Goal: Task Accomplishment & Management: Manage account settings

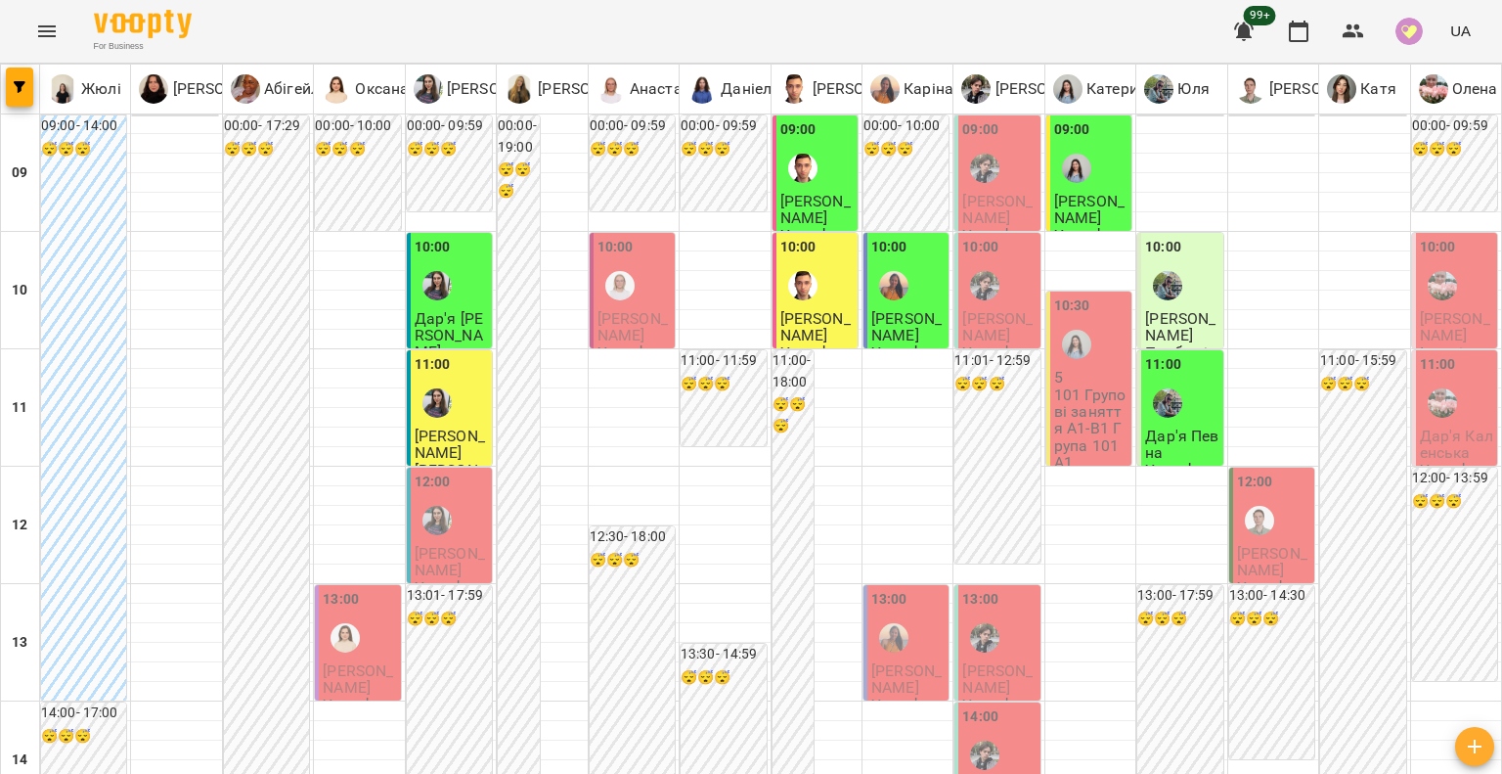
scroll to position [782, 0]
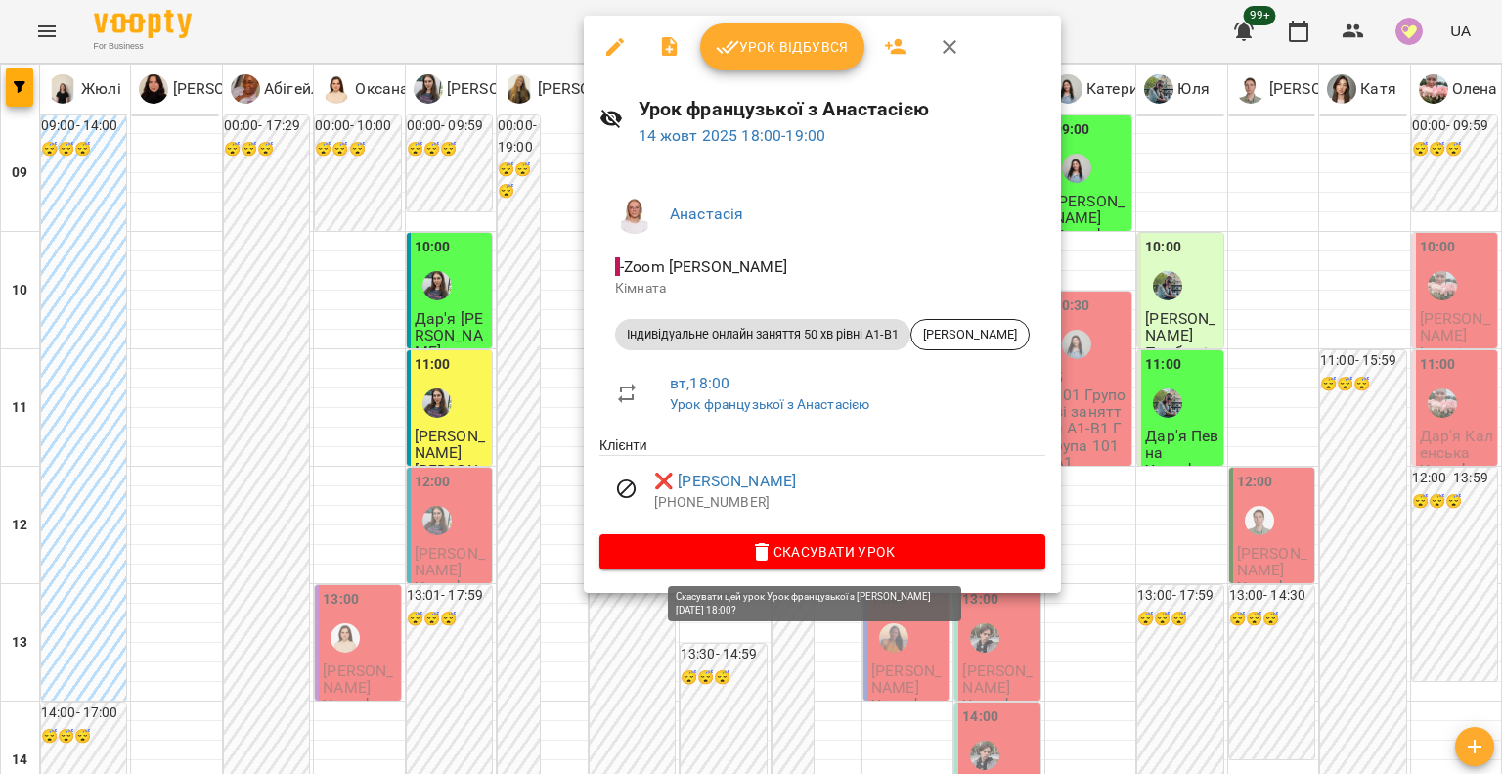
click at [682, 554] on span "Скасувати Урок" at bounding box center [822, 551] width 415 height 23
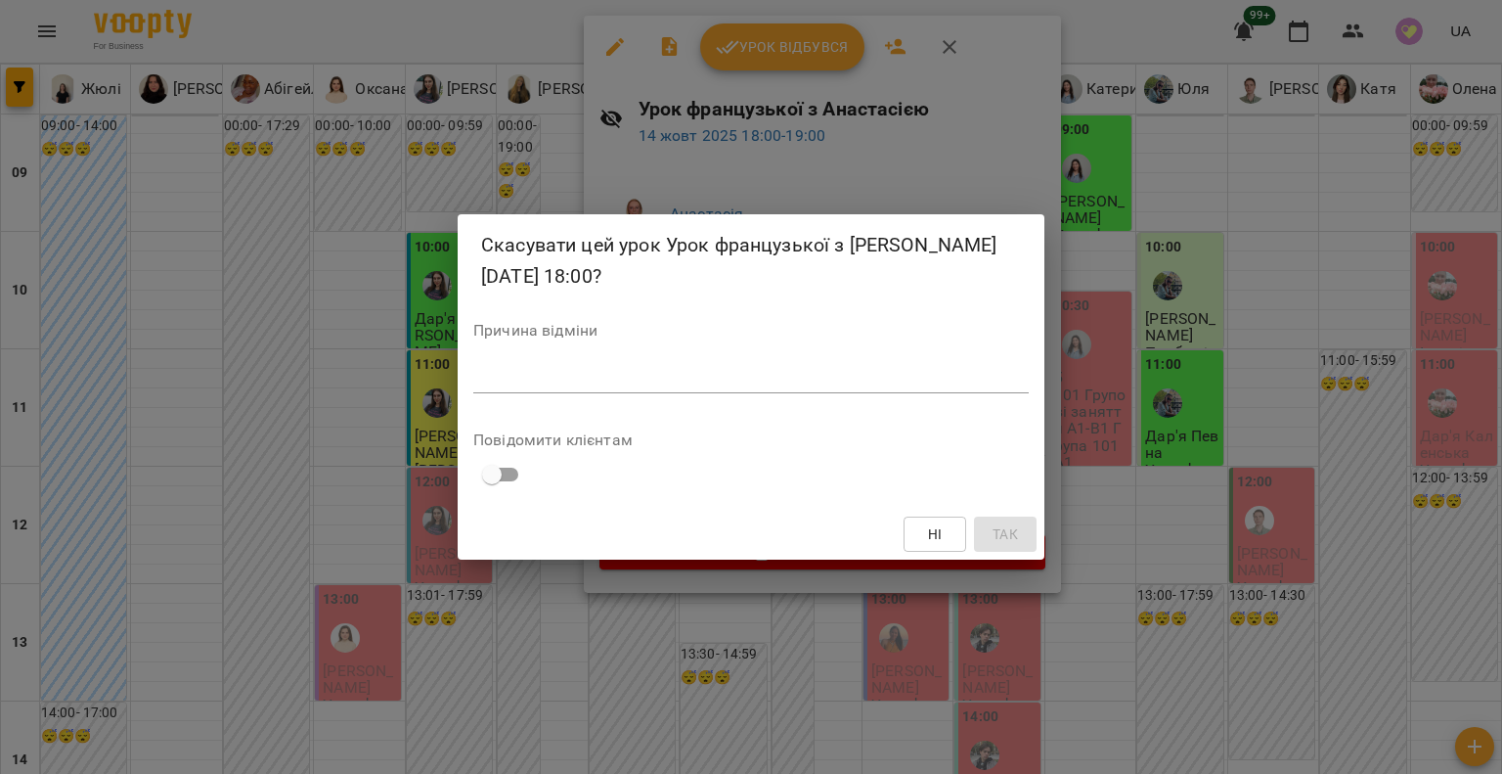
click at [414, 556] on div "Скасувати цей урок Урок французької з Анастасією 14 жовт 2025 18:00? Причина ві…" at bounding box center [751, 387] width 1502 height 774
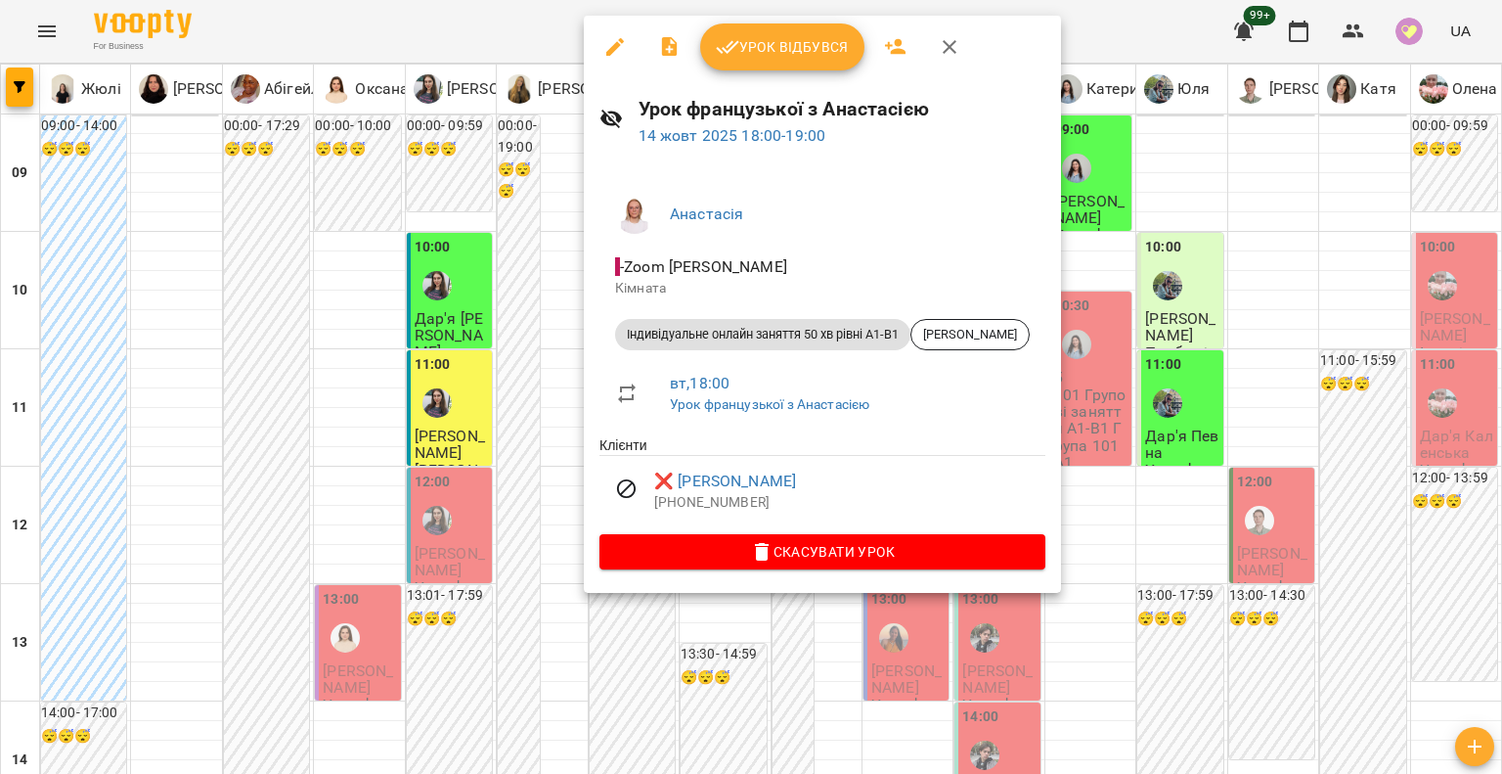
click at [244, 579] on div at bounding box center [751, 387] width 1502 height 774
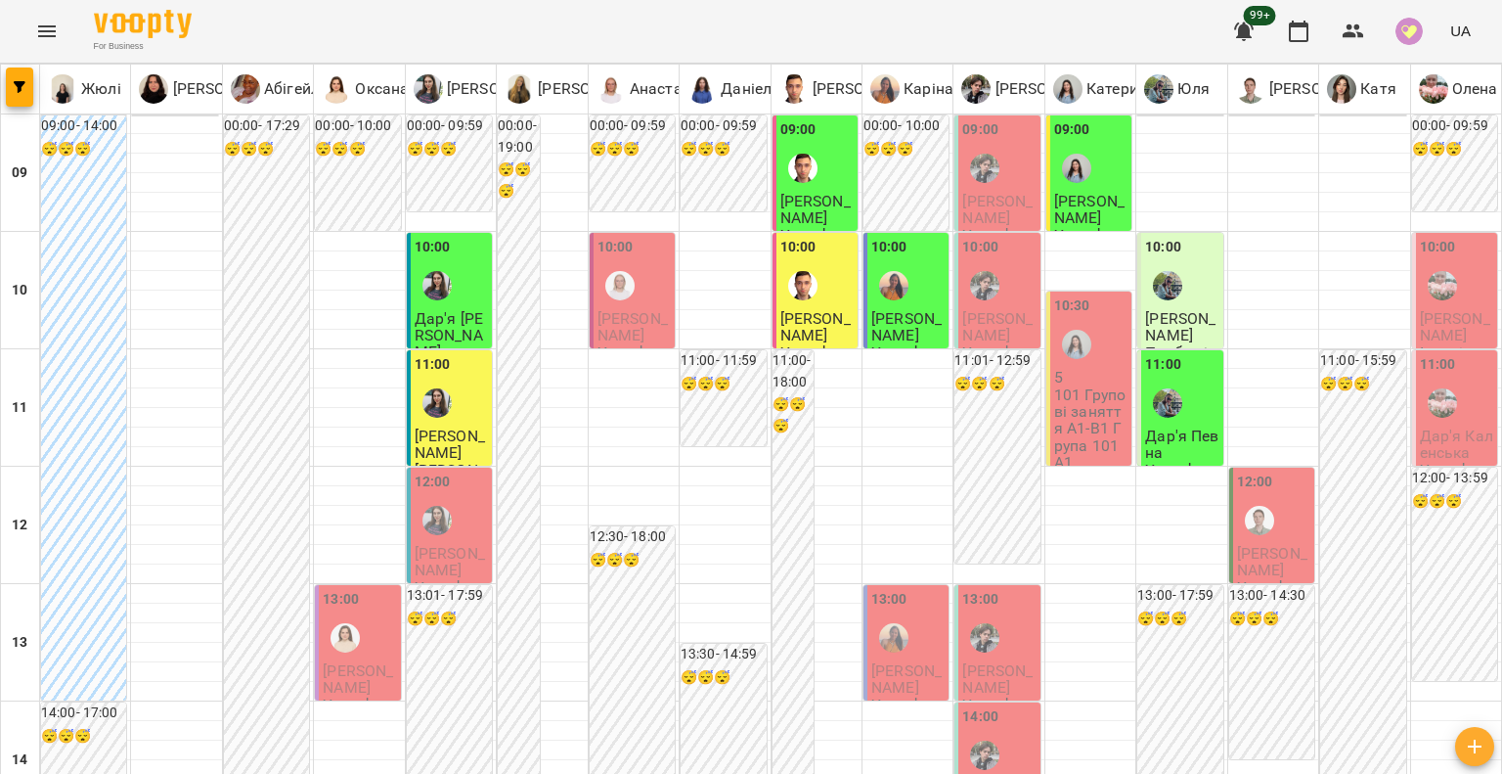
scroll to position [0, 0]
click at [1084, 404] on p "101 Групові заняття А1-В1 Група 101 А1" at bounding box center [1090, 428] width 73 height 84
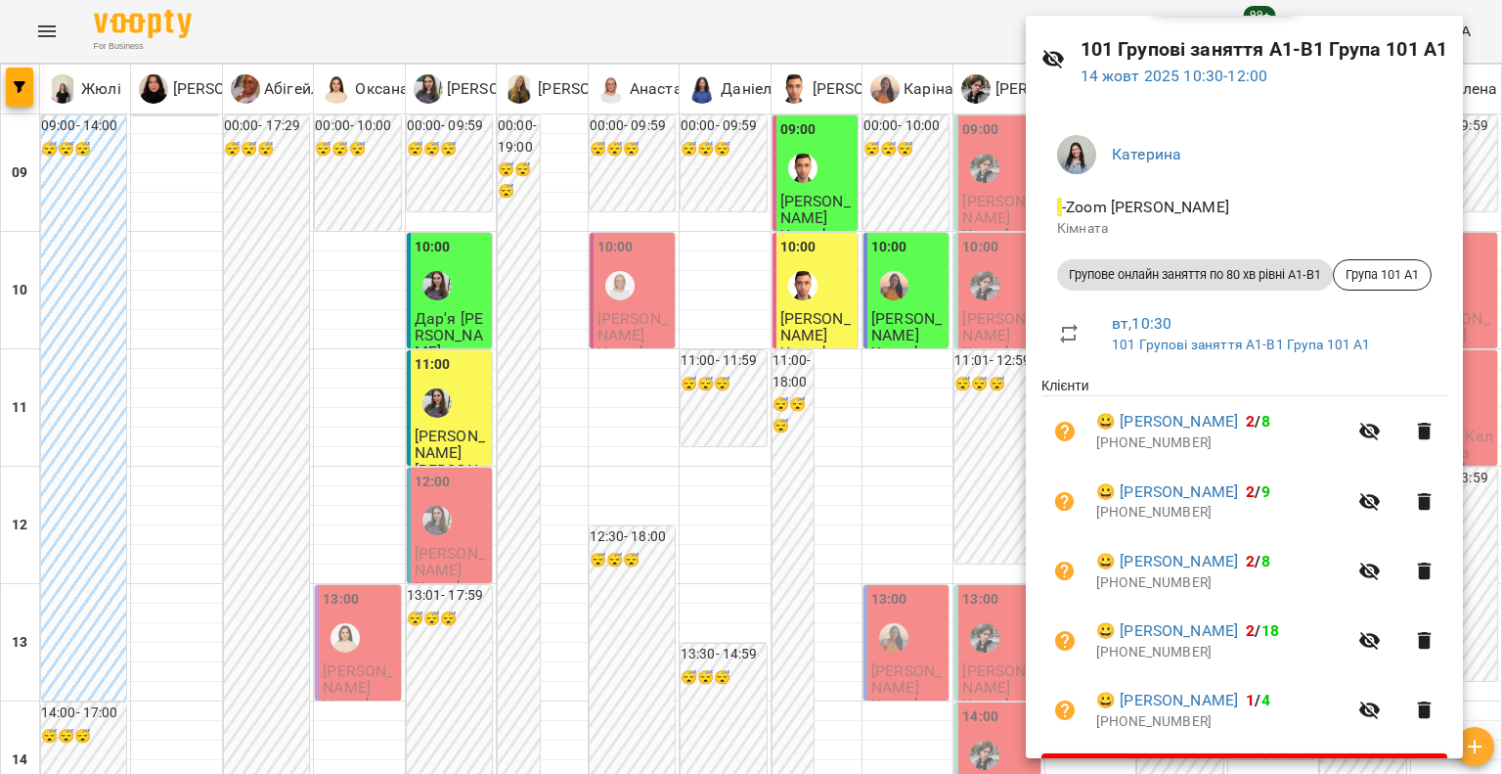
scroll to position [115, 0]
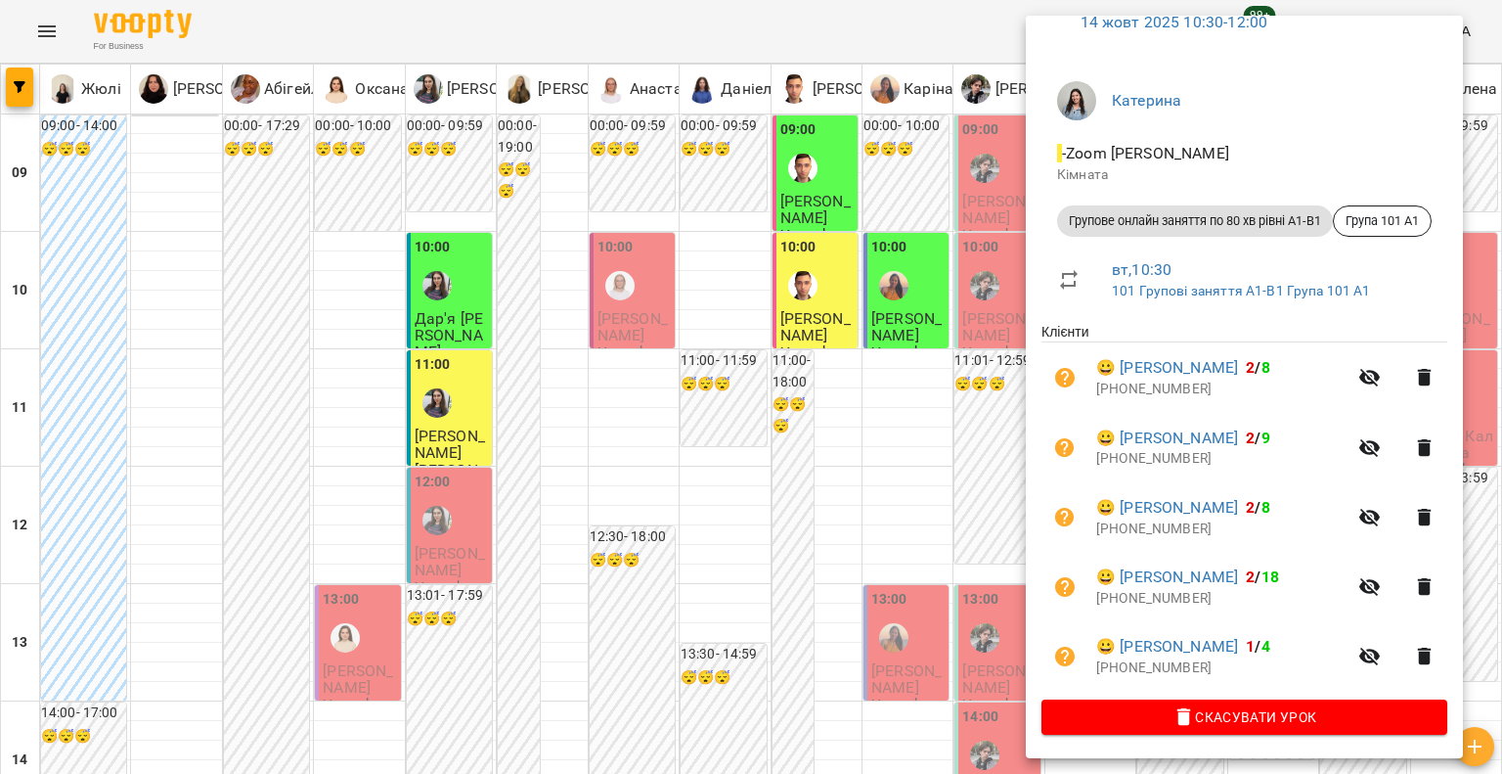
click at [646, 526] on div at bounding box center [751, 387] width 1502 height 774
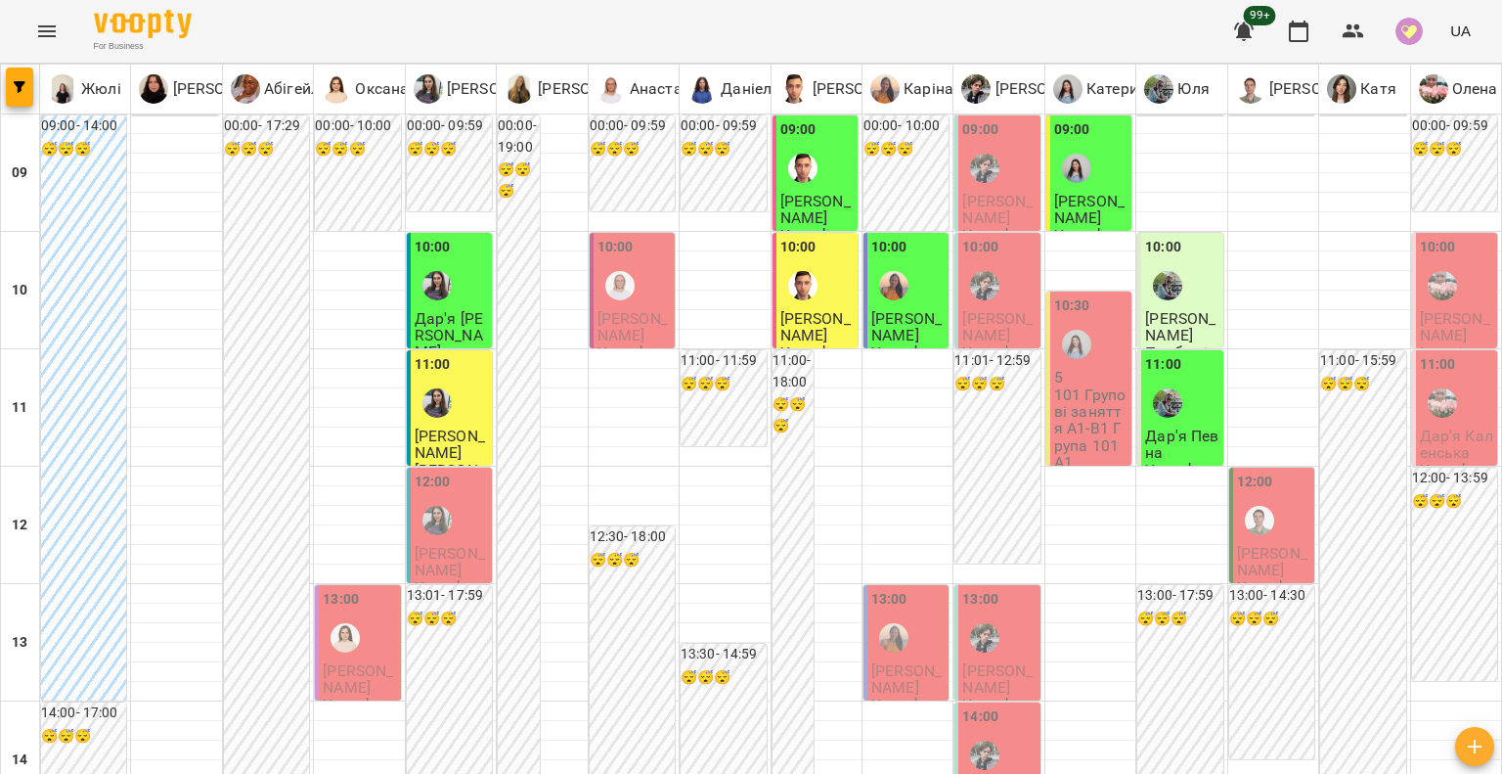
scroll to position [880, 0]
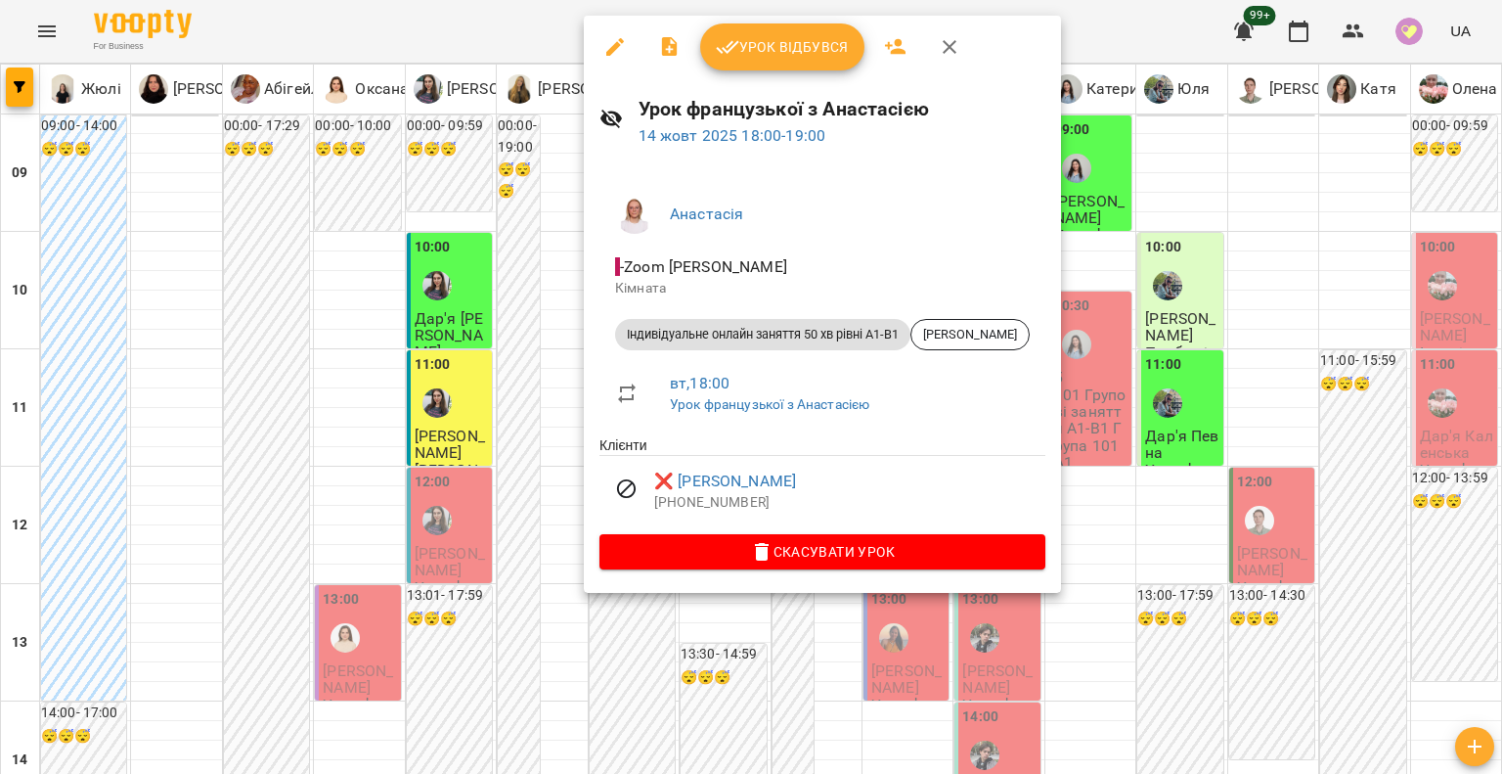
click at [644, 558] on span "Скасувати Урок" at bounding box center [822, 551] width 415 height 23
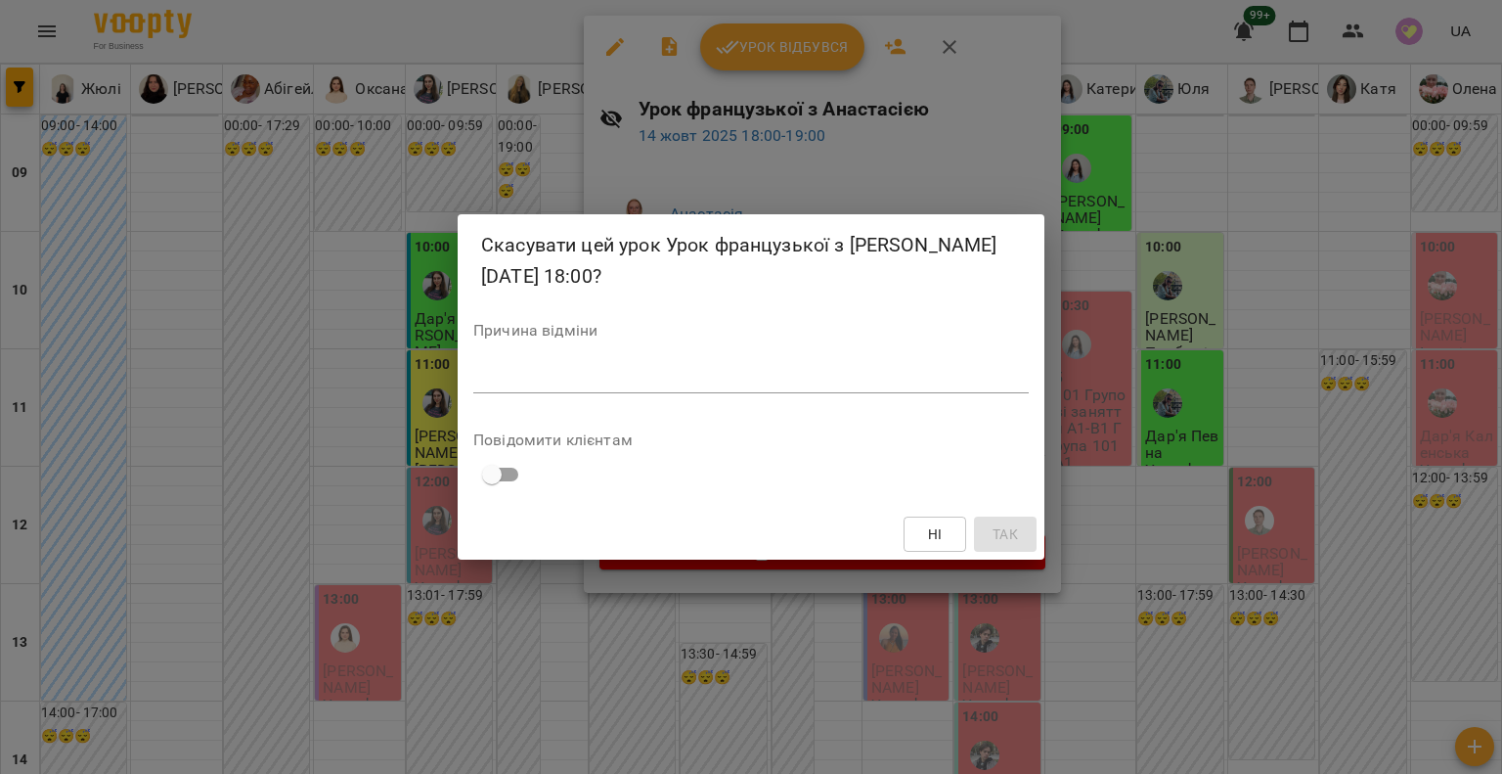
click at [383, 310] on div "Скасувати цей урок Урок французької з Анастасією 14 жовт 2025 18:00? Причина ві…" at bounding box center [751, 387] width 1502 height 774
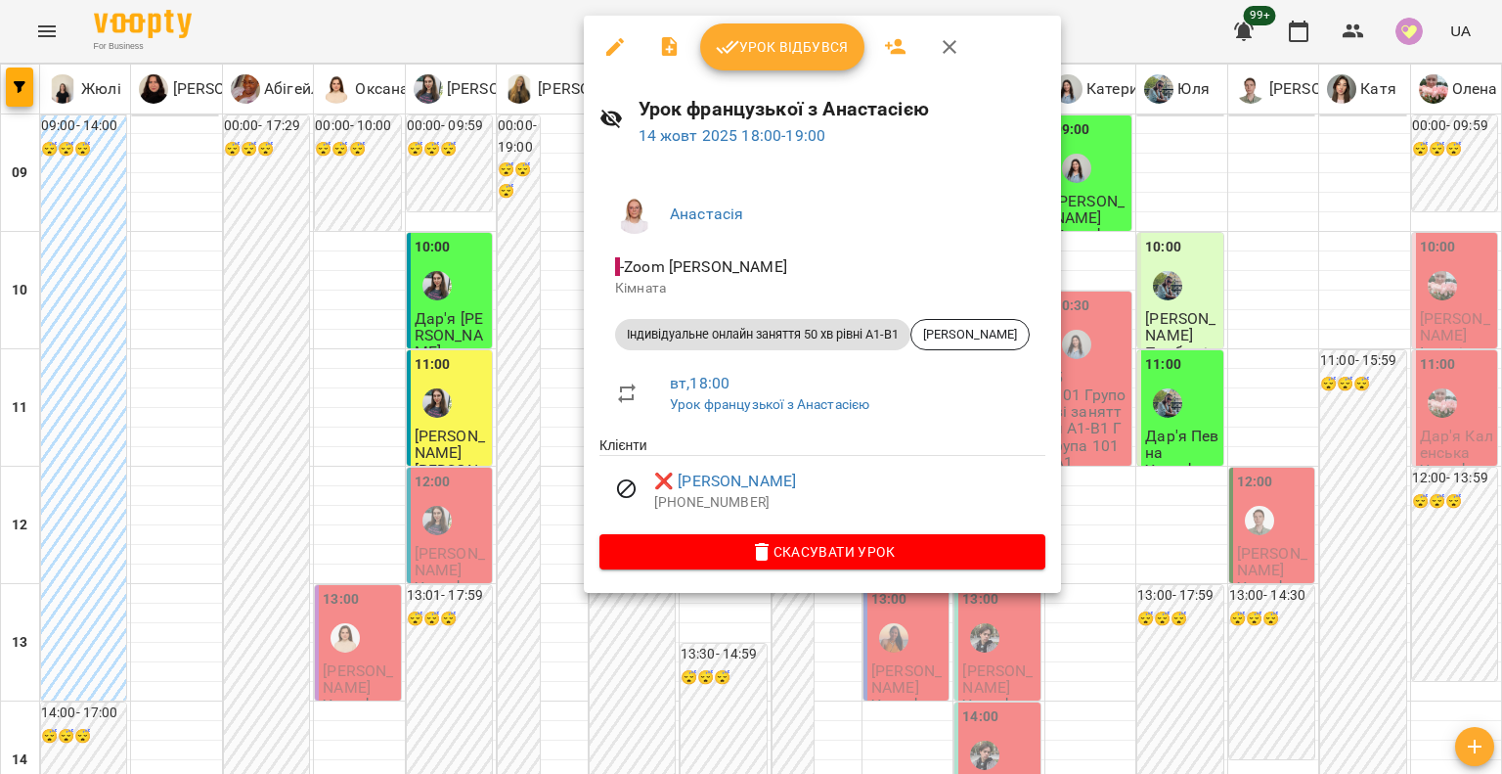
click at [426, 347] on div at bounding box center [751, 387] width 1502 height 774
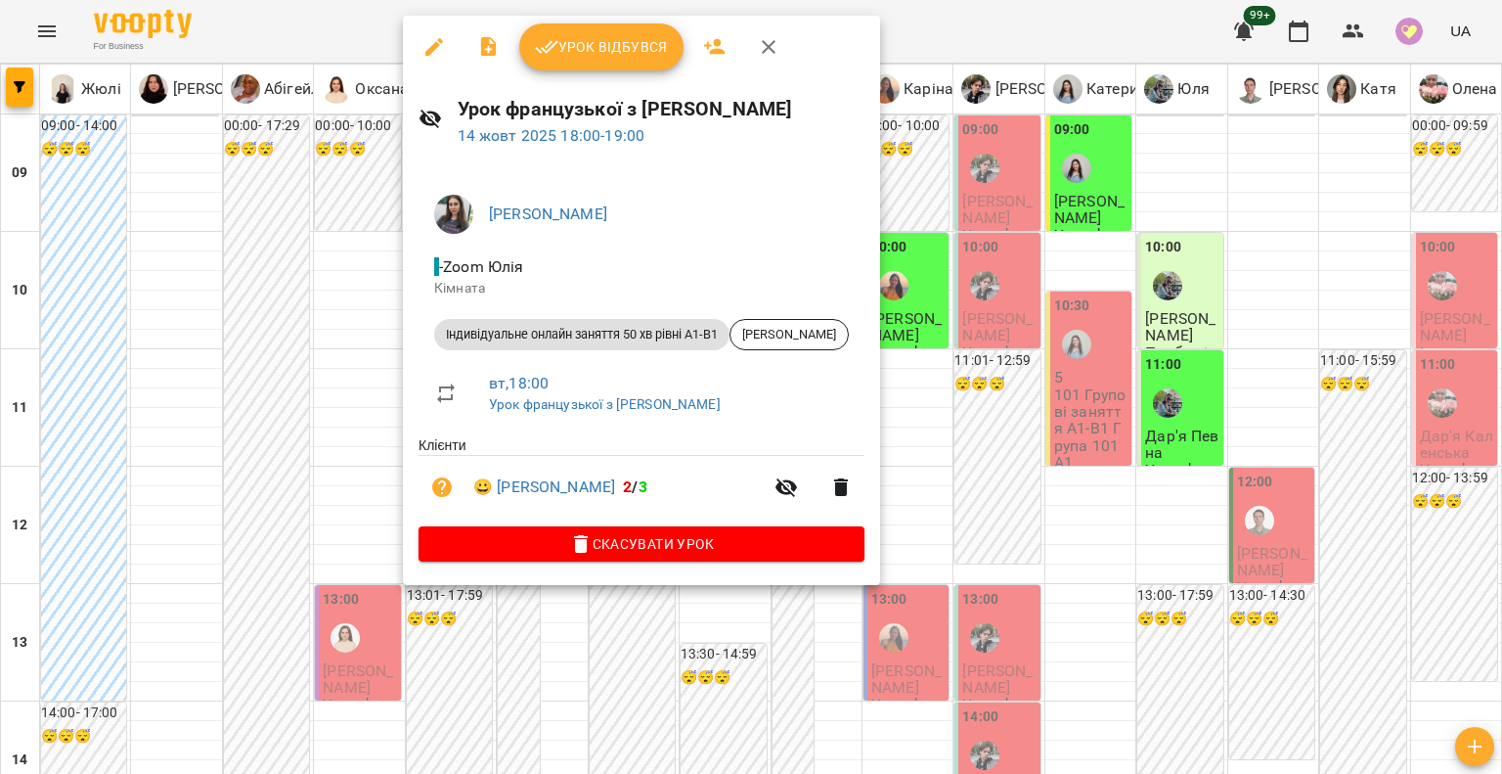
click at [422, 38] on icon "button" at bounding box center [433, 46] width 23 height 23
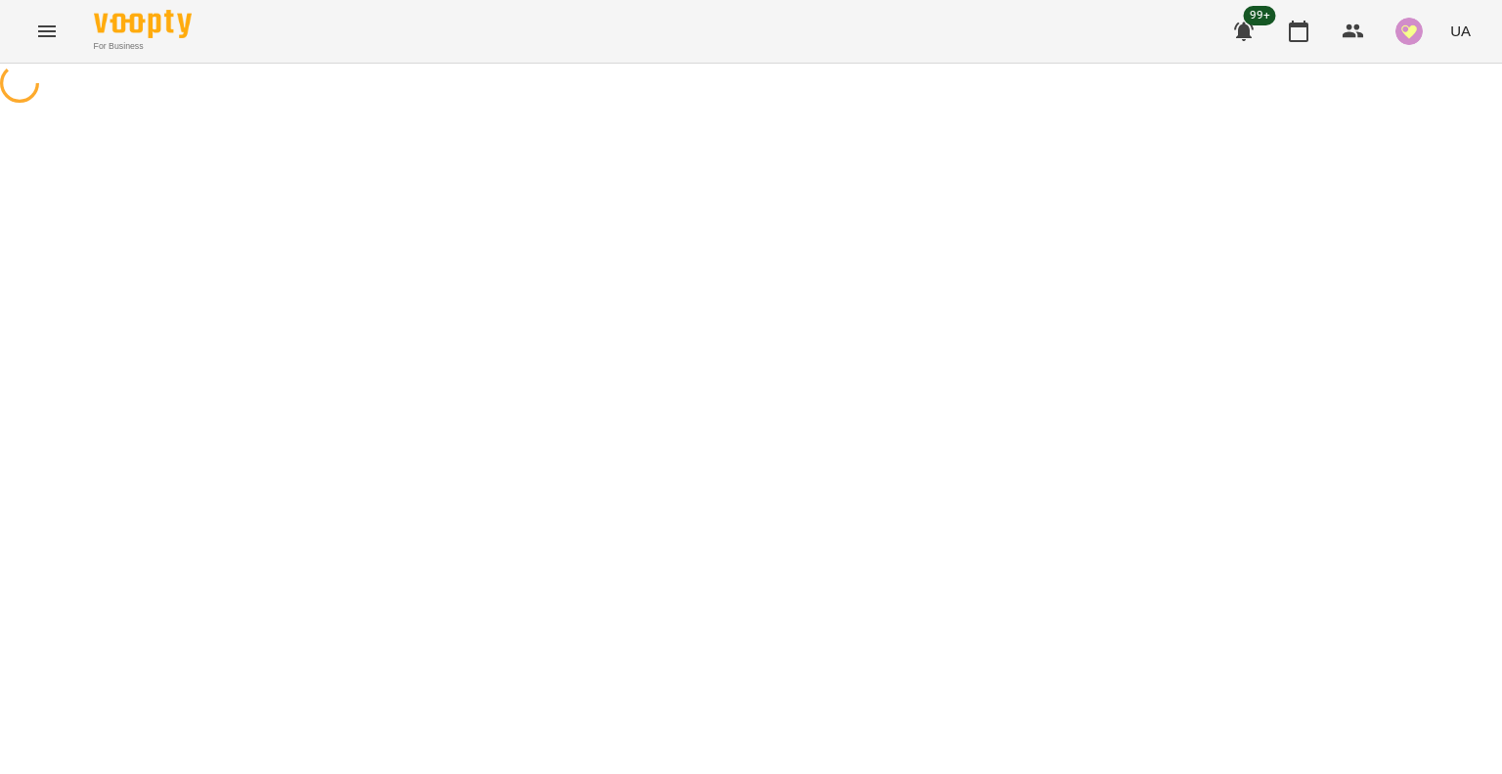
select select "**********"
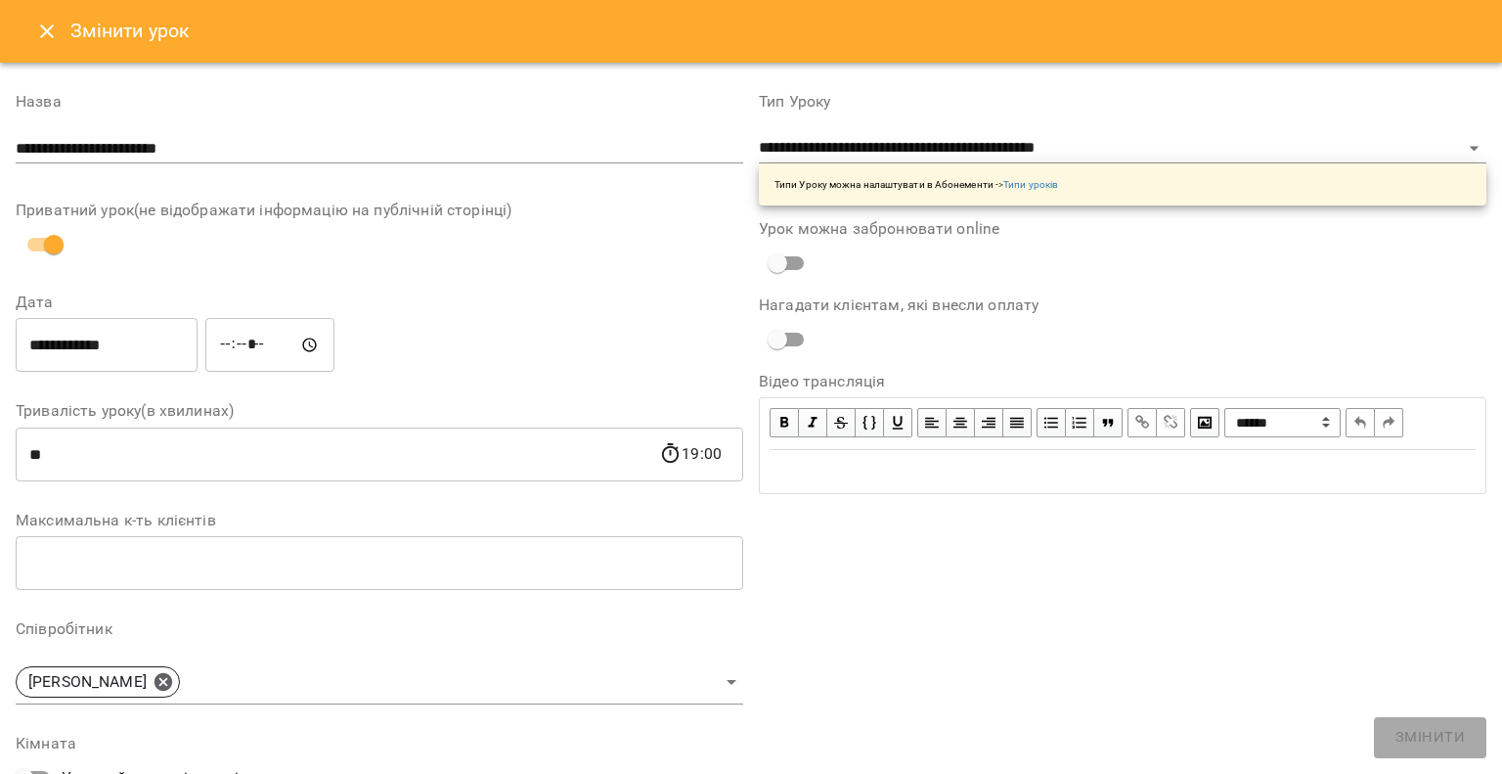
click at [43, 37] on icon "Close" at bounding box center [46, 31] width 23 height 23
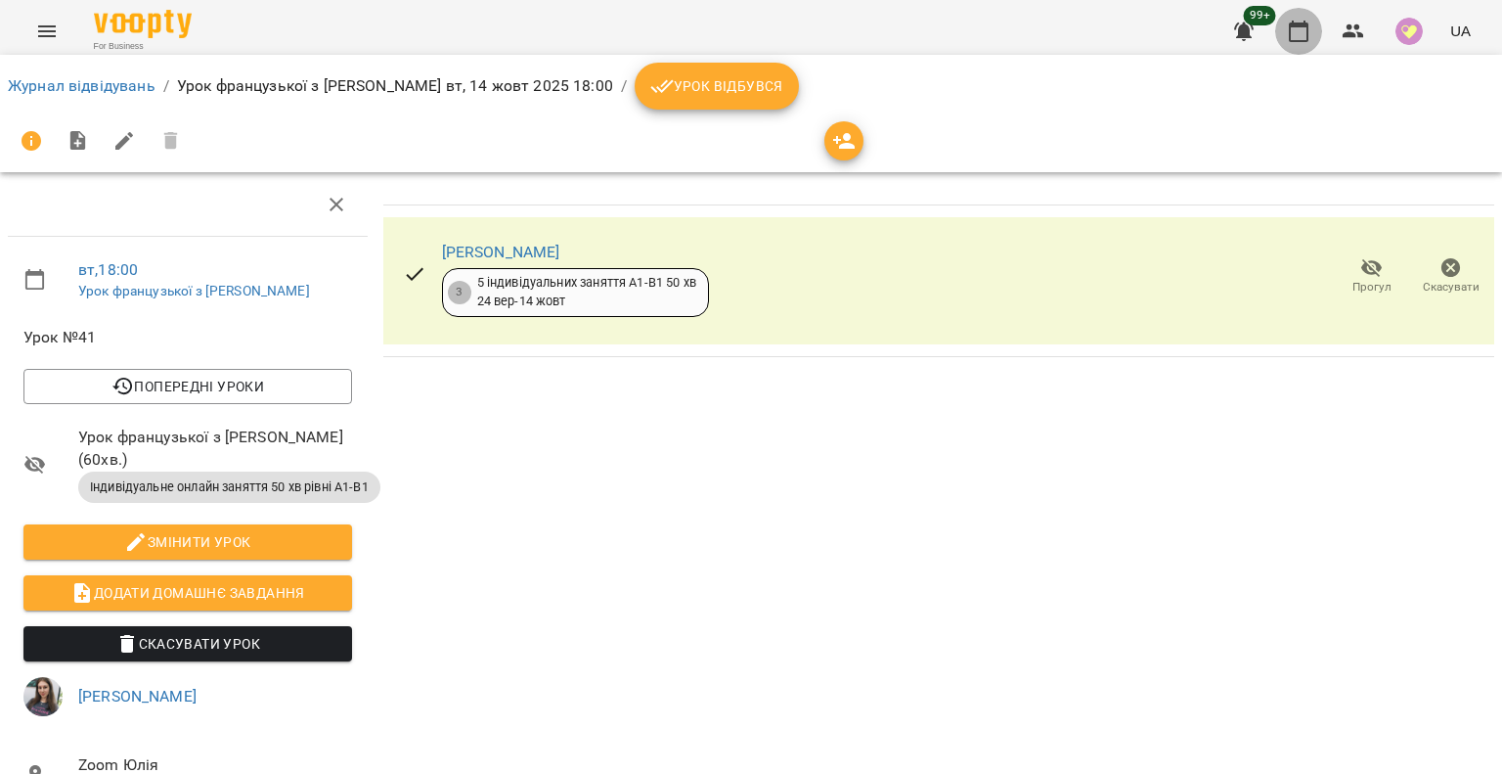
click at [1288, 32] on icon "button" at bounding box center [1298, 31] width 23 height 23
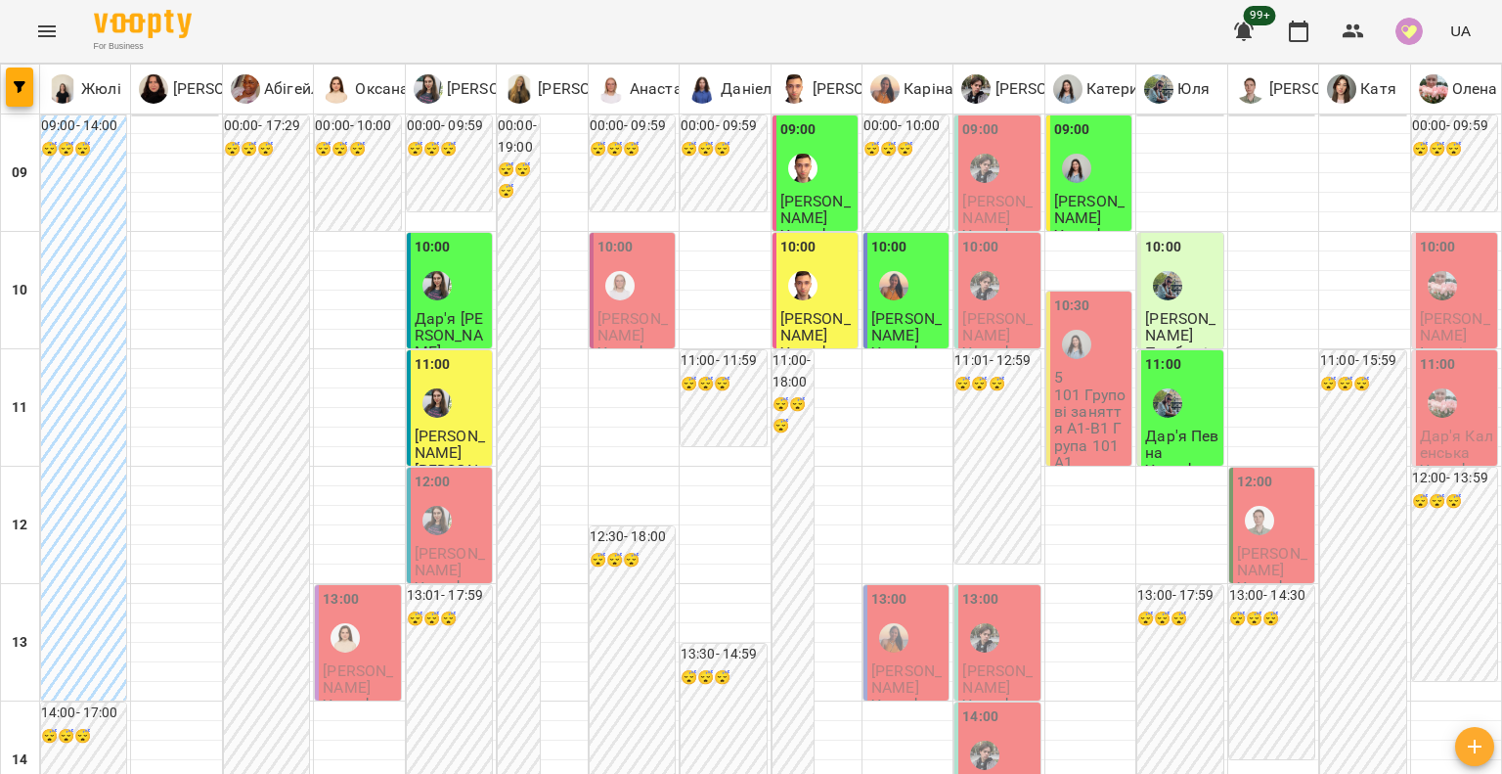
scroll to position [1076, 0]
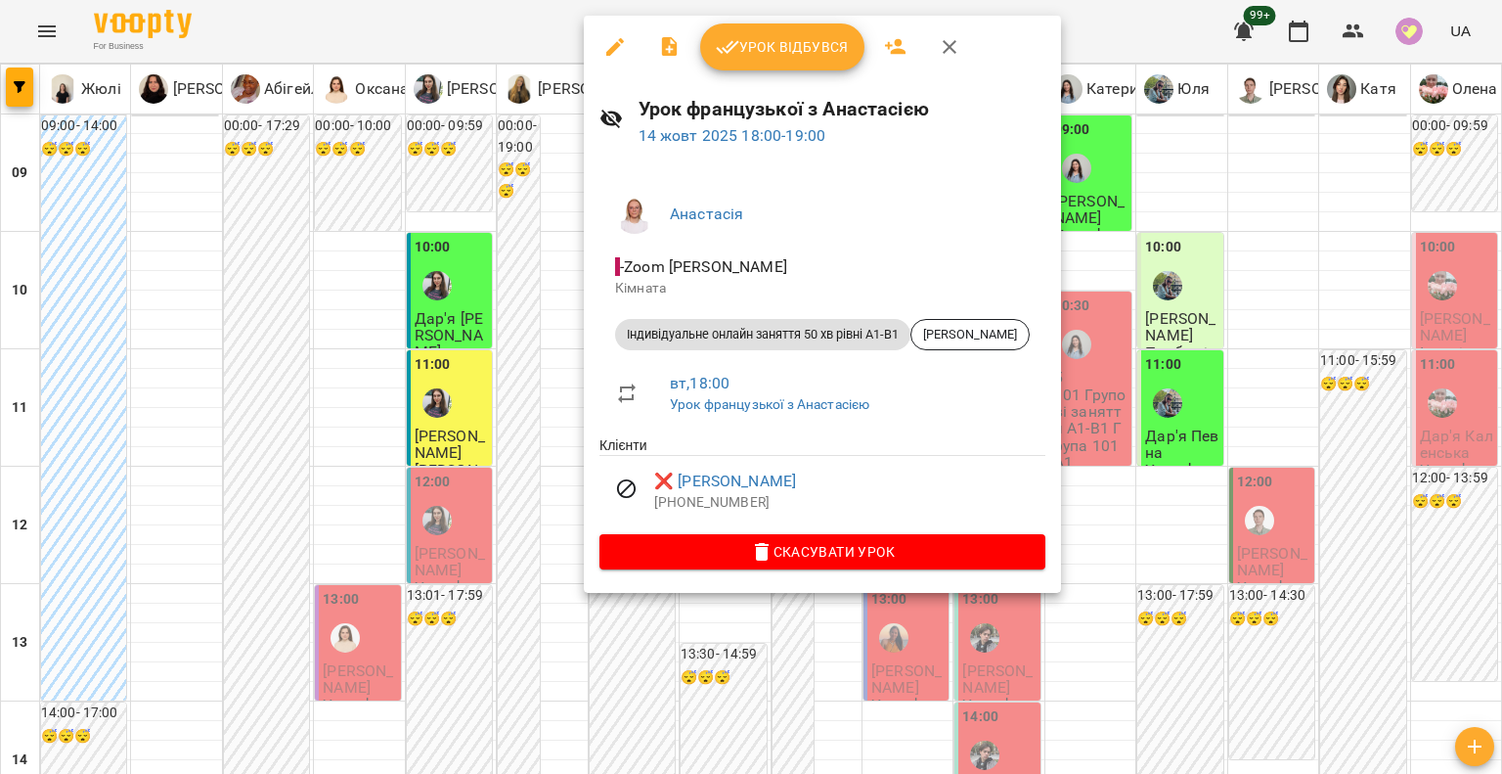
click at [512, 613] on div at bounding box center [751, 387] width 1502 height 774
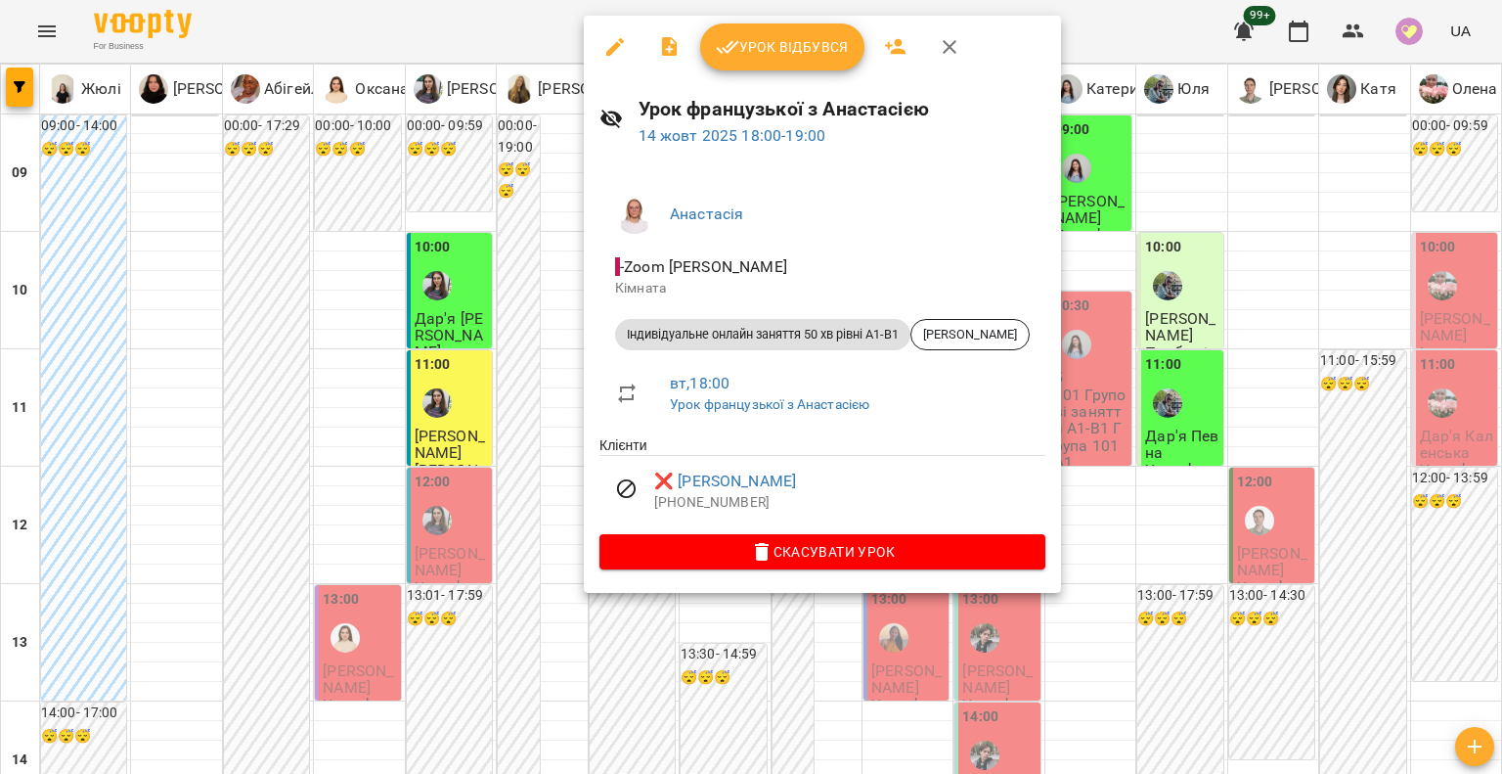
click at [681, 558] on span "Скасувати Урок" at bounding box center [822, 551] width 415 height 23
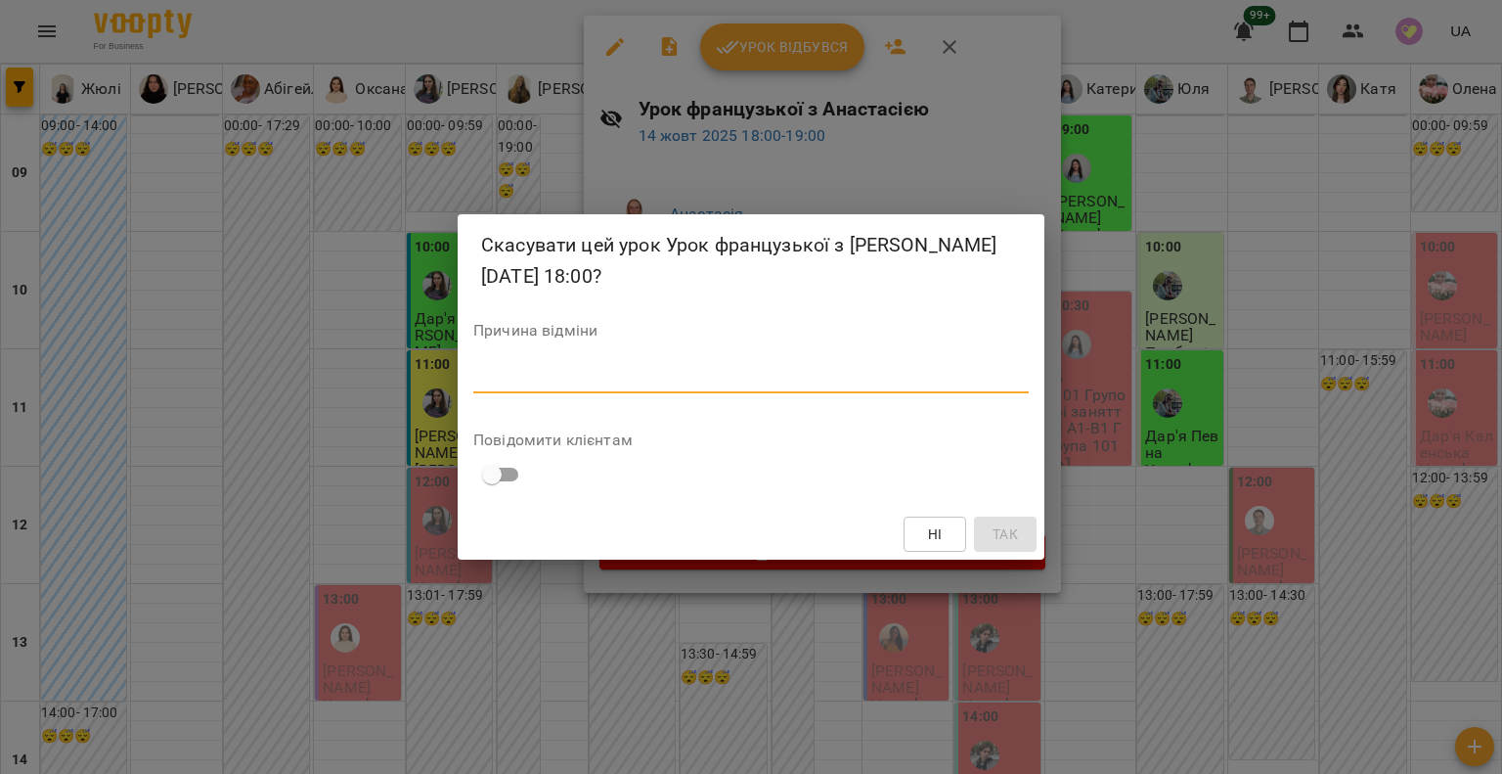
click at [565, 378] on textarea at bounding box center [751, 377] width 556 height 19
click at [1025, 529] on button "Так" at bounding box center [1005, 533] width 63 height 35
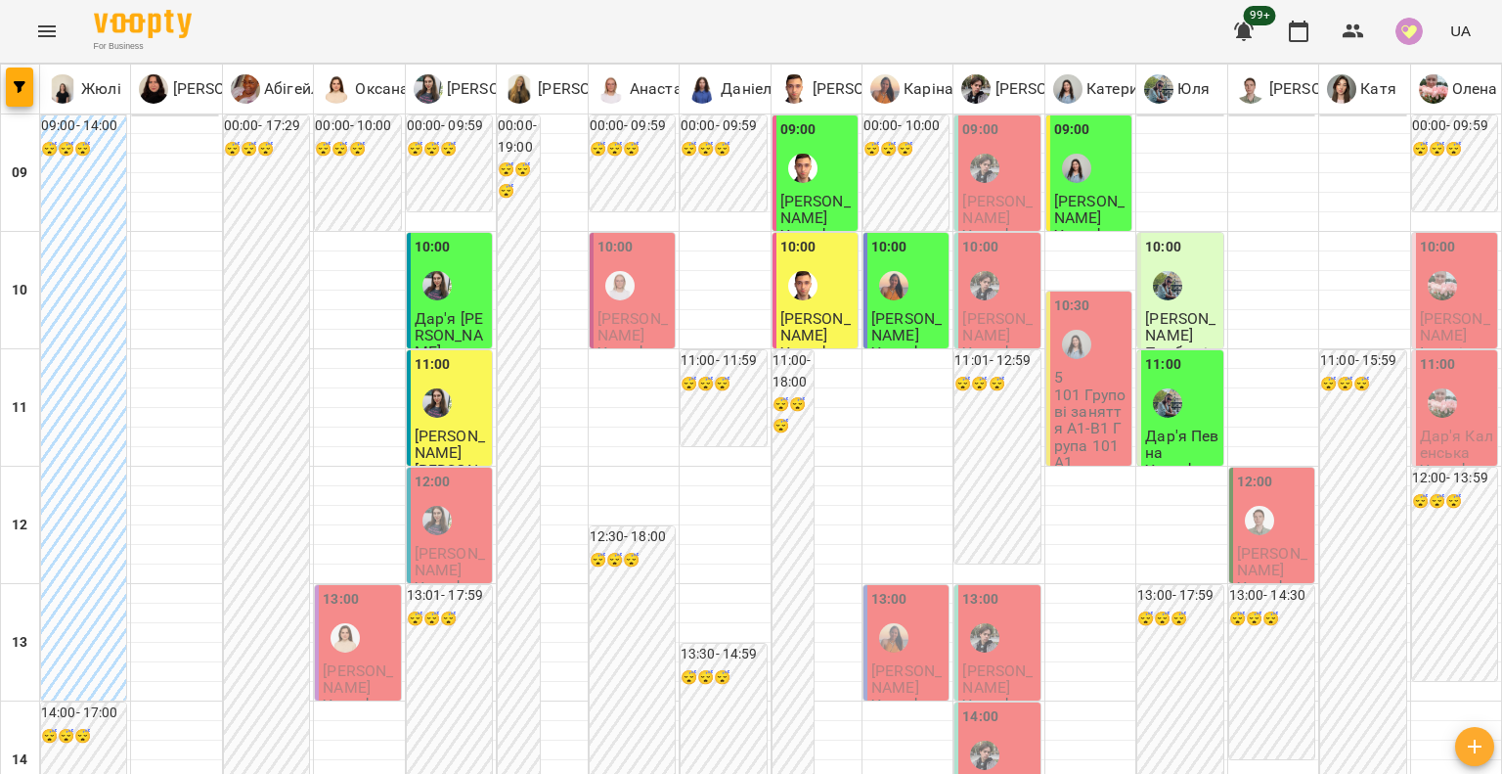
scroll to position [1076, 0]
click at [1352, 30] on icon "button" at bounding box center [1353, 31] width 23 height 23
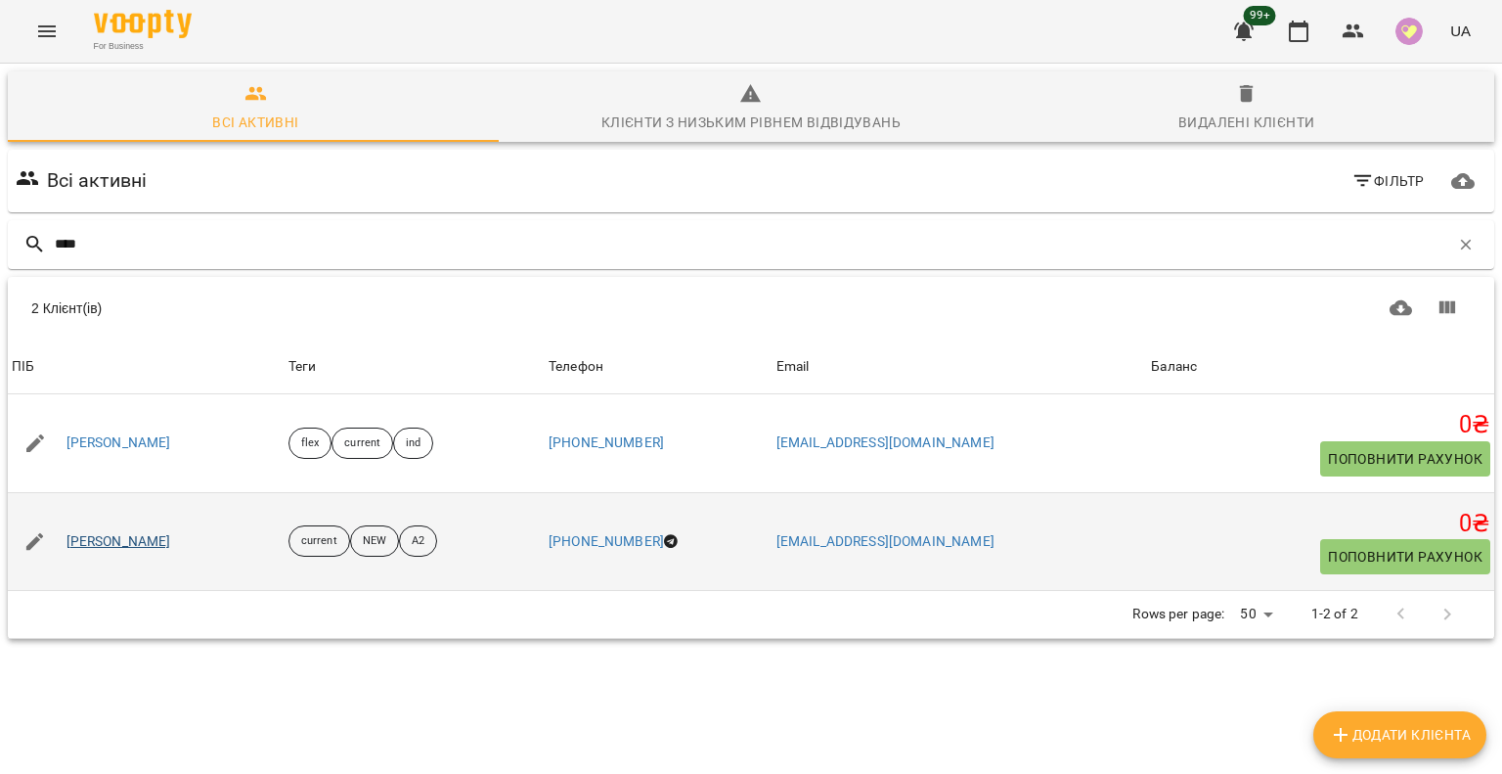
type input "****"
click at [109, 541] on link "Ілона Курило" at bounding box center [119, 542] width 105 height 20
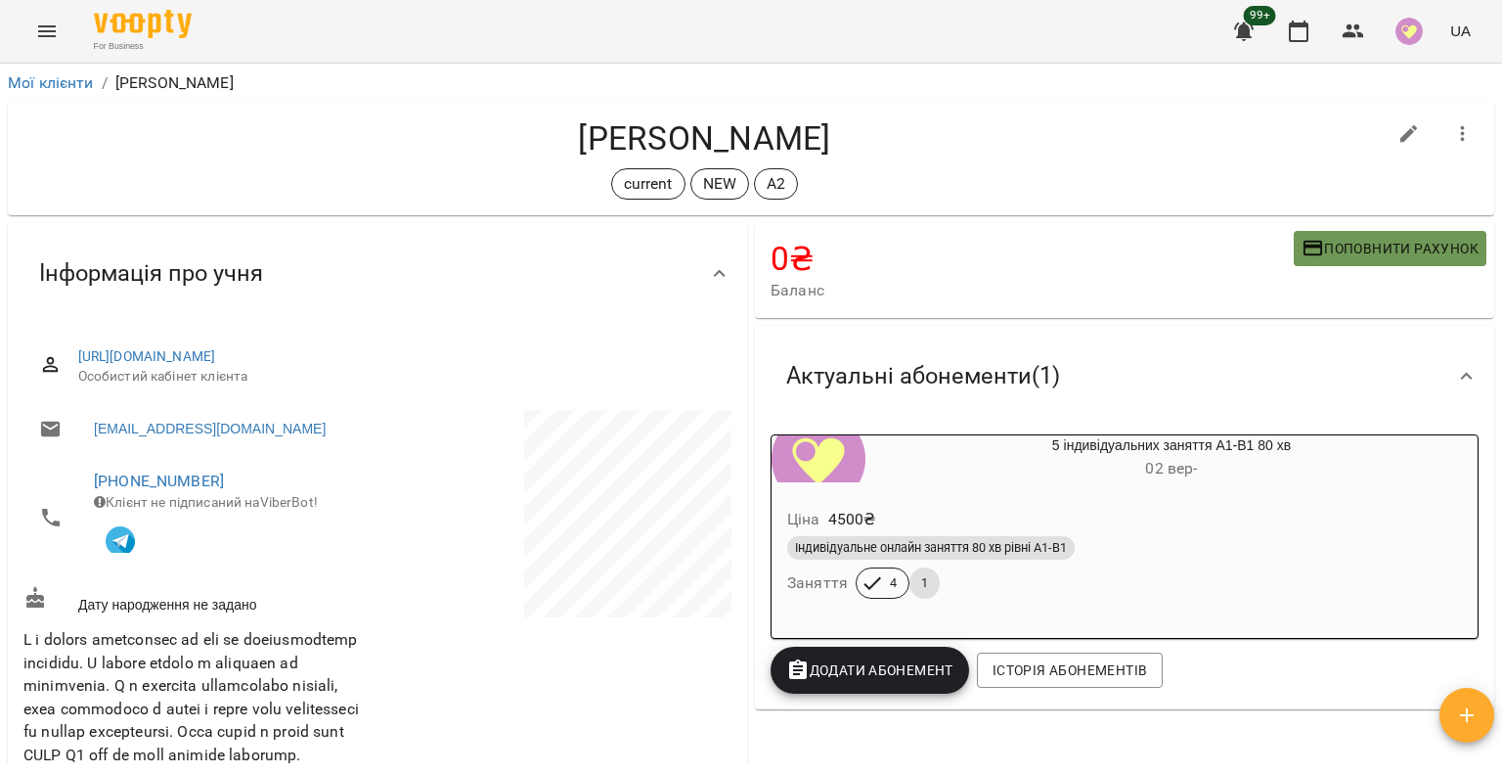
click at [1348, 242] on span "Поповнити рахунок" at bounding box center [1390, 248] width 177 height 23
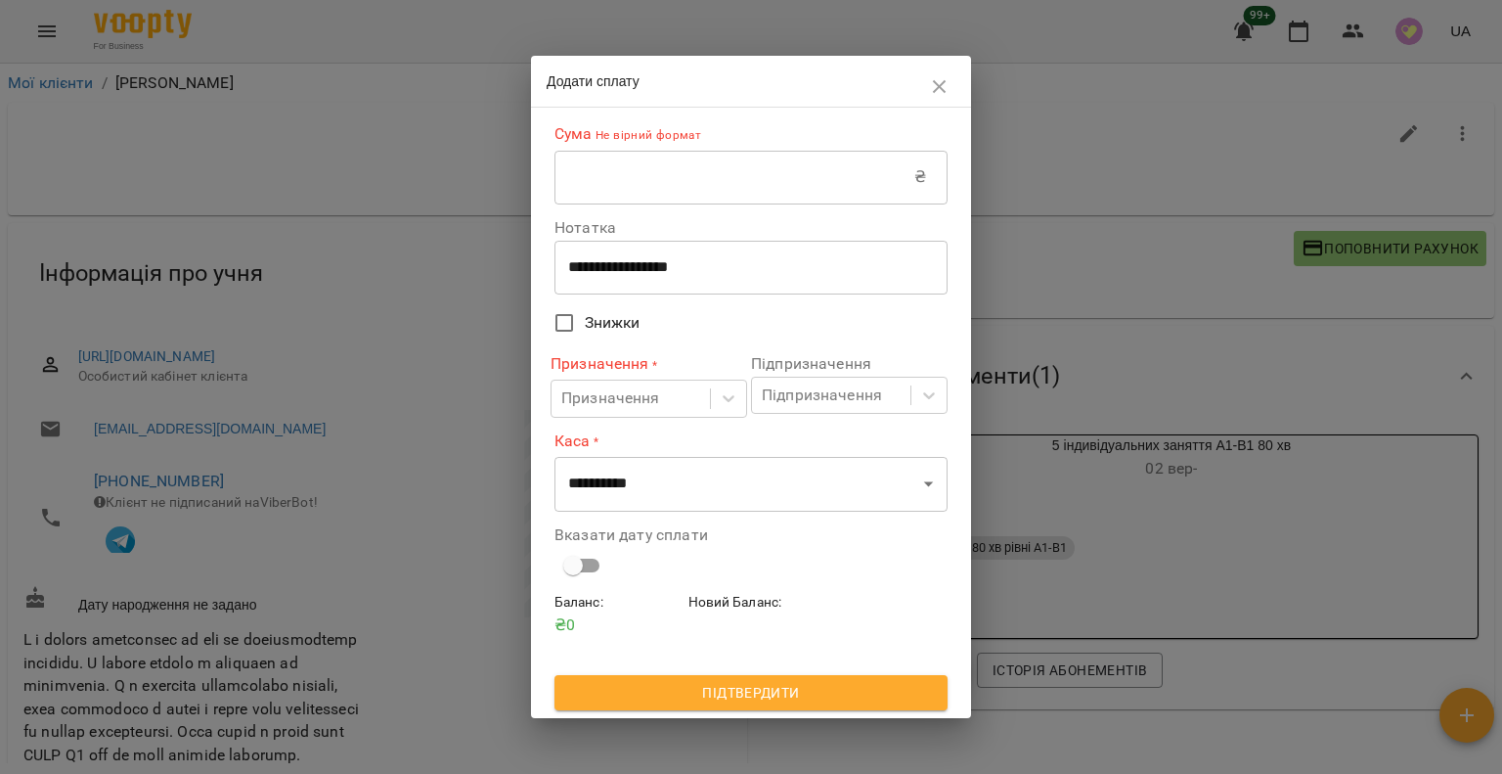
click at [840, 183] on input "text" at bounding box center [735, 177] width 360 height 55
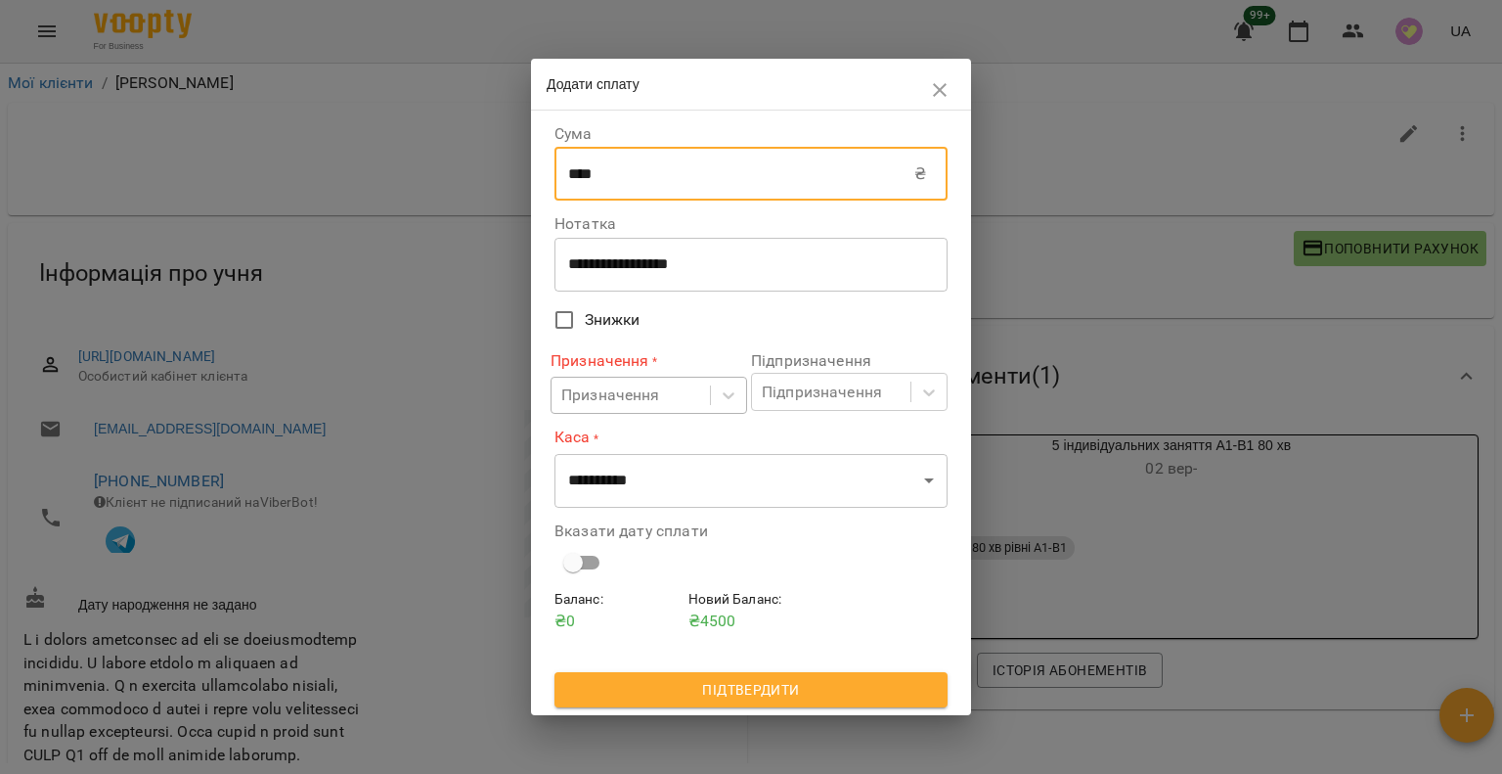
type input "****"
click at [692, 401] on div "Призначення" at bounding box center [631, 396] width 158 height 36
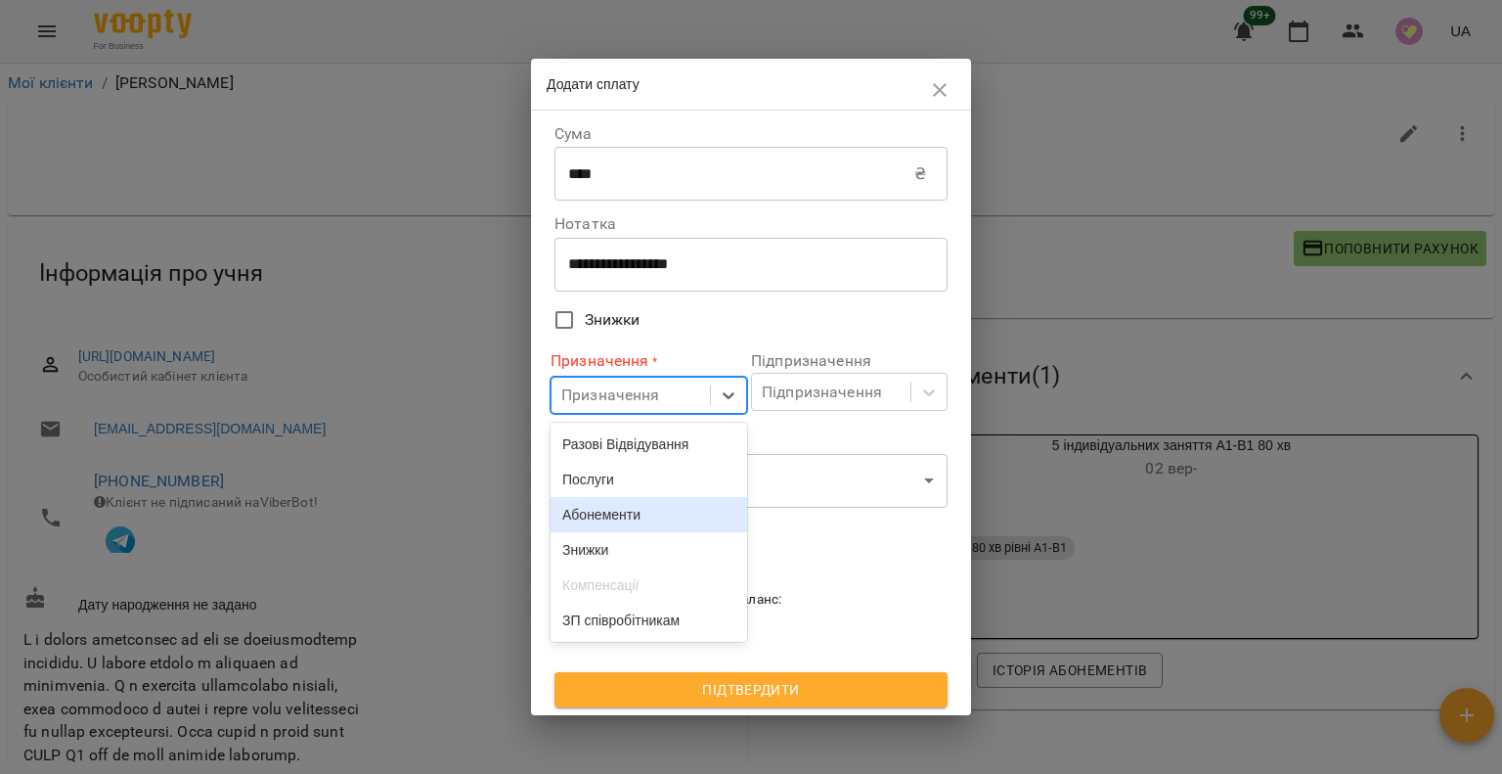
click at [630, 514] on div "Абонементи" at bounding box center [649, 514] width 197 height 35
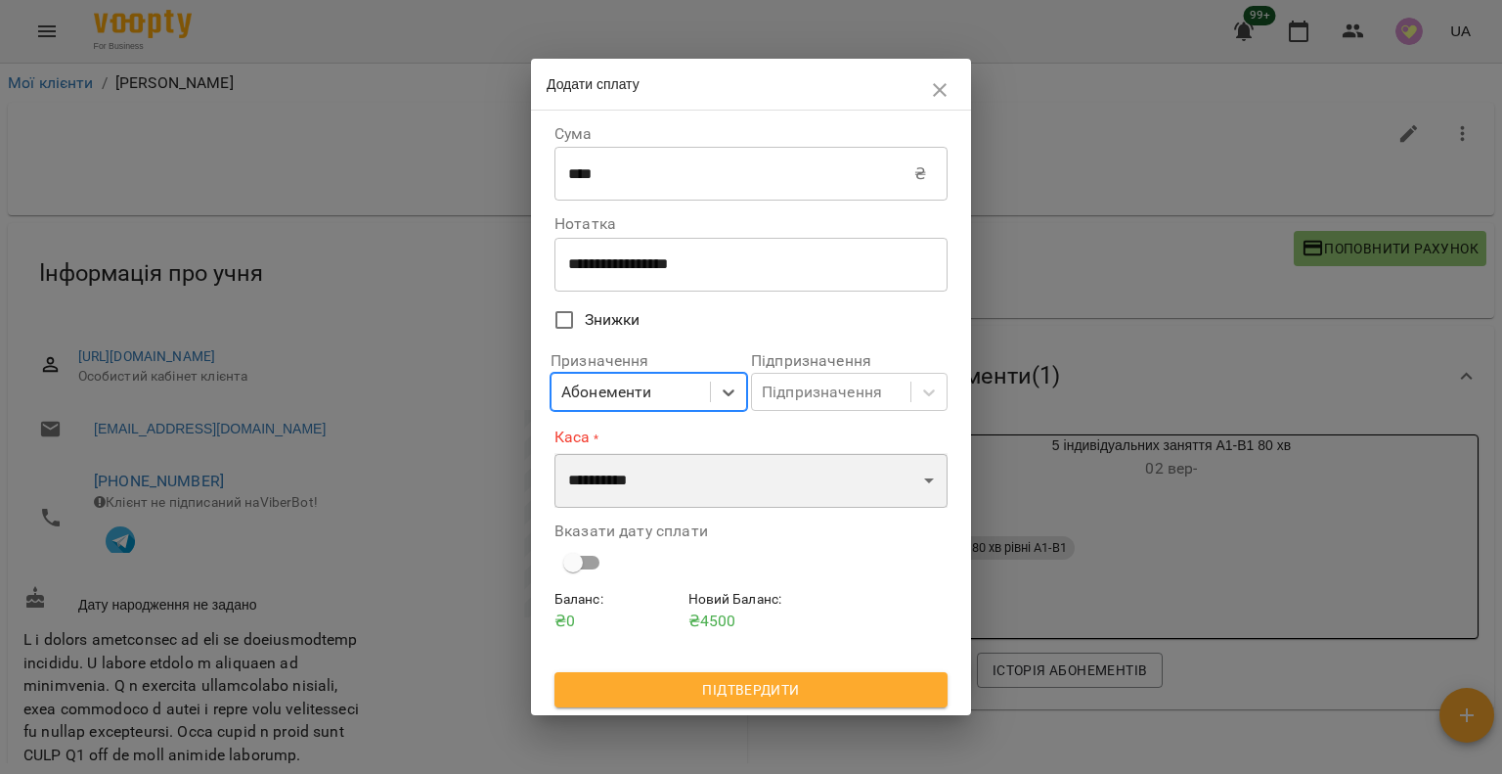
click at [681, 492] on select "**********" at bounding box center [751, 480] width 393 height 55
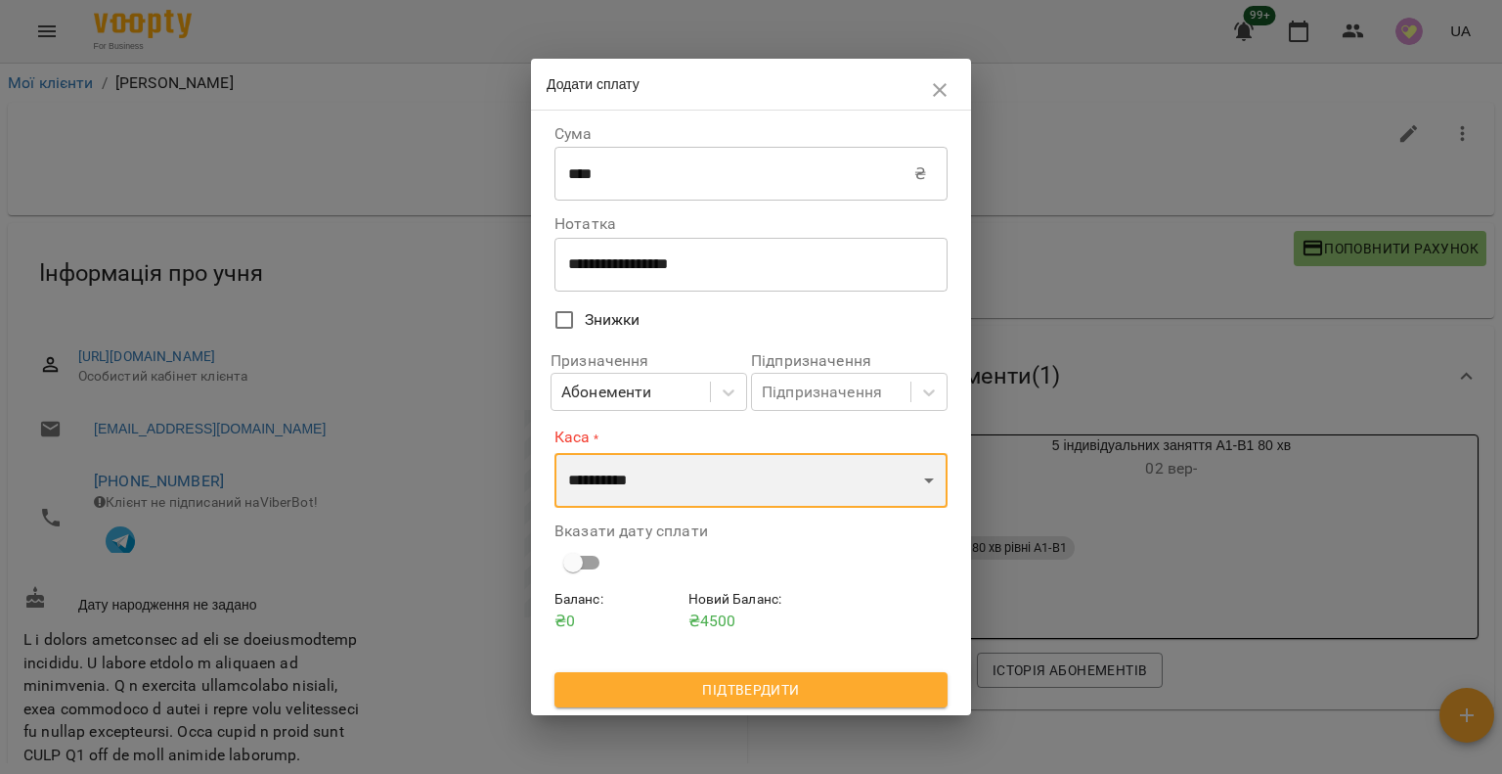
select select "*********"
click at [555, 453] on select "**********" at bounding box center [751, 480] width 393 height 55
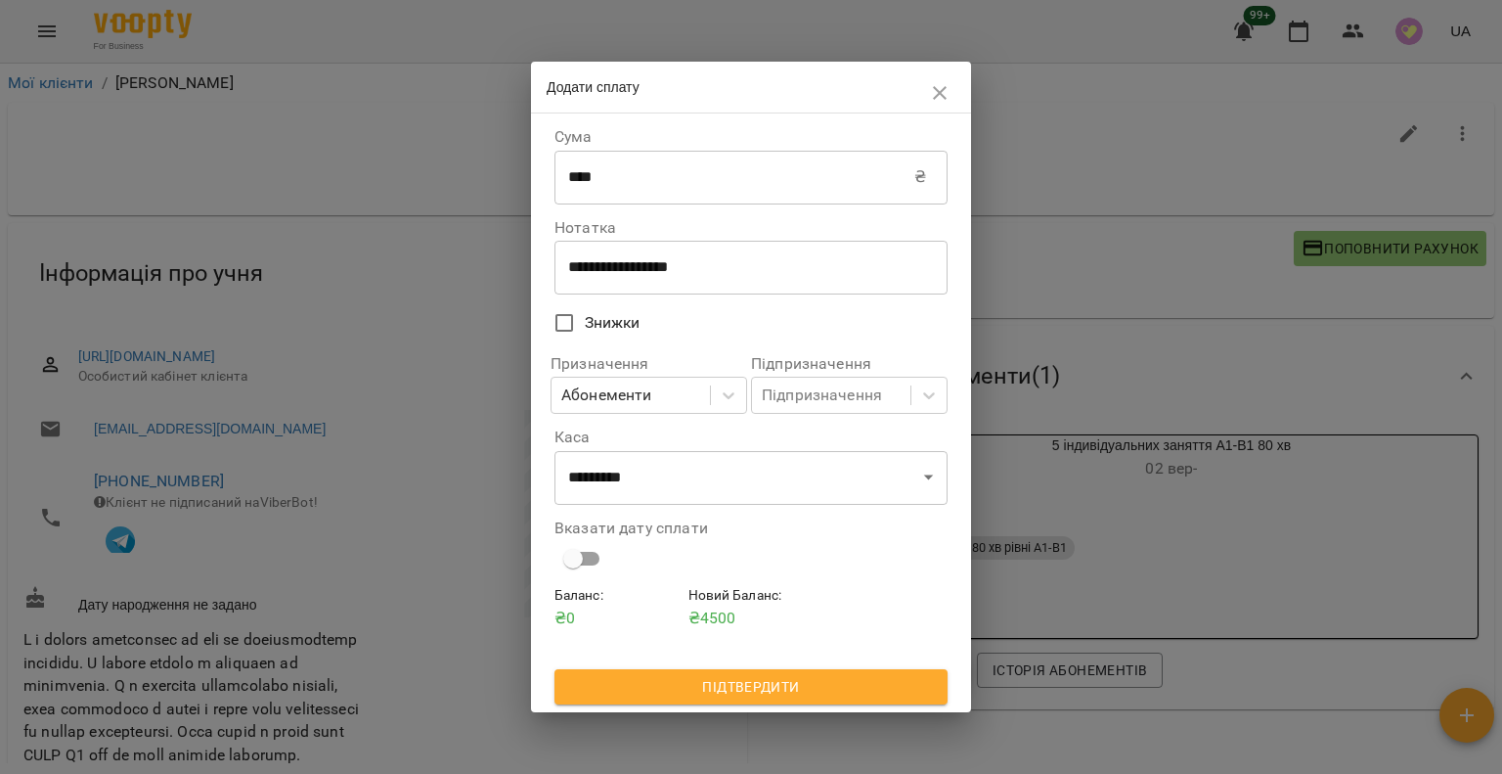
click at [689, 710] on div "**********" at bounding box center [751, 412] width 440 height 598
drag, startPoint x: 726, startPoint y: 689, endPoint x: 753, endPoint y: 689, distance: 27.4
click at [727, 689] on span "Підтвердити" at bounding box center [751, 686] width 362 height 23
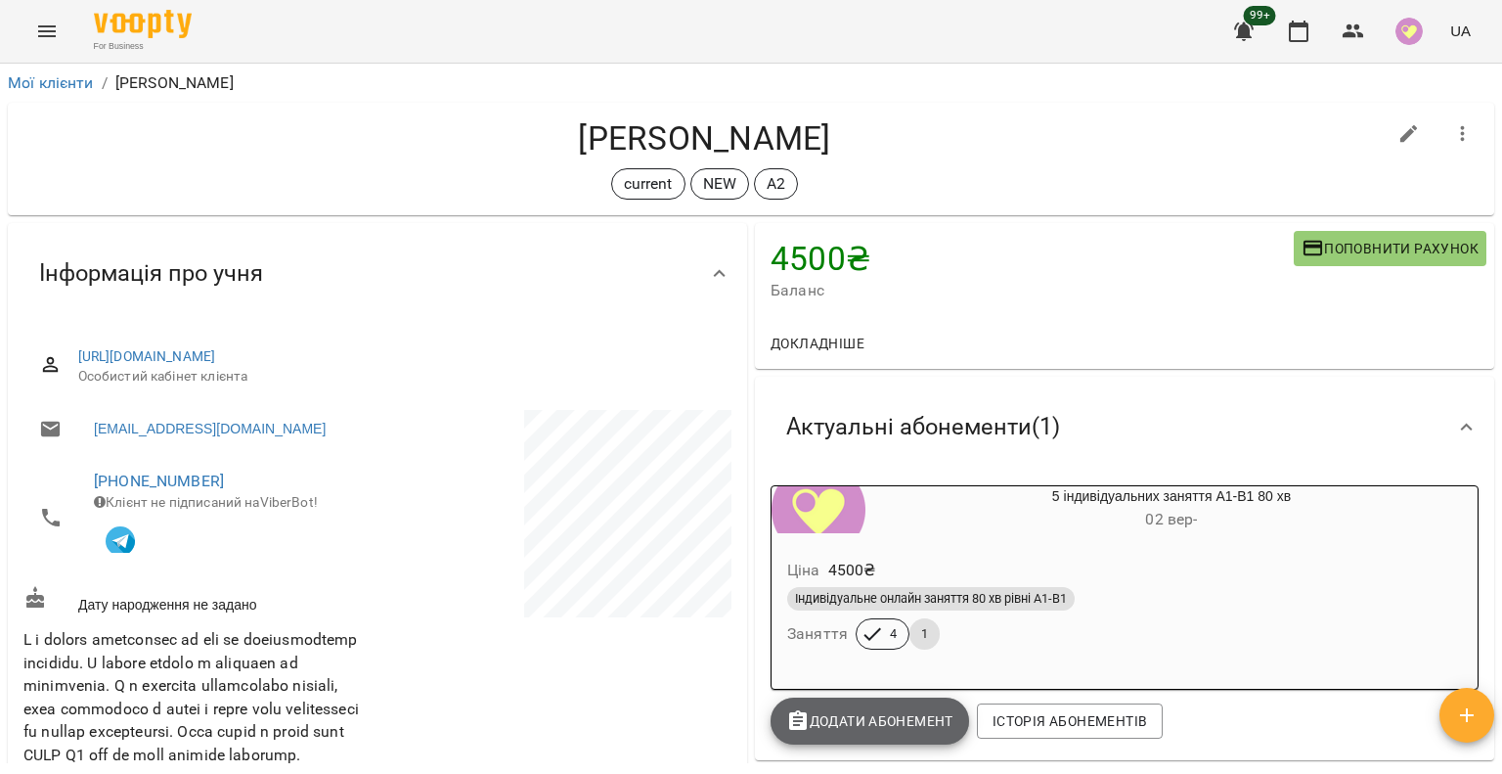
click at [857, 721] on span "Додати Абонемент" at bounding box center [869, 720] width 167 height 23
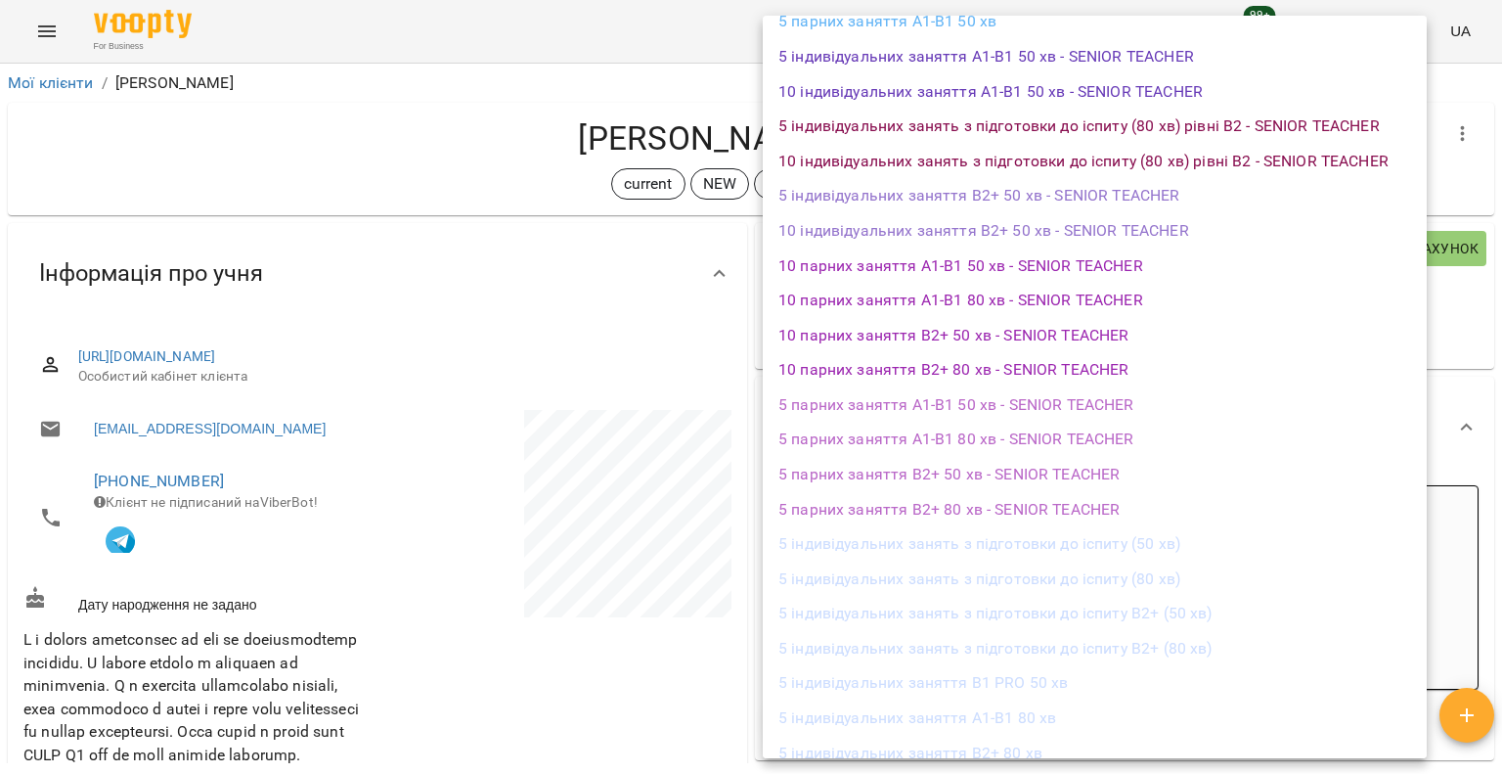
scroll to position [1271, 0]
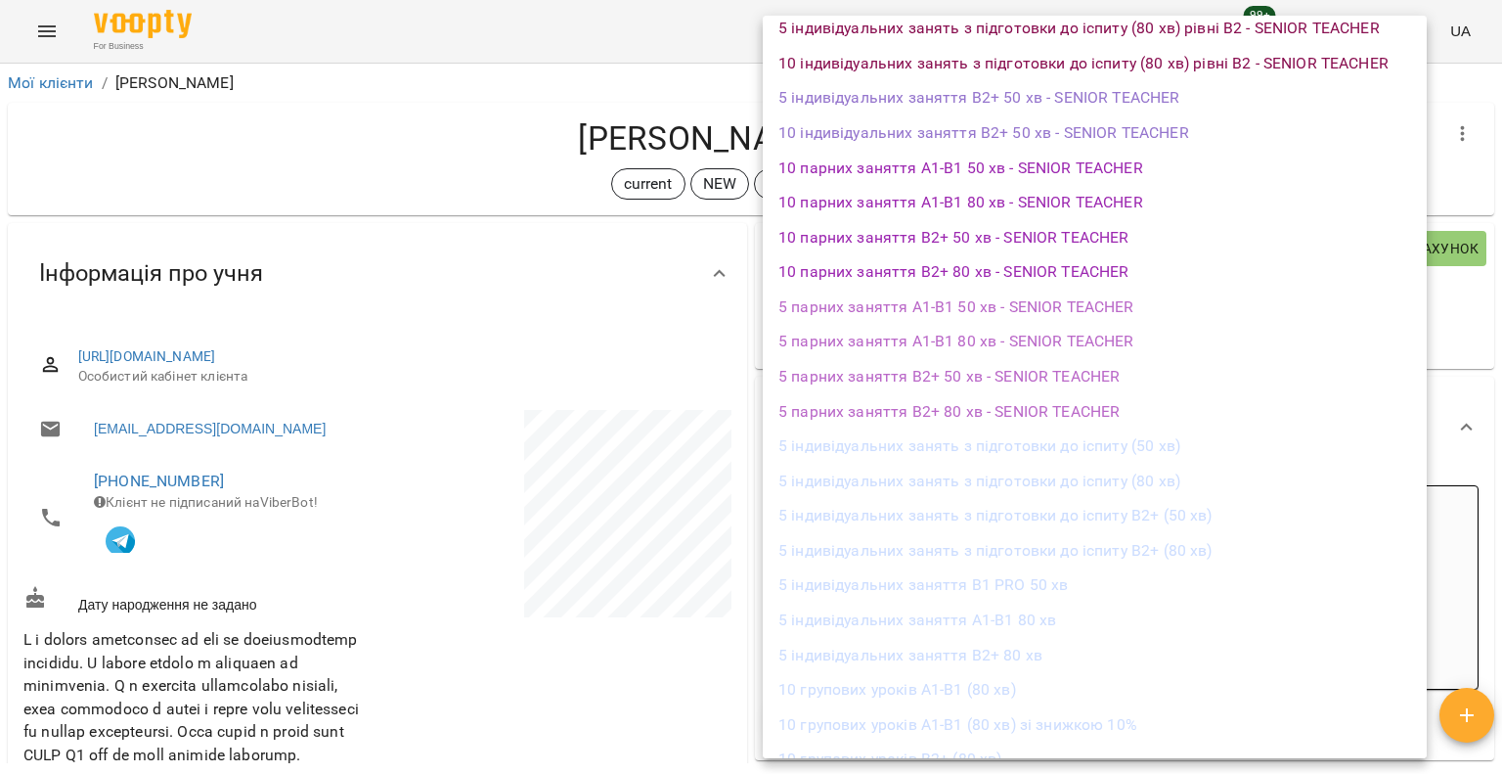
click at [889, 631] on li "5 індивідуальних заняття А1-В1 80 хв" at bounding box center [1095, 619] width 664 height 35
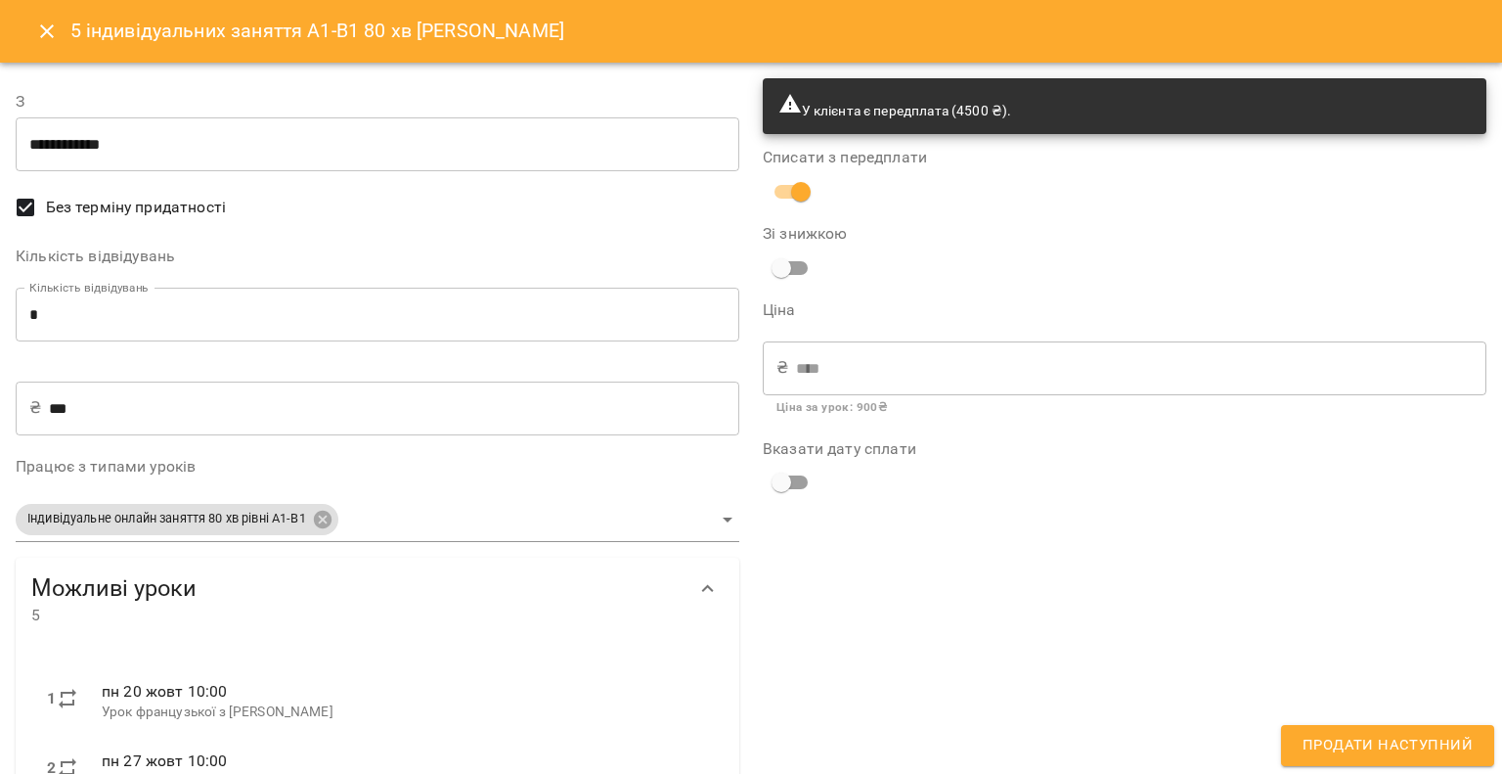
click at [520, 153] on input "**********" at bounding box center [378, 144] width 724 height 55
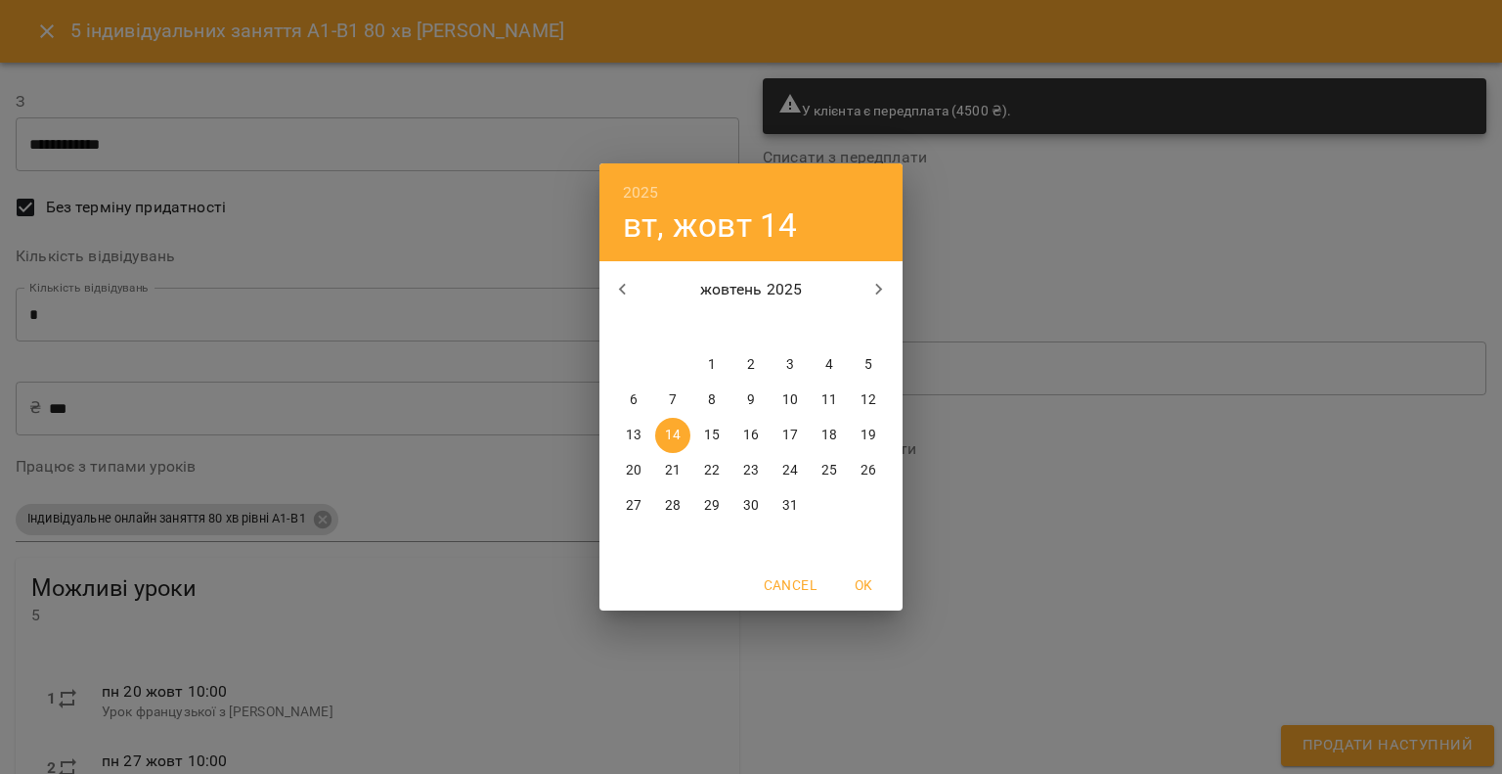
click at [658, 481] on div "21" at bounding box center [672, 470] width 39 height 35
type input "**********"
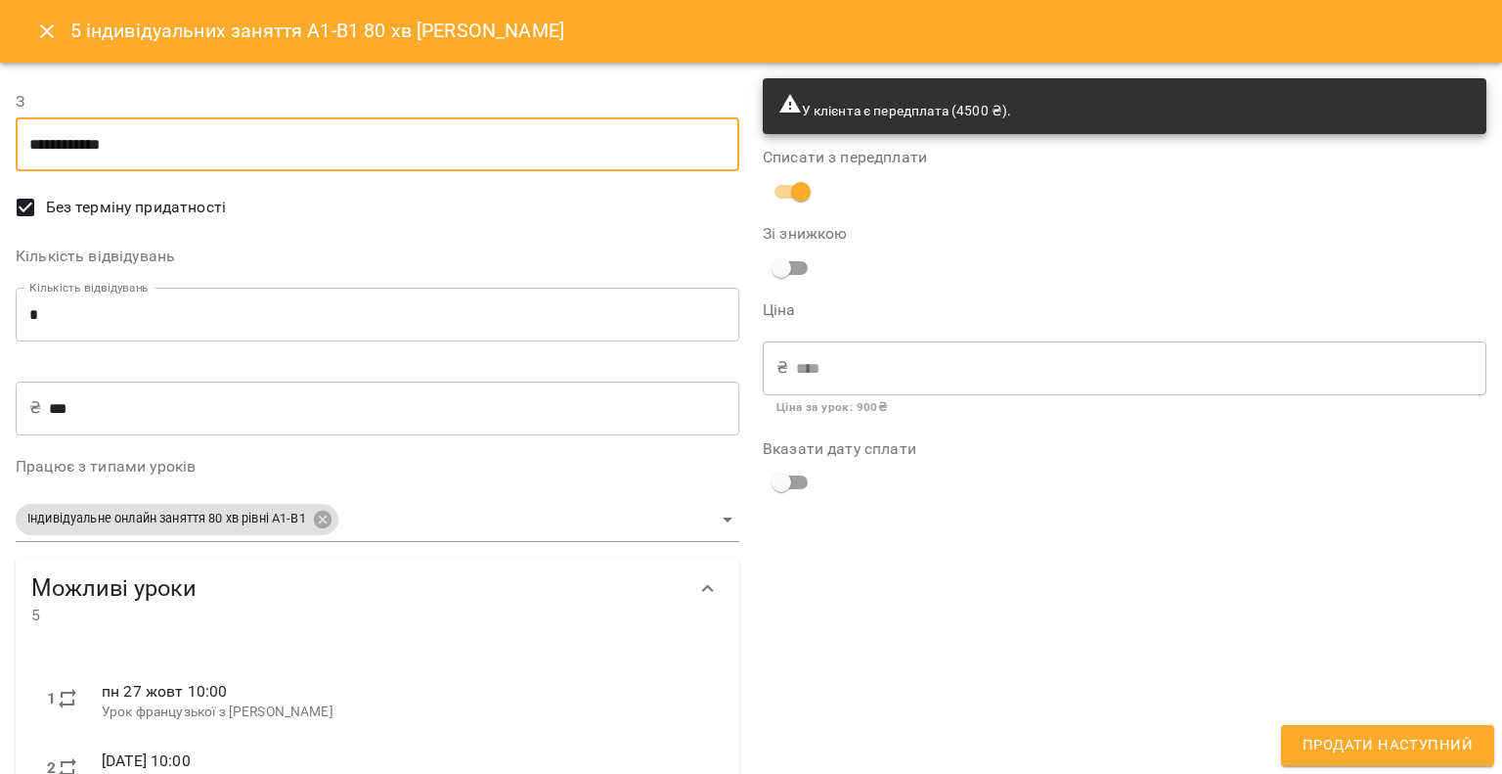
scroll to position [287, 0]
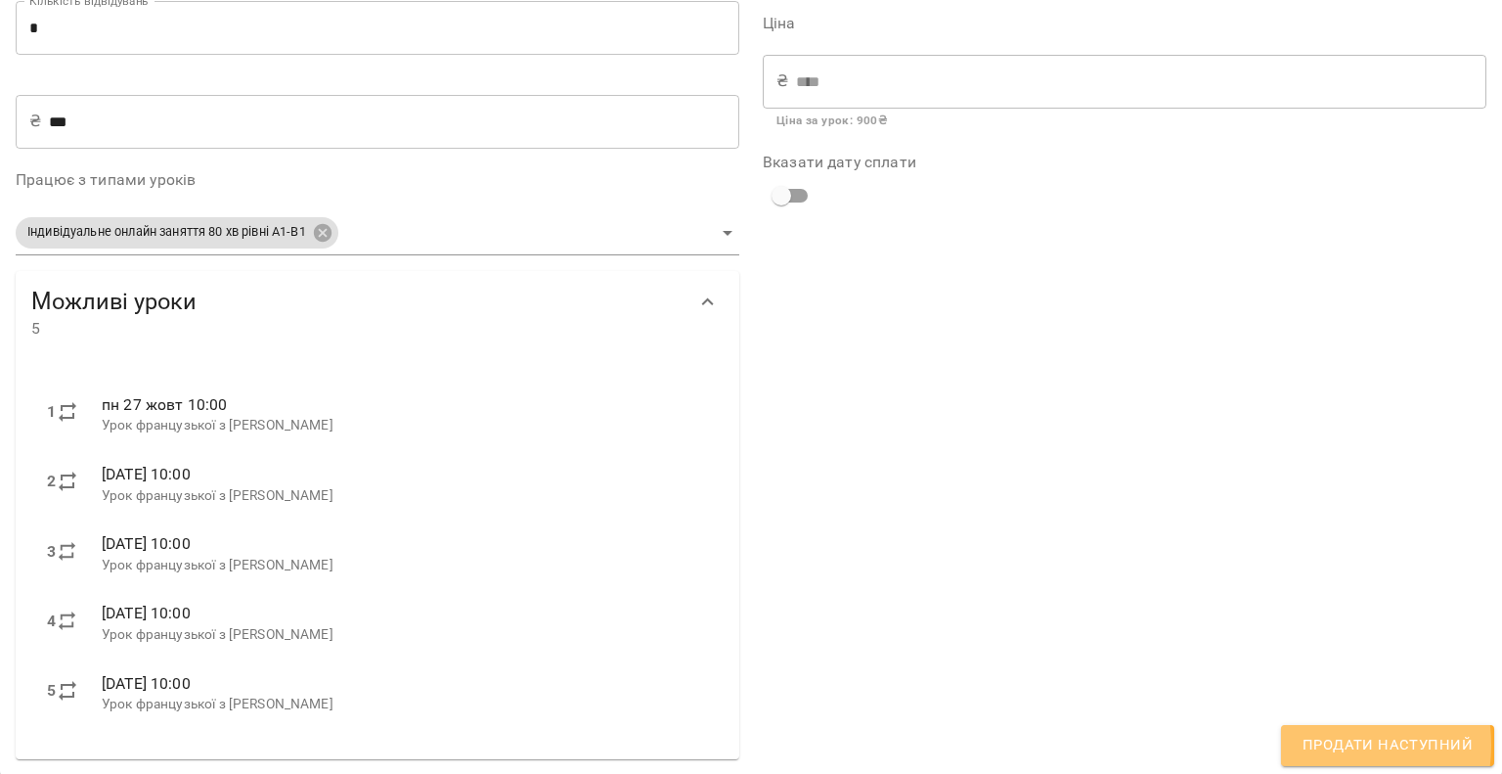
click at [1318, 744] on span "Продати наступний" at bounding box center [1388, 745] width 170 height 25
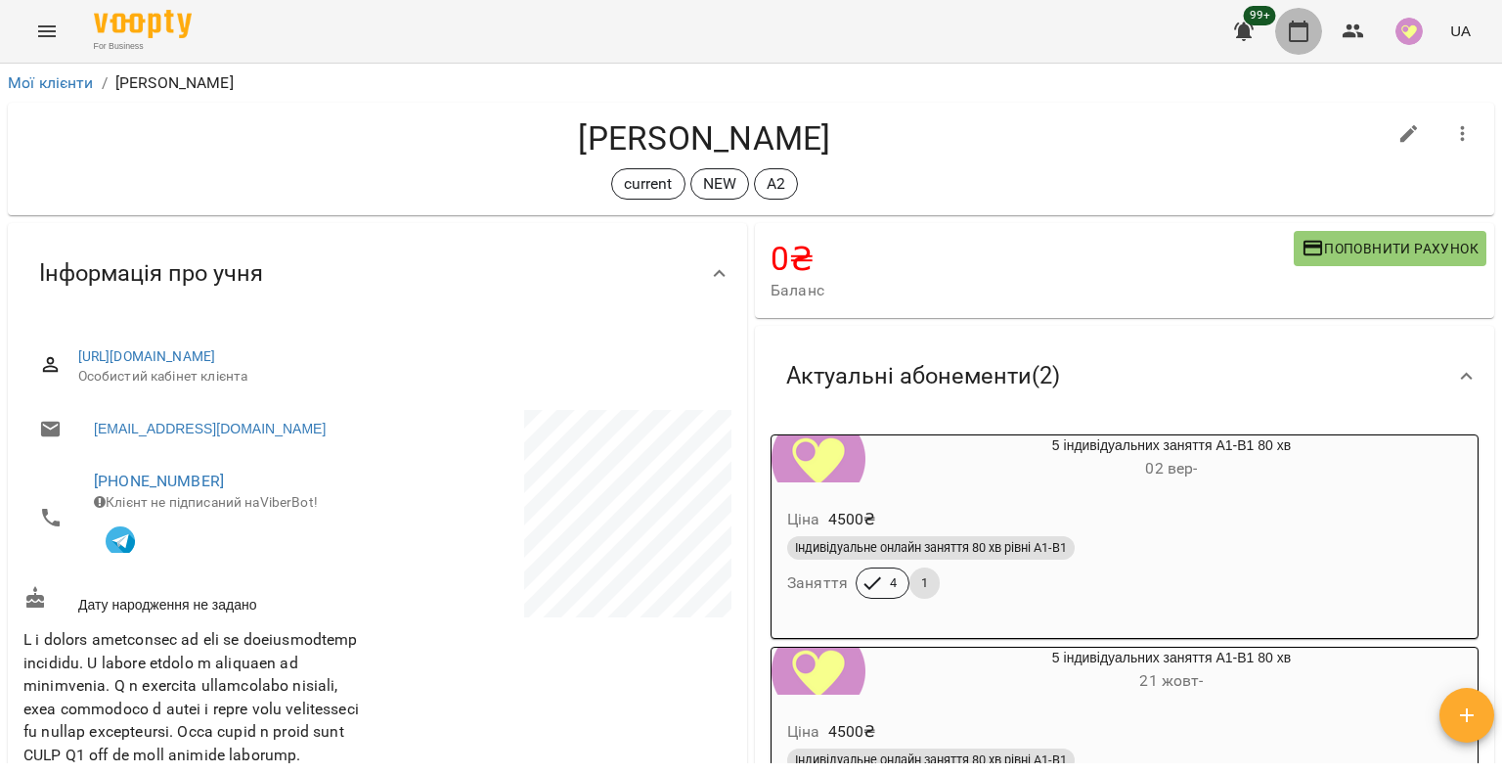
click at [1295, 43] on button "button" at bounding box center [1298, 31] width 47 height 47
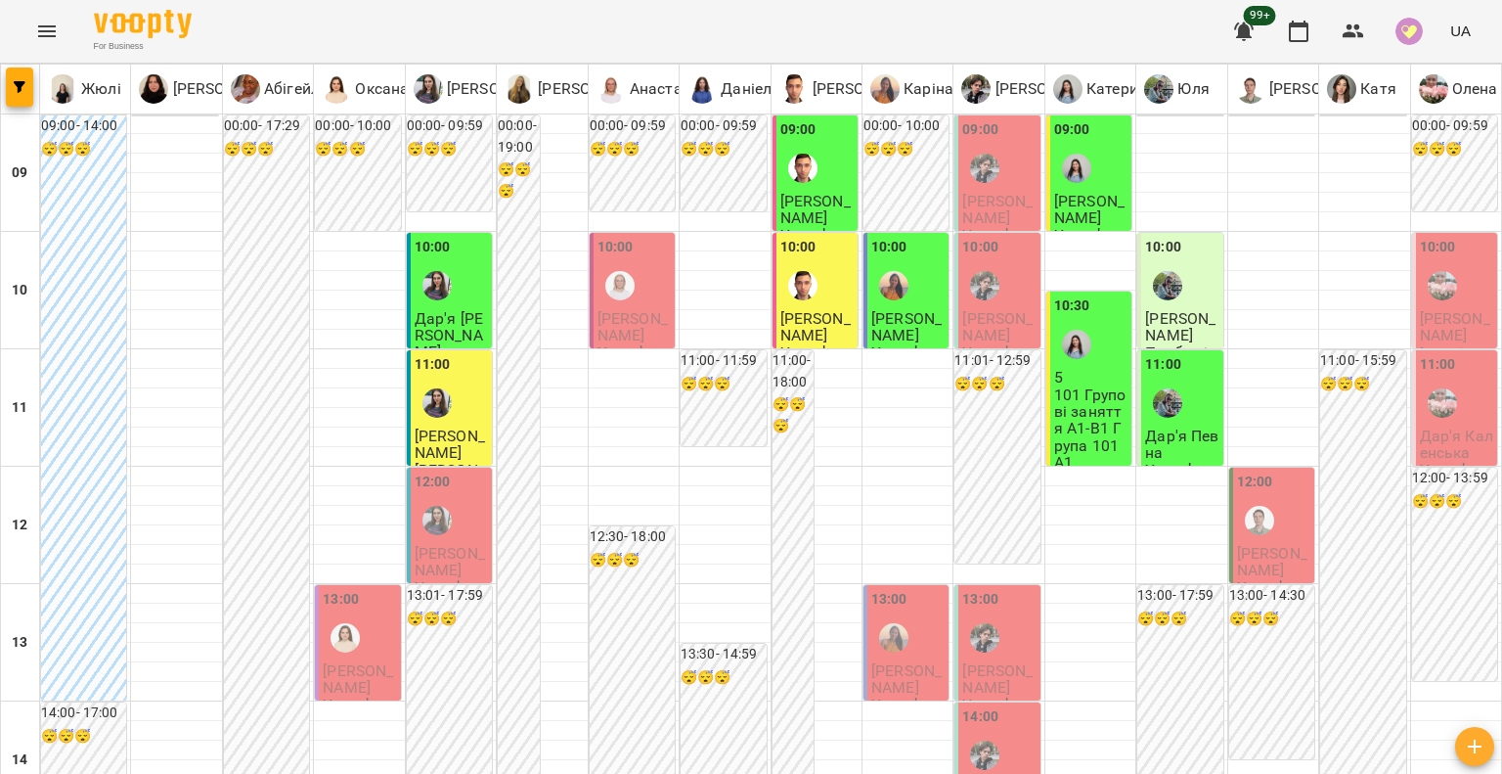
type input "**********"
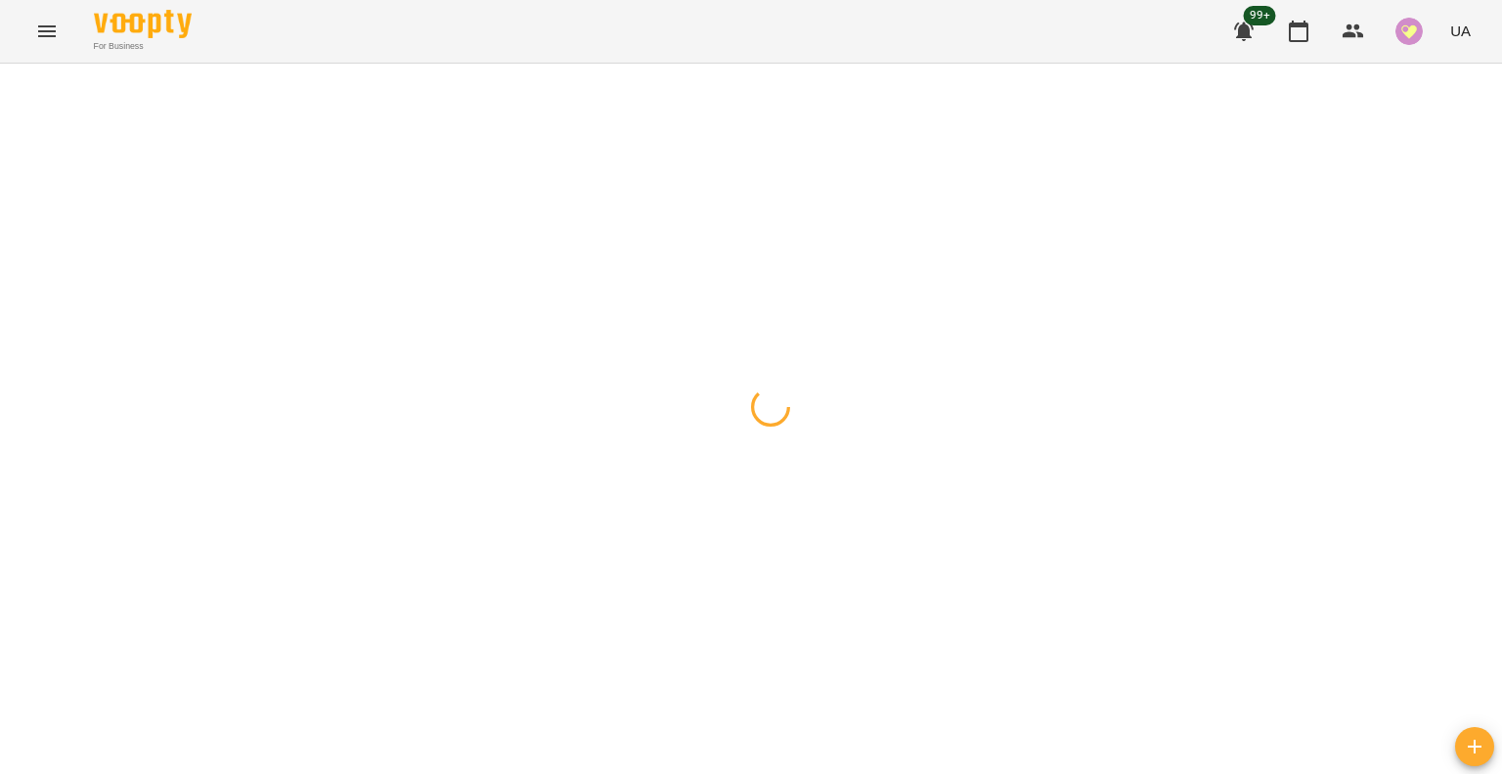
click at [842, 64] on div at bounding box center [751, 64] width 1502 height 0
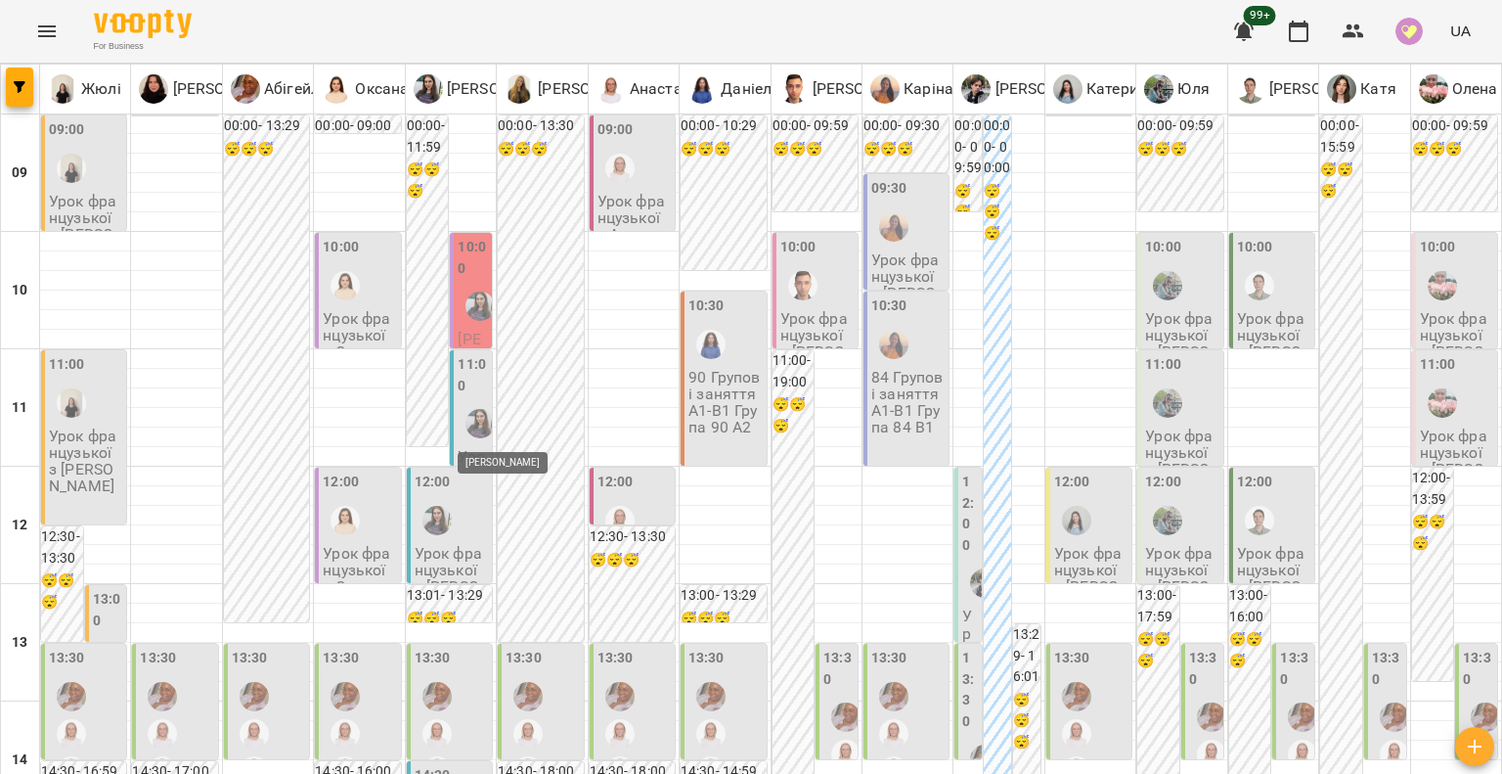
click at [473, 423] on img "Юлія" at bounding box center [480, 423] width 29 height 29
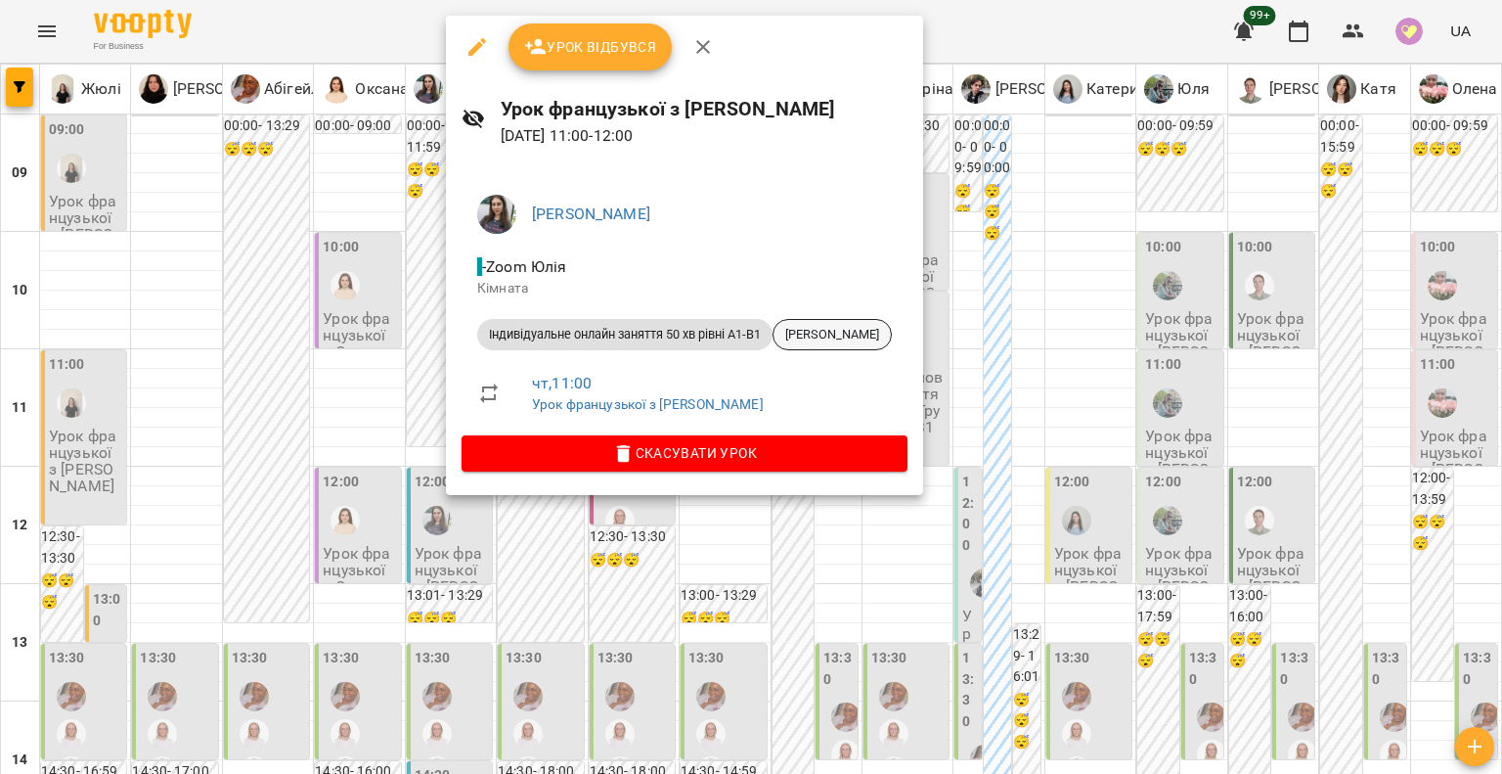
click at [858, 337] on span "Альона Попова" at bounding box center [832, 335] width 117 height 18
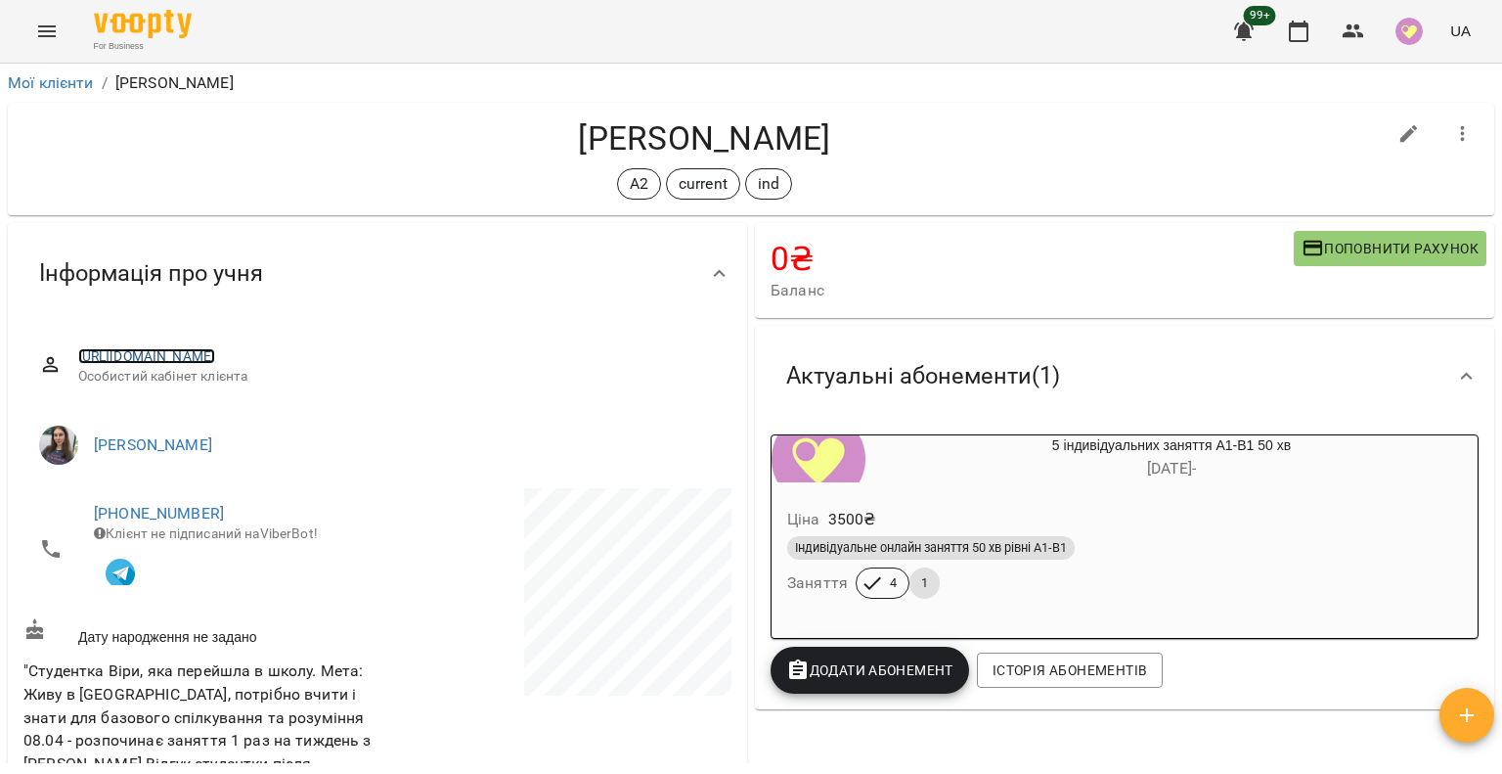
click at [216, 359] on link "https://www.voopty.com.ua/client/66fbd18b0638eb801f324d5a/672df560d5f4aab30f5e0…" at bounding box center [147, 356] width 138 height 16
click at [1294, 23] on icon "button" at bounding box center [1299, 32] width 20 height 22
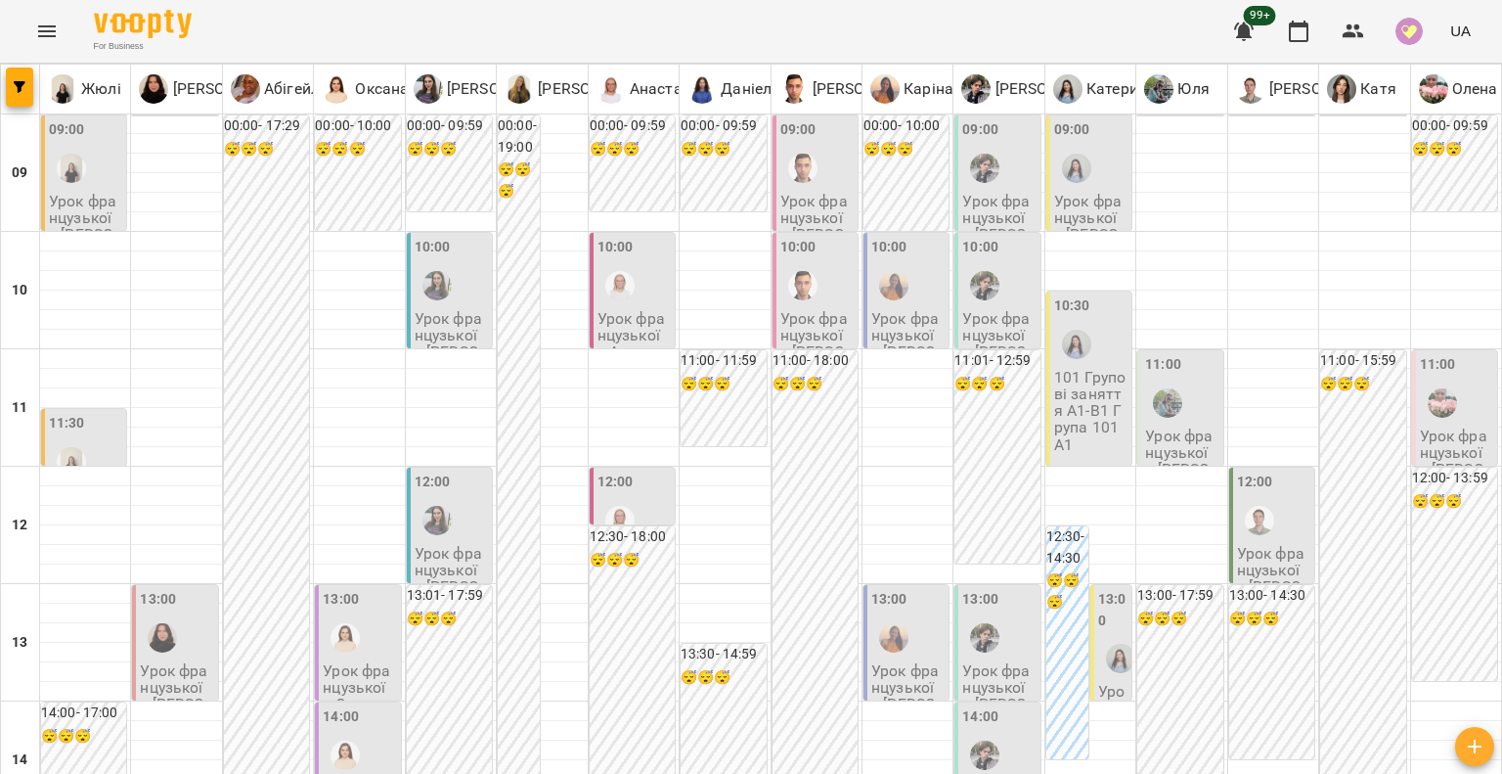
type input "**********"
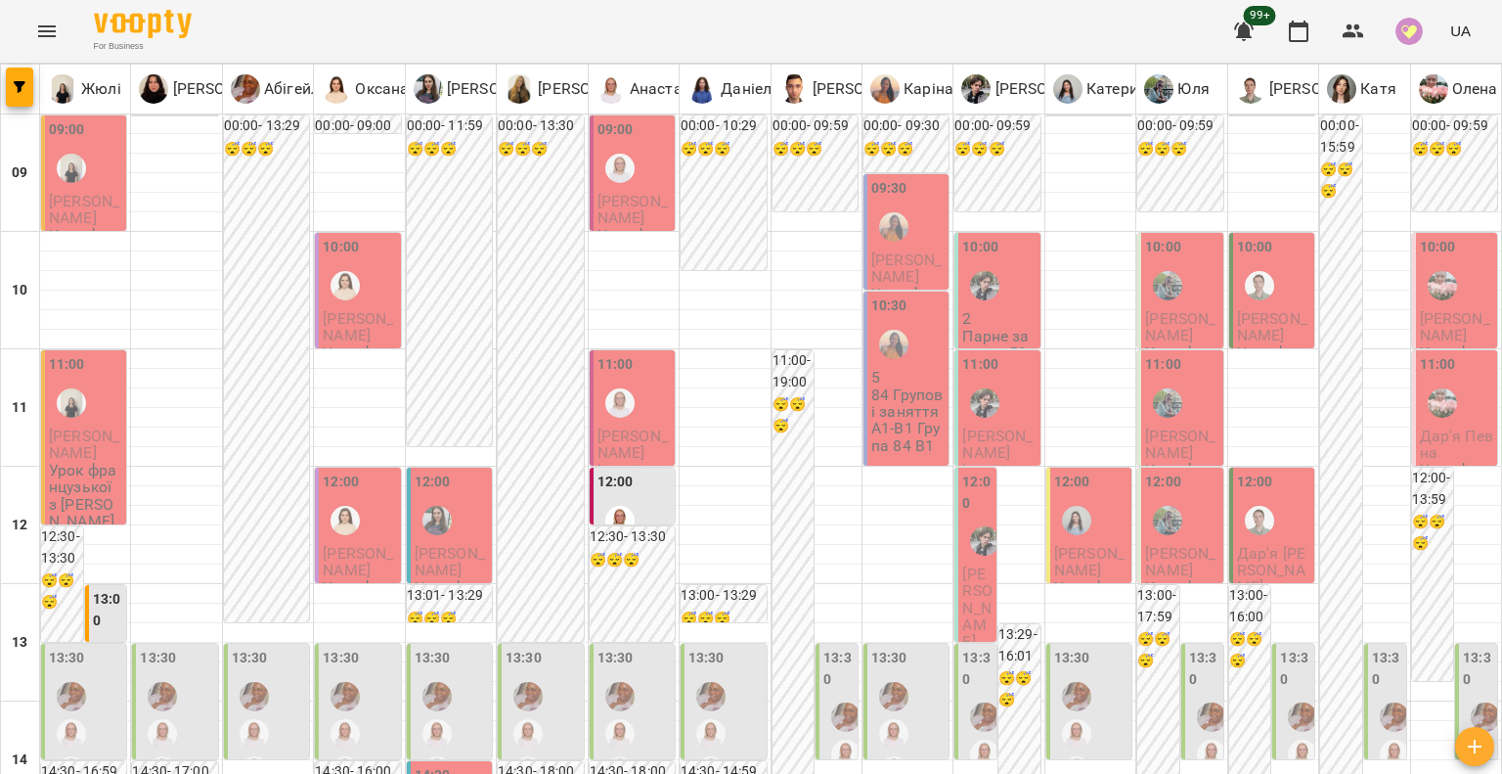
scroll to position [489, 0]
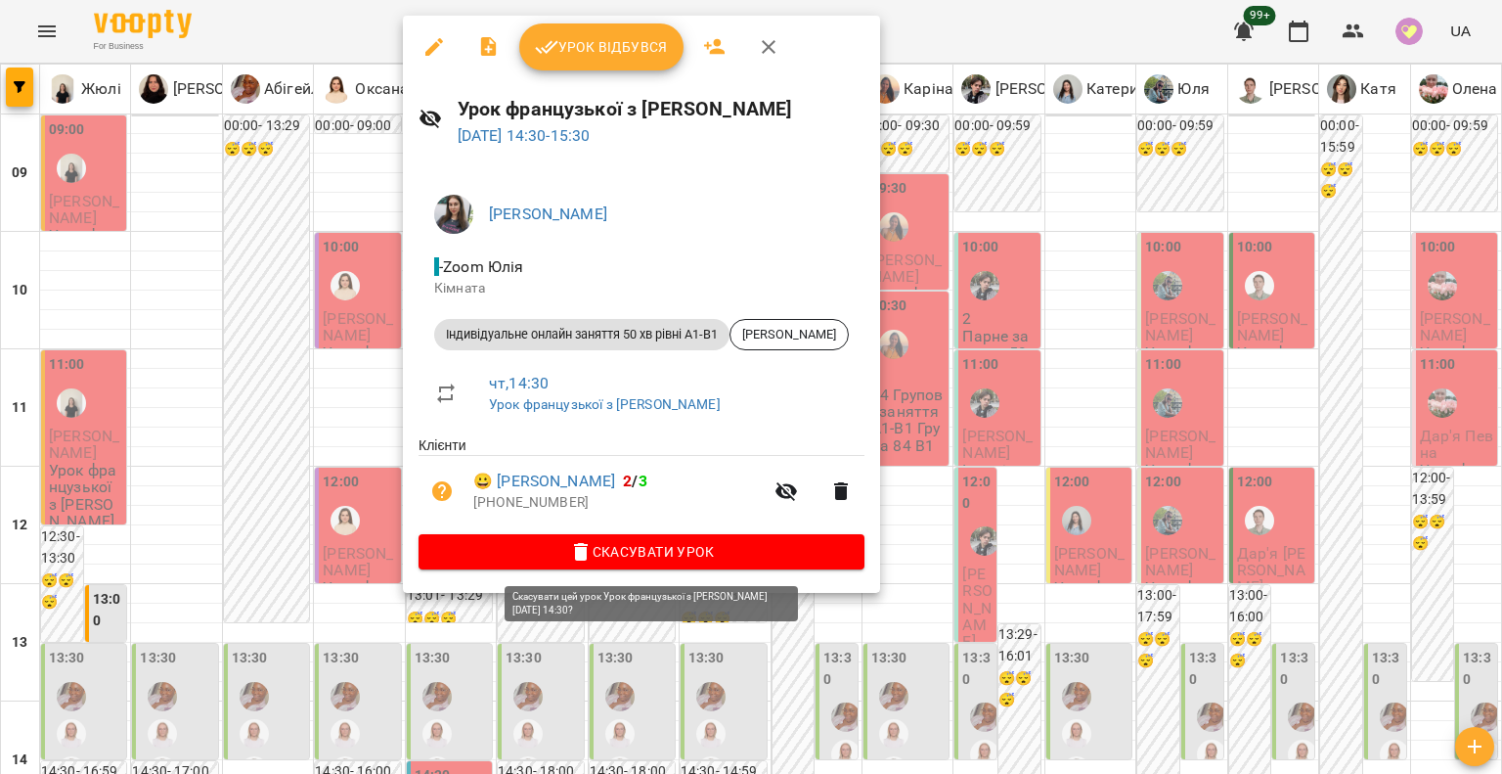
click at [489, 552] on span "Скасувати Урок" at bounding box center [641, 551] width 415 height 23
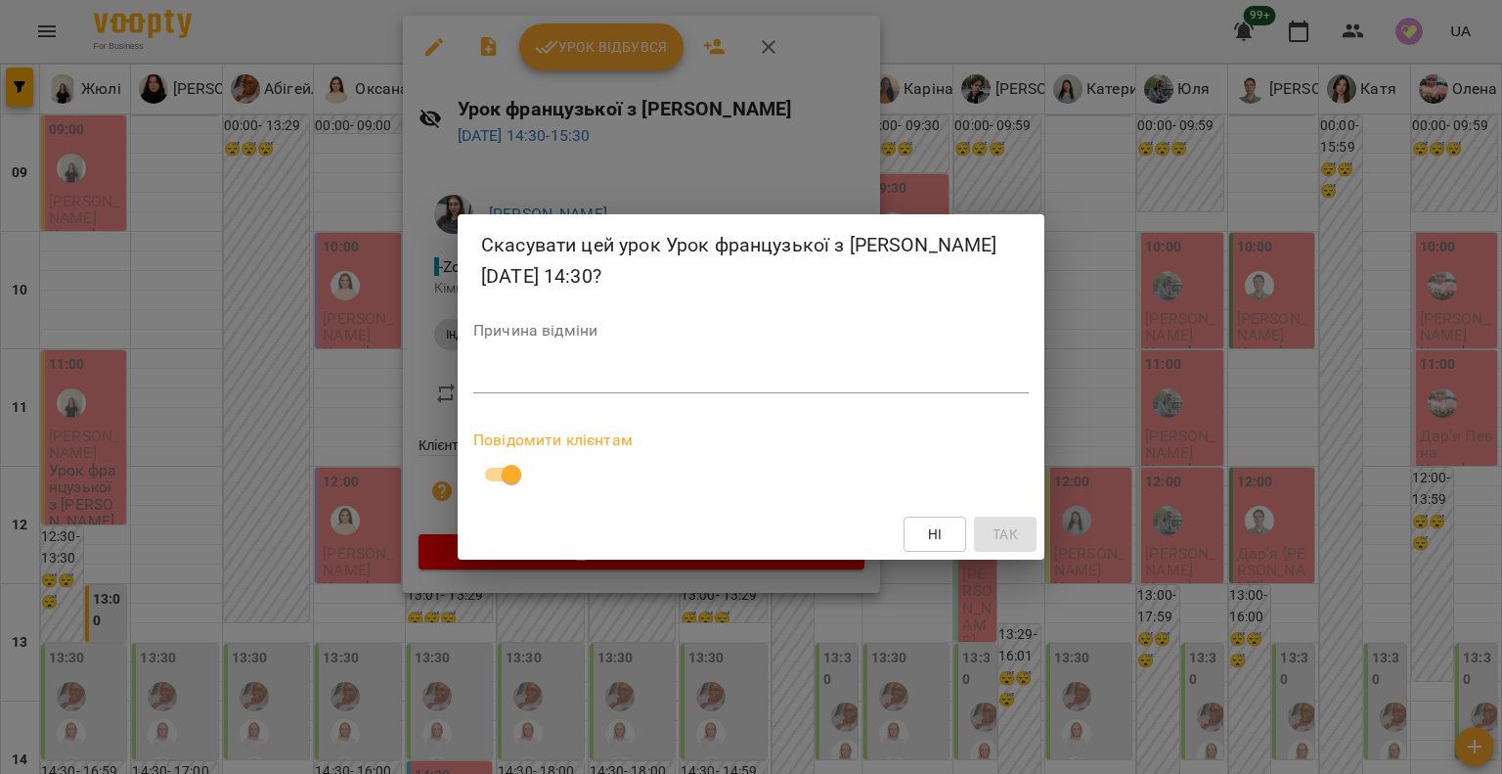
click at [527, 385] on textarea at bounding box center [751, 377] width 556 height 19
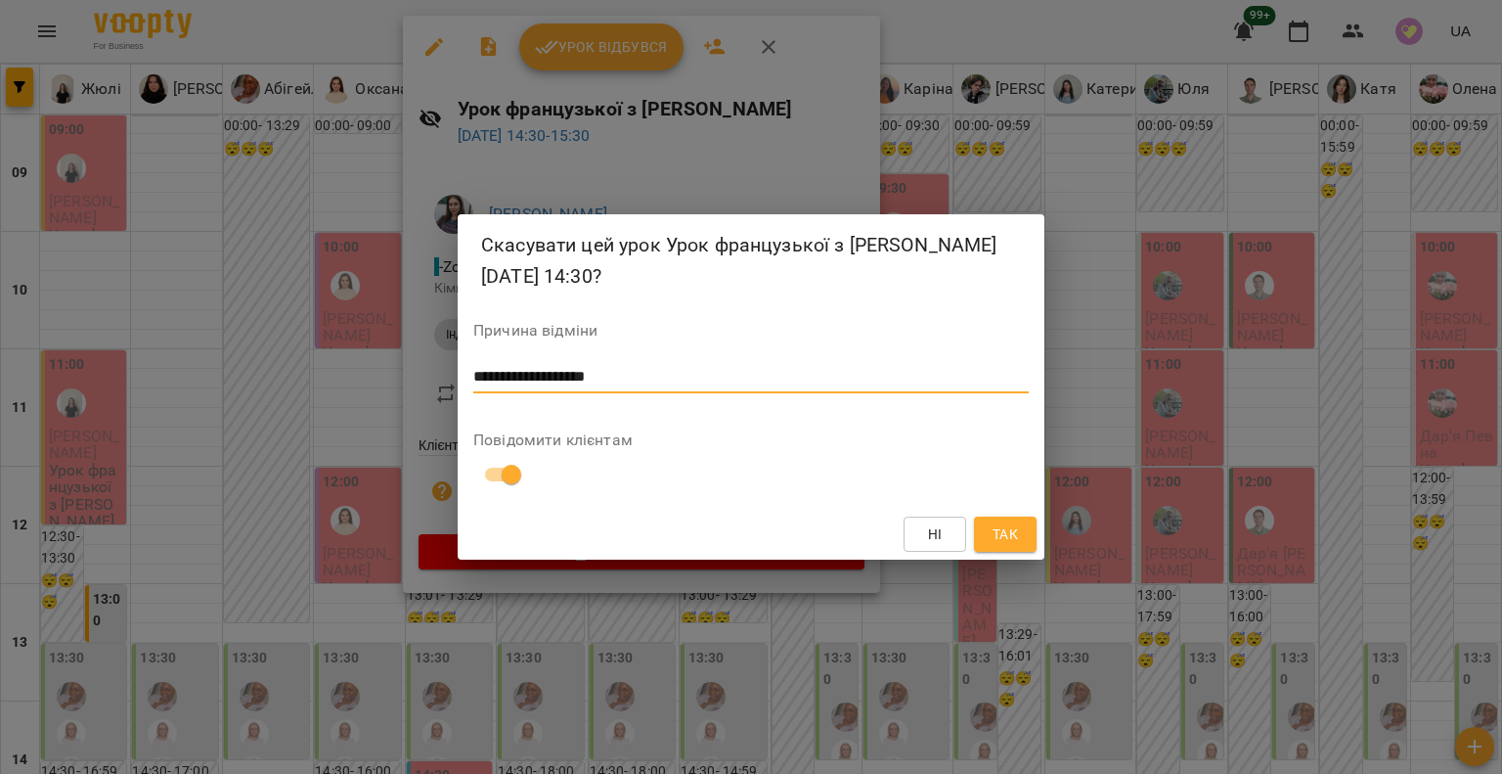
type textarea "**********"
click at [998, 524] on span "Так" at bounding box center [1005, 533] width 25 height 23
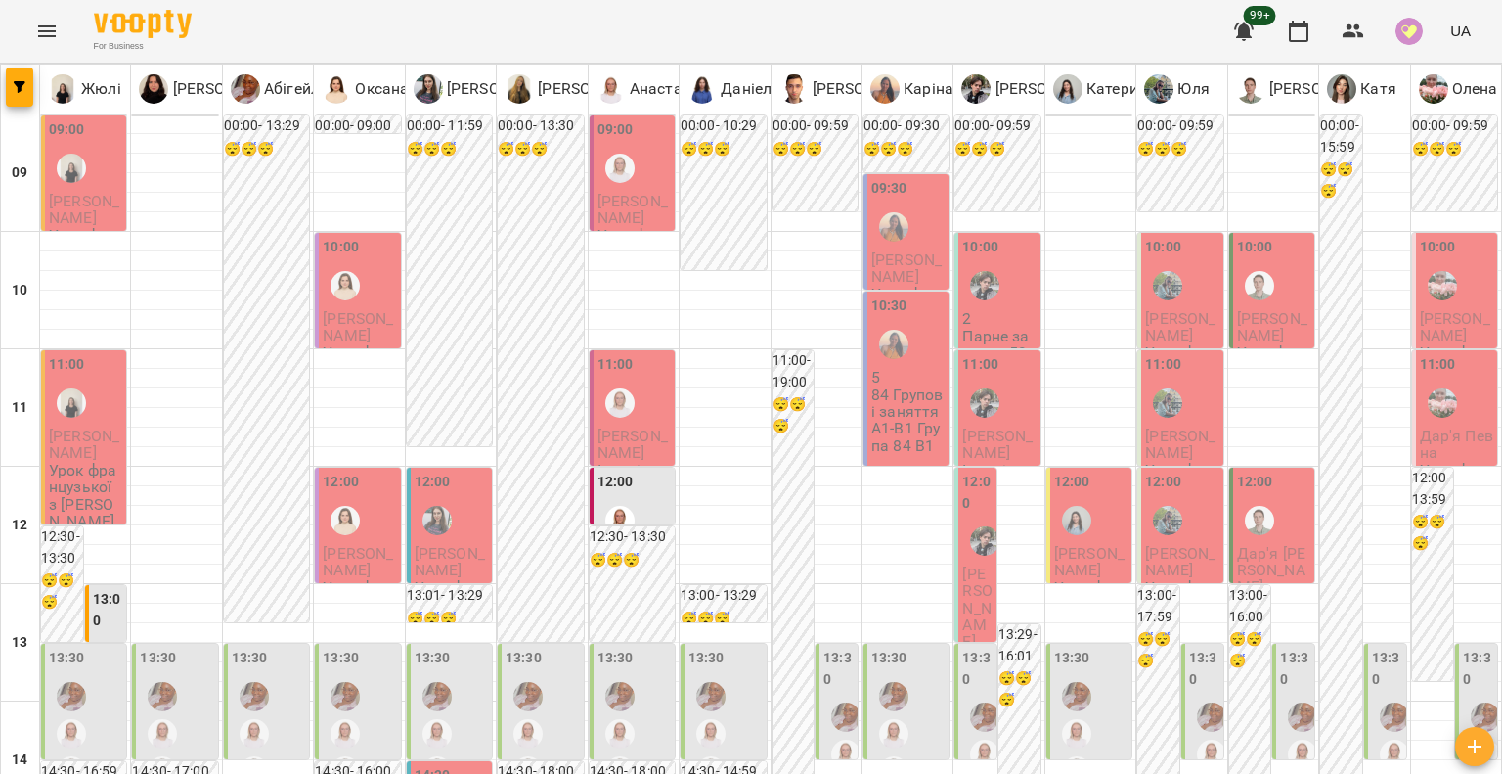
scroll to position [0, 0]
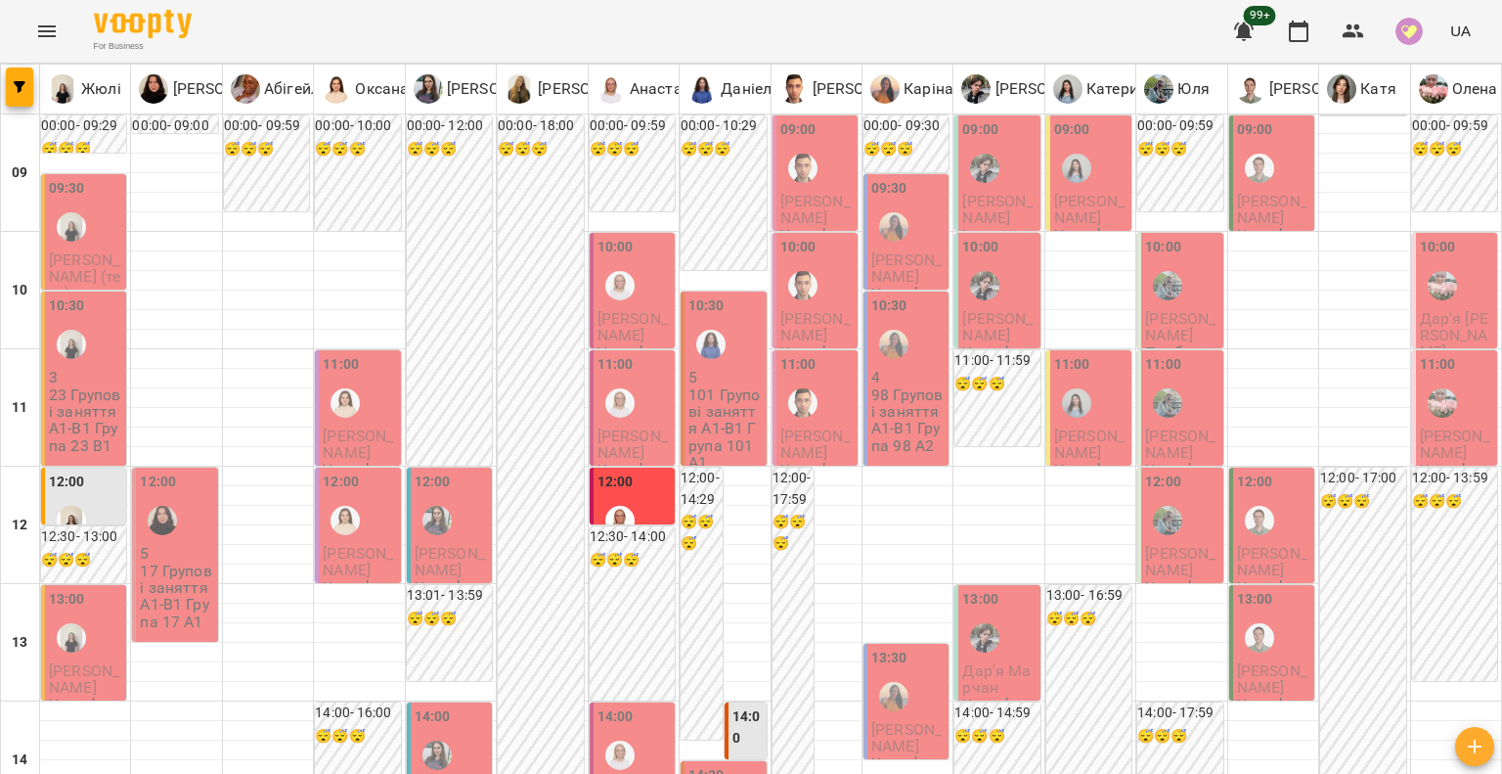
scroll to position [880, 0]
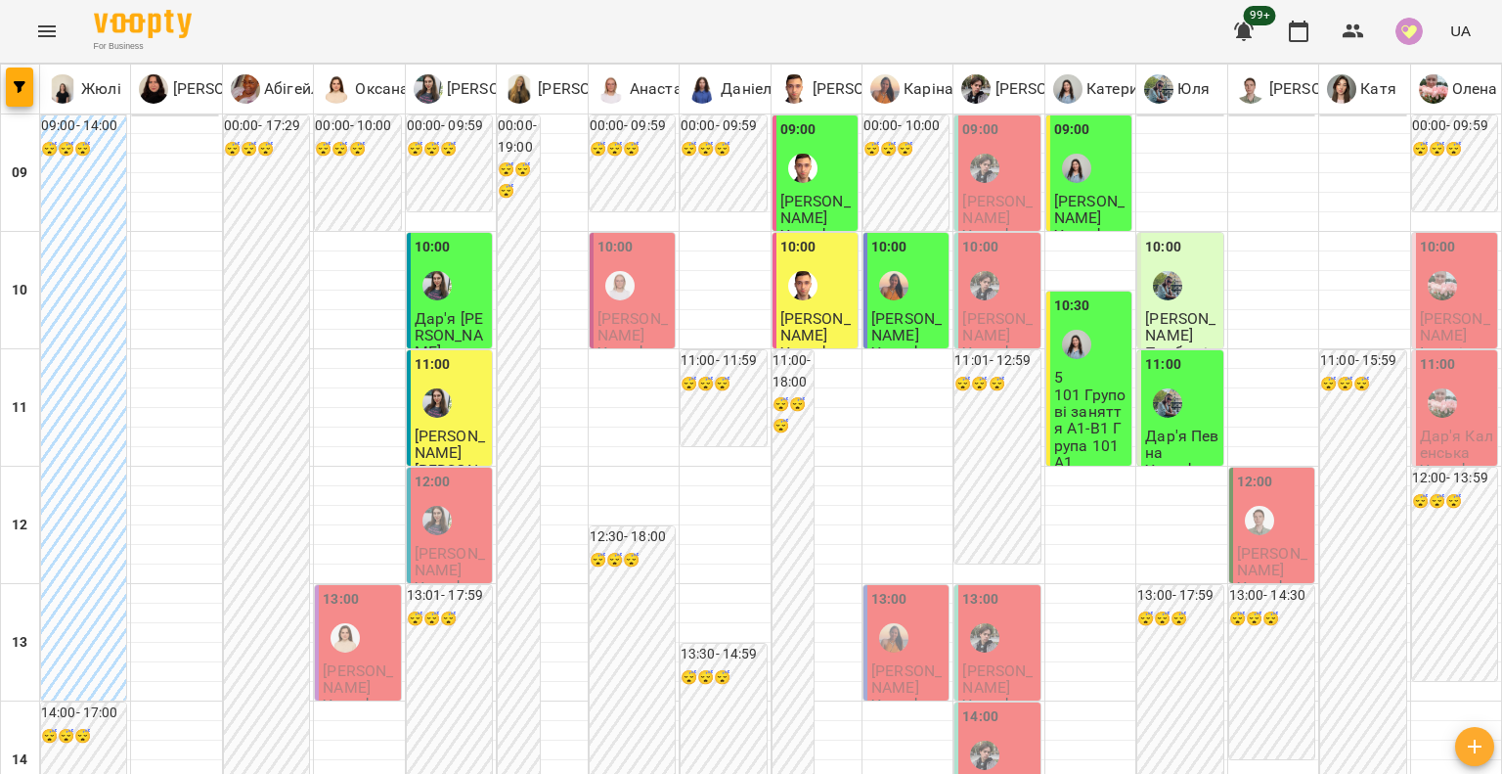
click at [642, 305] on div "10:00" at bounding box center [634, 272] width 73 height 71
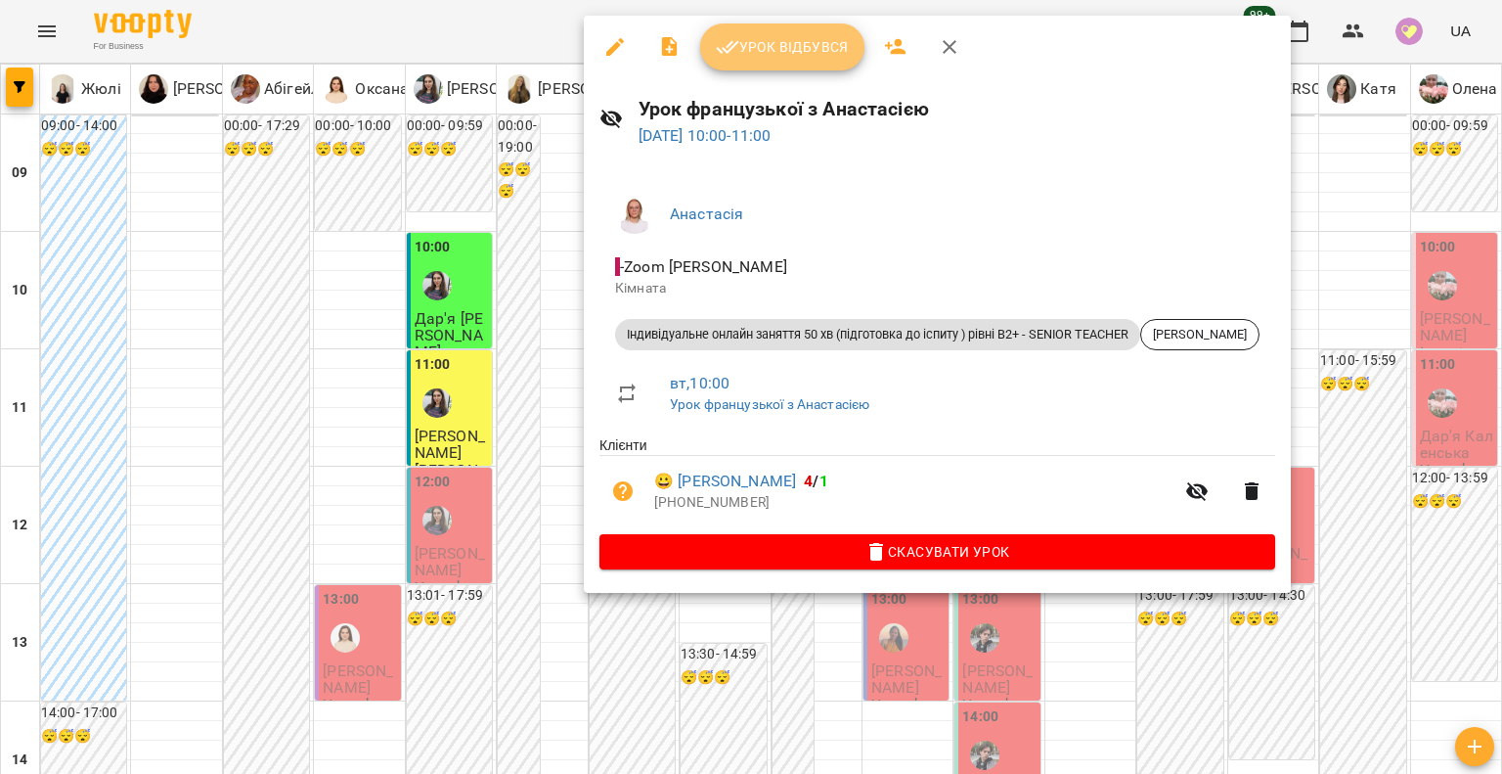
click at [827, 52] on span "Урок відбувся" at bounding box center [782, 46] width 133 height 23
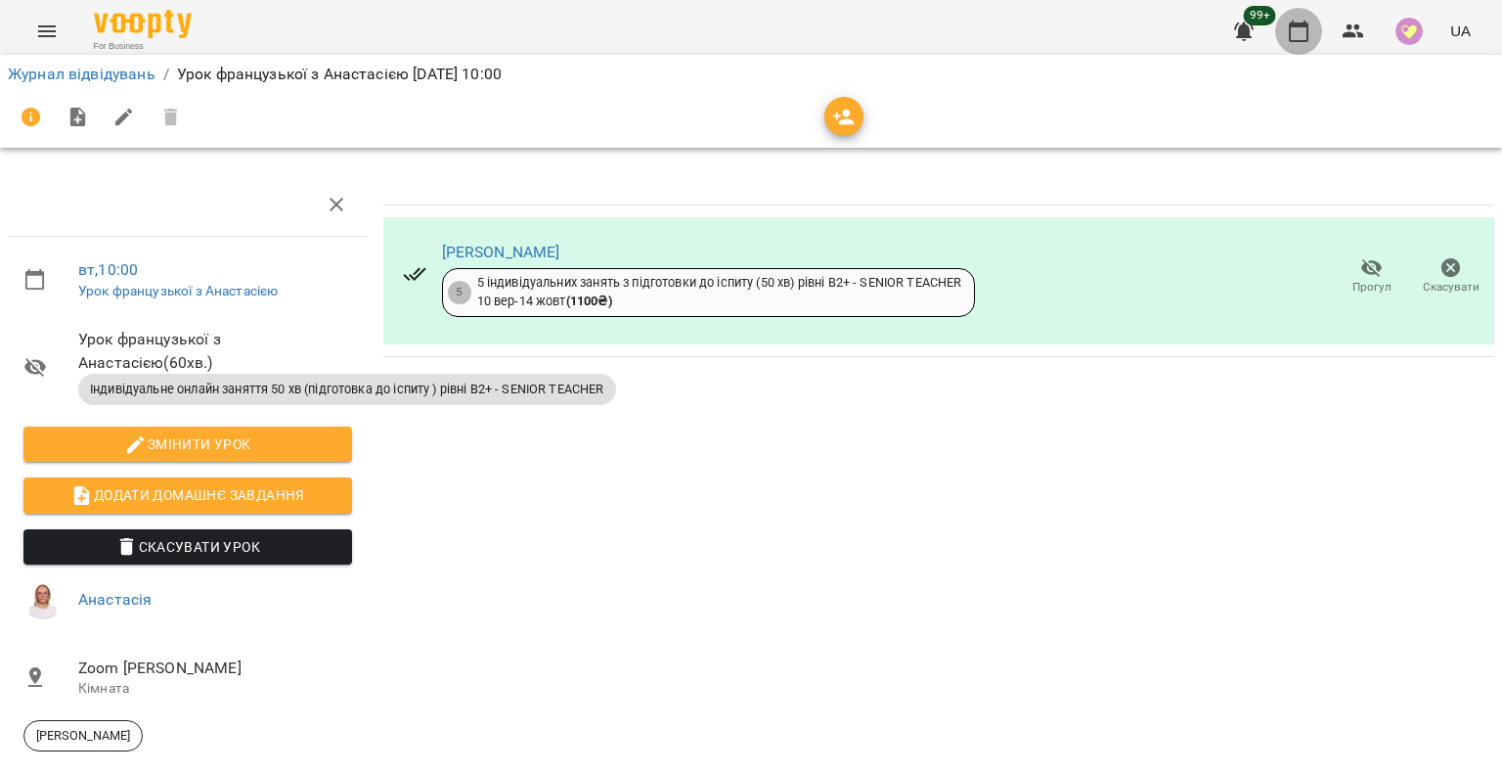
click at [1292, 38] on icon "button" at bounding box center [1298, 31] width 23 height 23
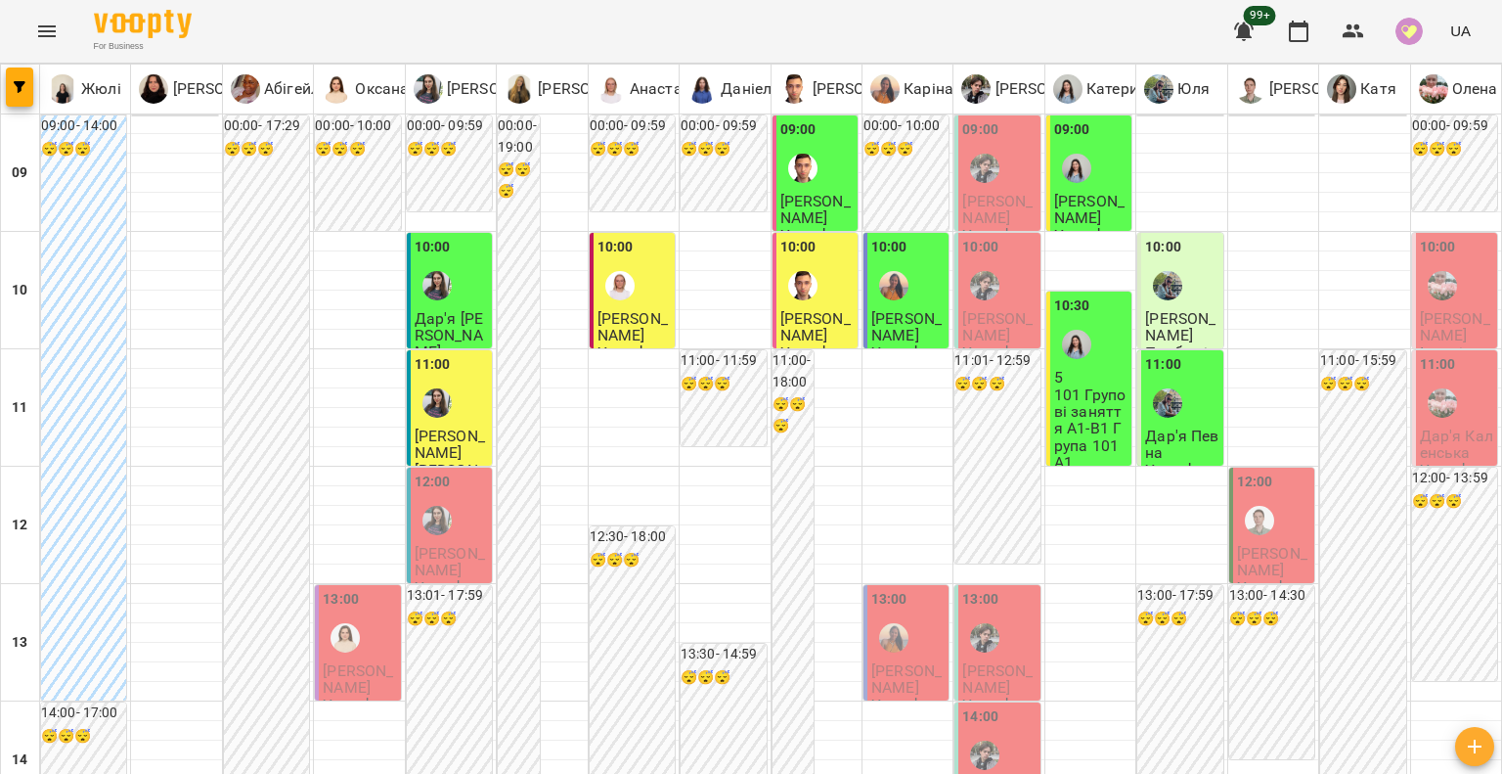
click at [598, 295] on div at bounding box center [620, 285] width 45 height 45
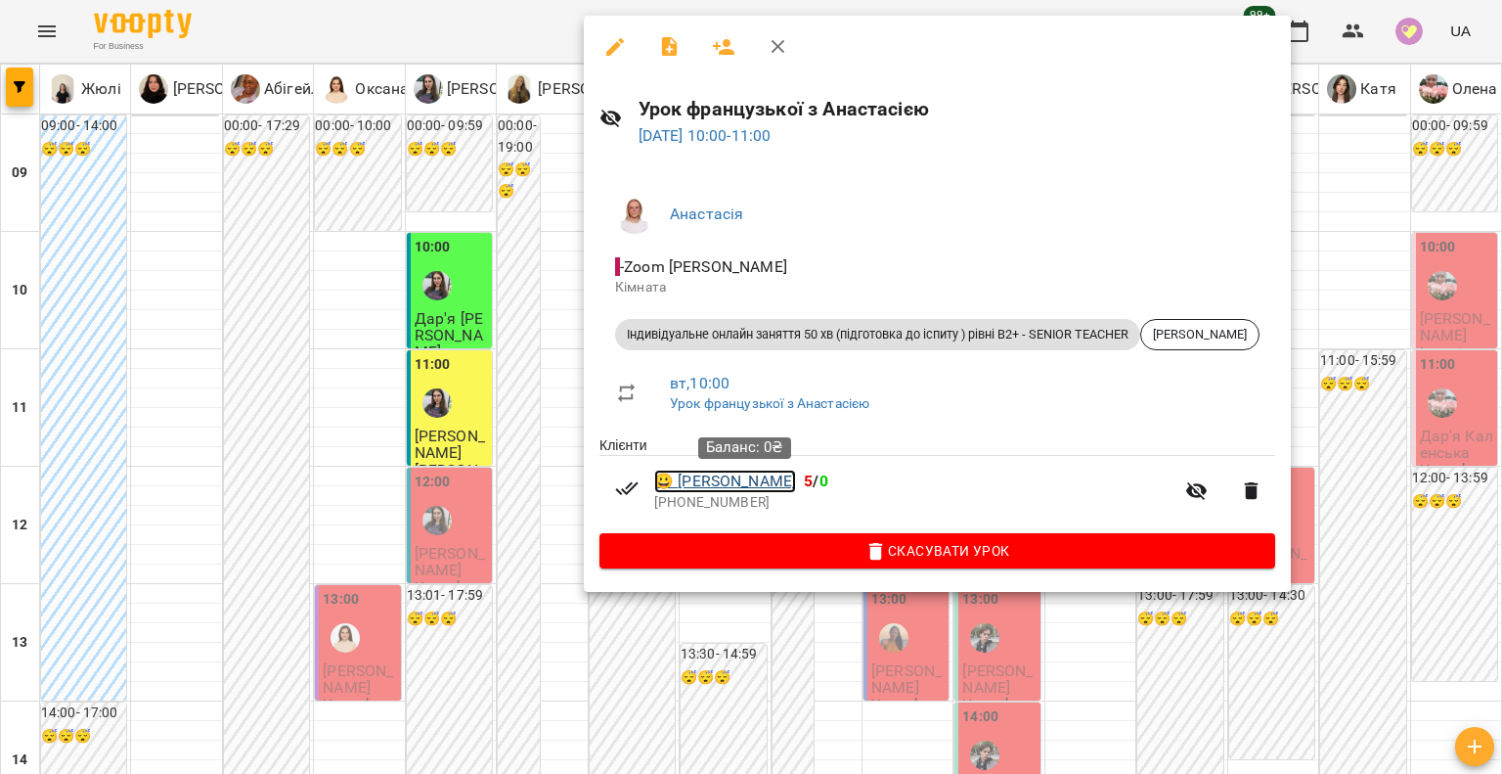
click at [687, 473] on link "😀 Олександра Тєплова" at bounding box center [725, 480] width 142 height 23
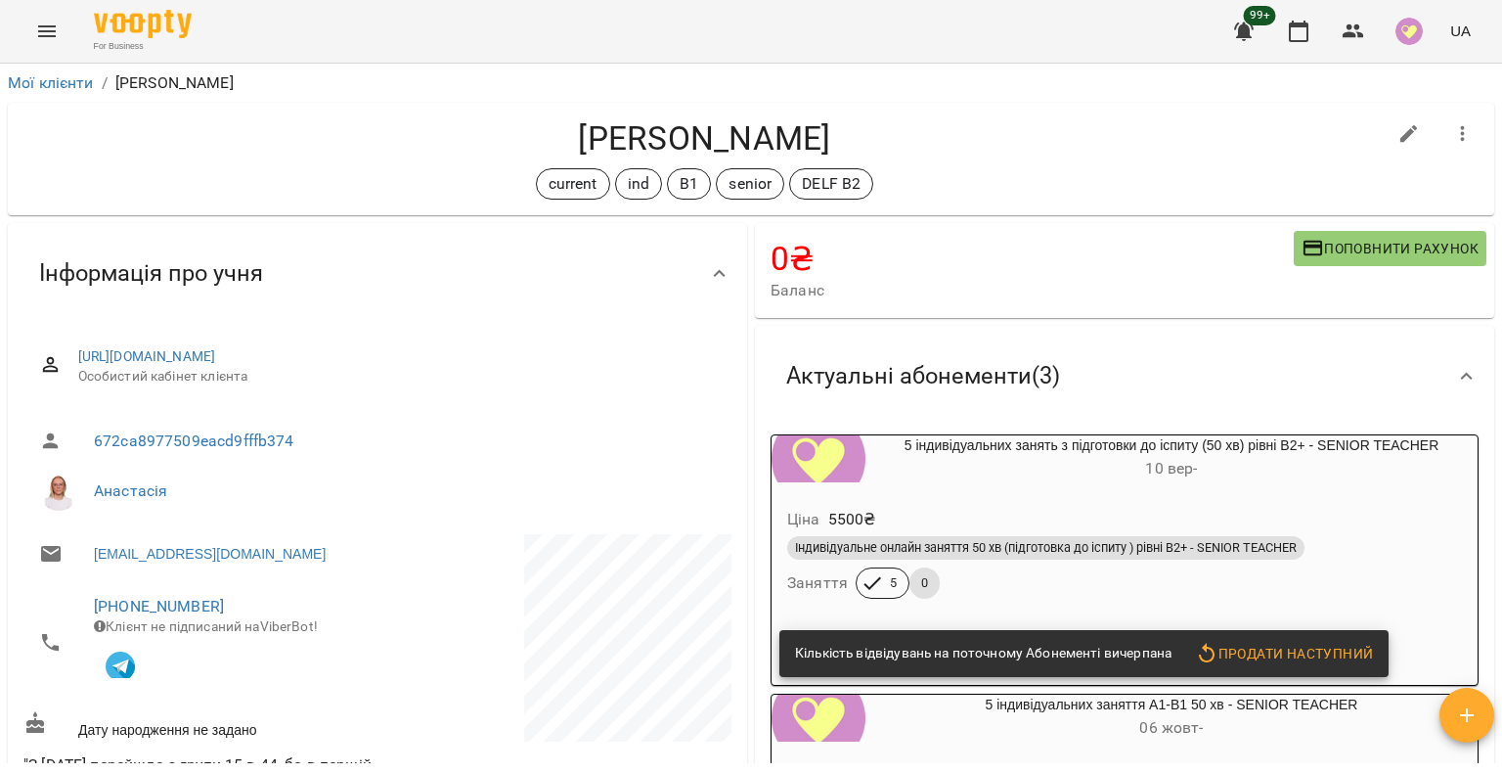
click at [905, 495] on div "Ціна 5500 ₴ Індивідуальне онлайн заняття 50 хв (підготовка до іспиту ) рівні В2…" at bounding box center [1125, 556] width 706 height 133
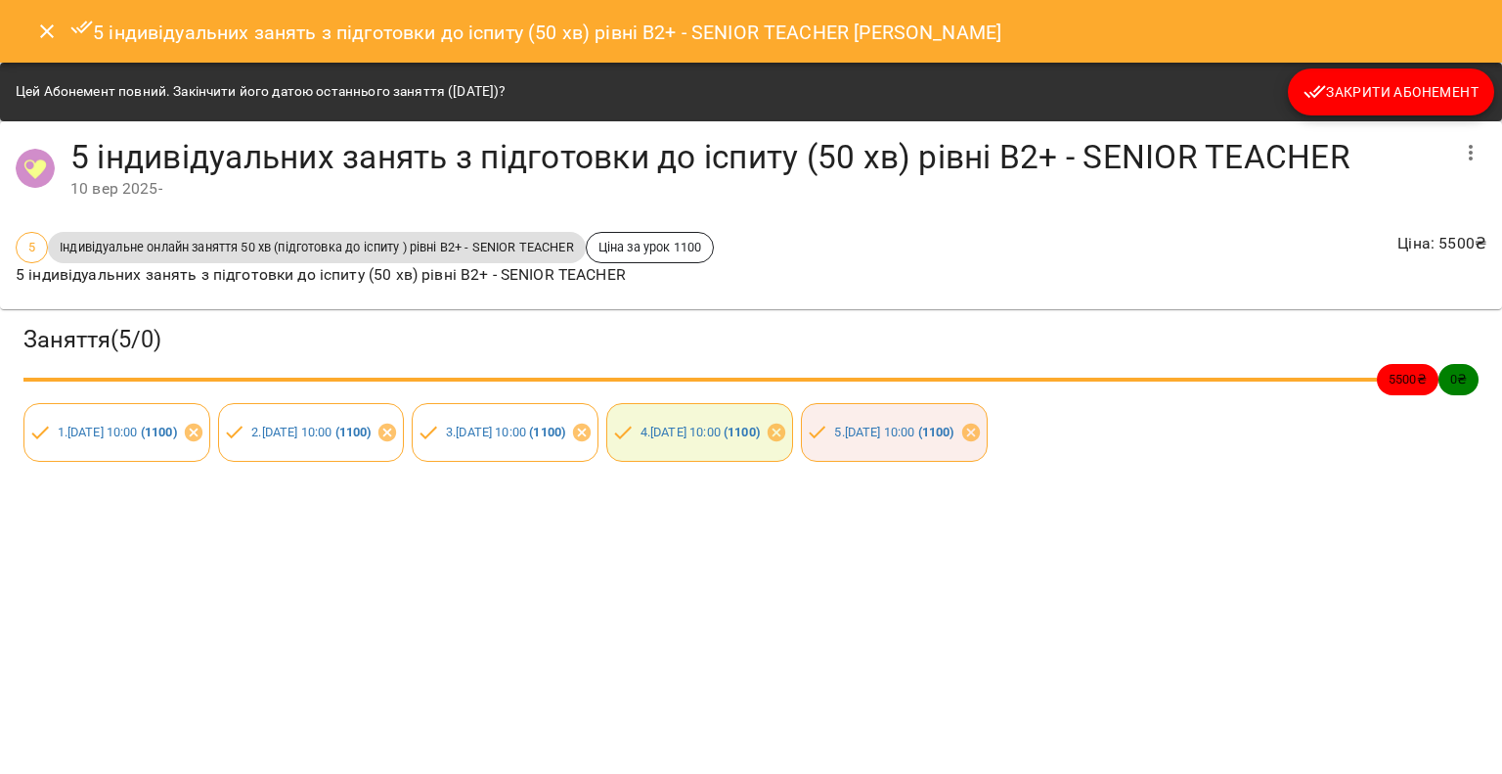
click at [1368, 100] on span "Закрити Абонемент" at bounding box center [1391, 91] width 175 height 23
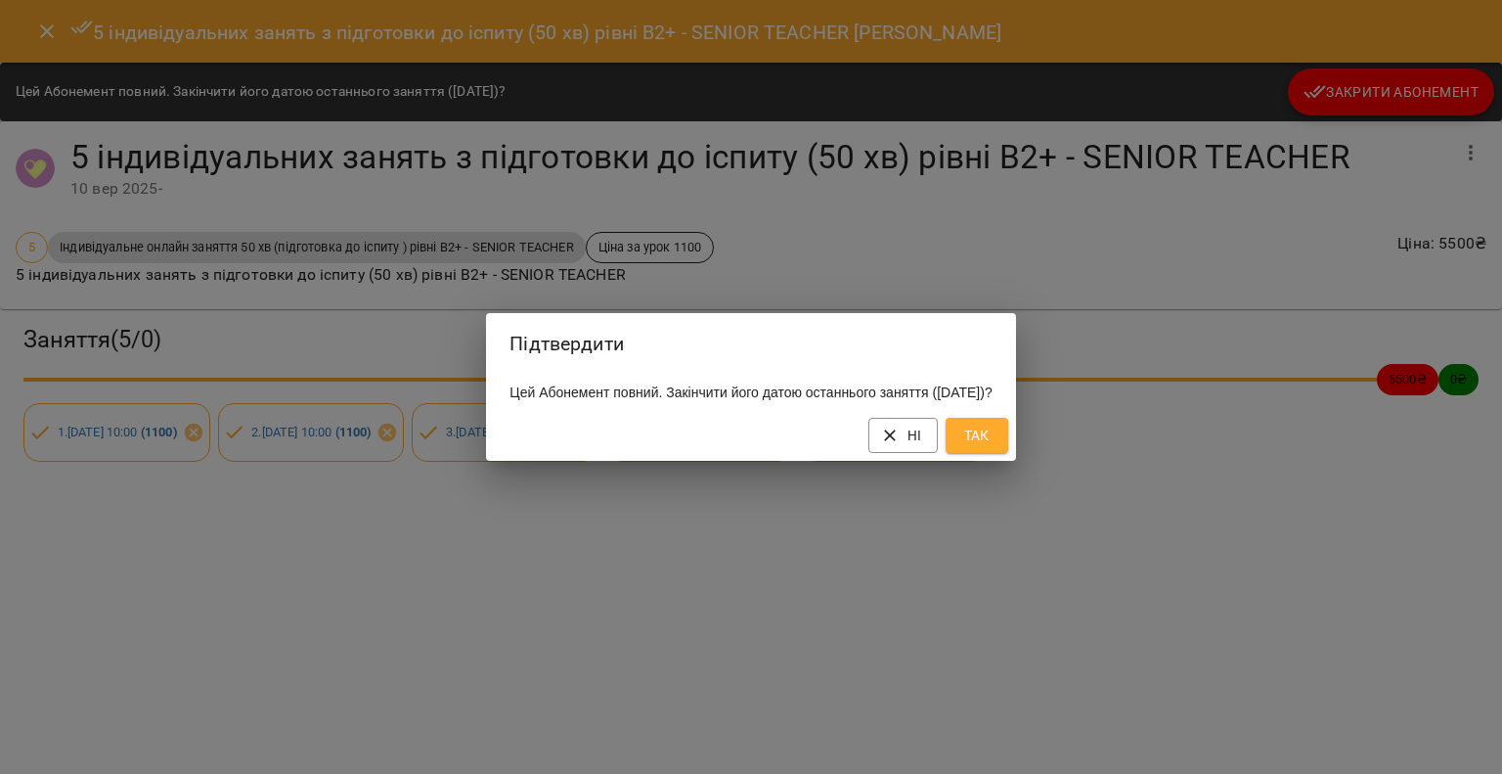
click at [1008, 449] on button "Так" at bounding box center [977, 435] width 63 height 35
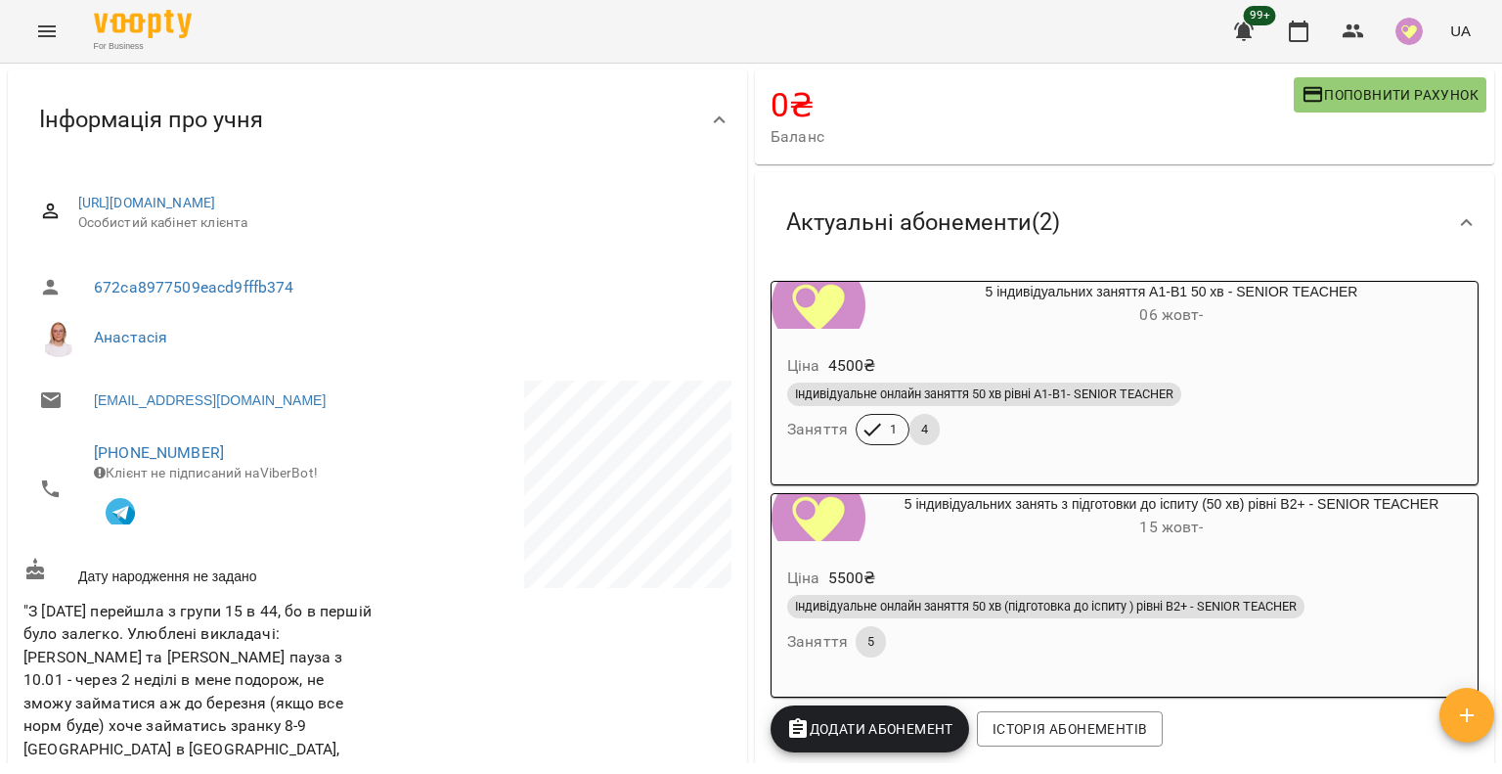
scroll to position [293, 0]
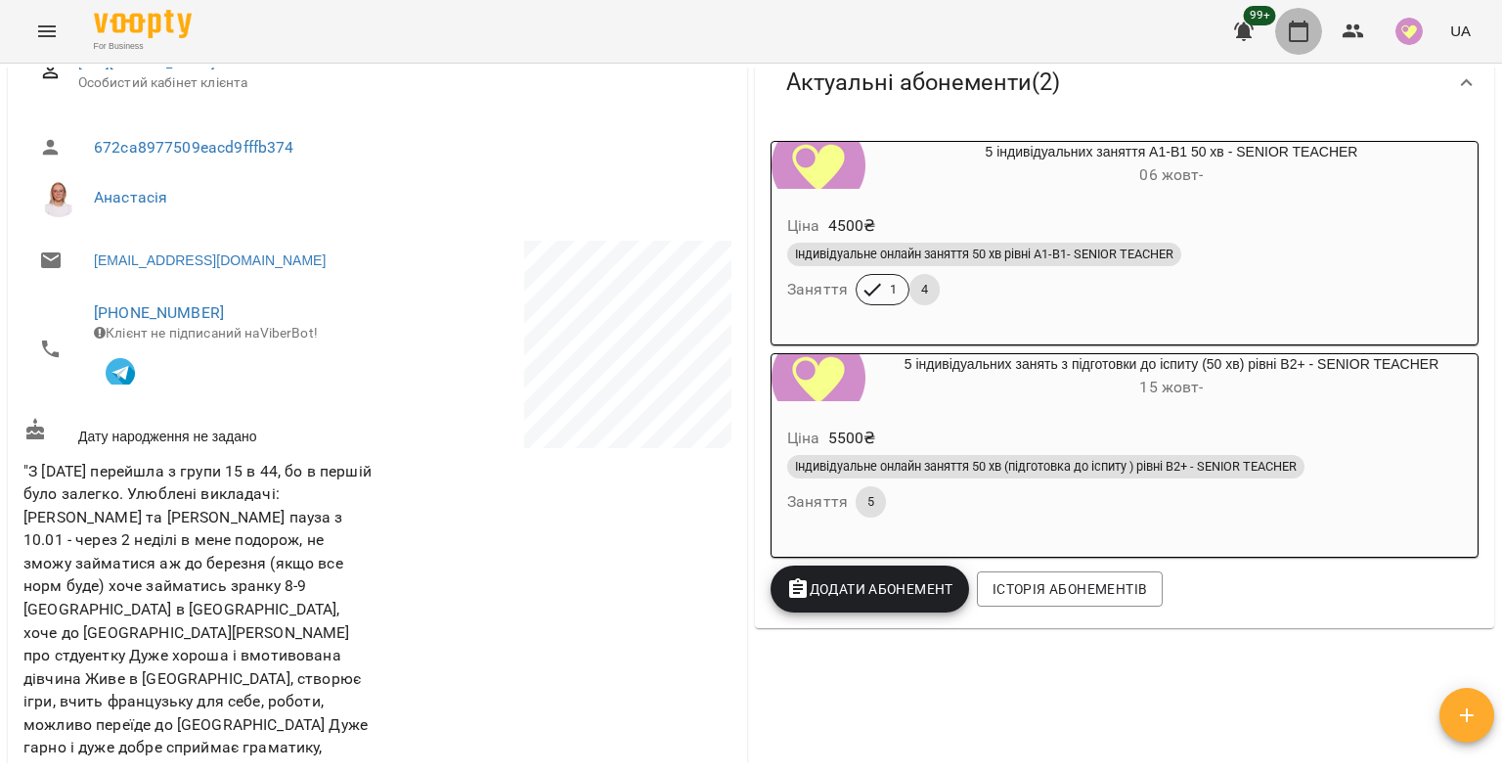
click at [1311, 30] on icon "button" at bounding box center [1298, 31] width 23 height 23
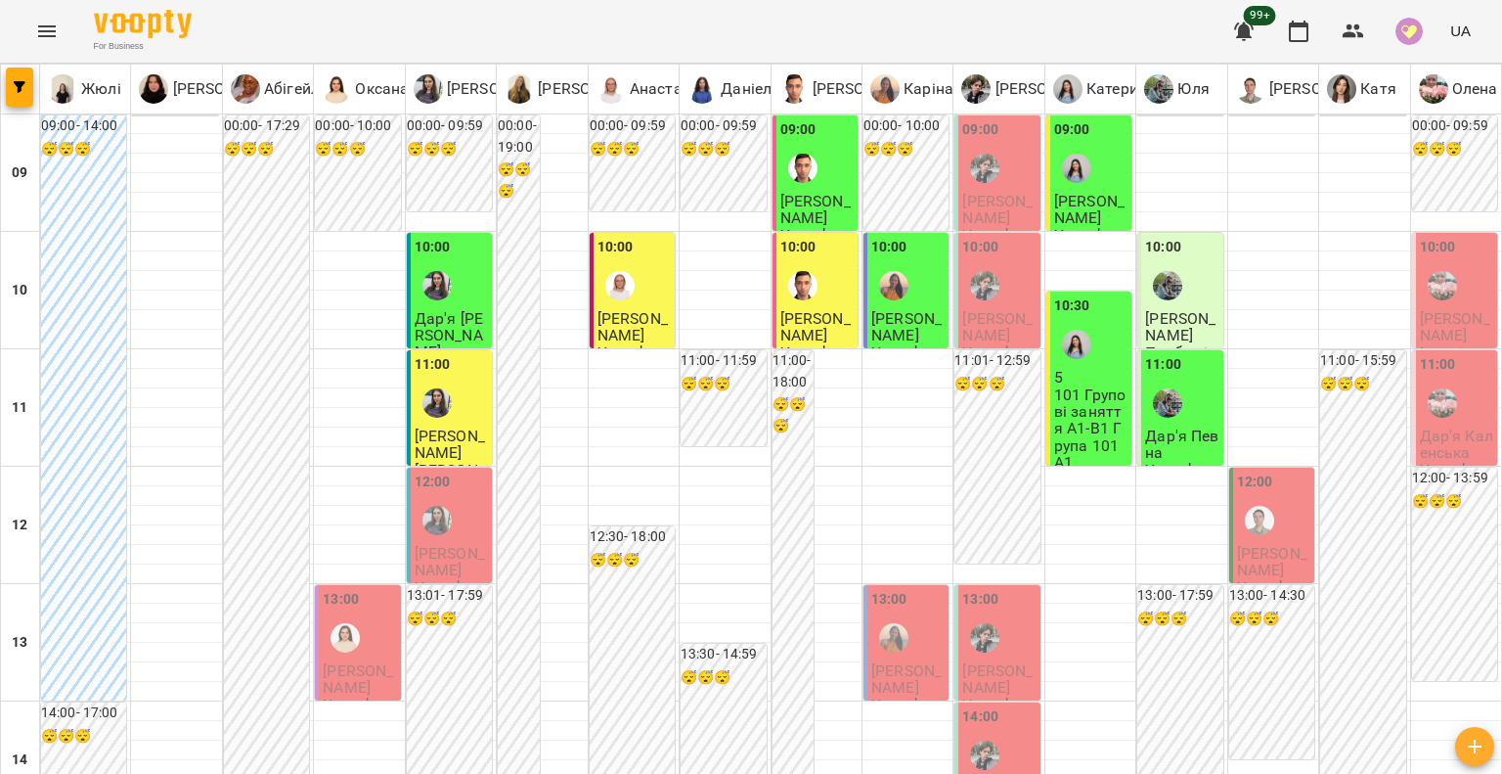
click at [1005, 184] on div "09:00" at bounding box center [998, 154] width 73 height 71
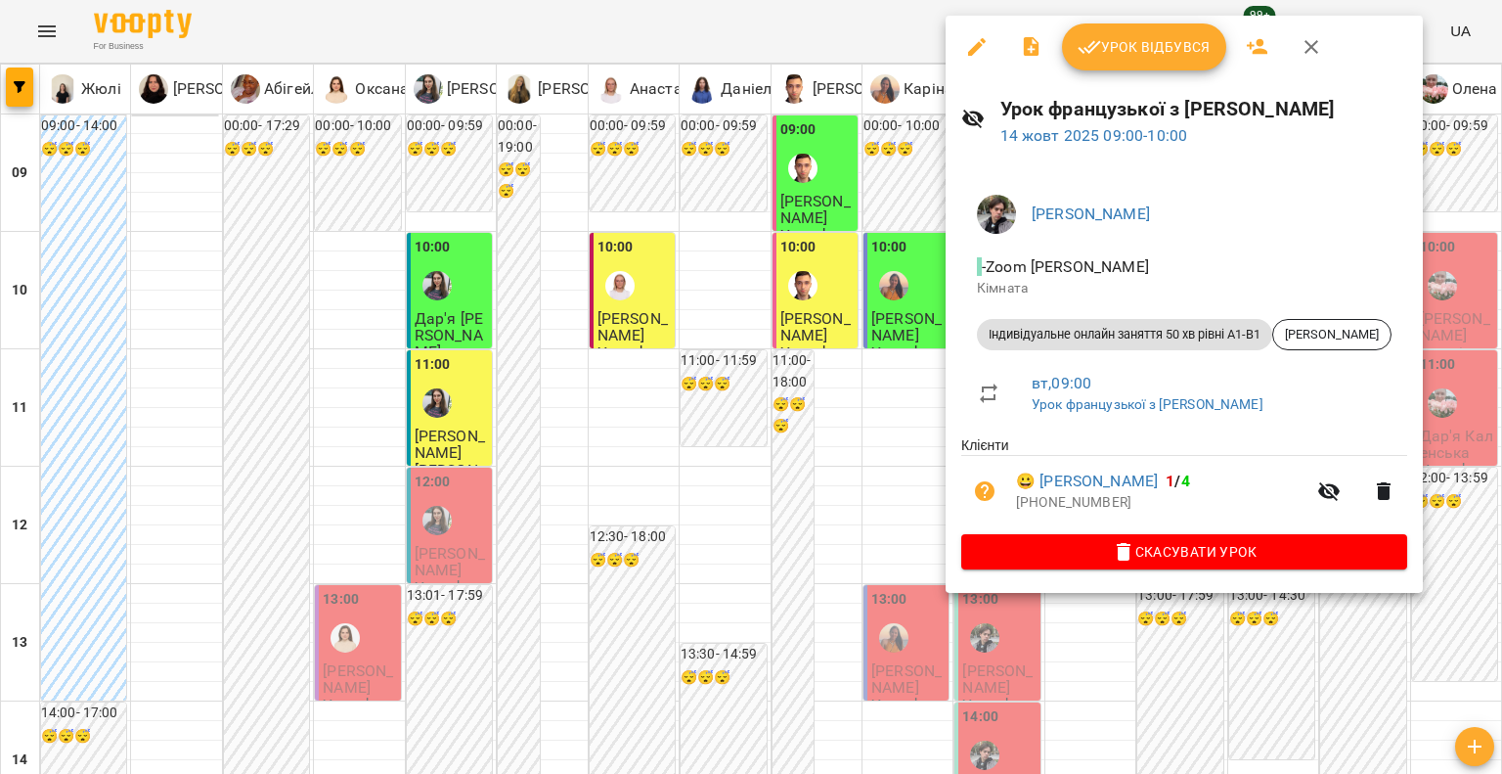
click at [1084, 51] on icon "button" at bounding box center [1089, 46] width 23 height 23
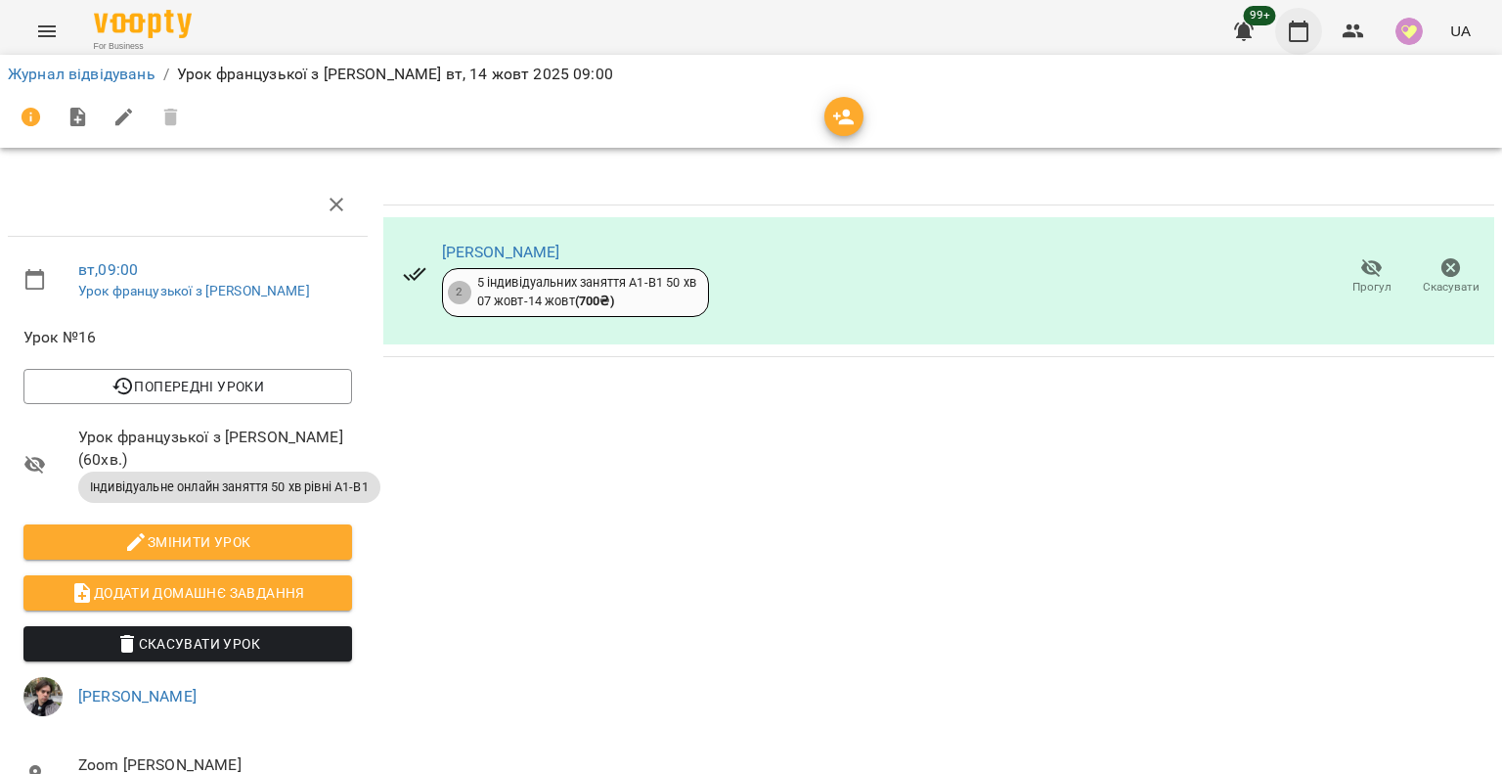
click at [1318, 29] on button "button" at bounding box center [1298, 31] width 47 height 47
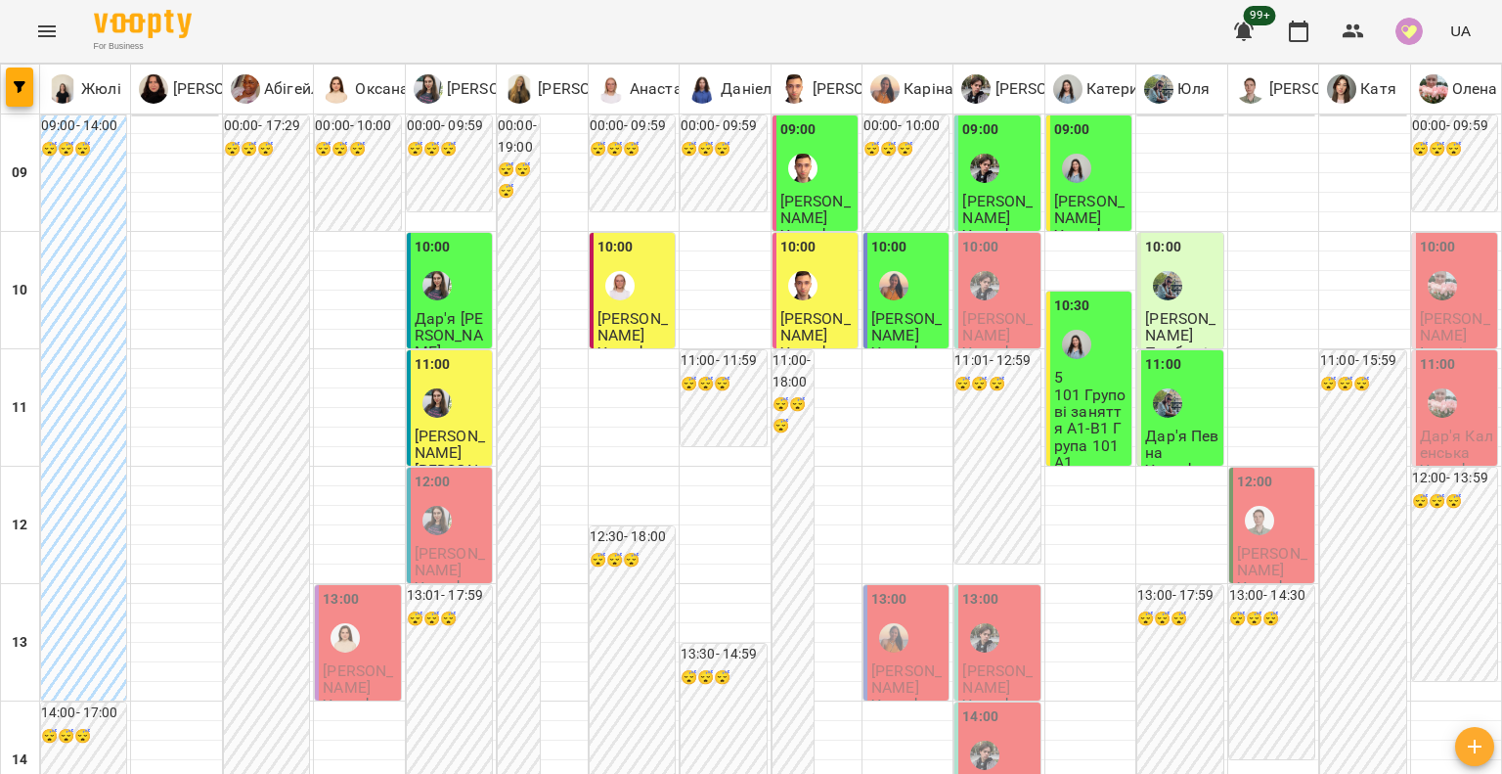
click at [963, 270] on div at bounding box center [984, 285] width 45 height 45
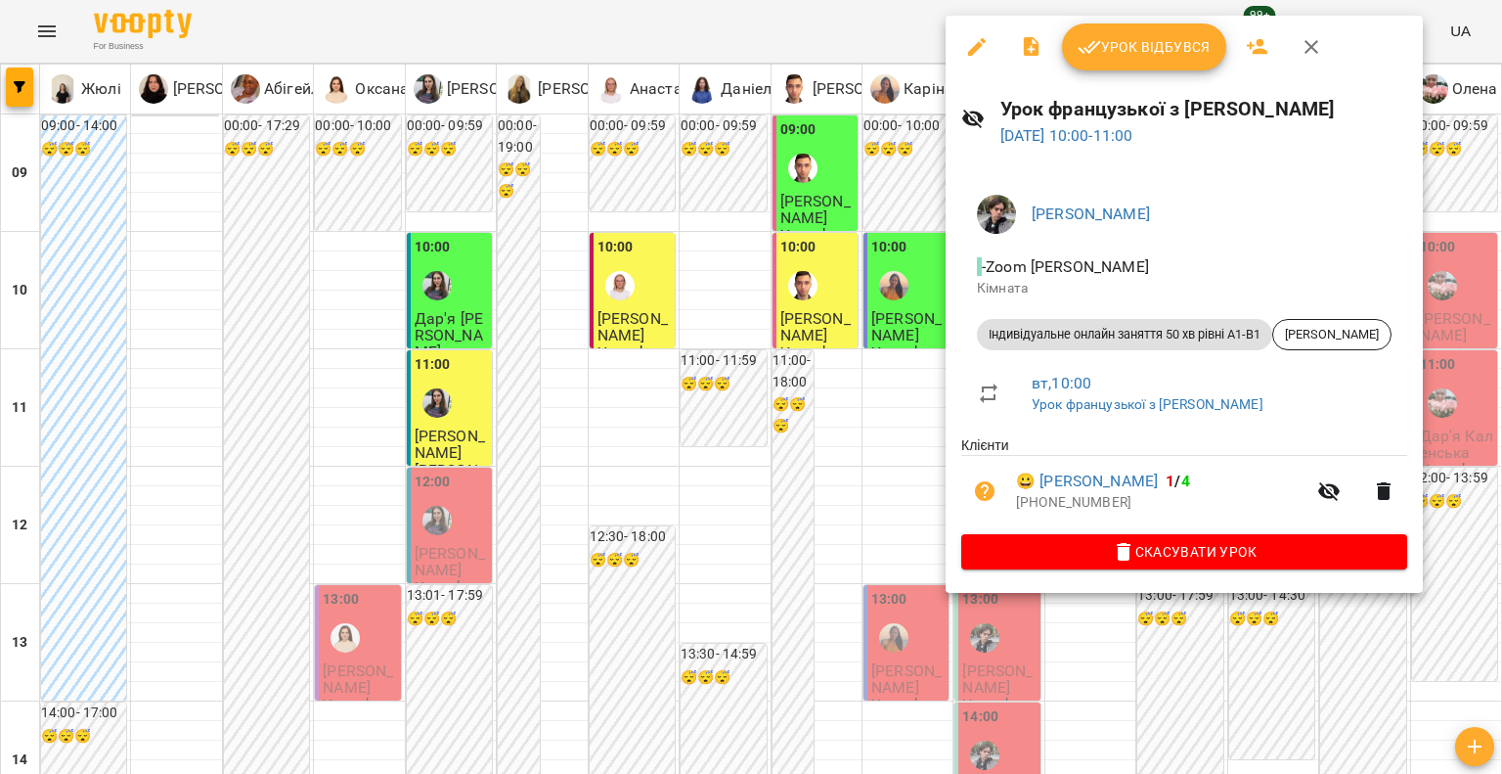
click at [1085, 47] on icon "button" at bounding box center [1090, 47] width 22 height 13
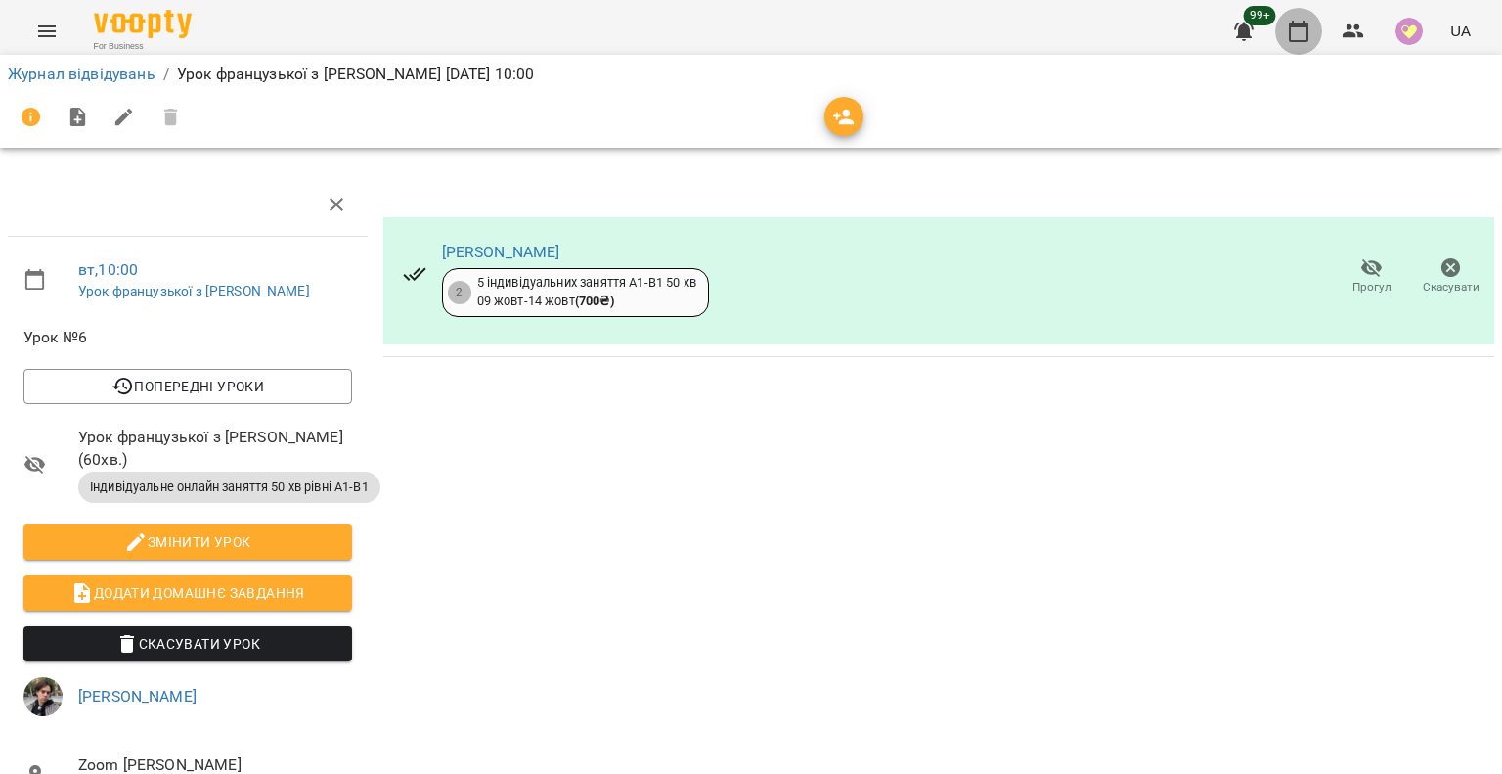
click at [1298, 31] on icon "button" at bounding box center [1298, 31] width 23 height 23
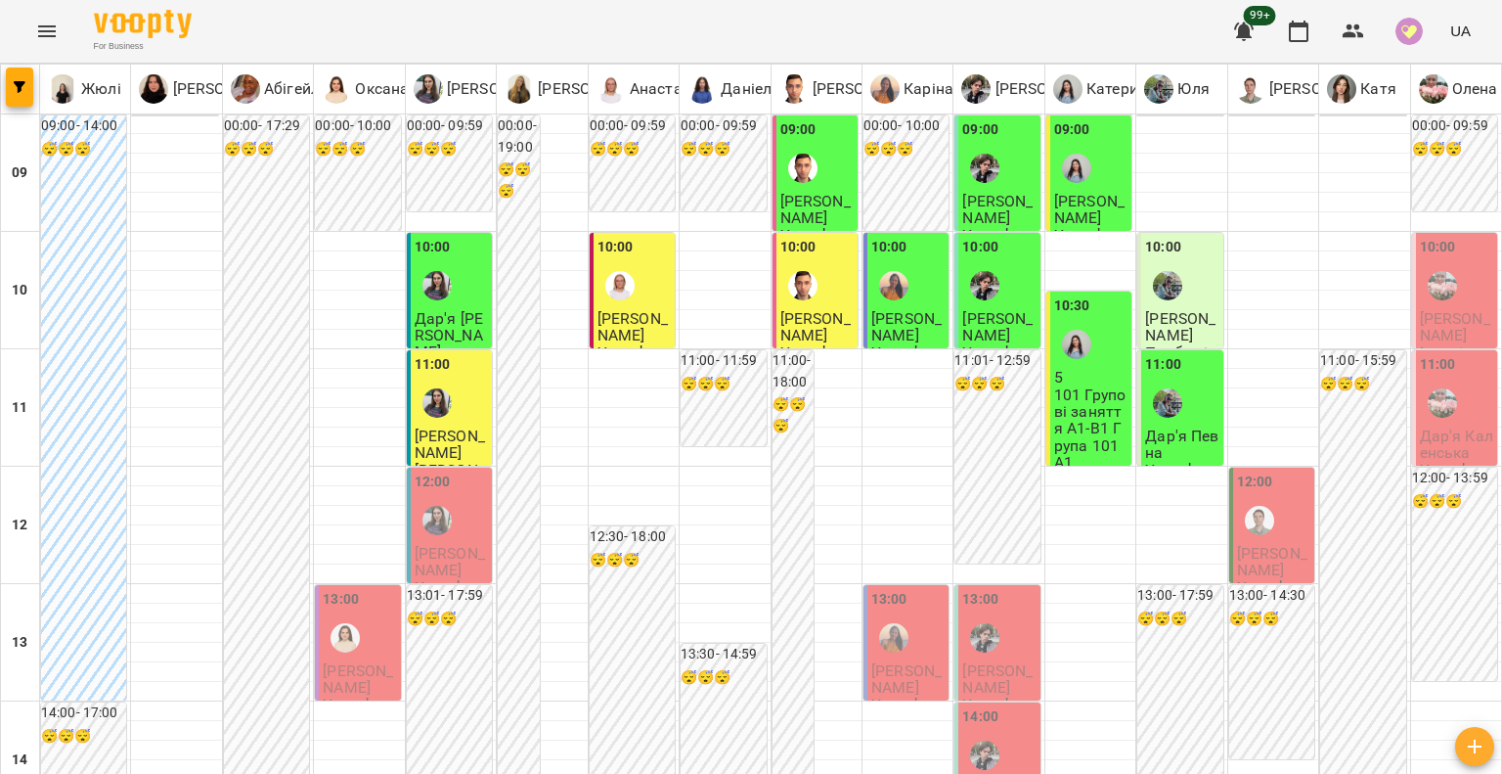
click at [1455, 291] on div "10:00" at bounding box center [1456, 272] width 73 height 71
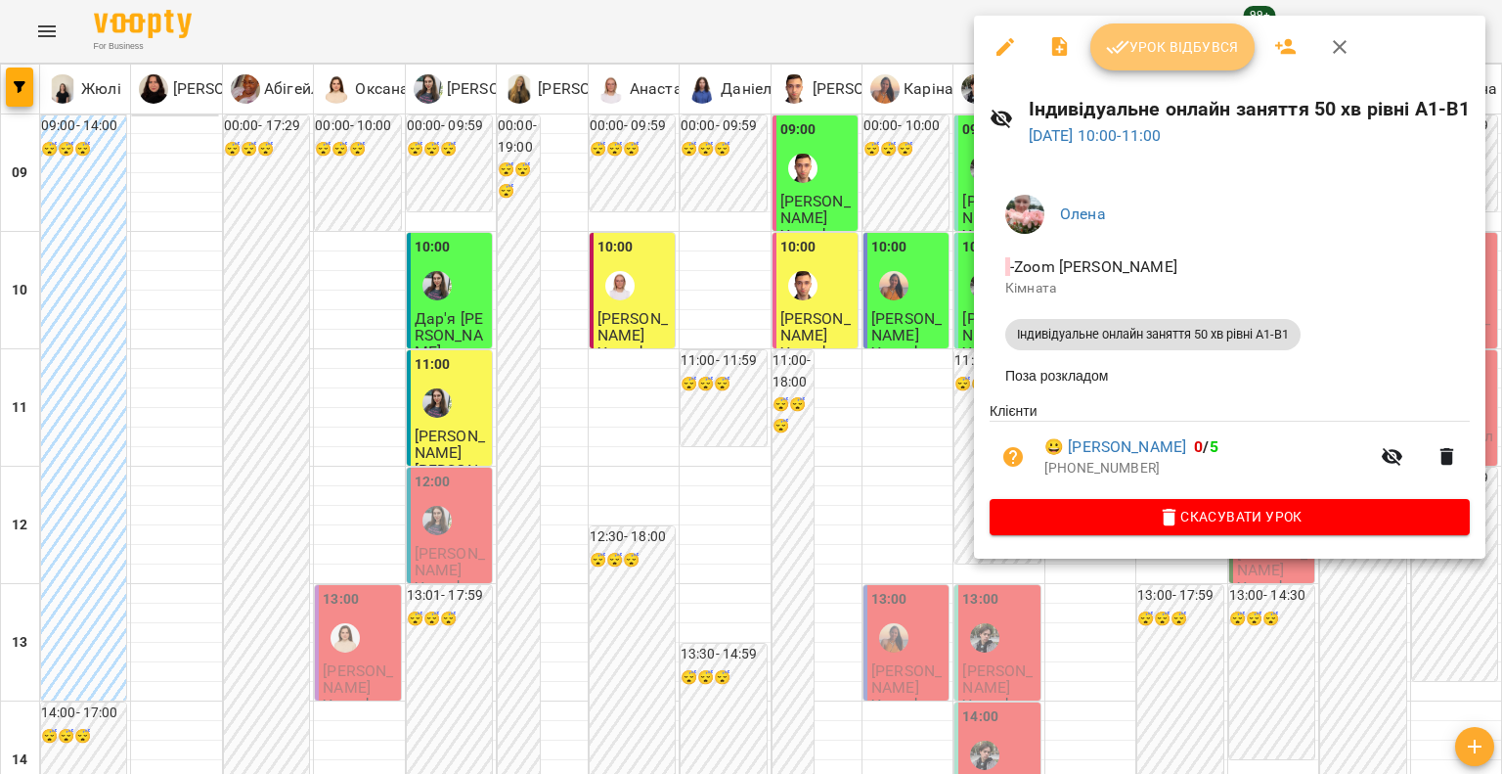
click at [1201, 47] on span "Урок відбувся" at bounding box center [1172, 46] width 133 height 23
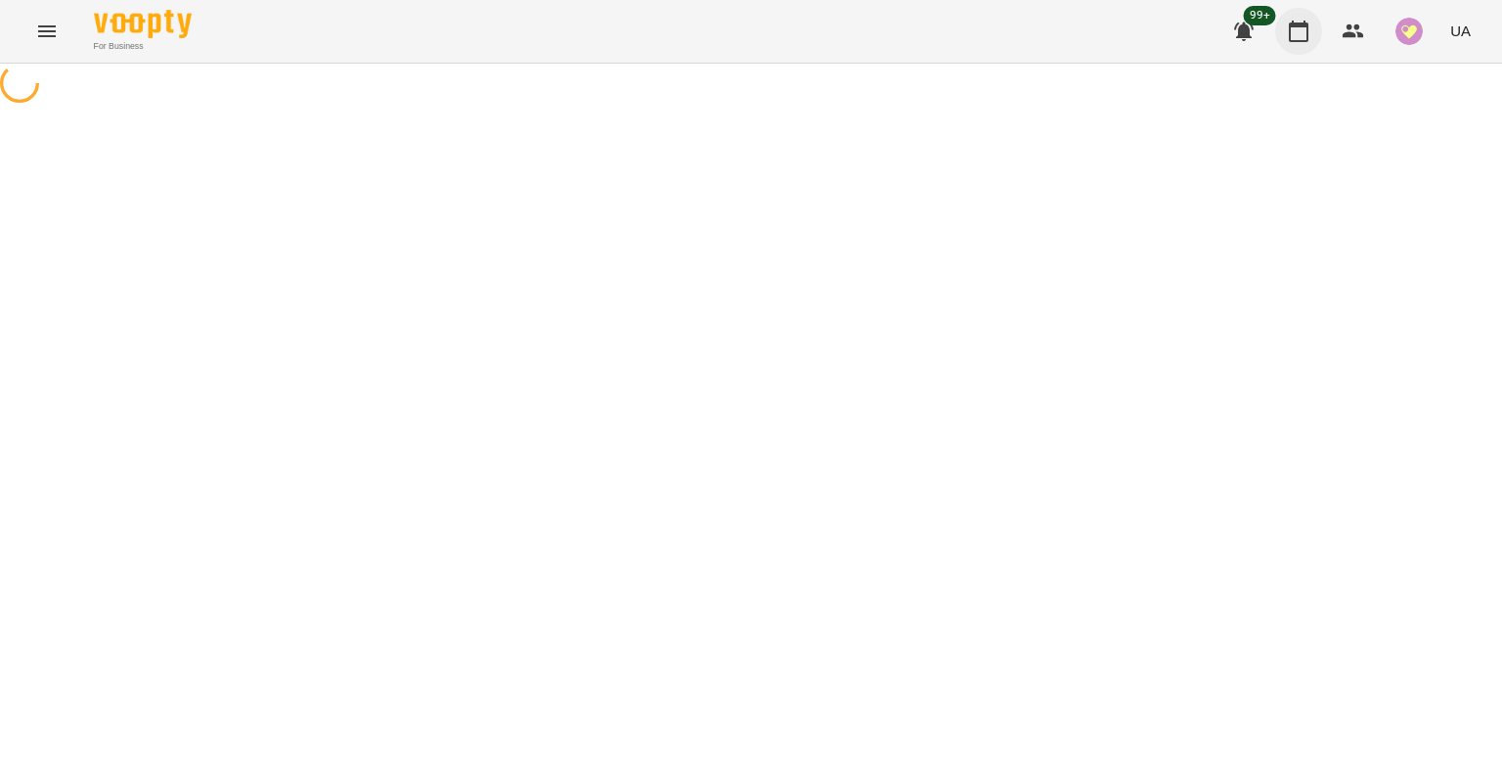
click at [1299, 31] on icon "button" at bounding box center [1298, 31] width 23 height 23
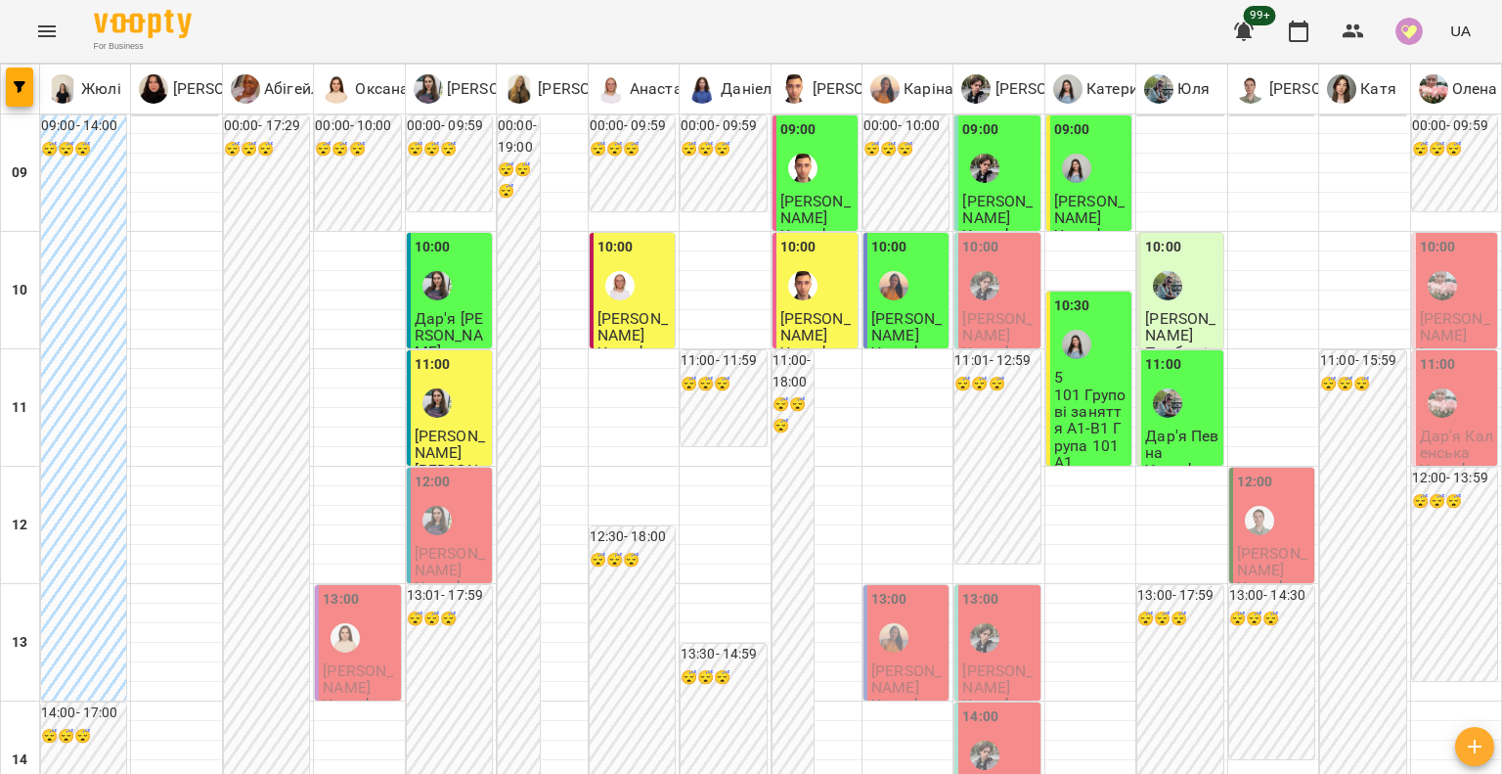
click at [1449, 398] on div at bounding box center [1442, 402] width 45 height 45
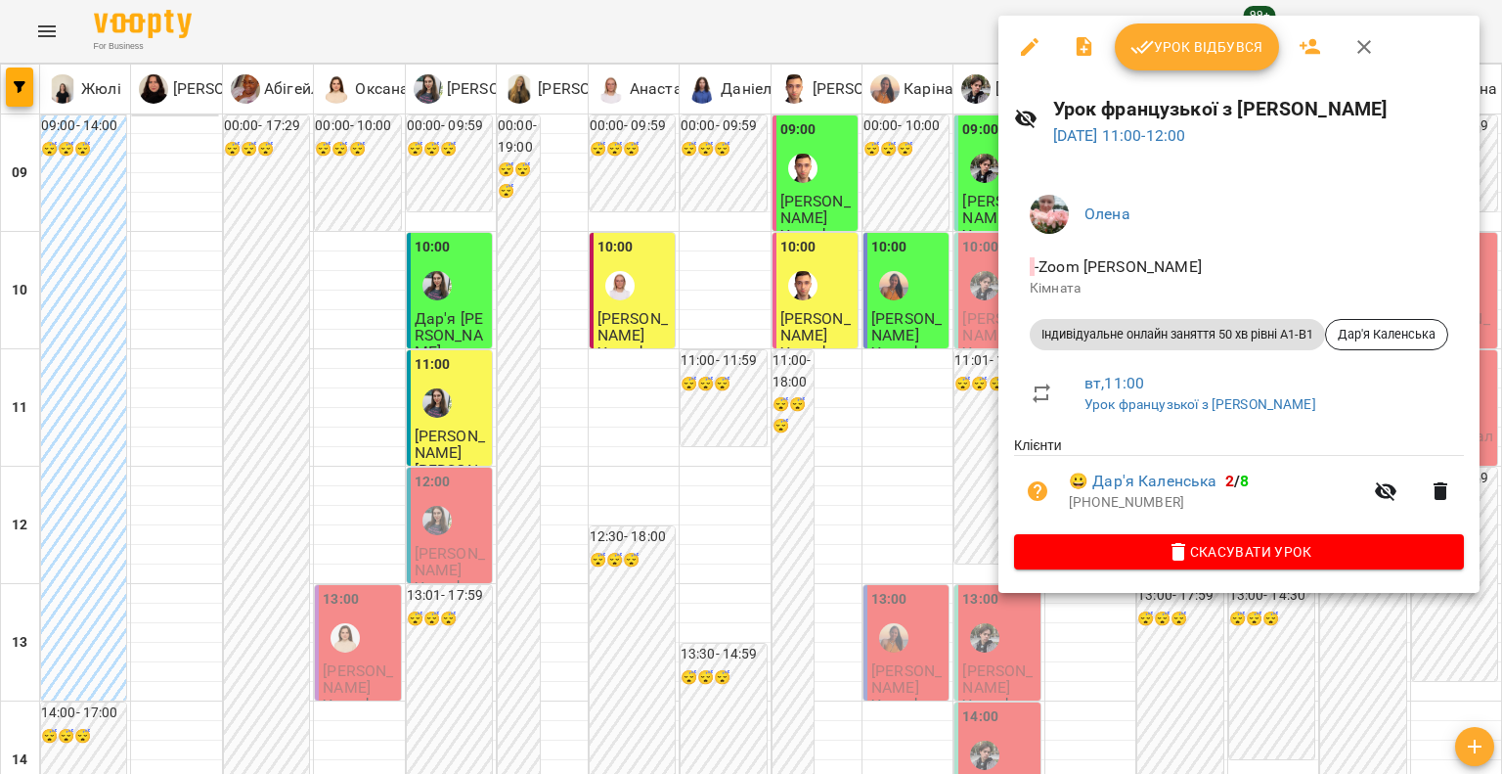
click at [1168, 46] on span "Урок відбувся" at bounding box center [1197, 46] width 133 height 23
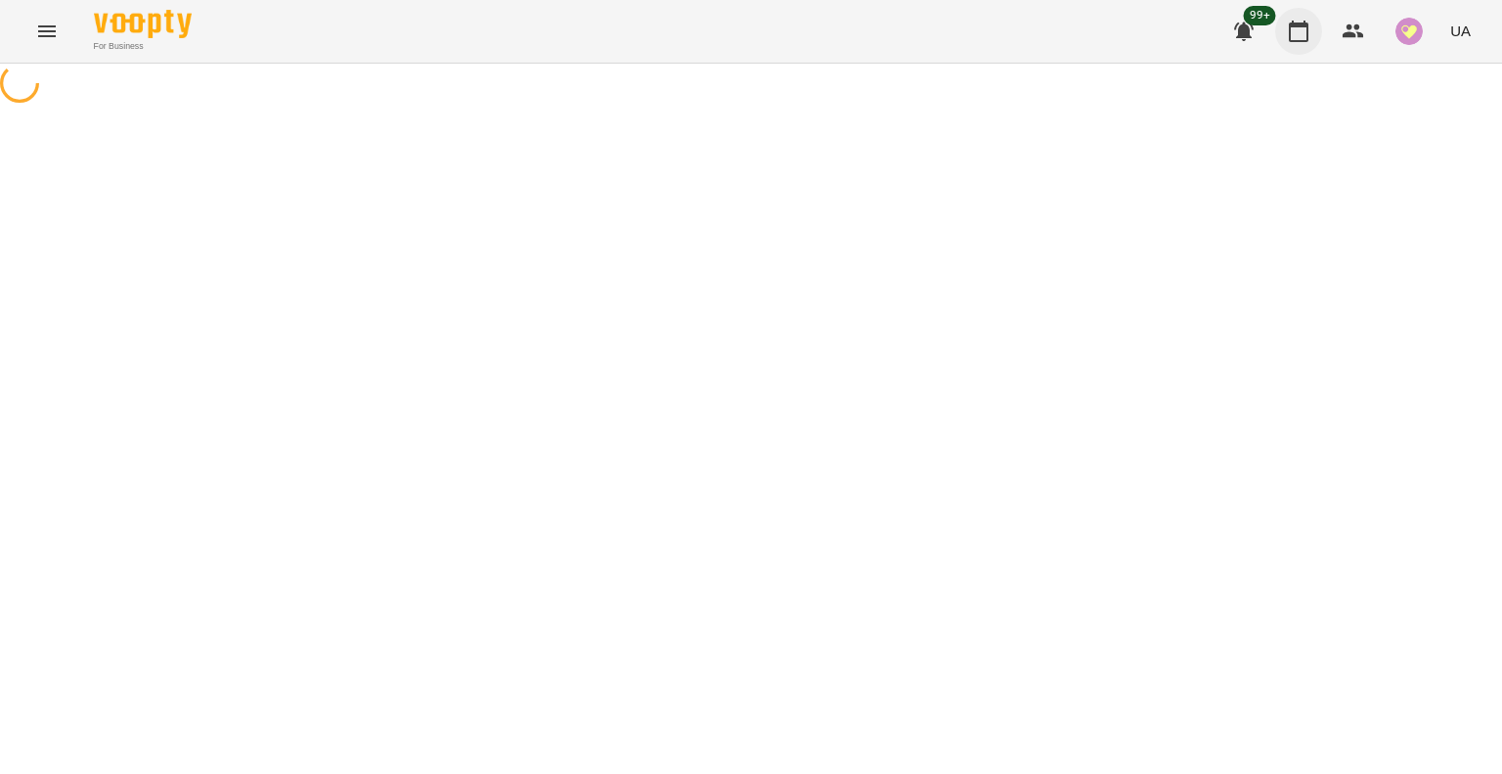
click at [1300, 38] on icon "button" at bounding box center [1298, 31] width 23 height 23
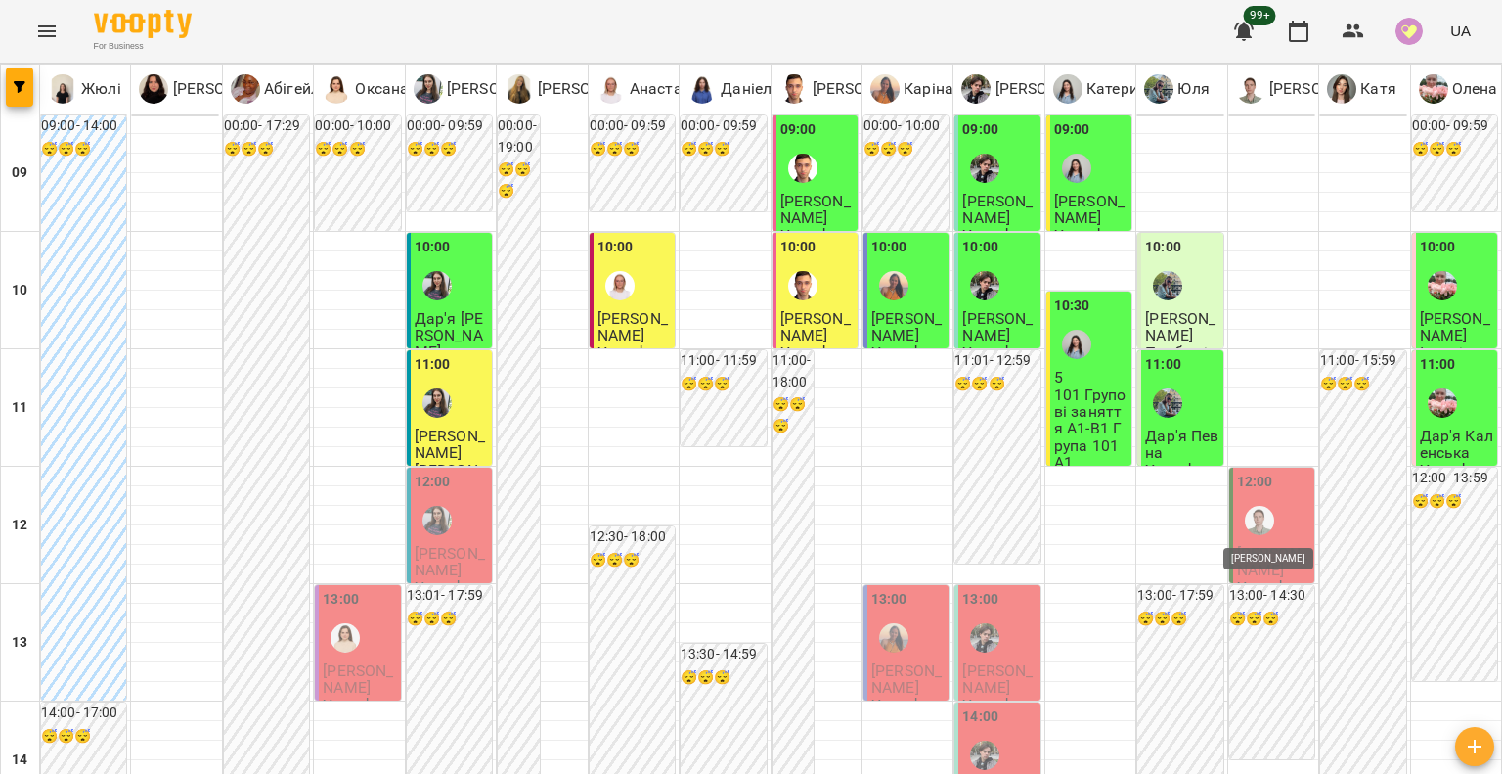
click at [1271, 524] on div "12:00" at bounding box center [1273, 506] width 73 height 71
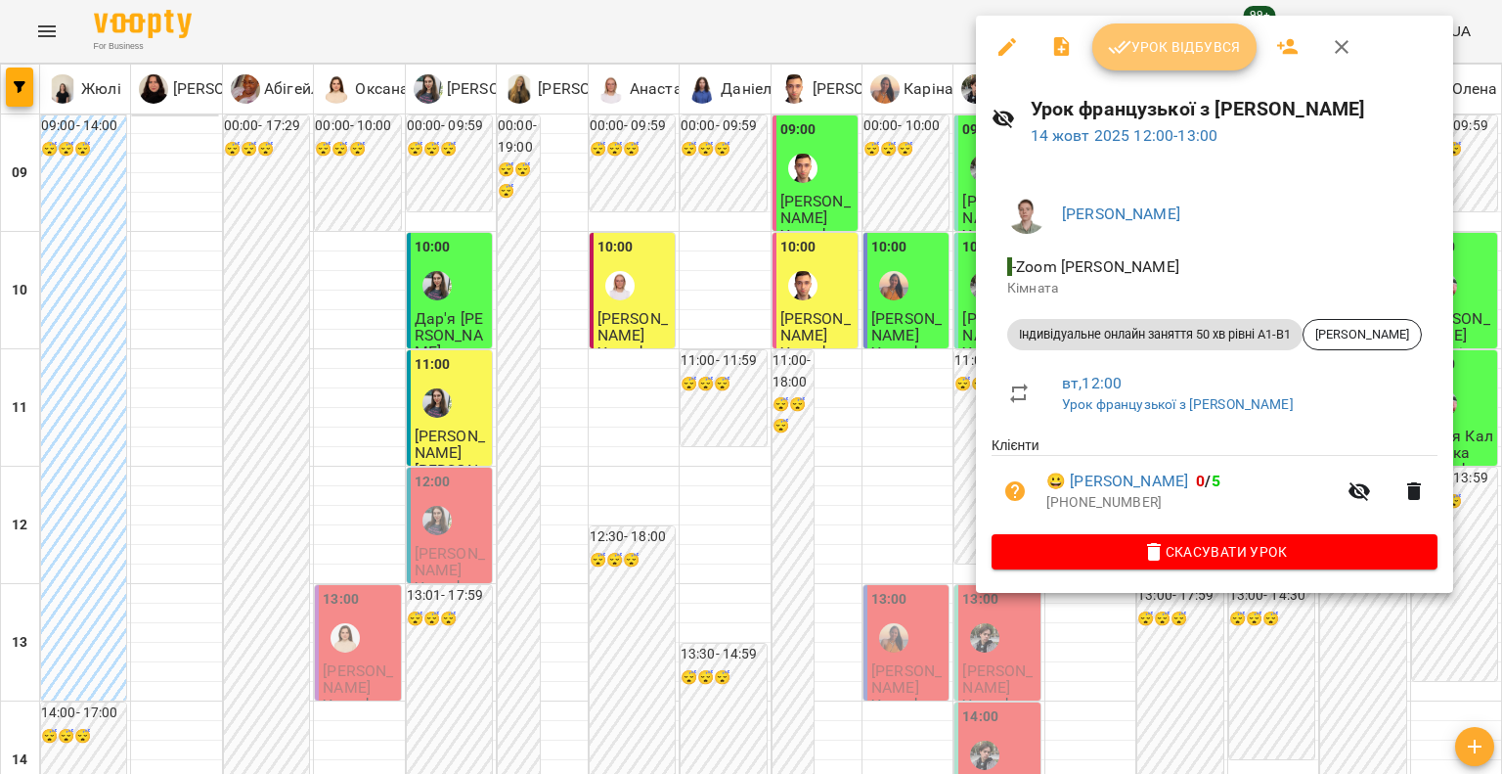
click at [1178, 40] on span "Урок відбувся" at bounding box center [1174, 46] width 133 height 23
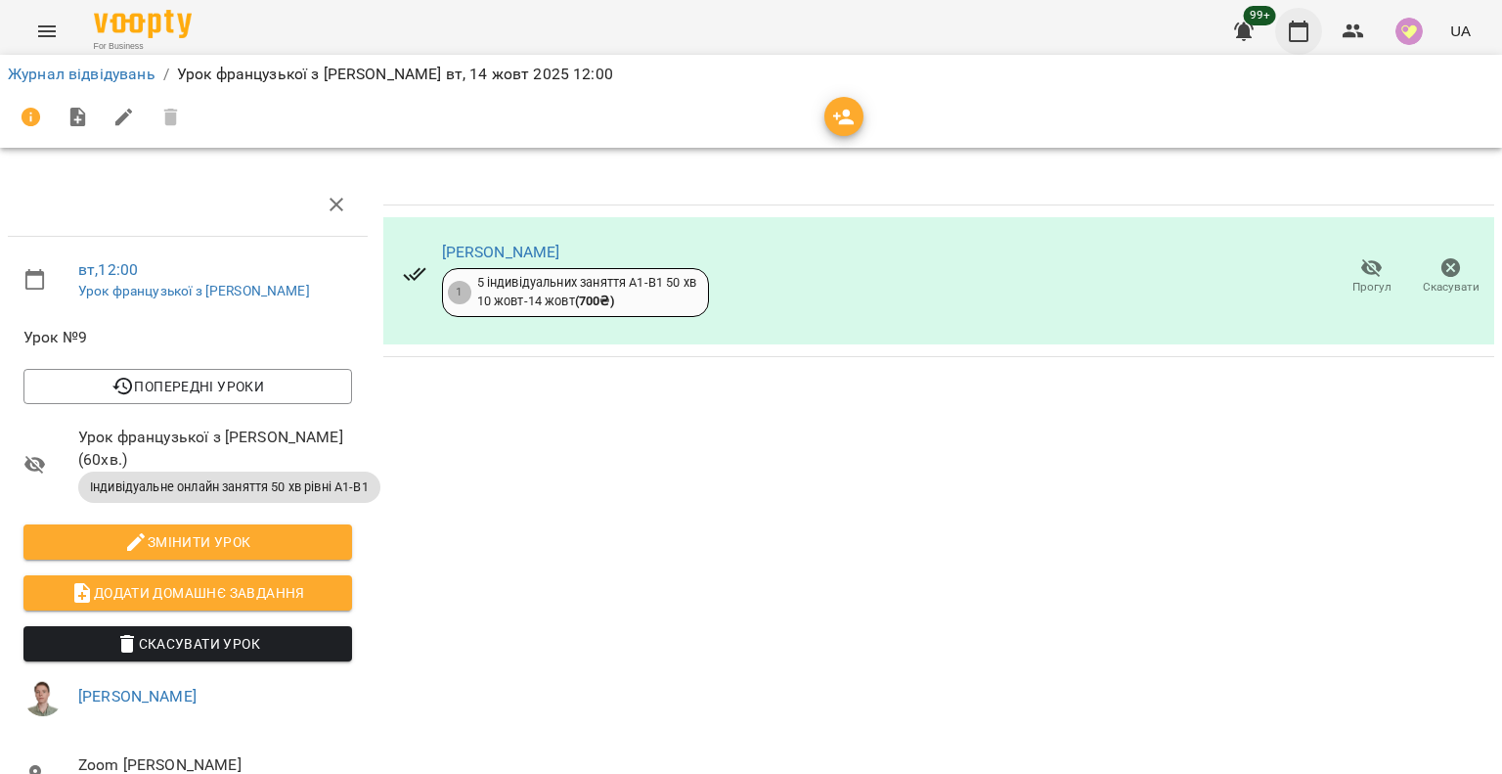
click at [1303, 24] on icon "button" at bounding box center [1299, 32] width 20 height 22
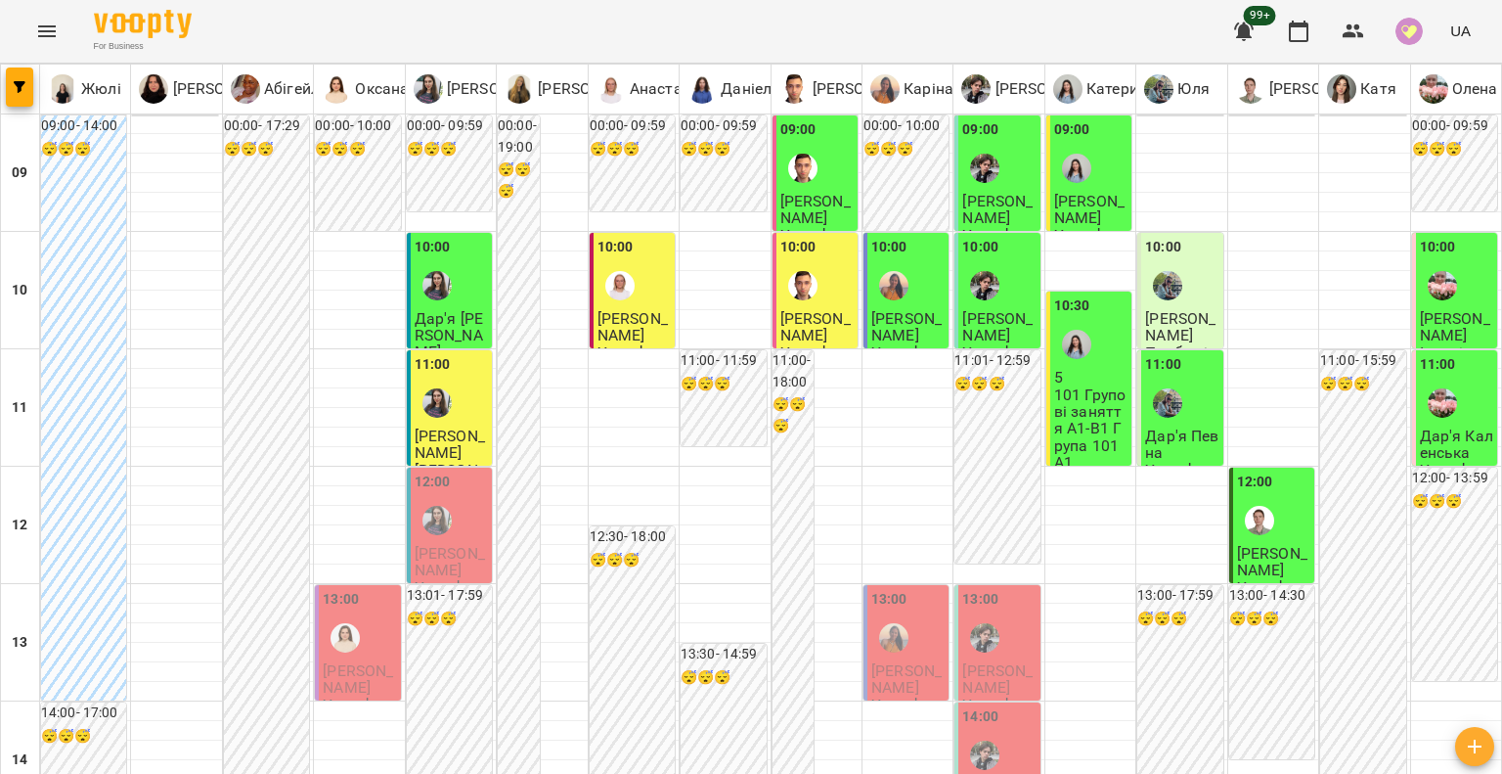
scroll to position [917, 0]
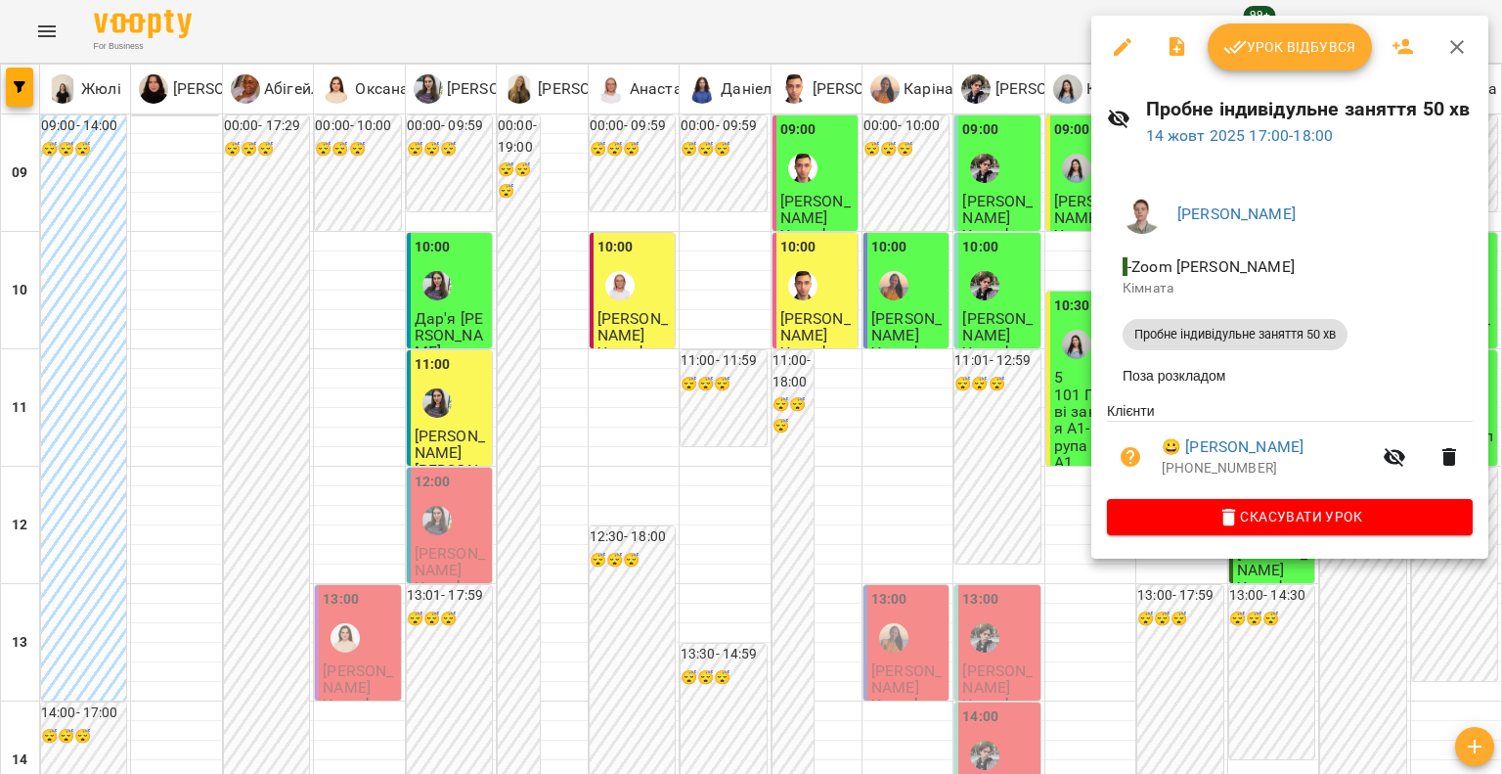
click at [998, 266] on div at bounding box center [751, 387] width 1502 height 774
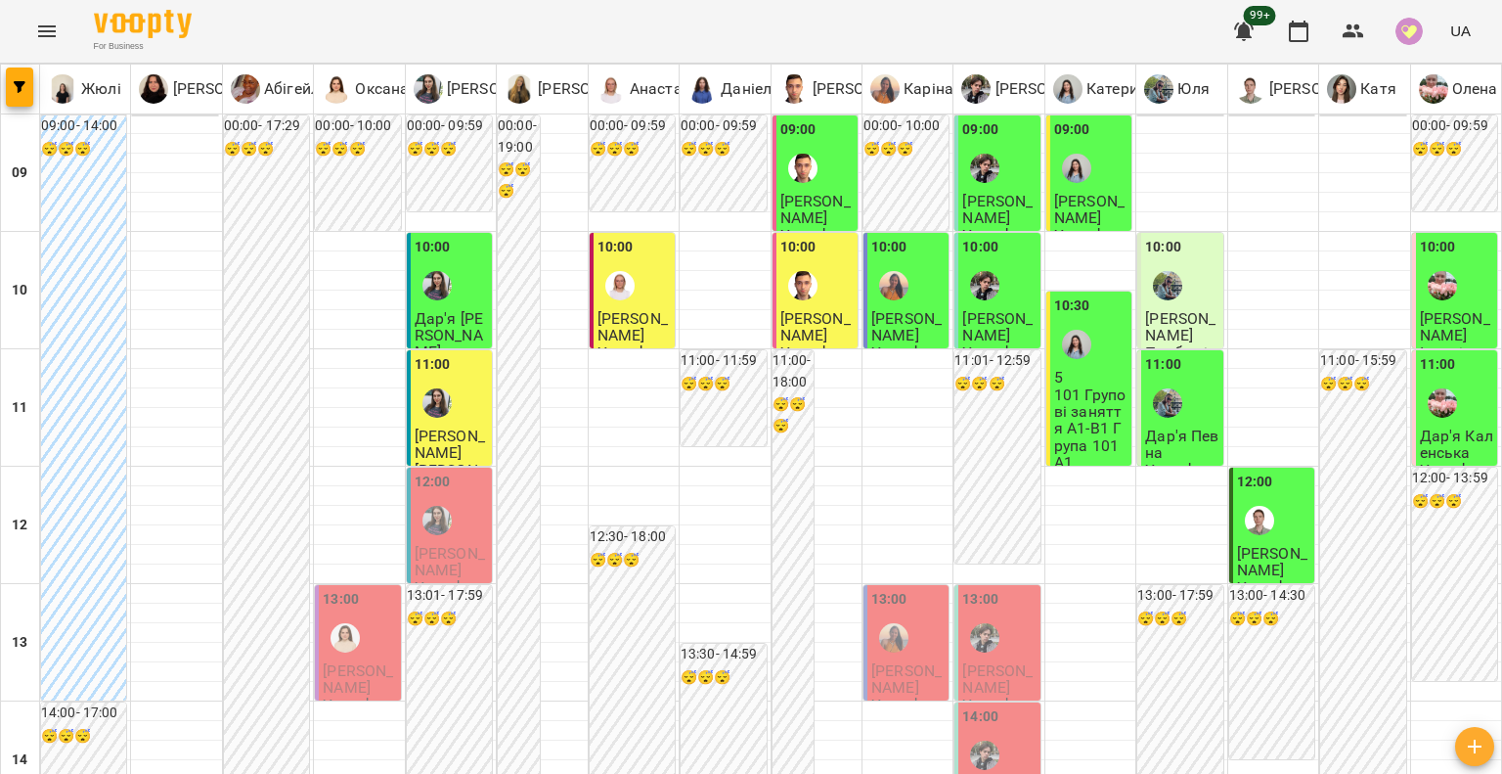
scroll to position [880, 0]
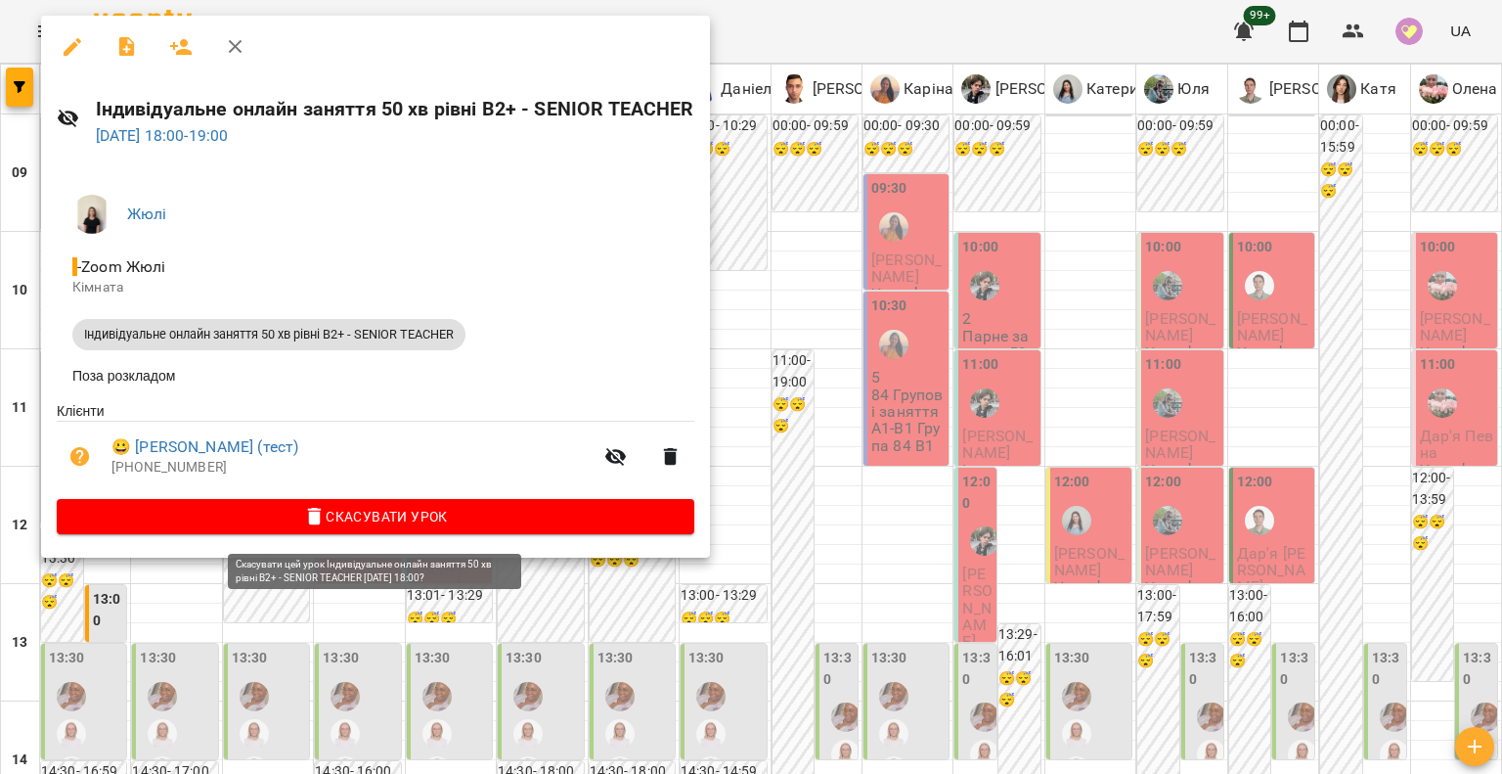
click at [230, 511] on span "Скасувати Урок" at bounding box center [375, 516] width 606 height 23
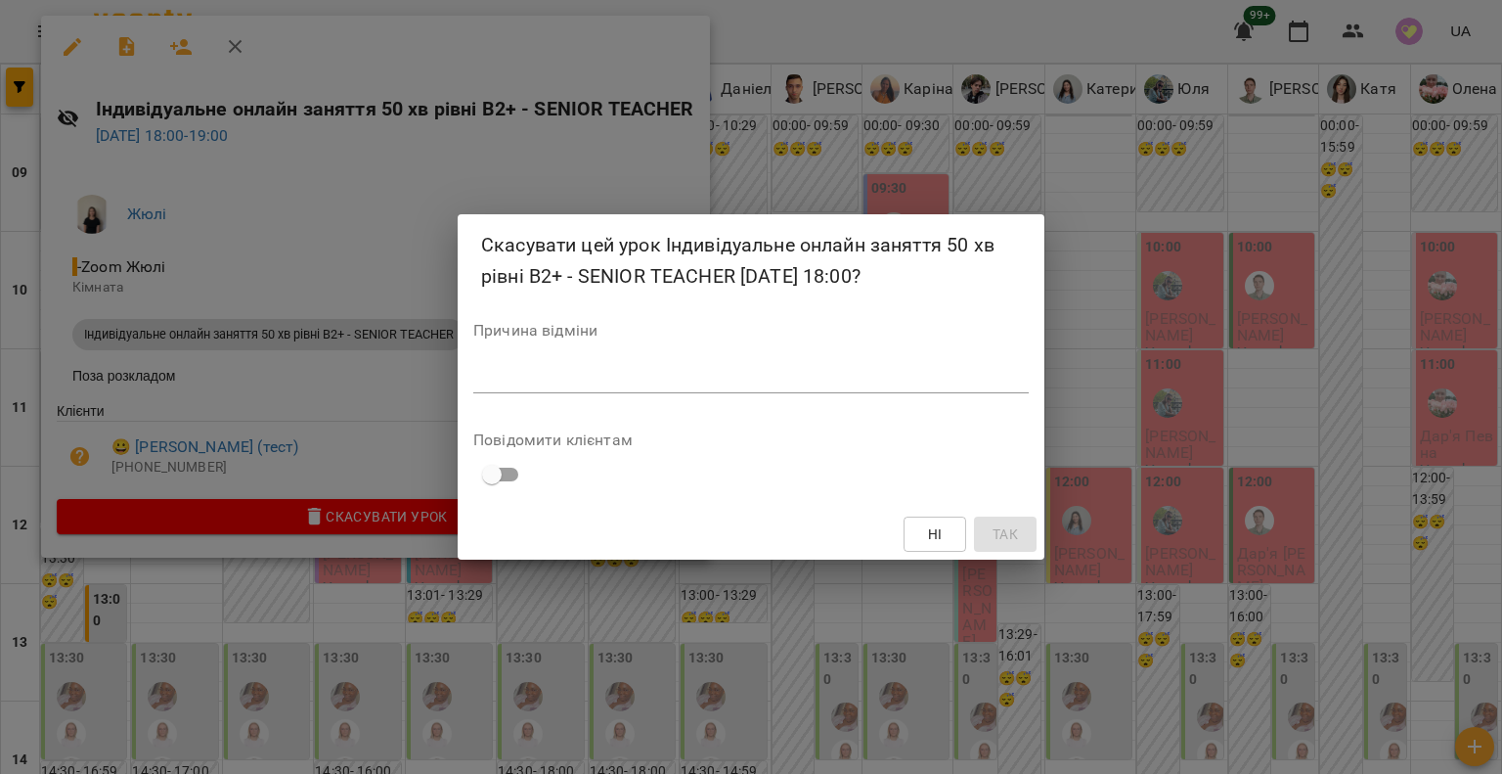
click at [523, 377] on textarea at bounding box center [751, 377] width 556 height 19
click at [1003, 523] on span "Так" at bounding box center [1005, 533] width 25 height 23
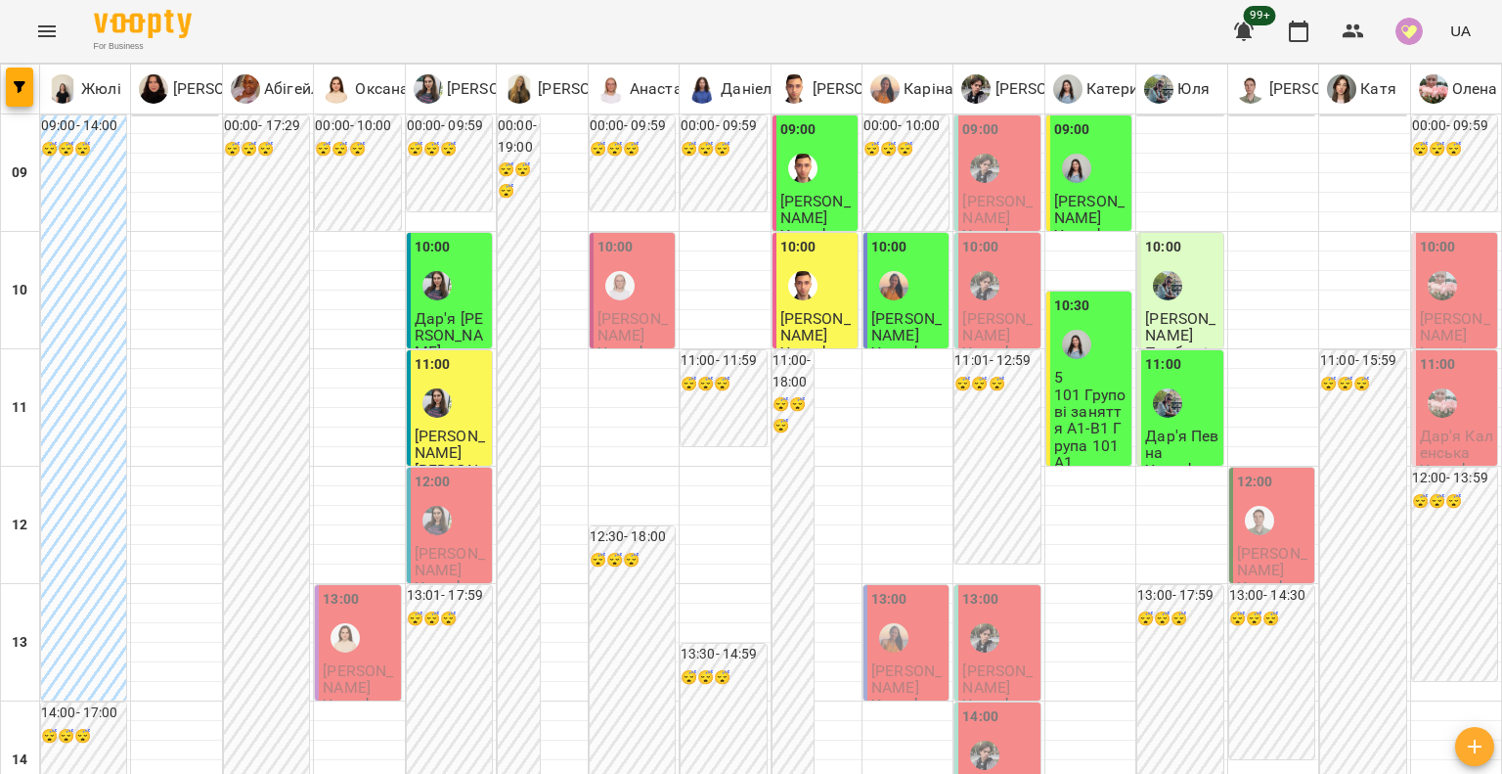
type input "**********"
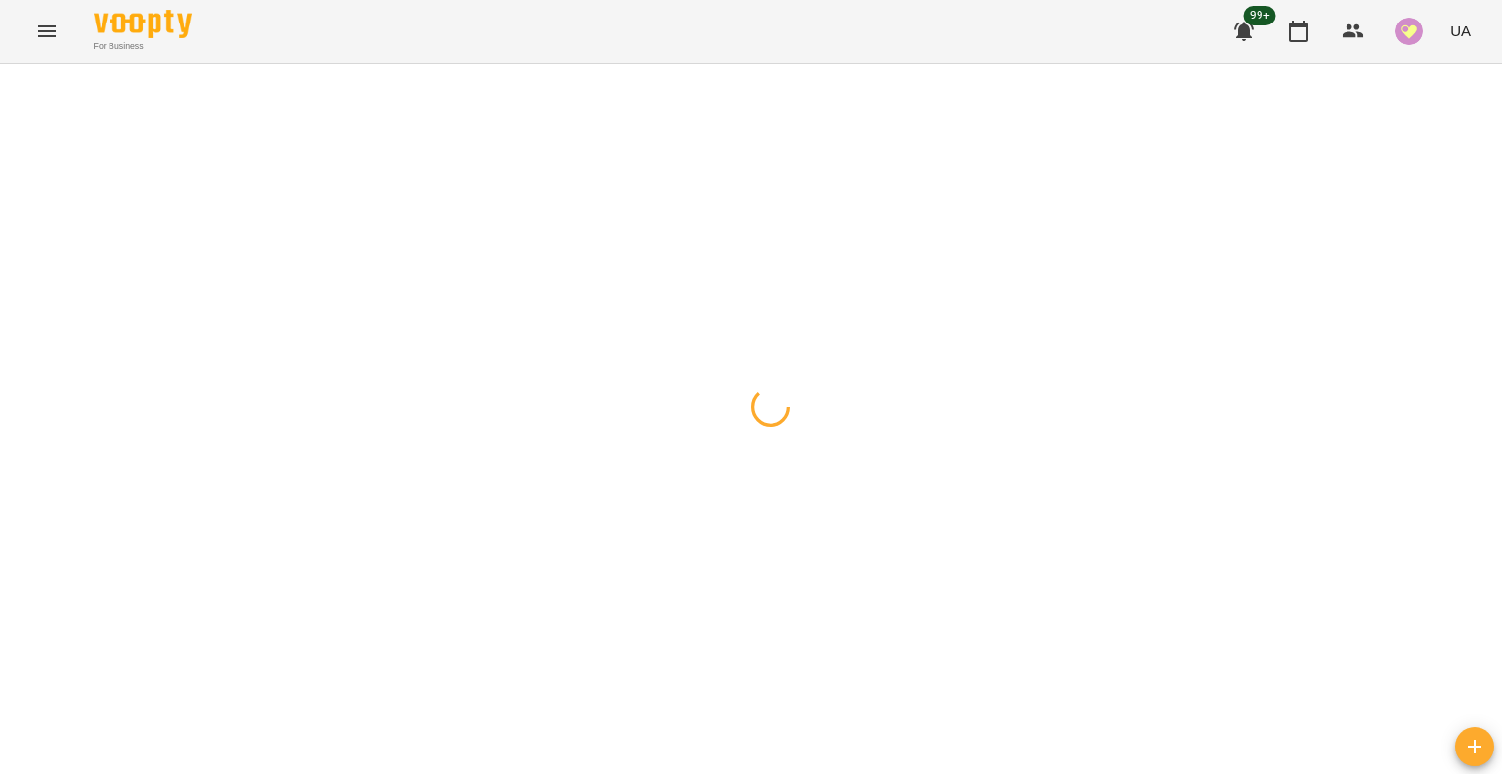
click at [886, 64] on div at bounding box center [751, 64] width 1502 height 0
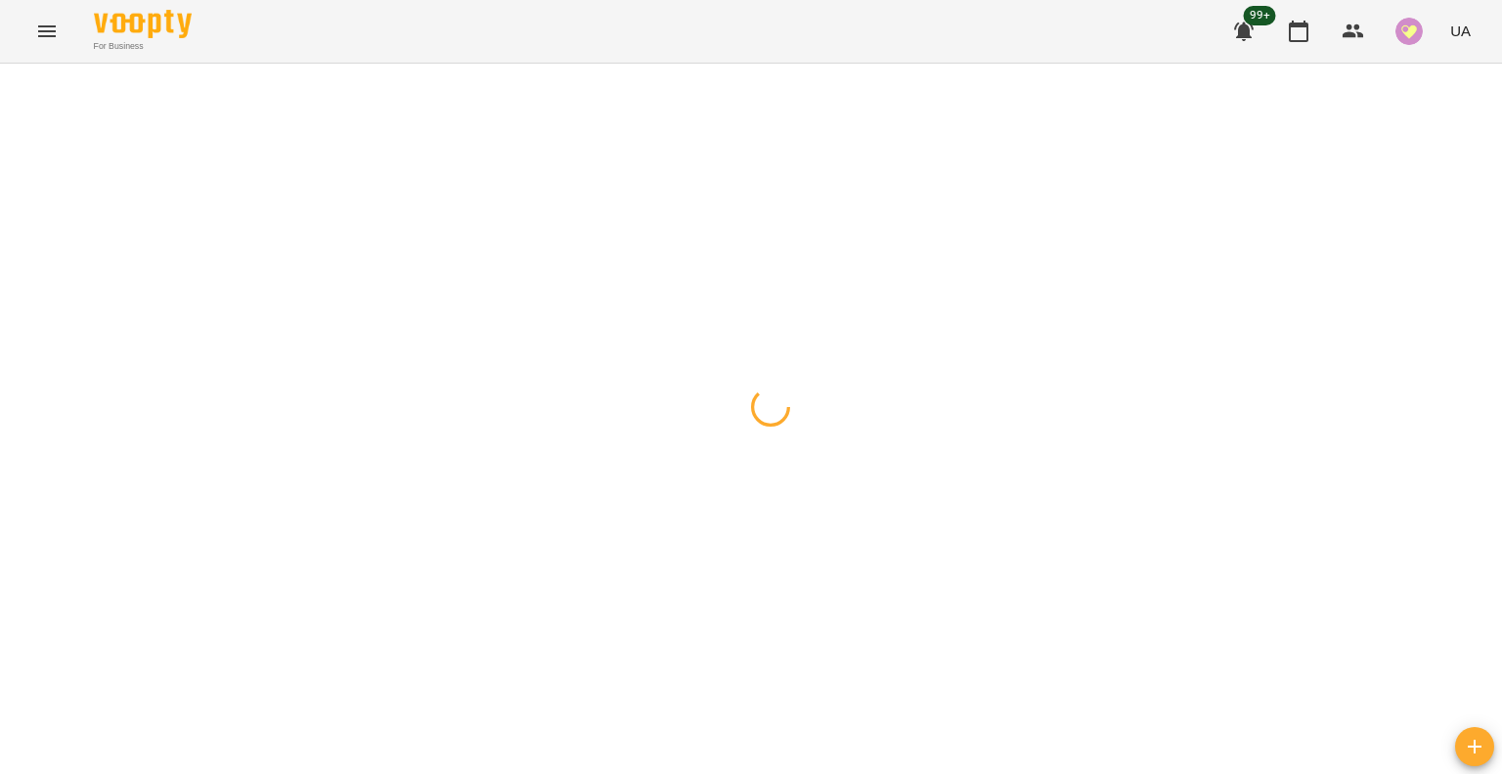
click at [886, 64] on div at bounding box center [751, 64] width 1502 height 0
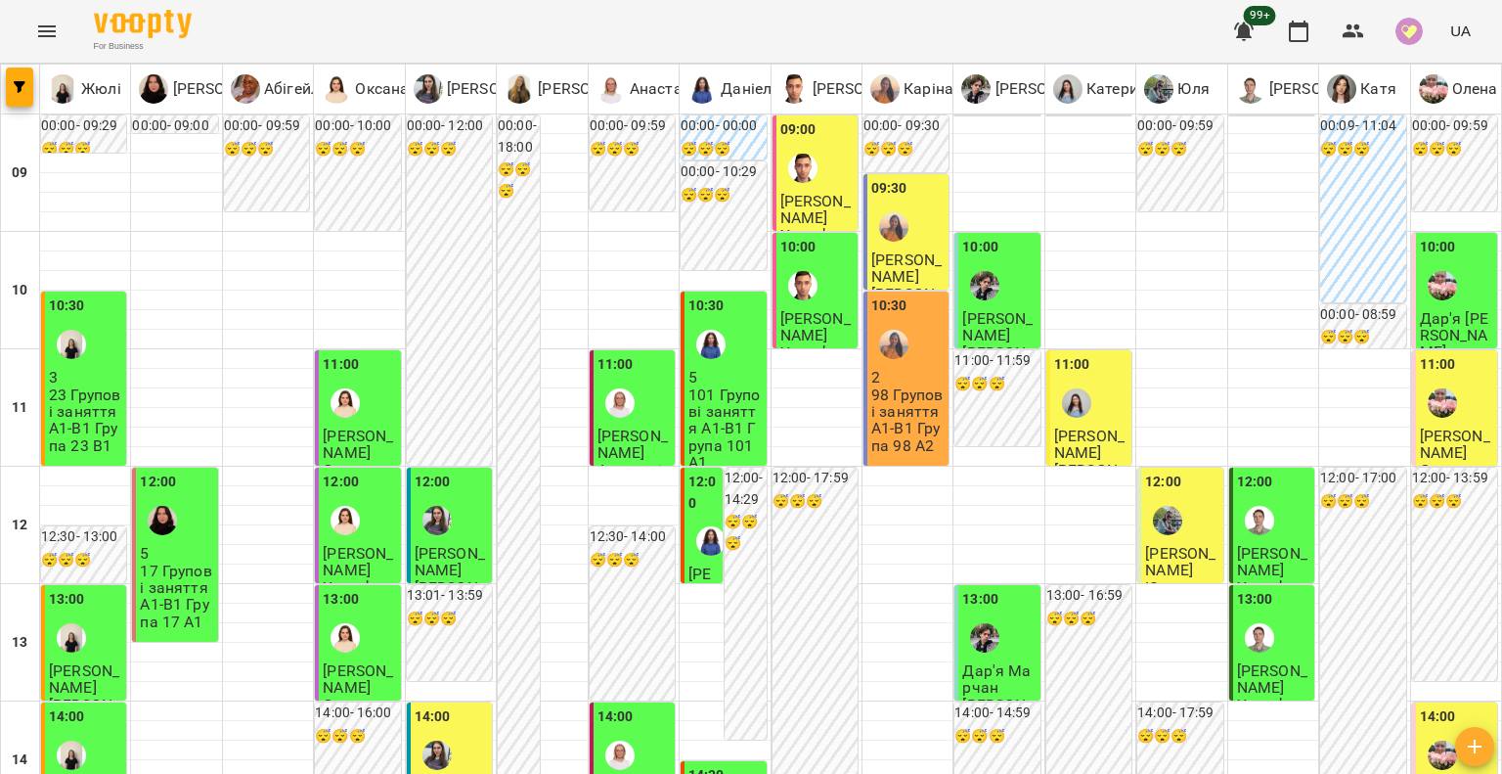
click at [903, 355] on div at bounding box center [893, 344] width 45 height 45
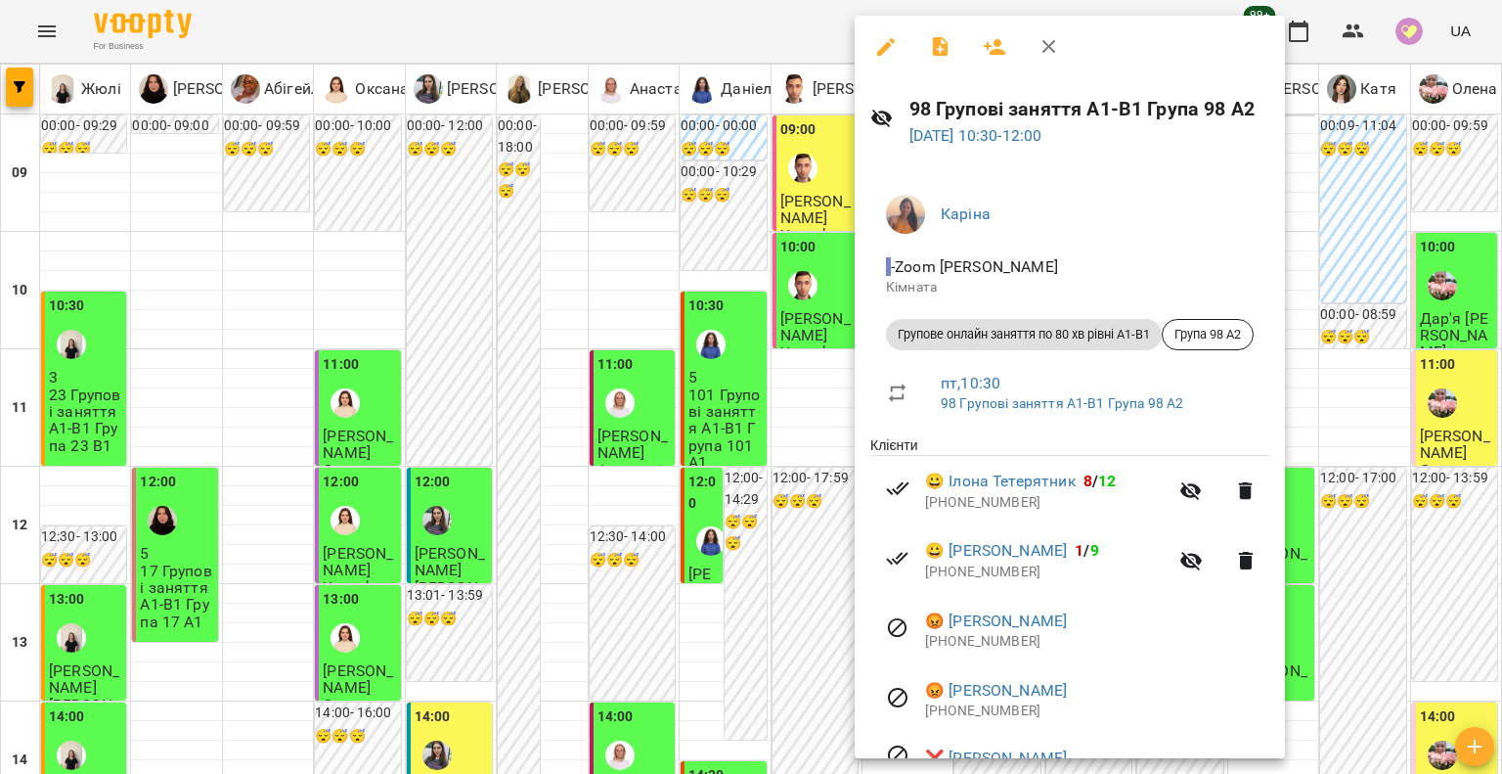
click at [723, 422] on div at bounding box center [751, 387] width 1502 height 774
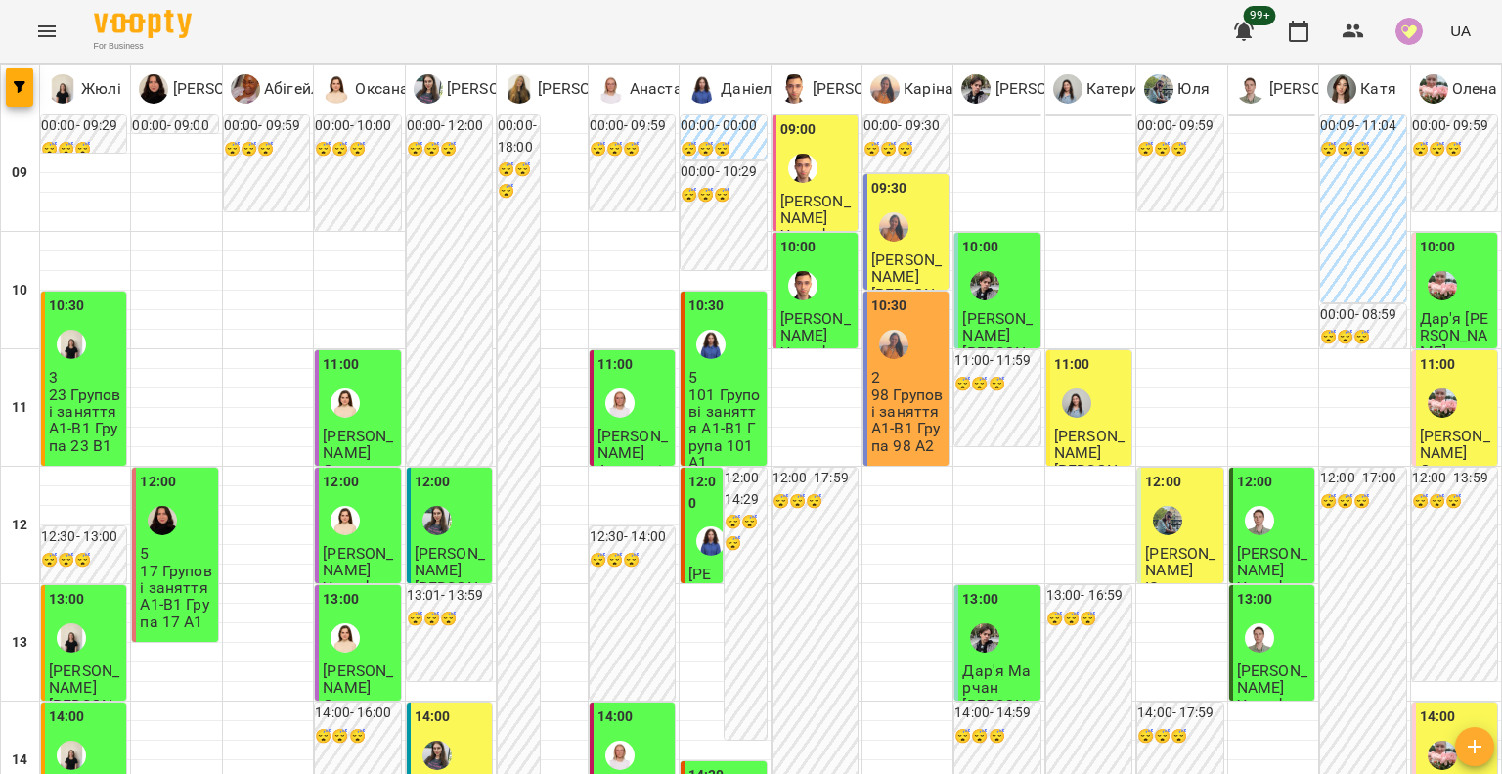
click at [798, 183] on div at bounding box center [802, 168] width 45 height 45
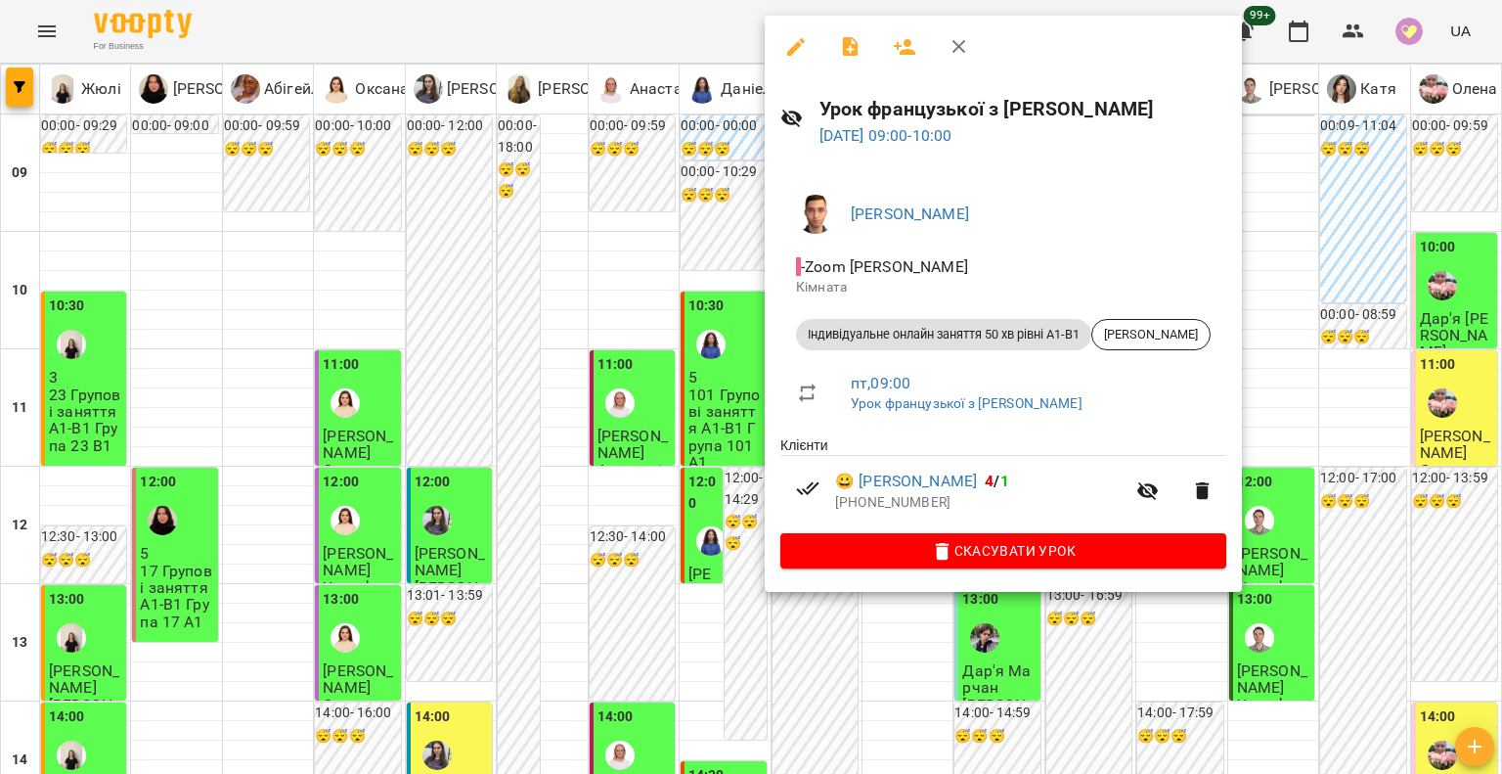
click at [692, 242] on div at bounding box center [751, 387] width 1502 height 774
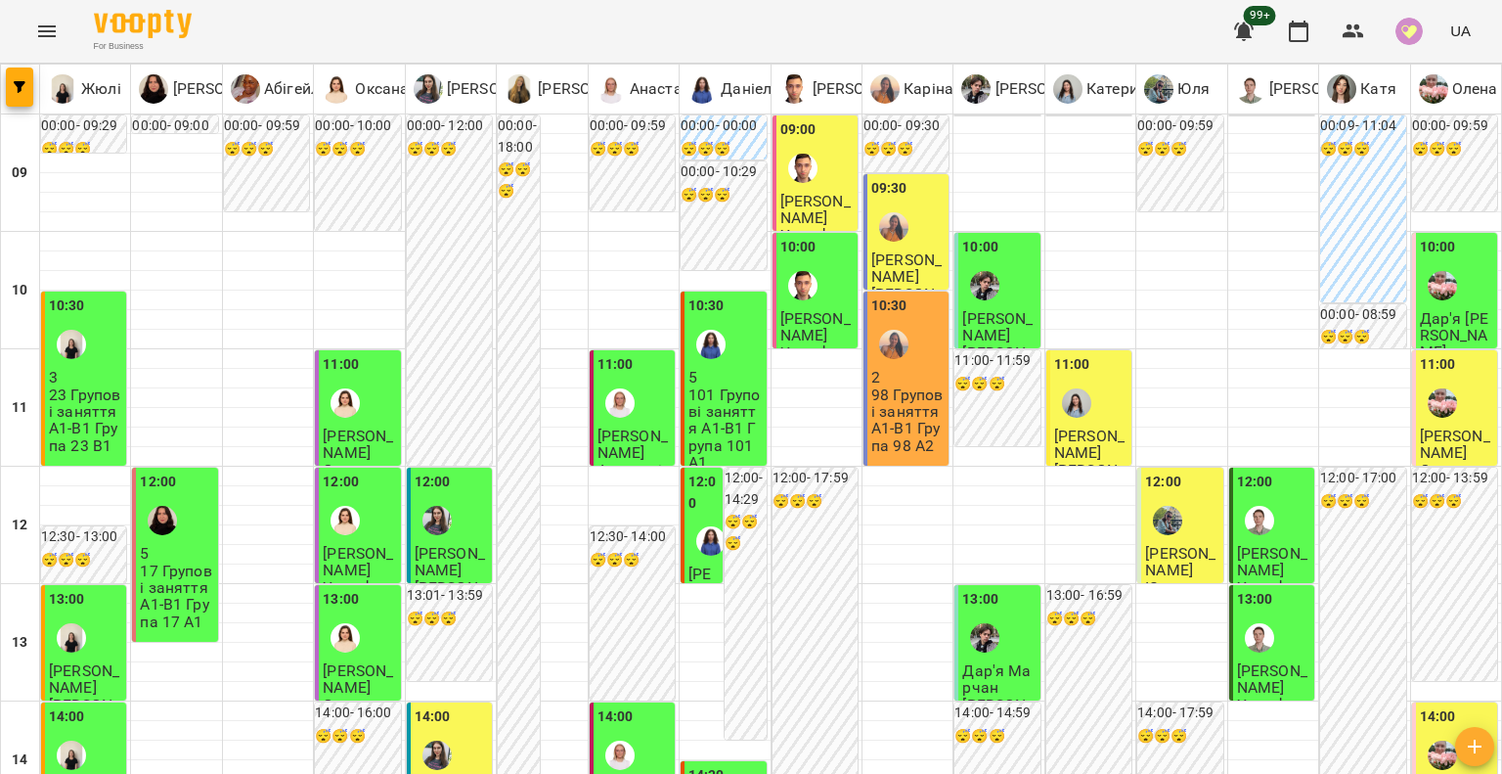
click at [896, 217] on img "Каріна" at bounding box center [893, 226] width 29 height 29
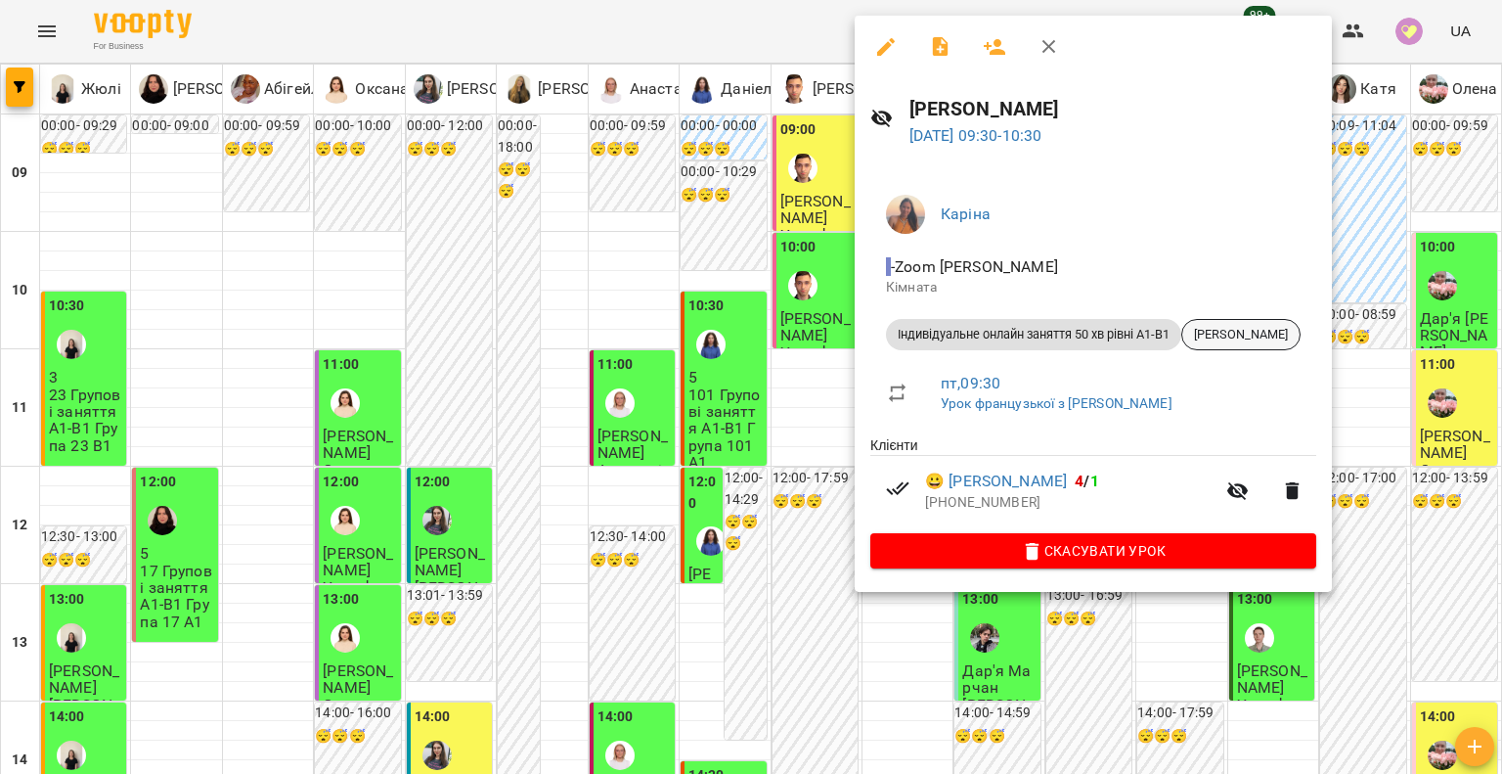
click at [1300, 339] on span "Олександра Чічіріна" at bounding box center [1240, 335] width 117 height 18
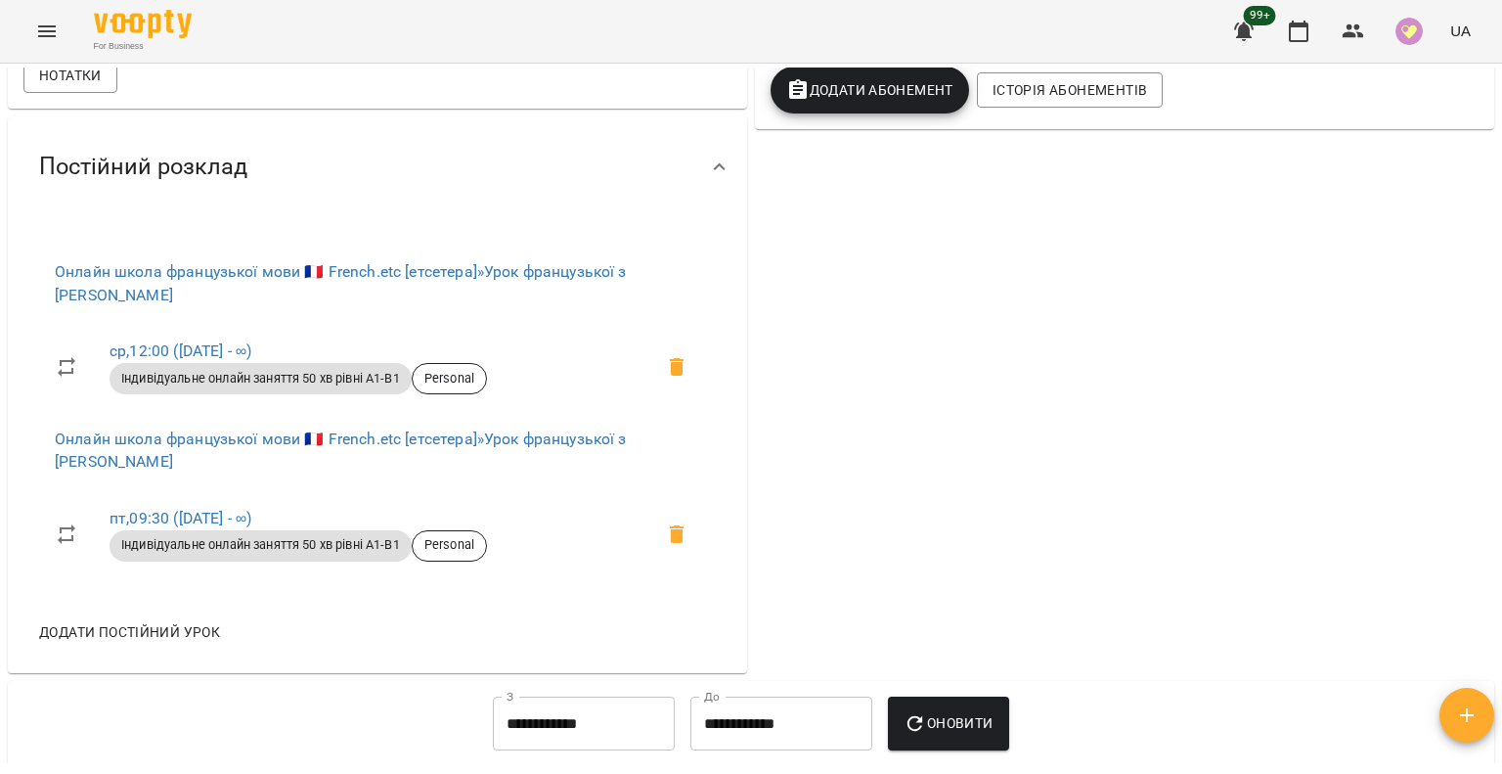
scroll to position [587, 0]
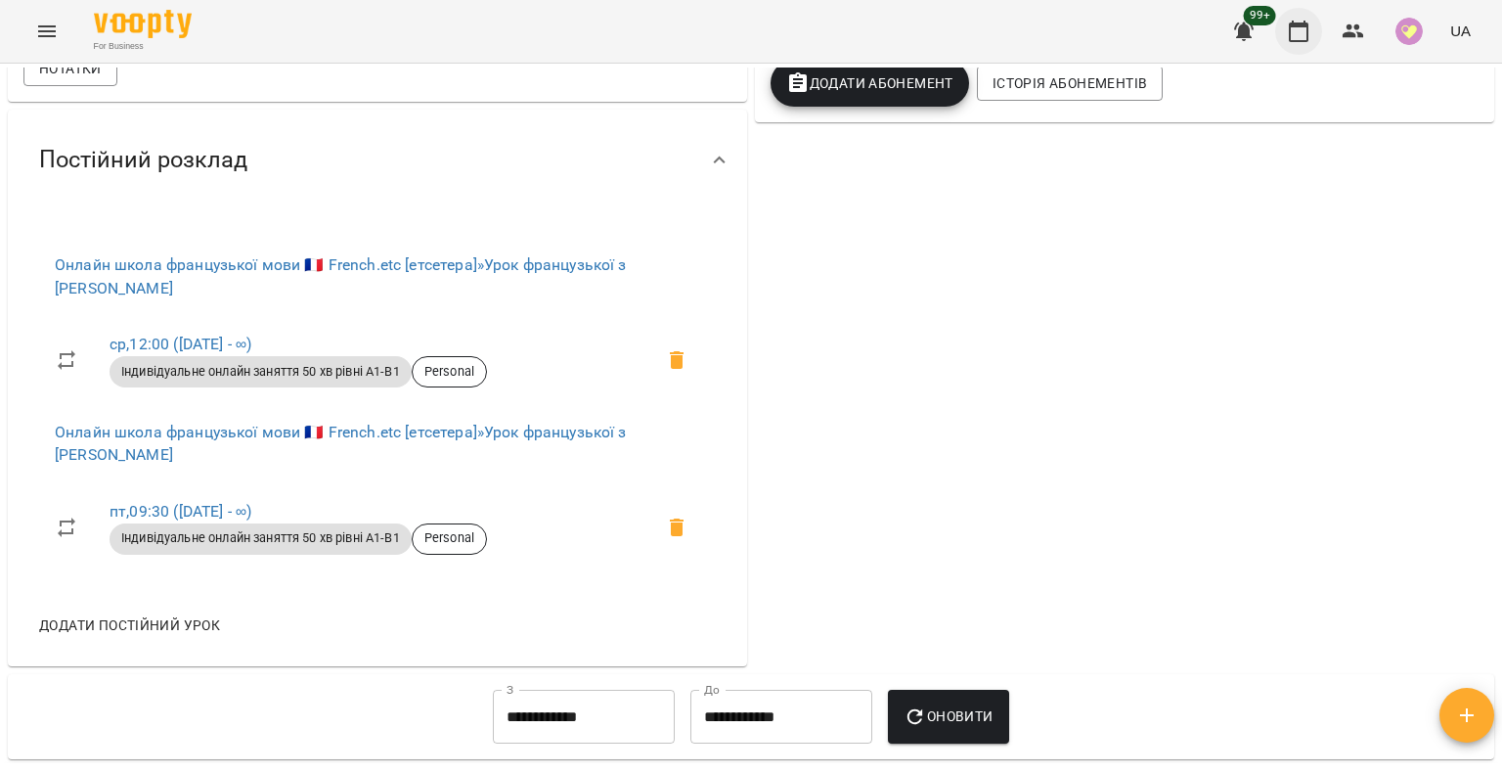
click at [1305, 42] on button "button" at bounding box center [1298, 31] width 47 height 47
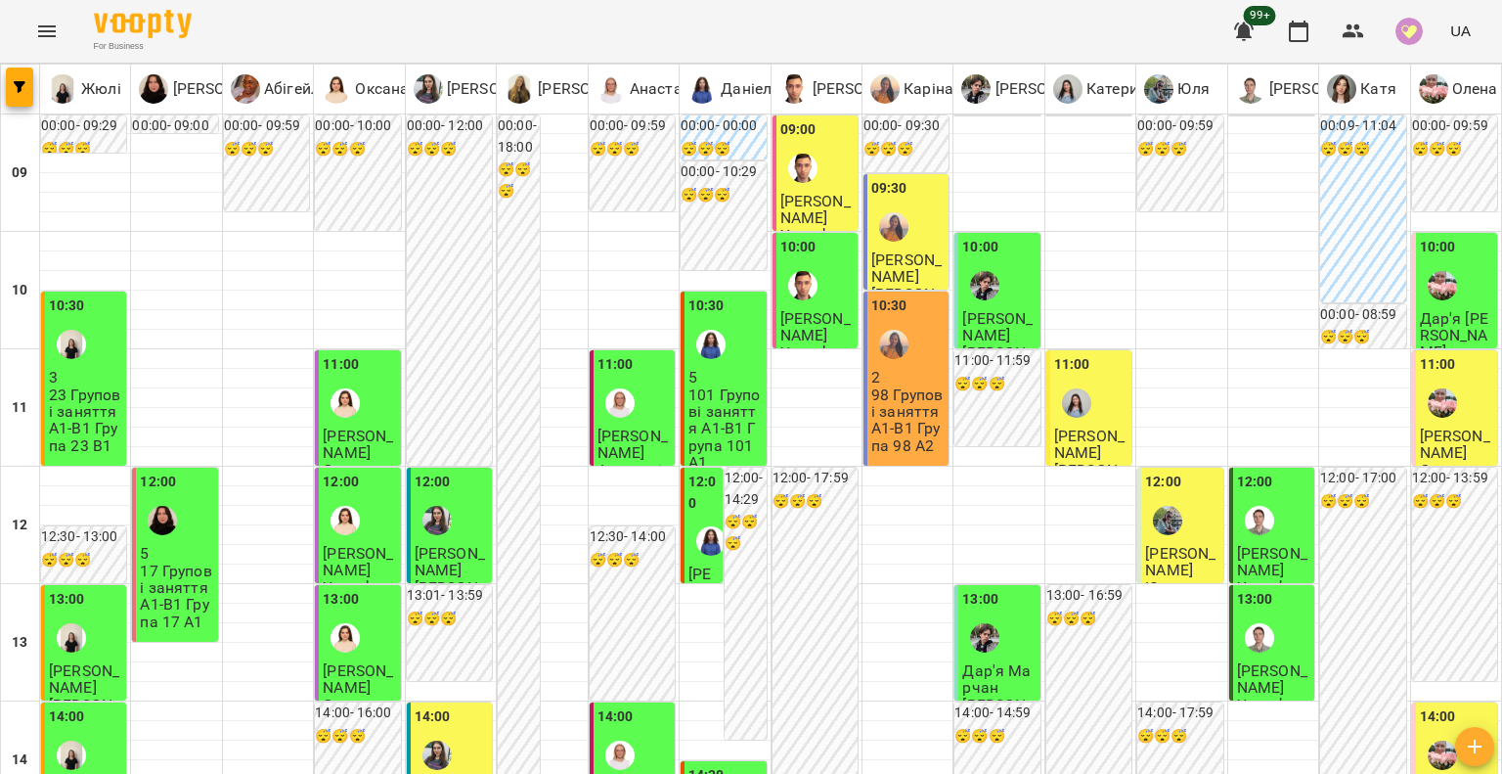
click at [1117, 389] on div "11:00 Ірина Соловій Ірина Соловій" at bounding box center [1088, 425] width 85 height 151
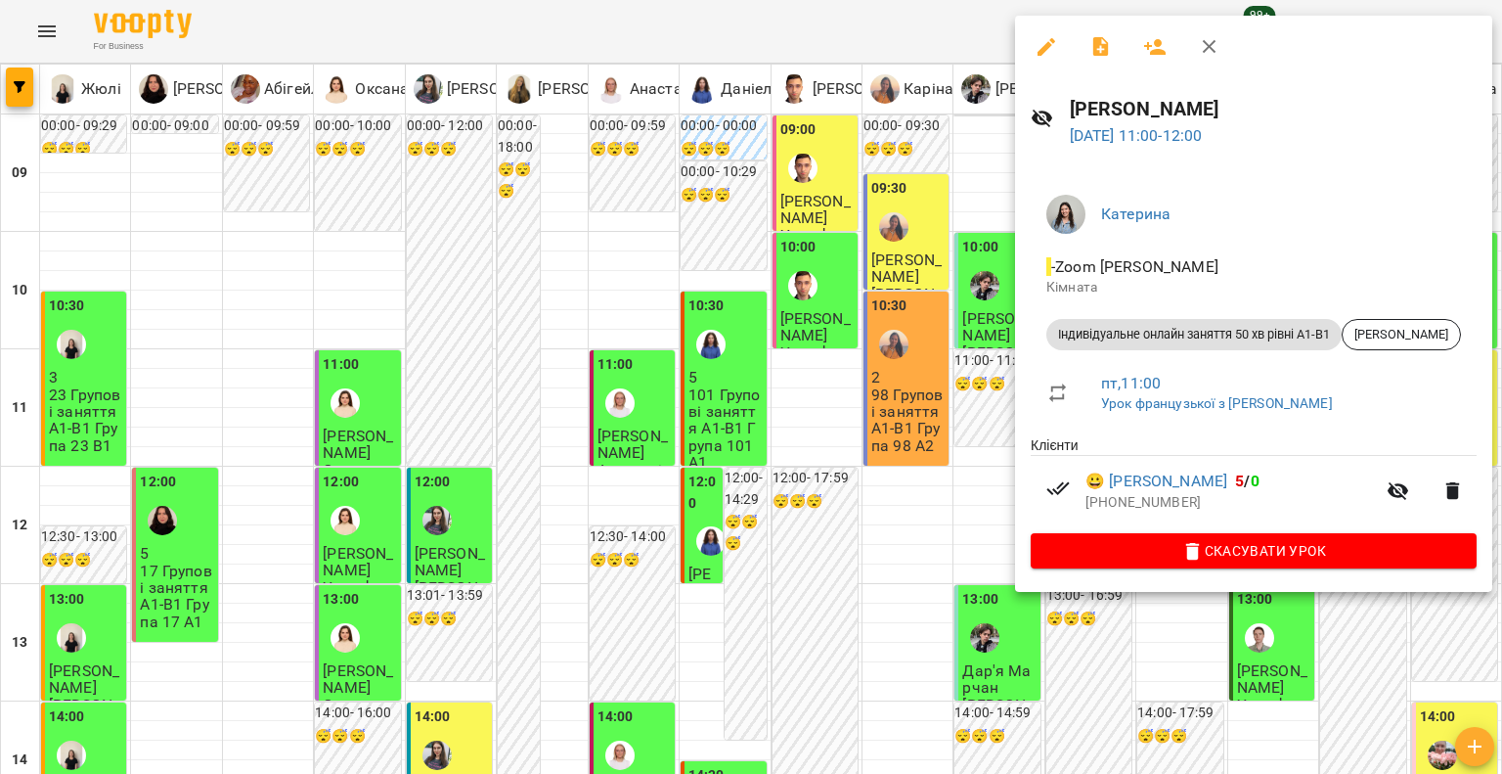
click at [1147, 500] on p "+33745680899" at bounding box center [1230, 503] width 289 height 20
click at [1137, 476] on link "😀 Ірина Соловій" at bounding box center [1157, 480] width 142 height 23
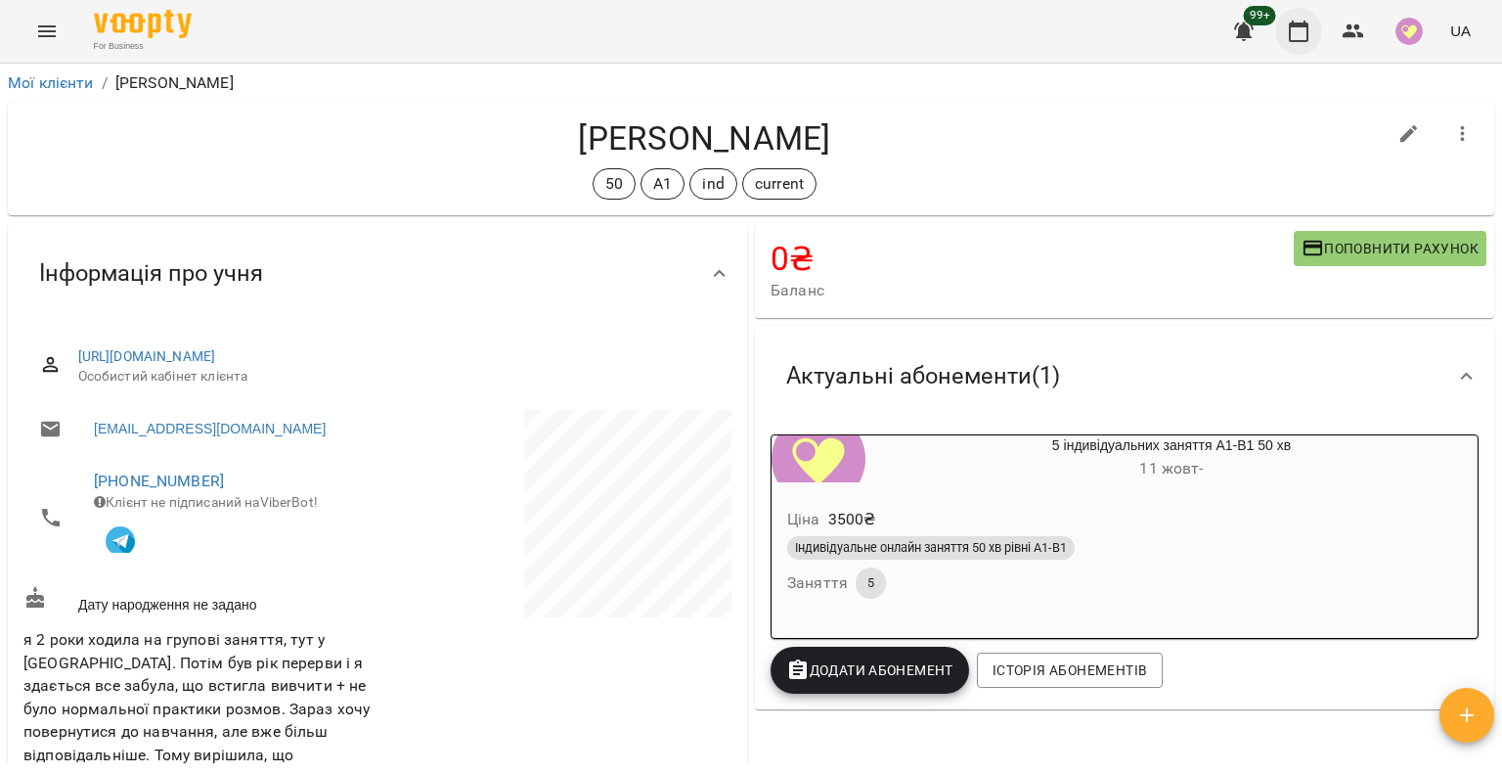
click at [1298, 31] on icon "button" at bounding box center [1298, 31] width 23 height 23
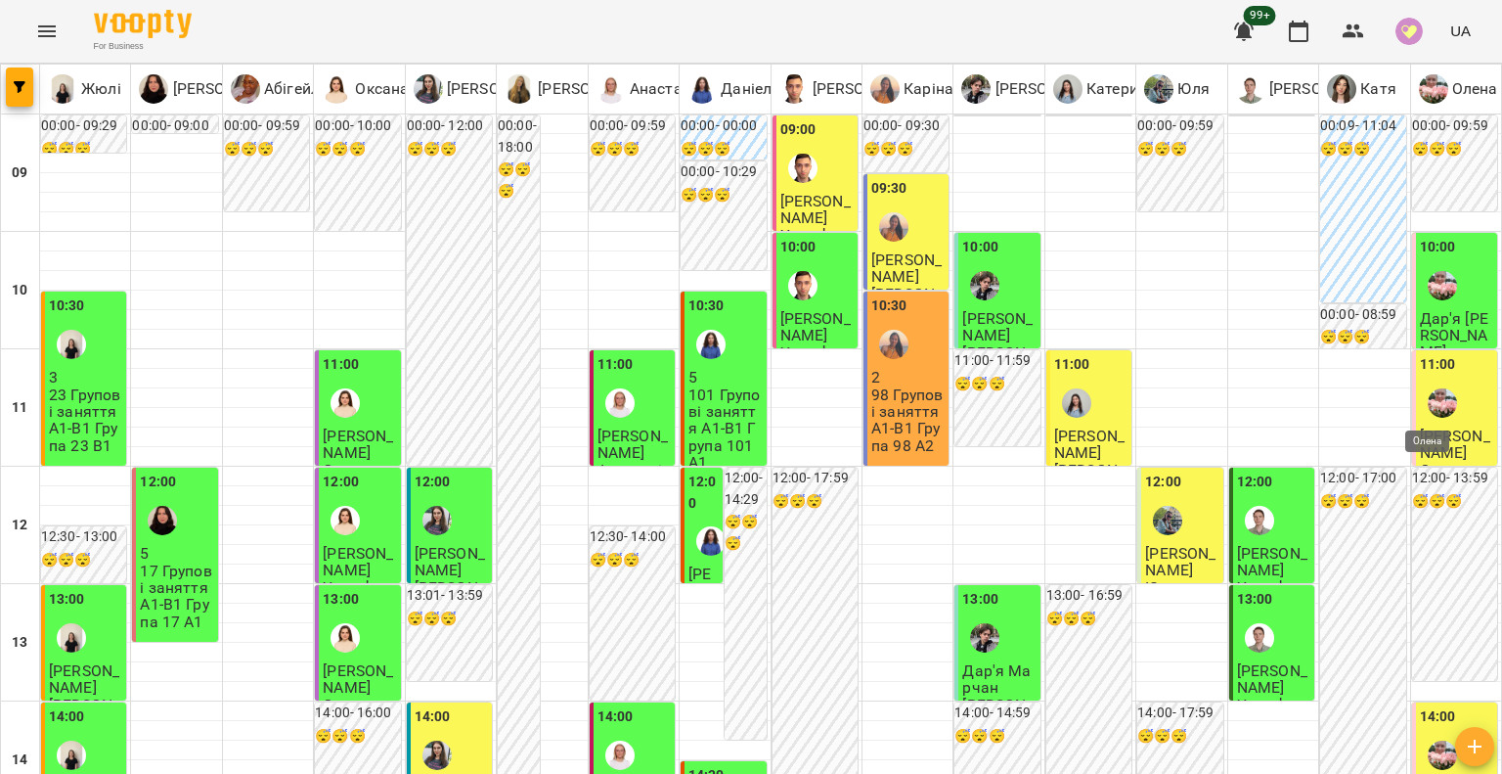
click at [1432, 396] on img "Олена" at bounding box center [1442, 402] width 29 height 29
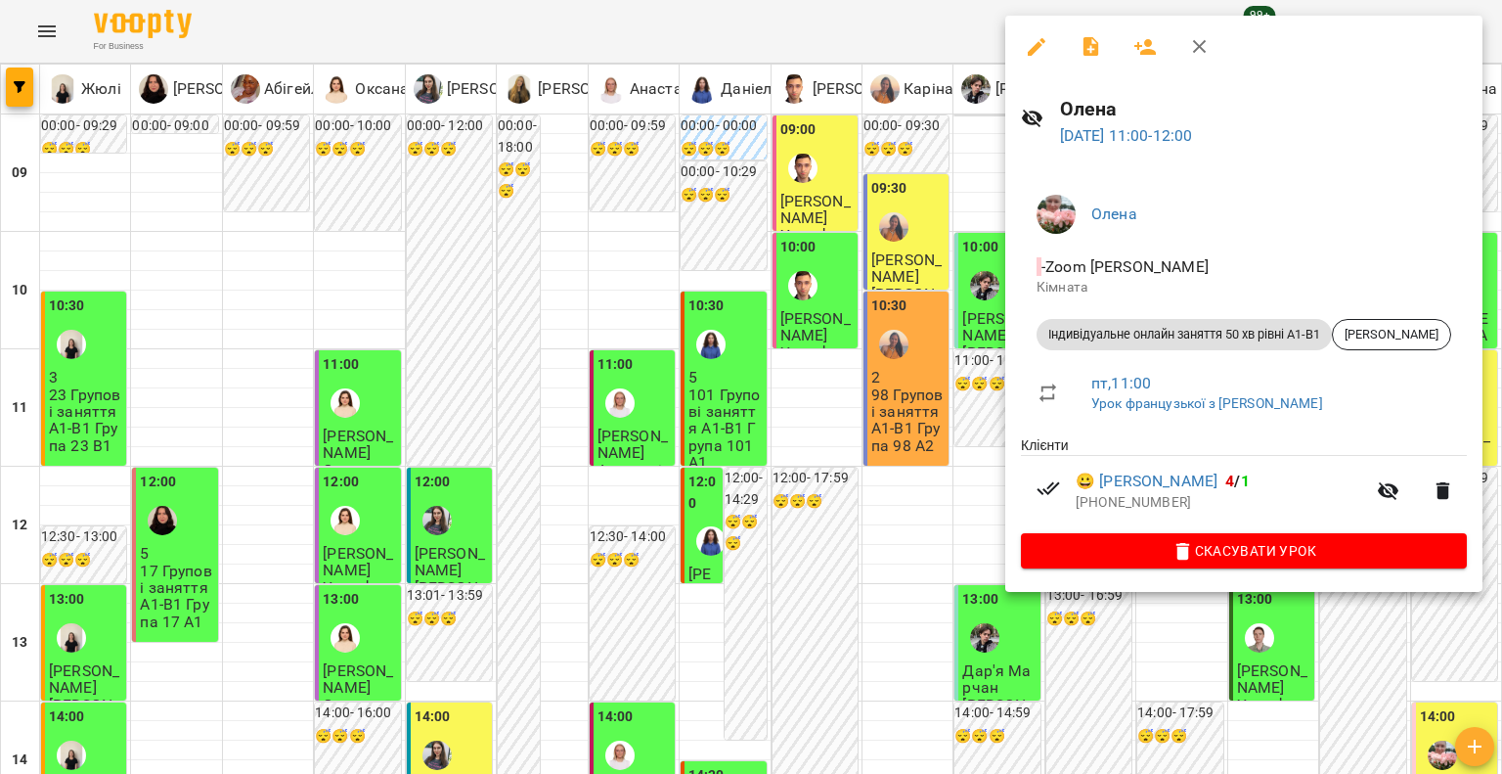
click at [973, 370] on div at bounding box center [751, 387] width 1502 height 774
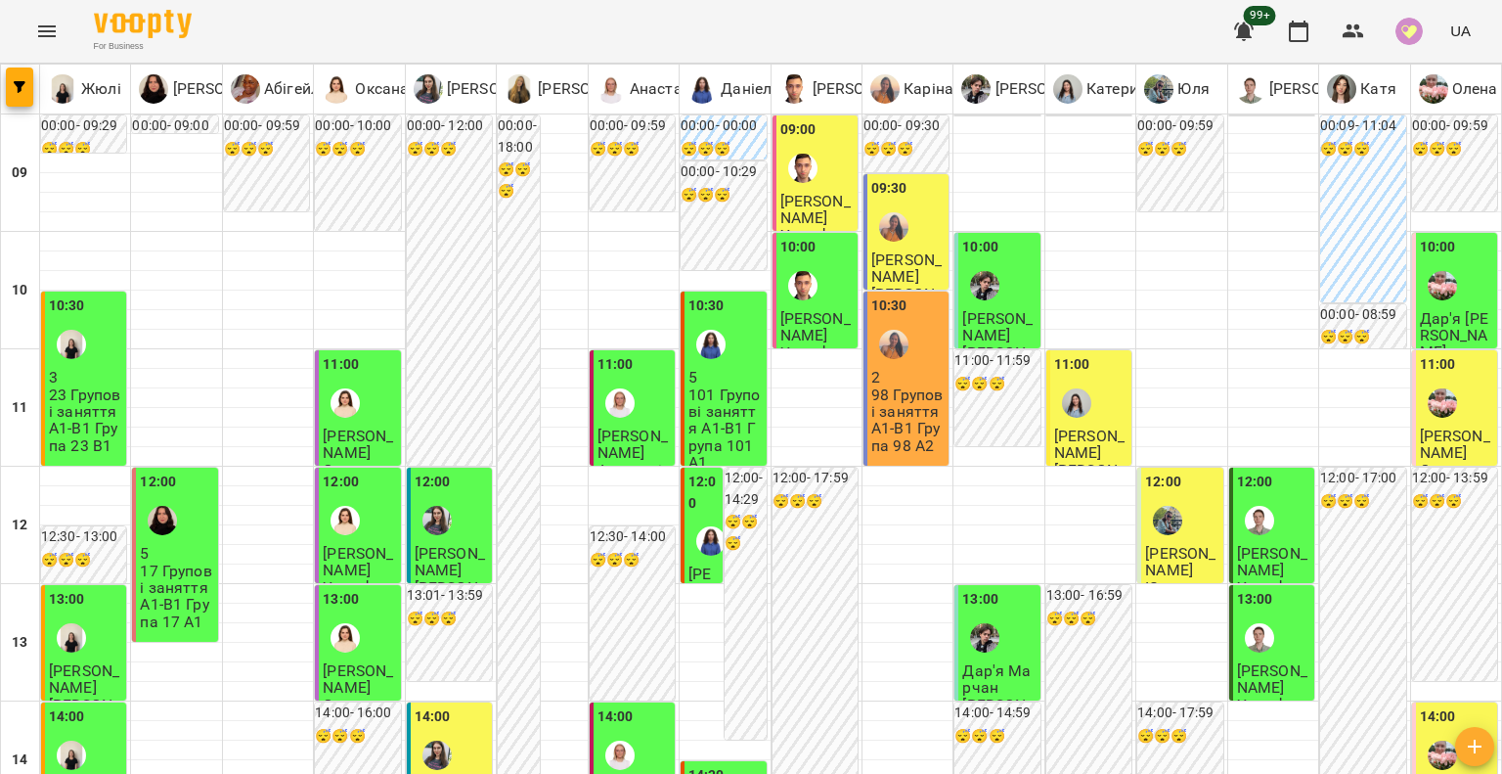
click at [1150, 535] on div at bounding box center [1167, 520] width 45 height 45
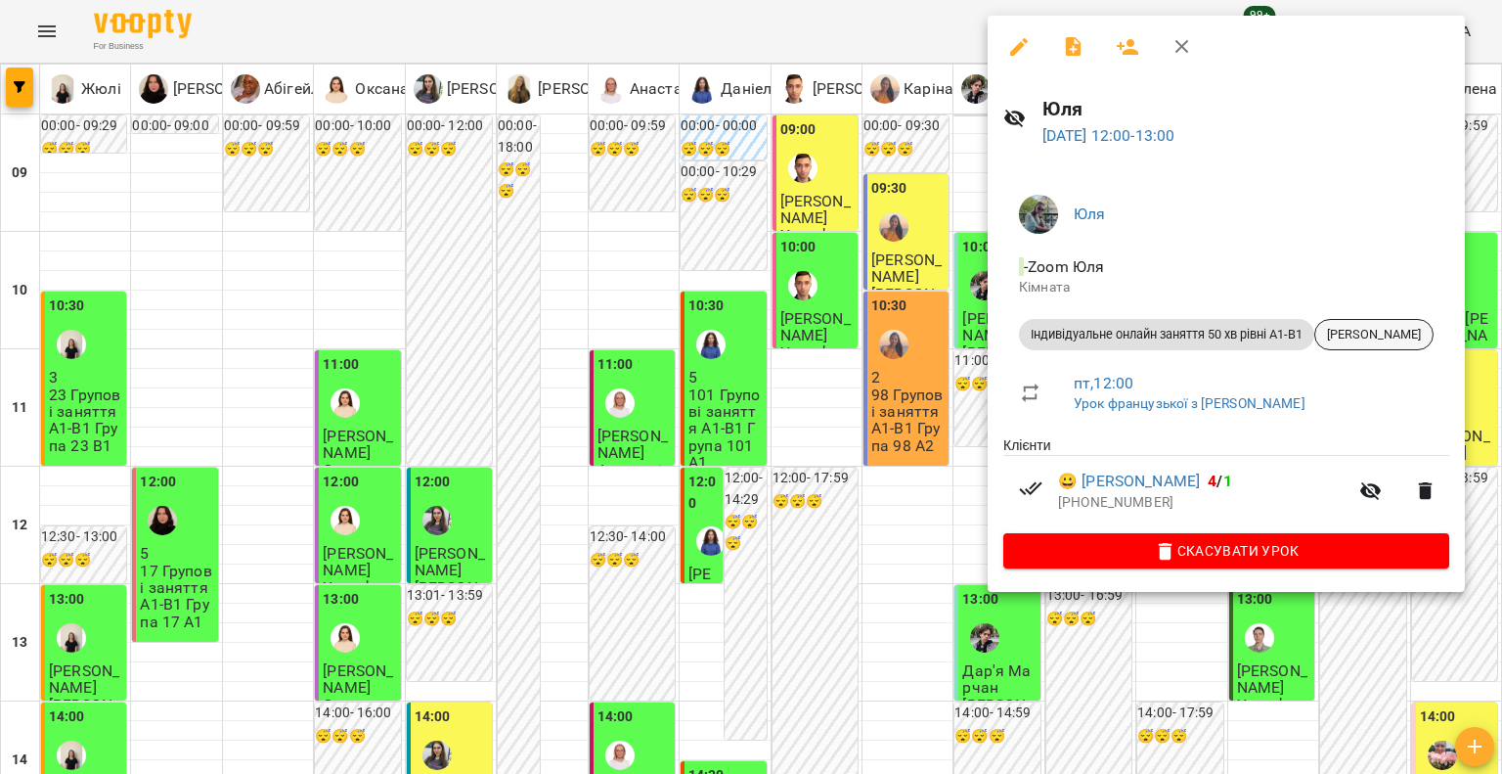
click at [1413, 329] on span "Вікторія Федитник" at bounding box center [1373, 335] width 117 height 18
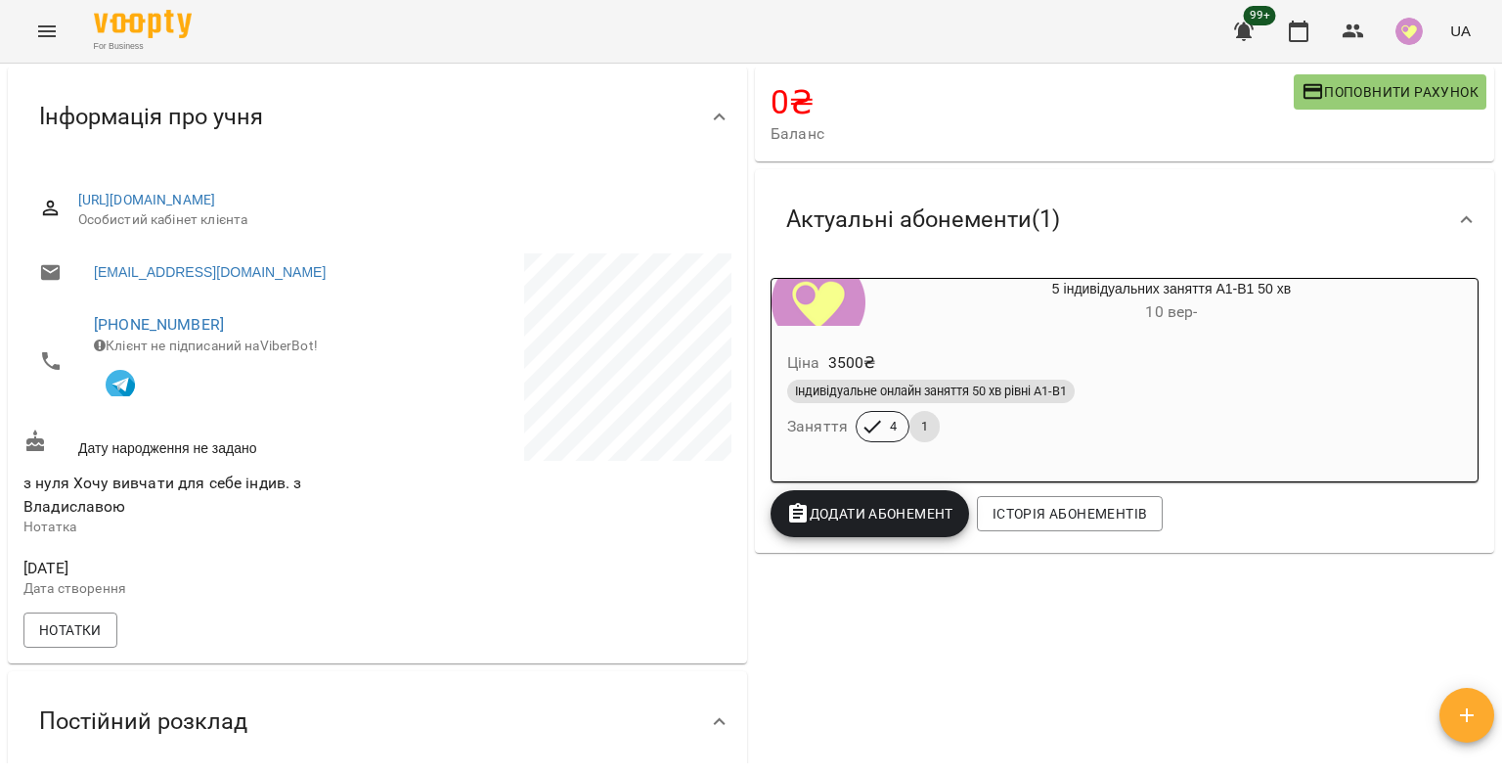
scroll to position [293, 0]
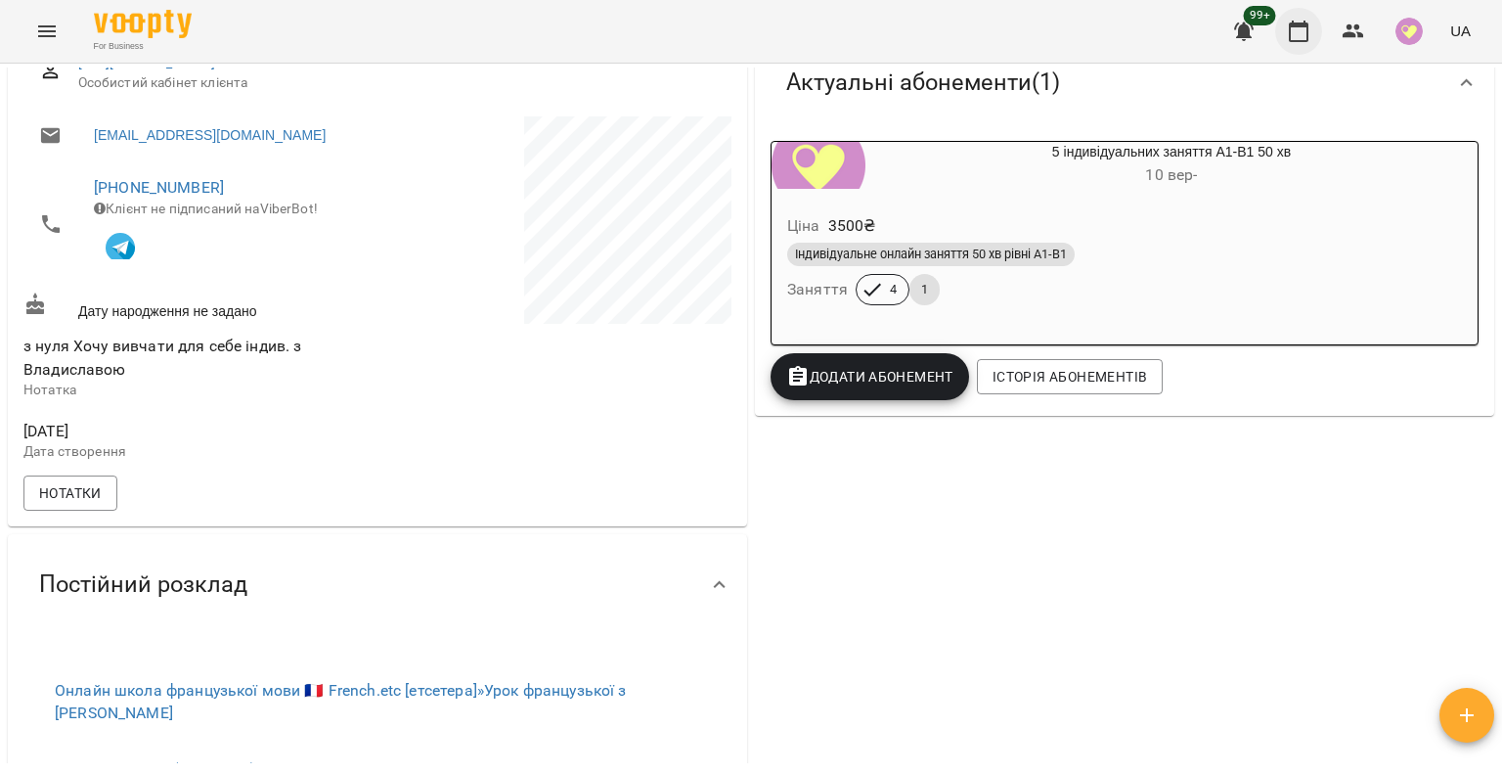
click at [1303, 27] on icon "button" at bounding box center [1298, 31] width 23 height 23
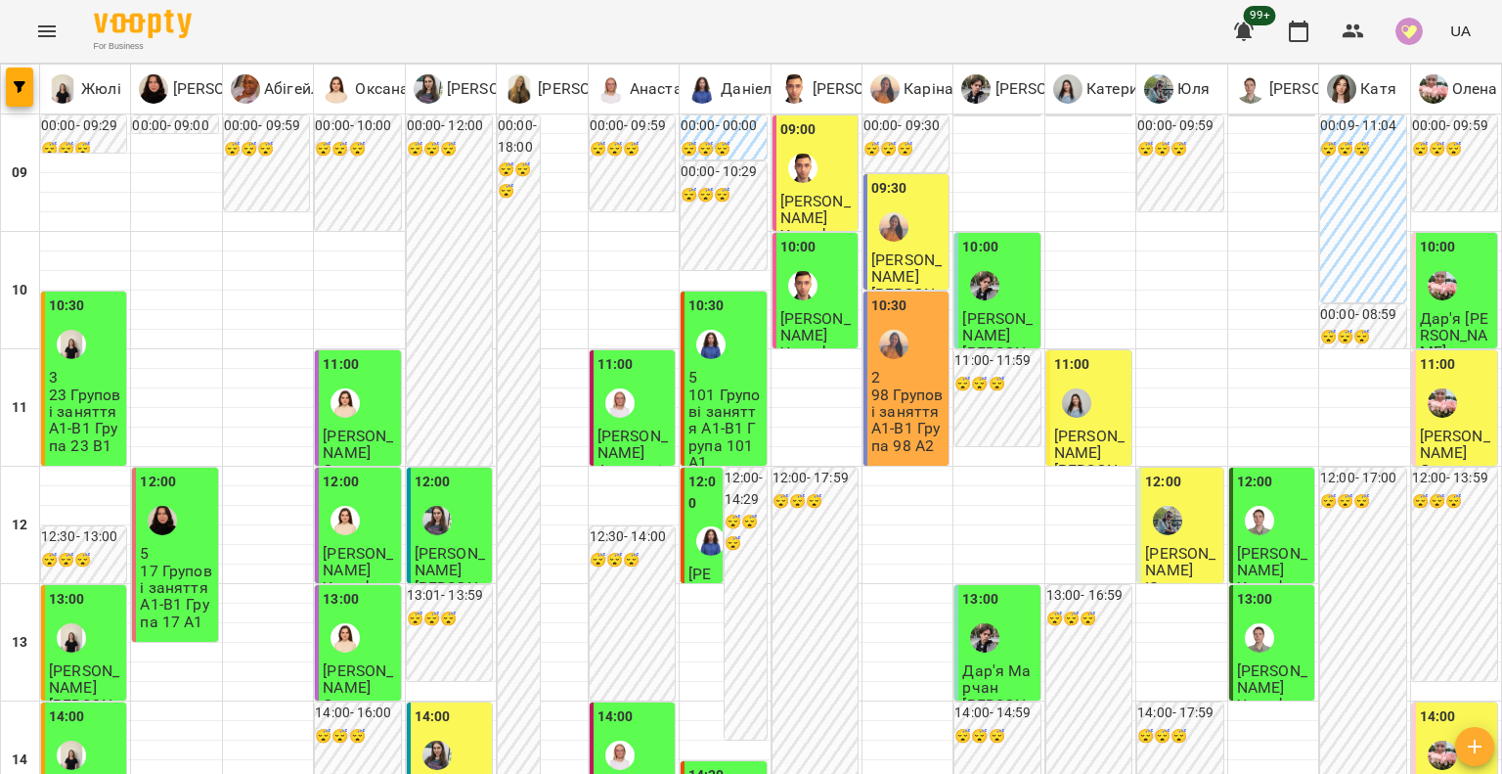
scroll to position [782, 0]
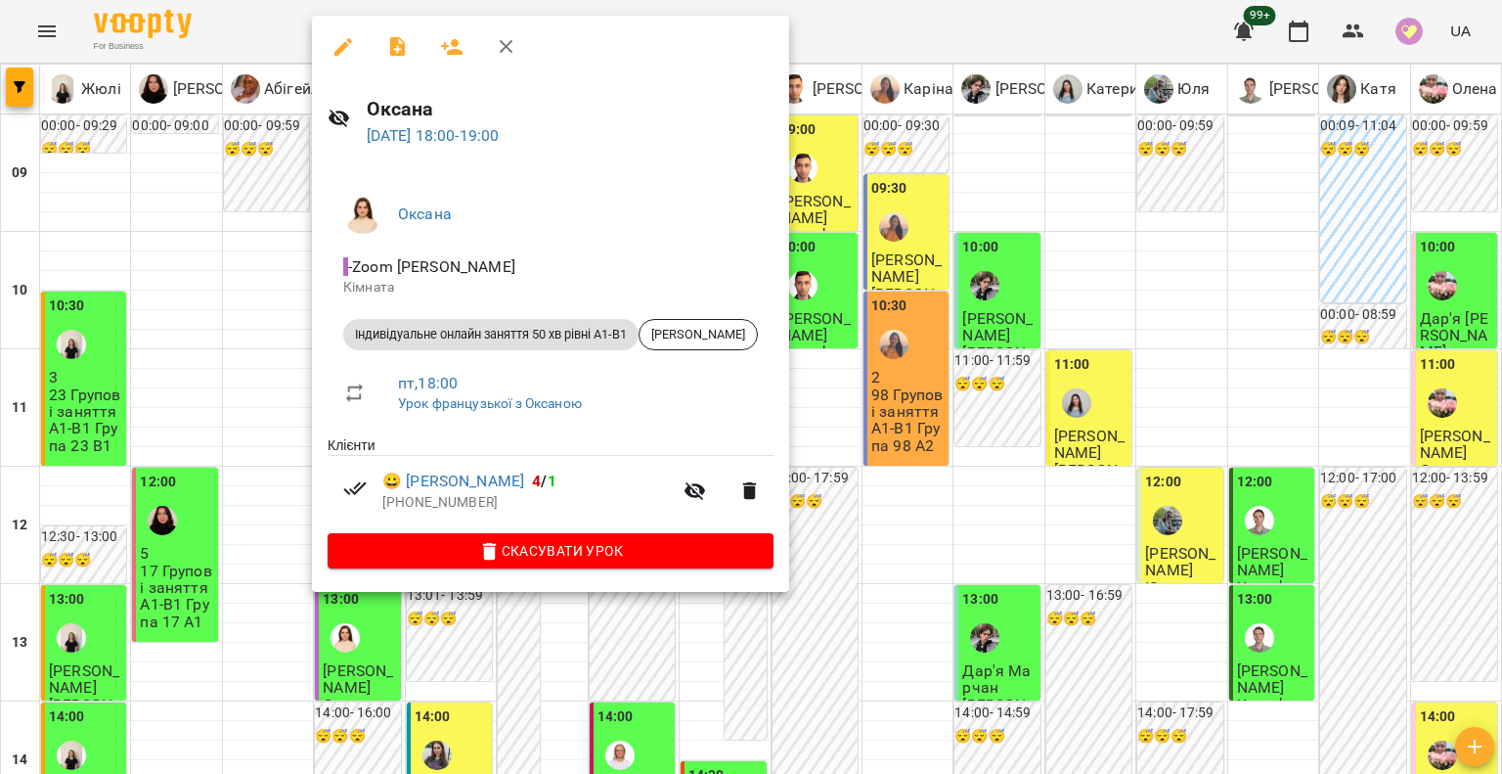
click at [237, 491] on div at bounding box center [751, 387] width 1502 height 774
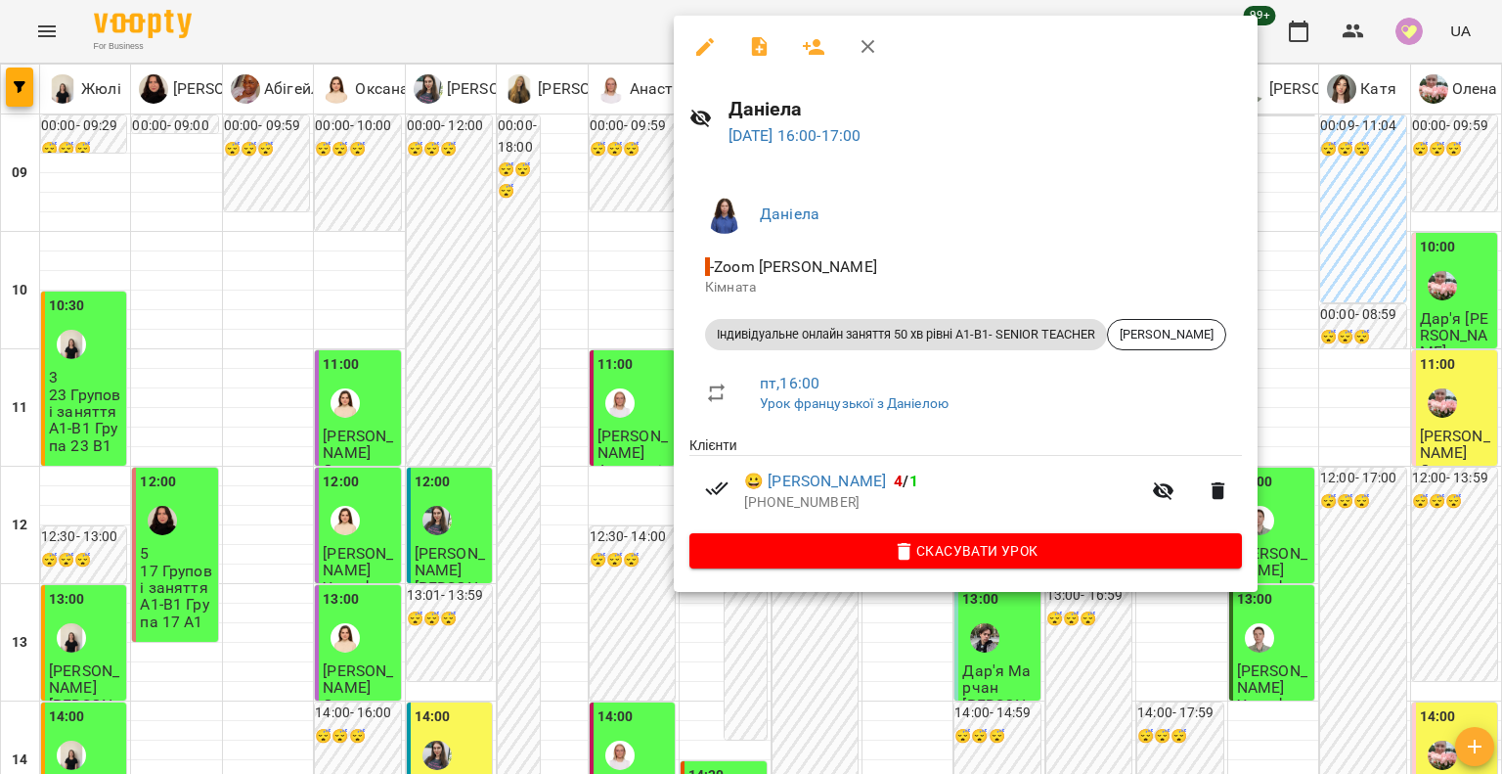
click at [509, 322] on div at bounding box center [751, 387] width 1502 height 774
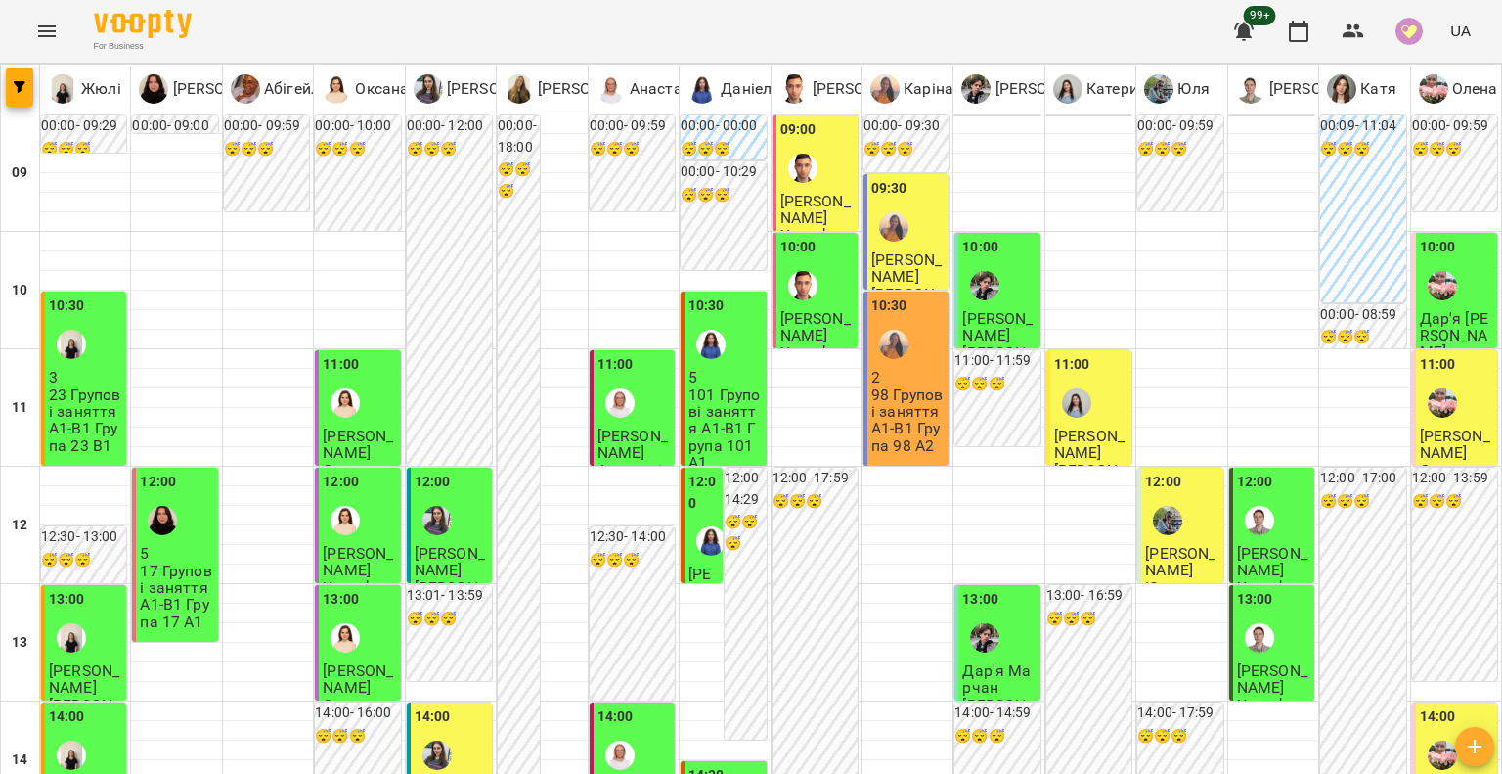
scroll to position [685, 0]
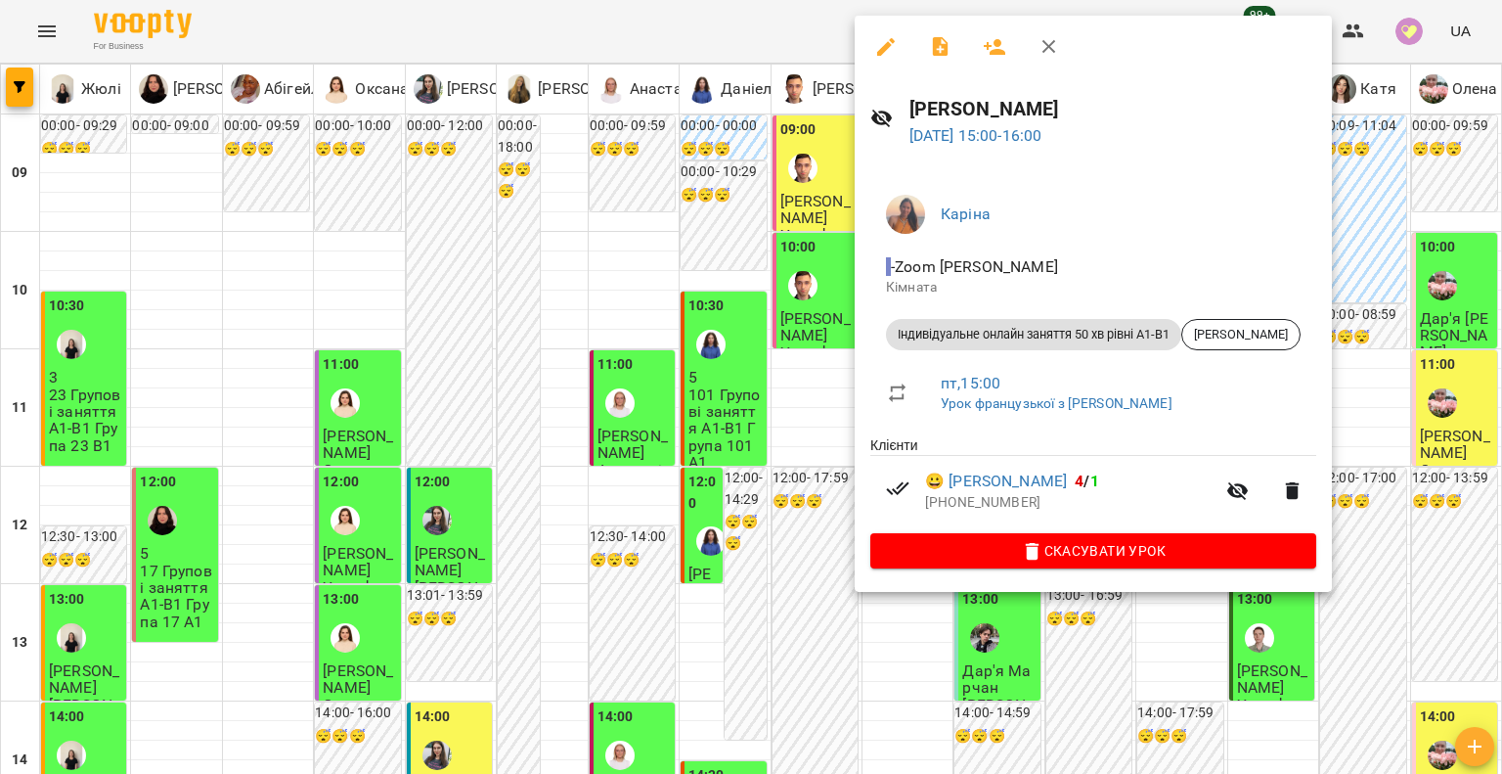
click at [1232, 316] on li "Індивідуальне онлайн заняття 50 хв рівні А1-В1 Рудик Віка" at bounding box center [1093, 334] width 446 height 47
click at [1230, 323] on div "Рудик Віка" at bounding box center [1240, 334] width 119 height 31
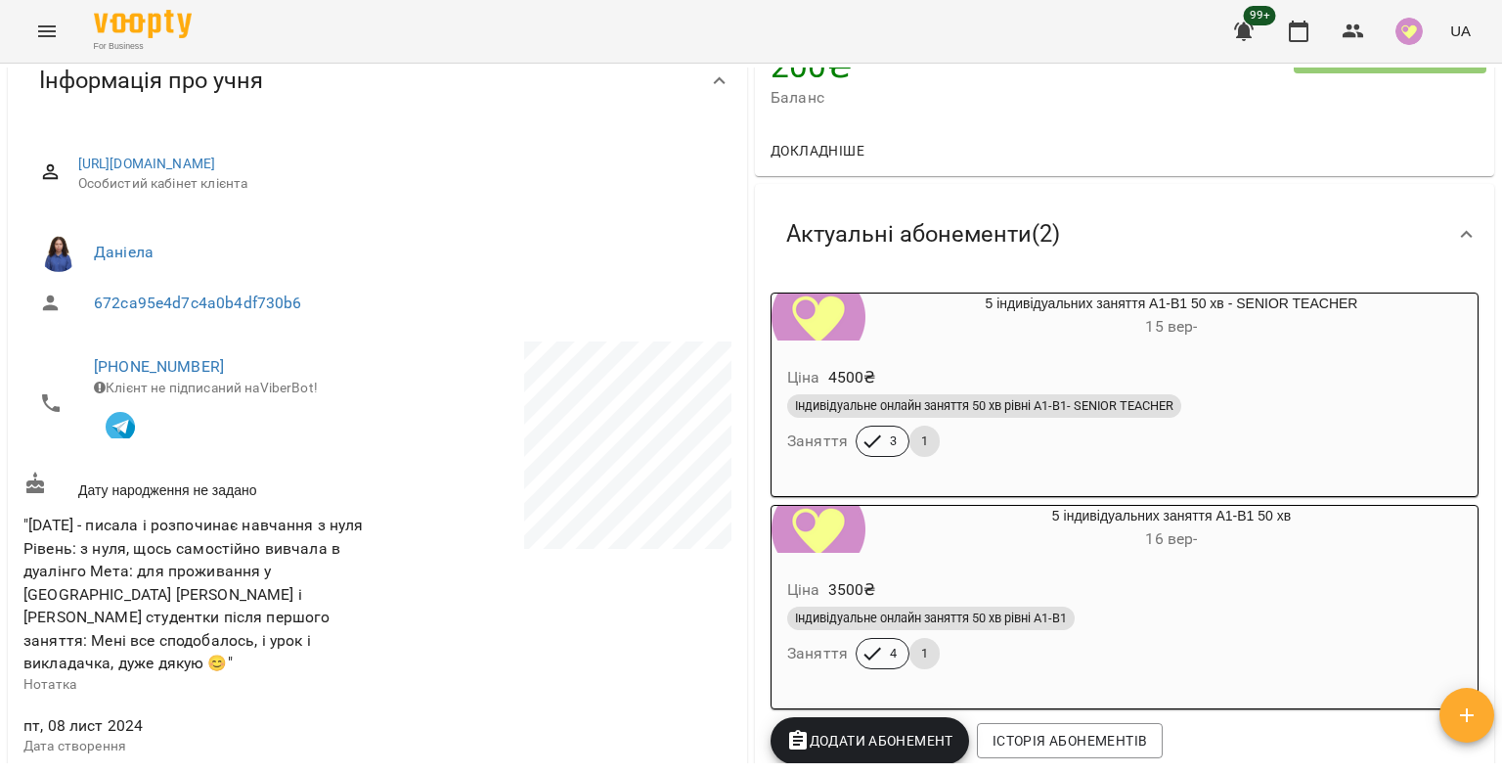
scroll to position [196, 0]
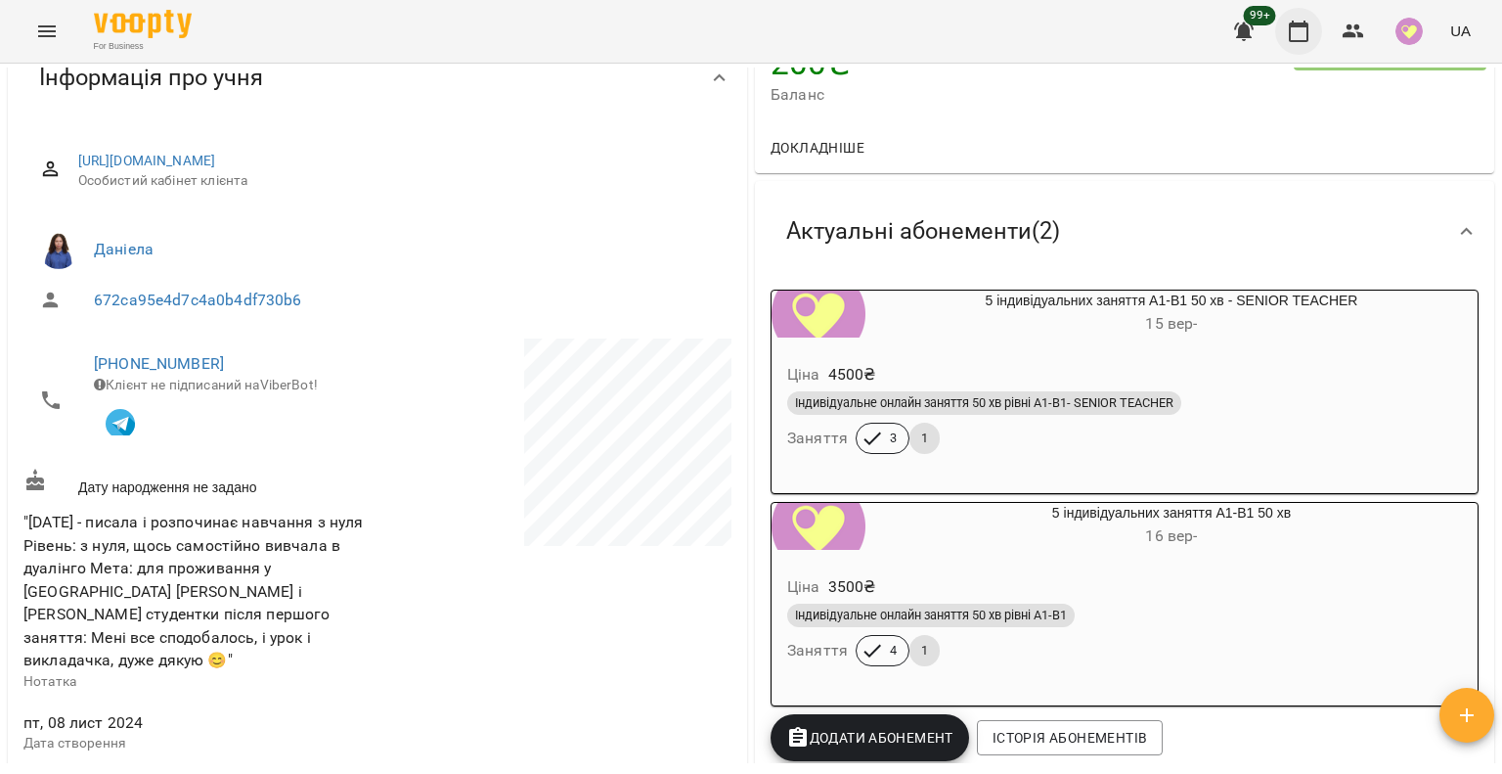
click at [1294, 30] on icon "button" at bounding box center [1298, 31] width 23 height 23
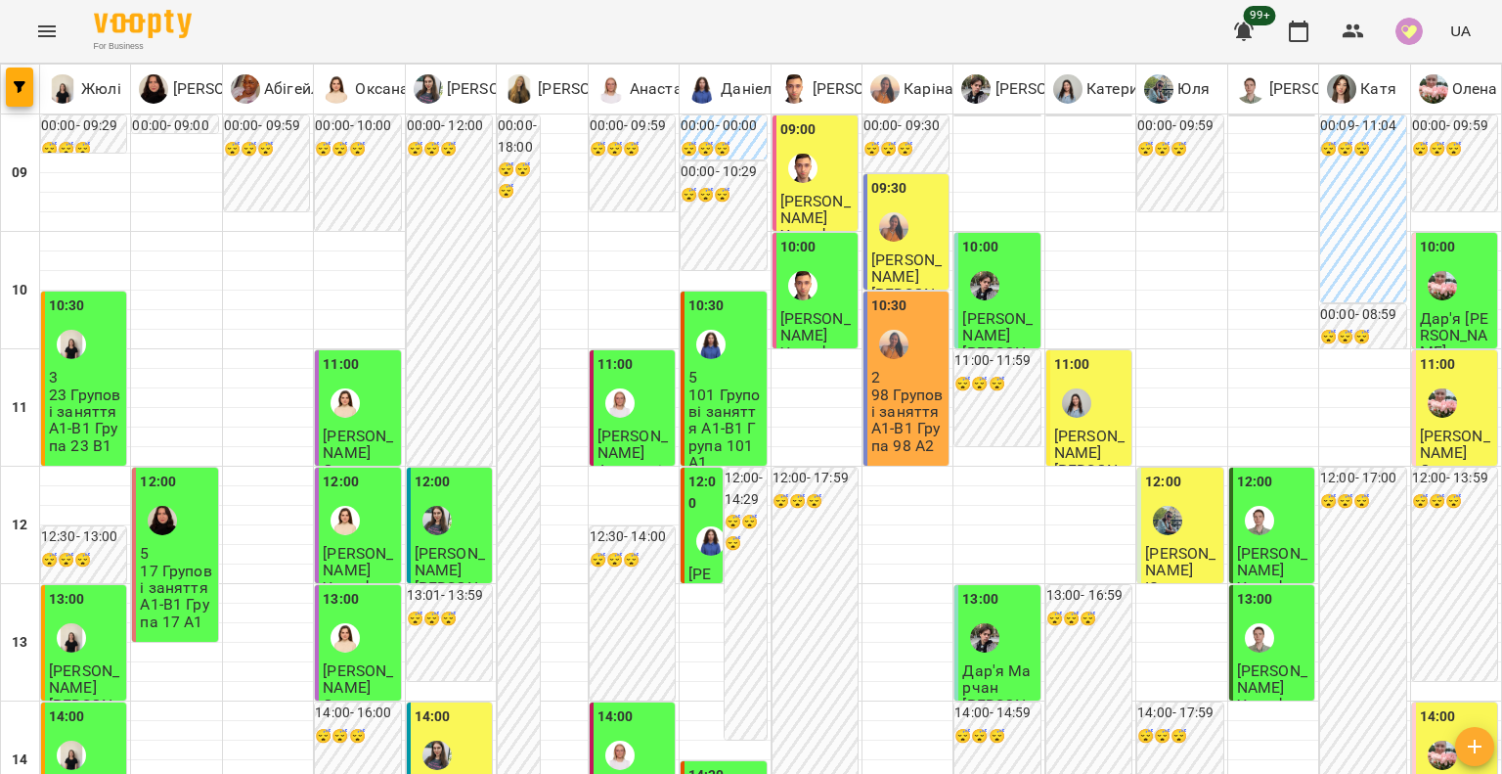
scroll to position [489, 0]
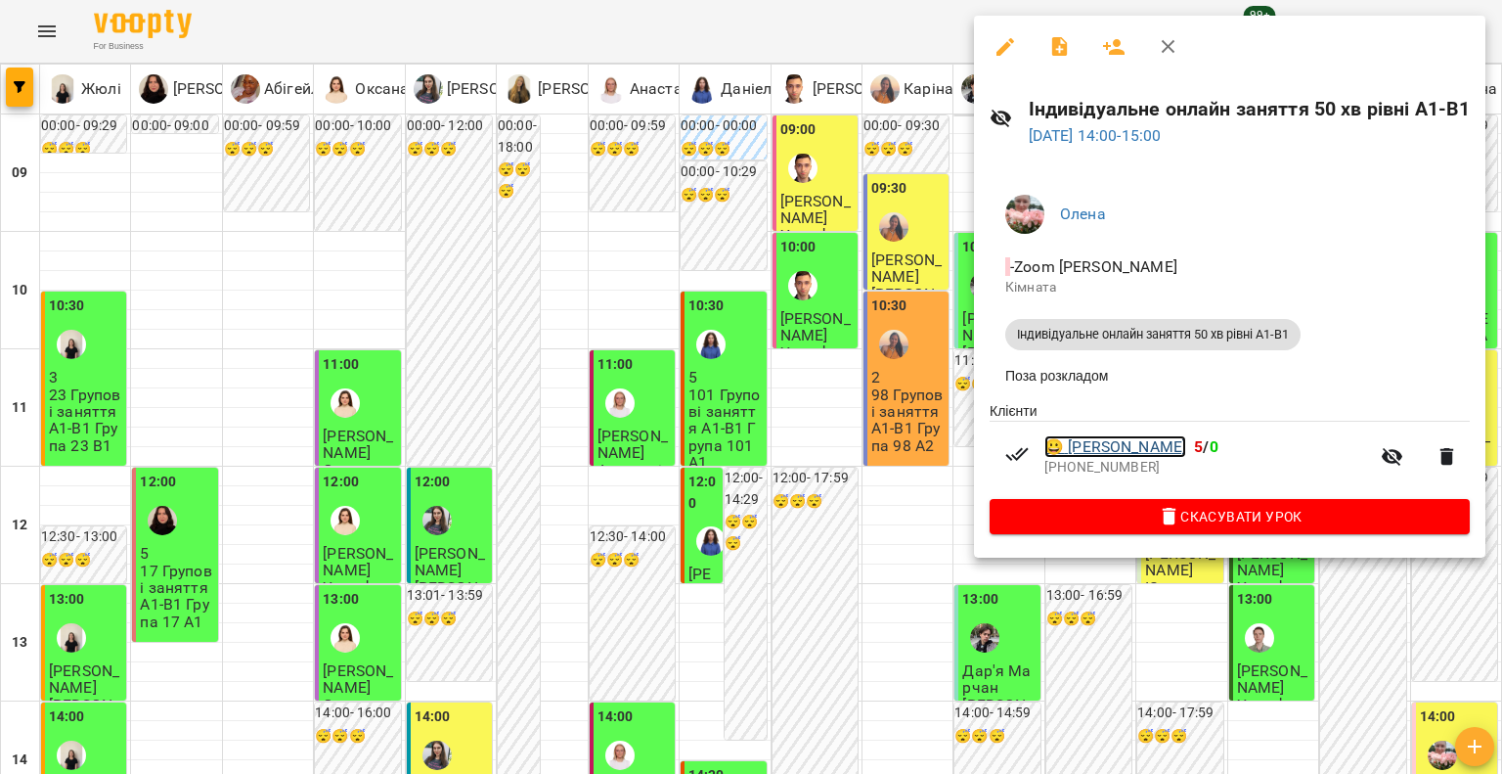
click at [1179, 447] on link "😀 Катерина Атаманюк" at bounding box center [1115, 446] width 142 height 23
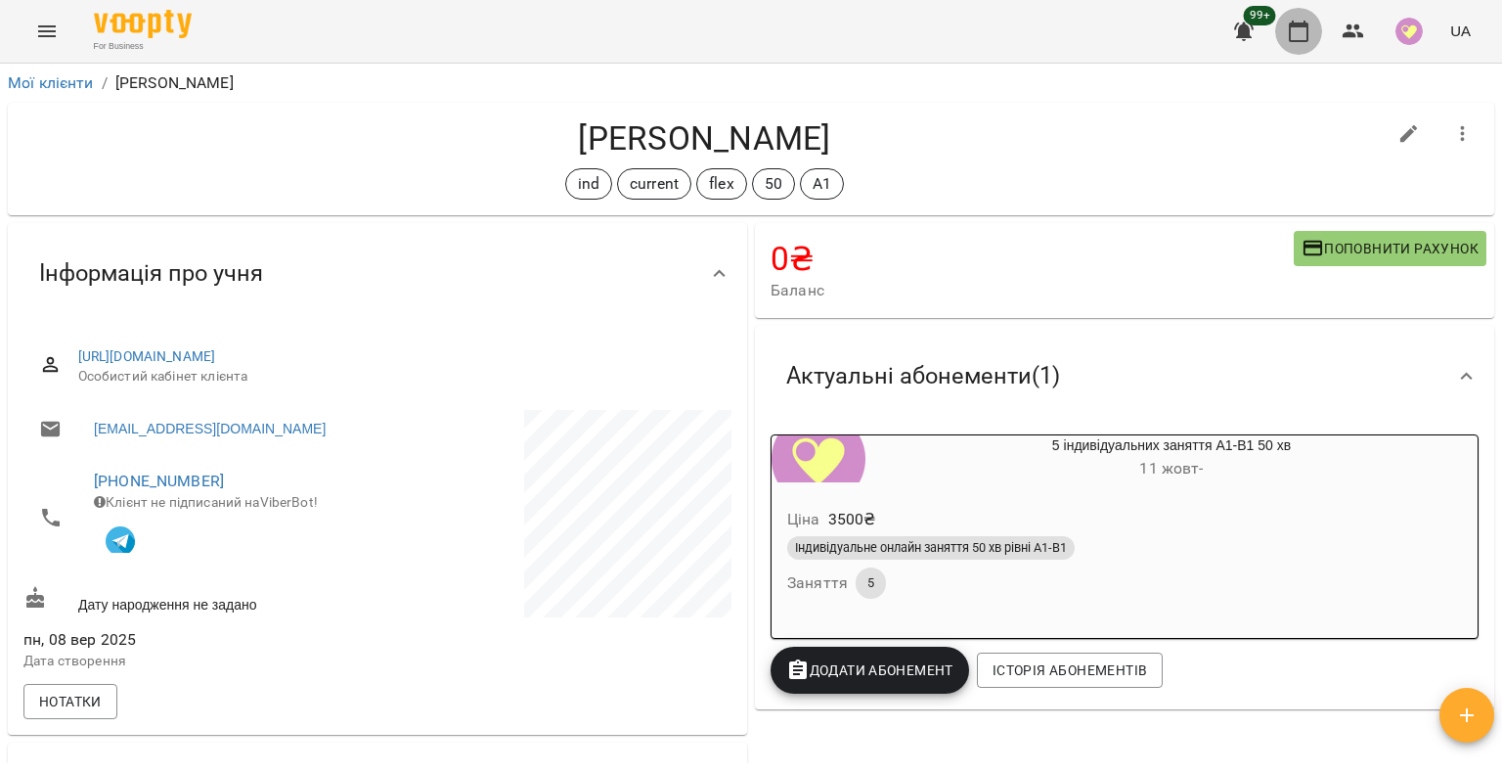
click at [1295, 31] on icon "button" at bounding box center [1298, 31] width 23 height 23
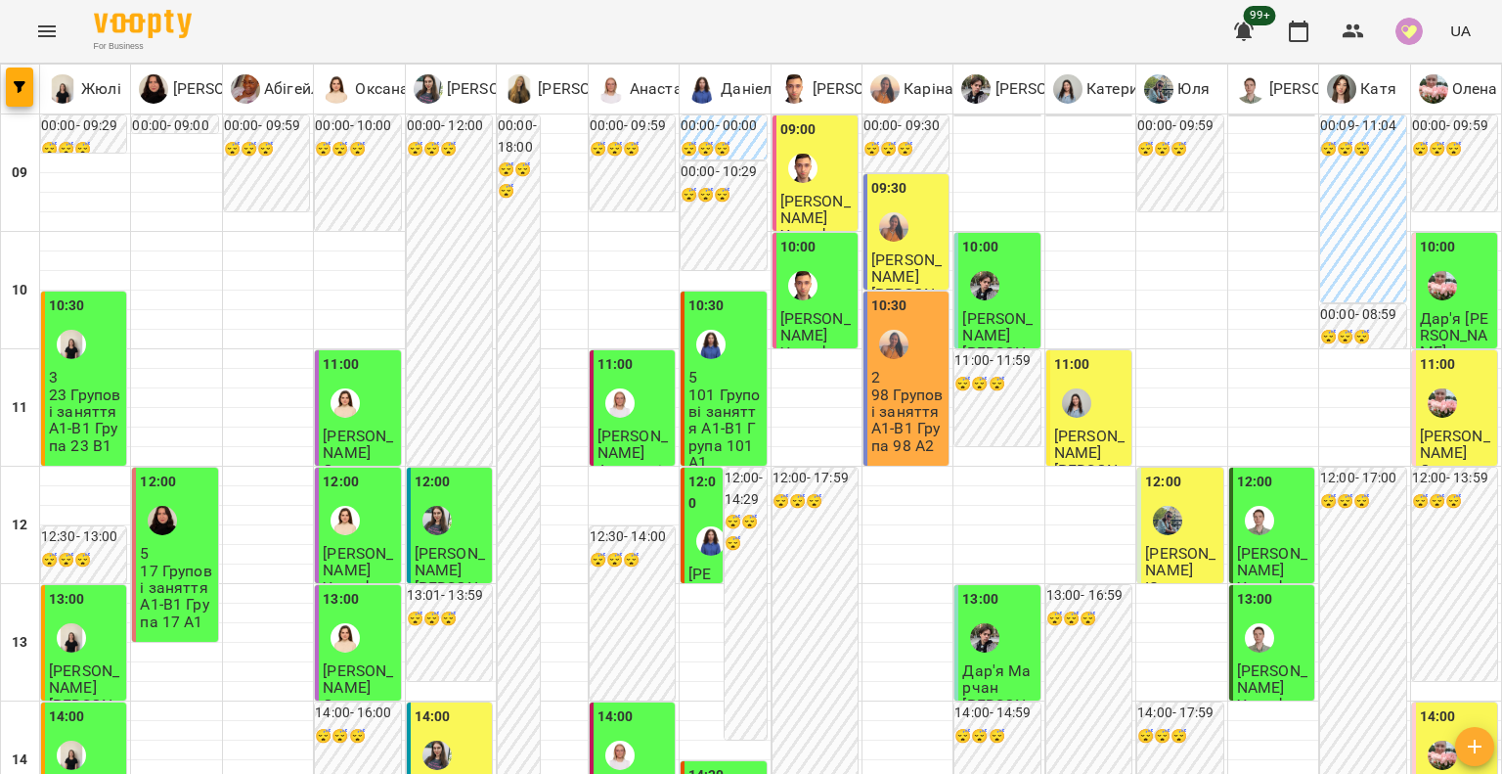
scroll to position [1076, 0]
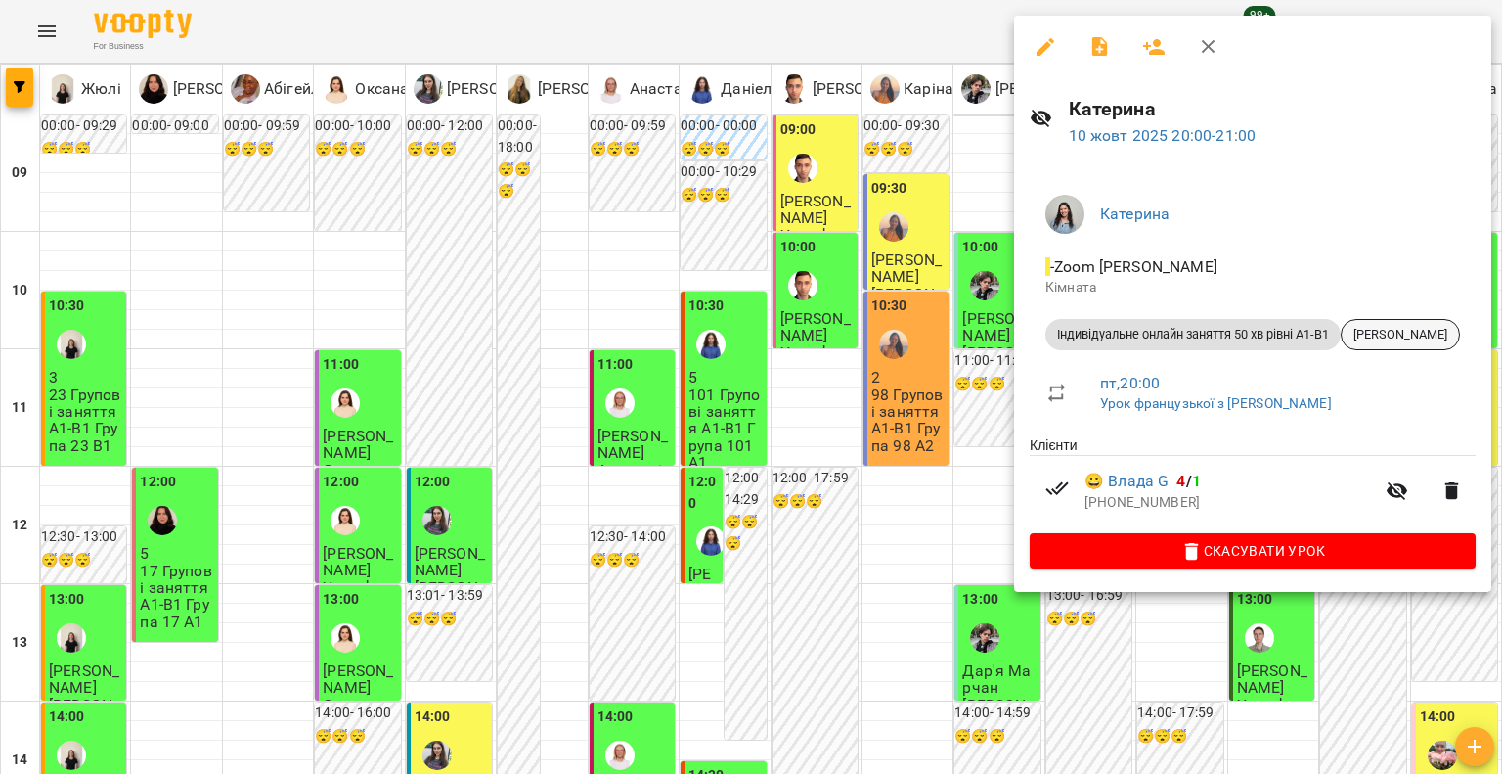
click at [1389, 336] on span "Владислава G" at bounding box center [1400, 335] width 117 height 18
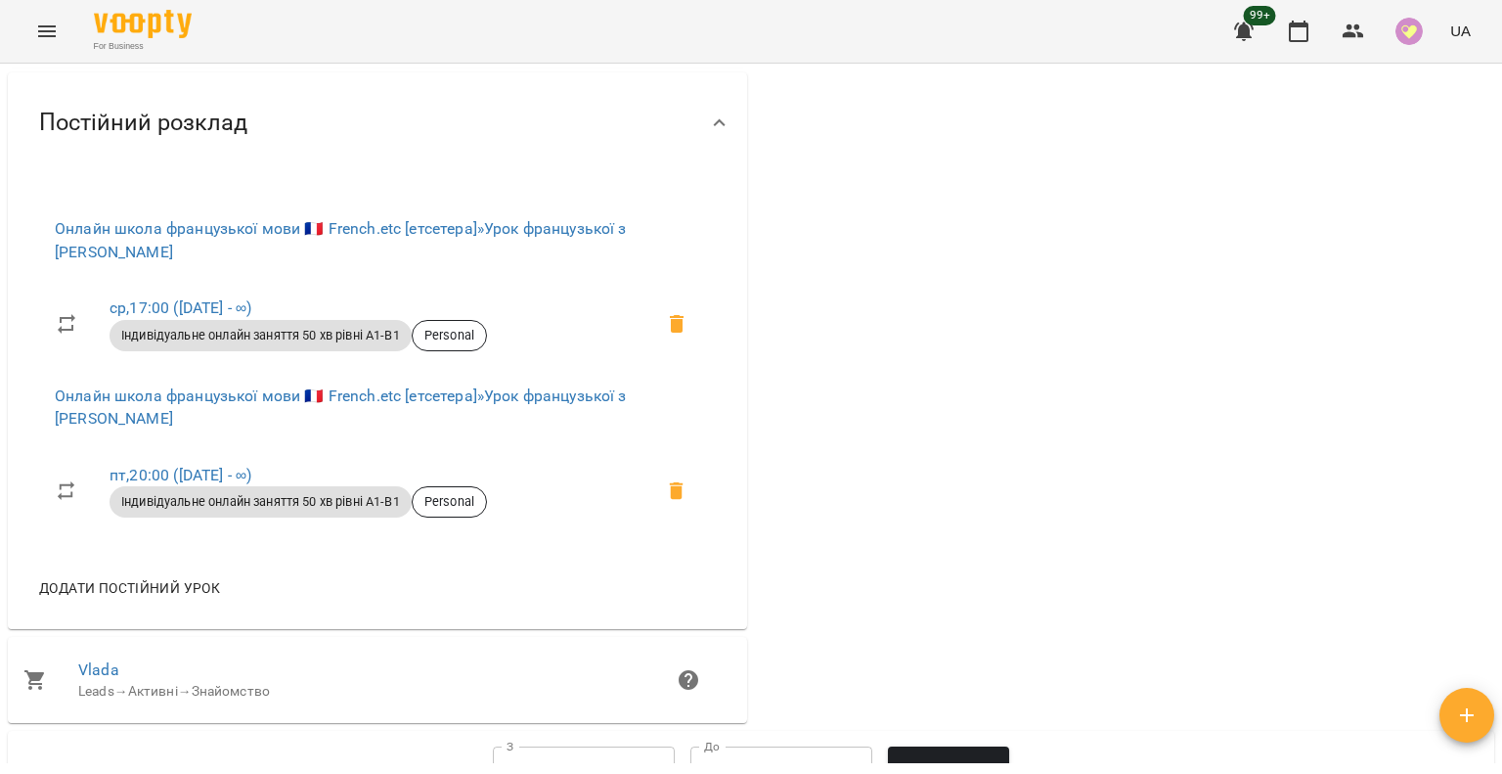
scroll to position [880, 0]
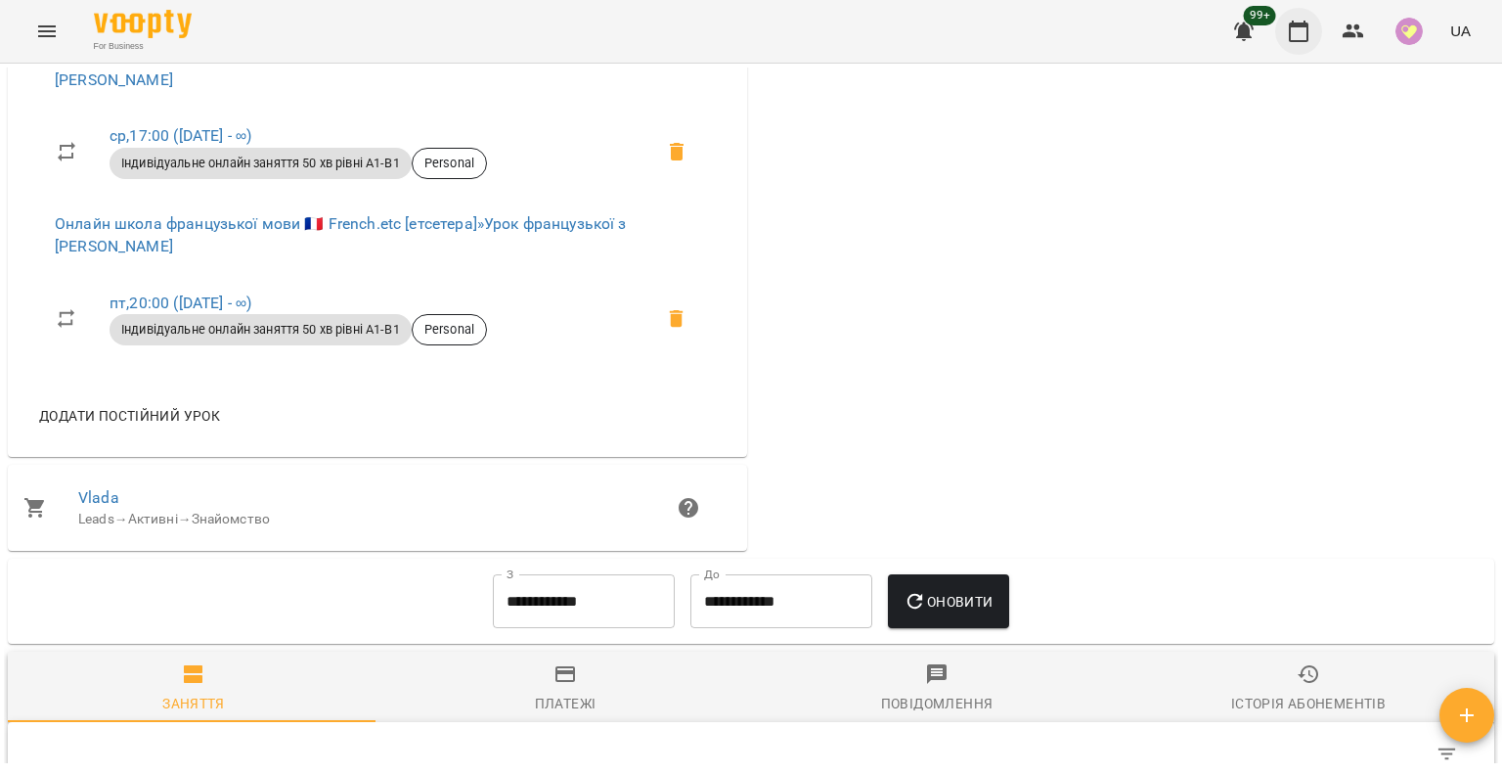
click at [1310, 30] on icon "button" at bounding box center [1298, 31] width 23 height 23
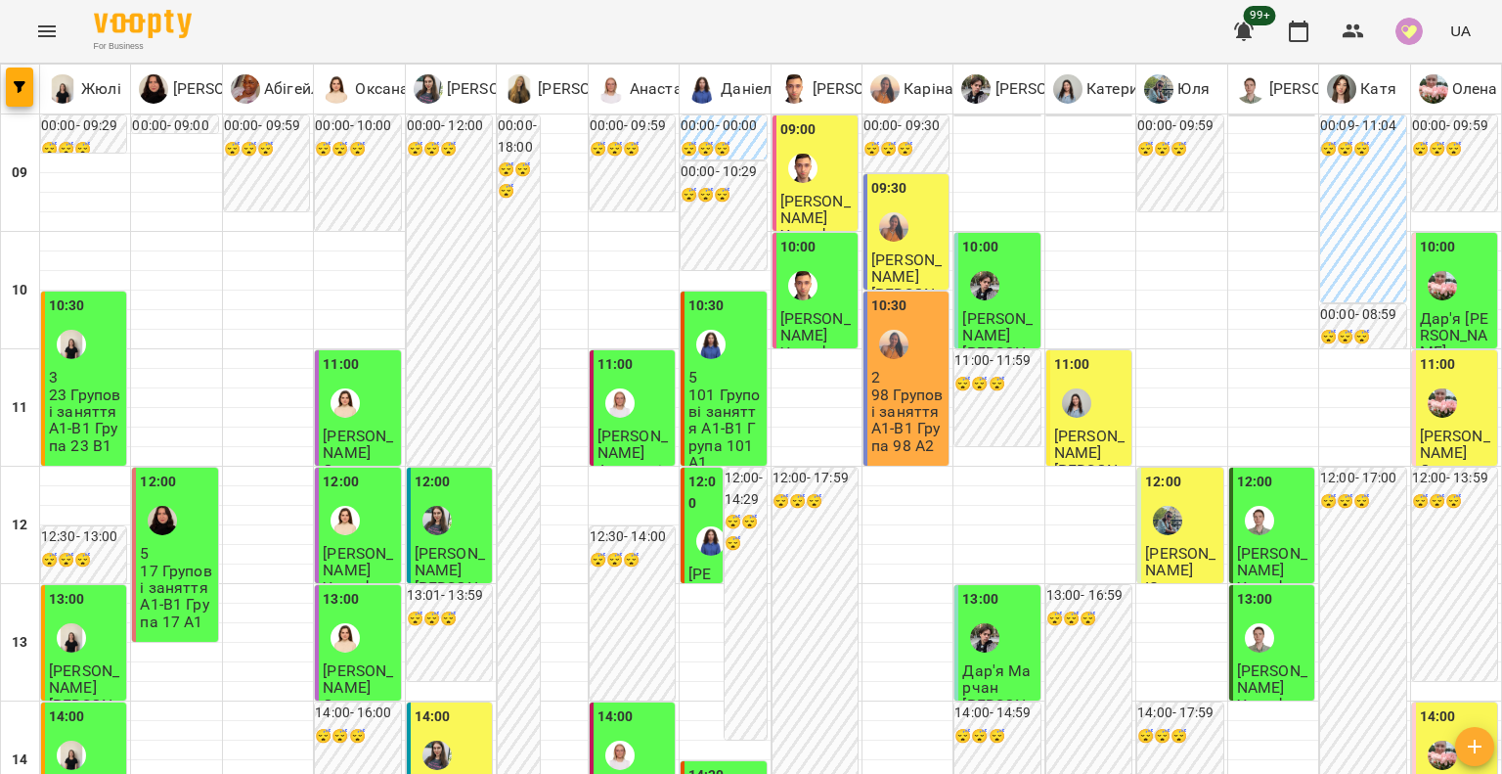
scroll to position [880, 0]
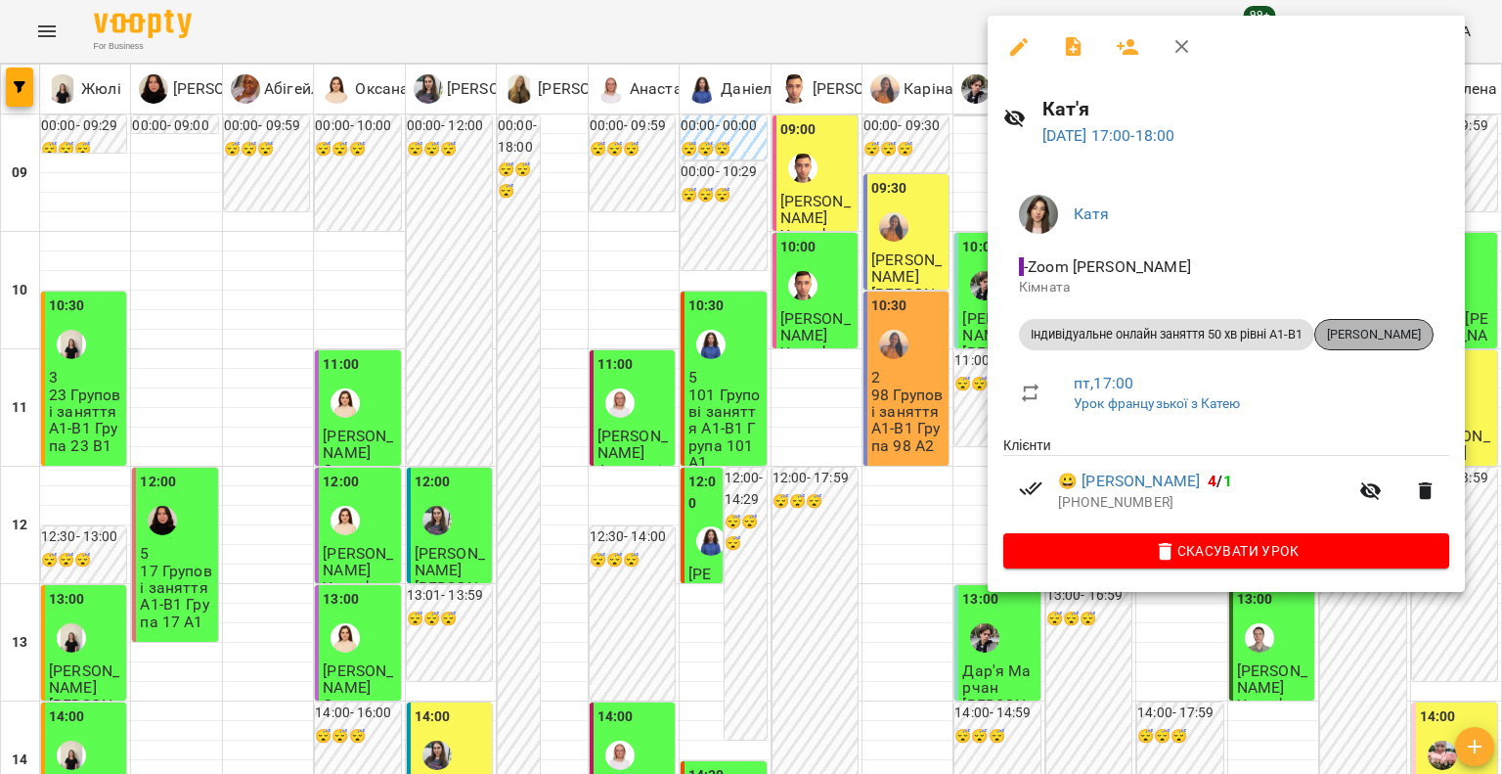
click at [1365, 335] on span "[PERSON_NAME]" at bounding box center [1373, 335] width 117 height 18
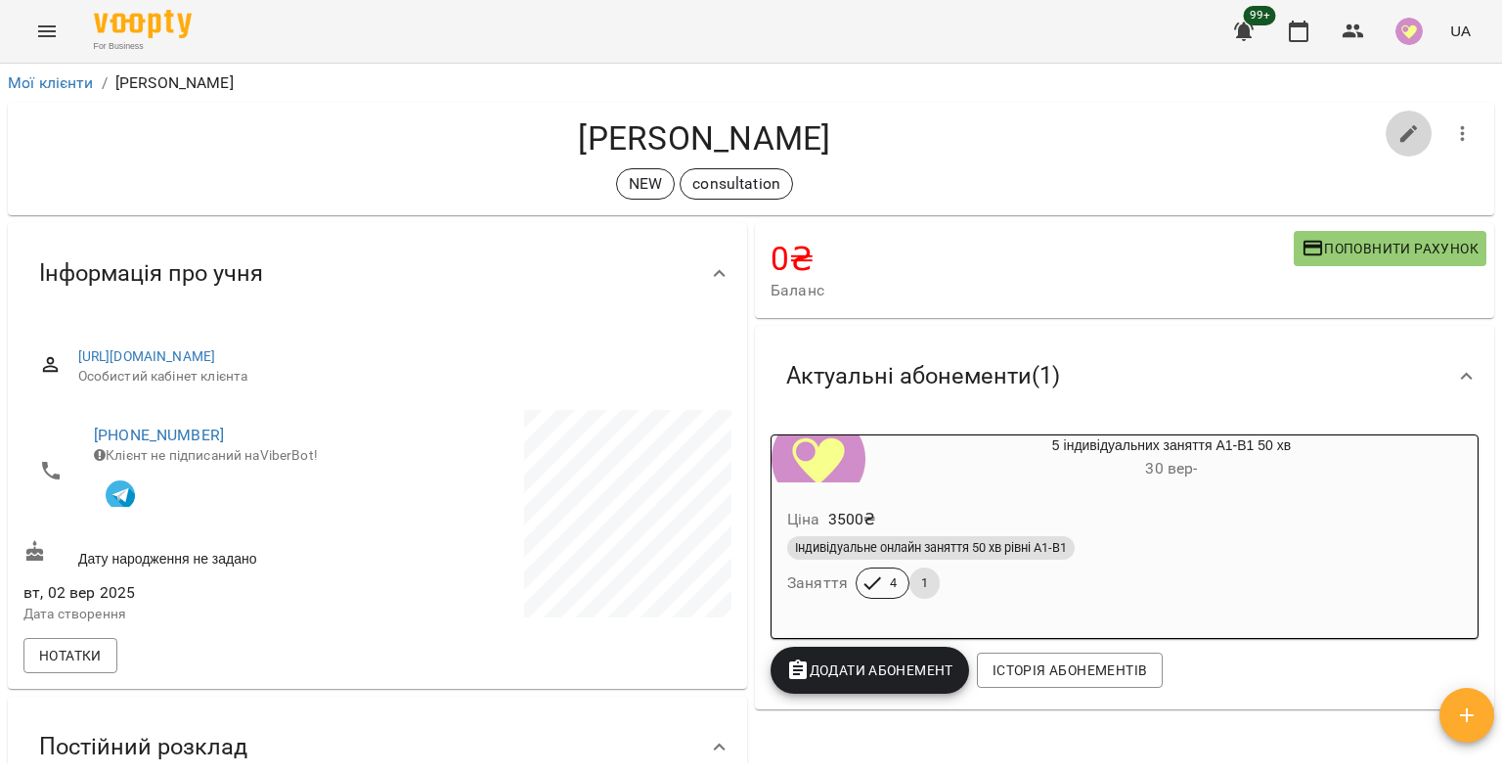
click at [1398, 144] on icon "button" at bounding box center [1409, 133] width 23 height 23
select select "**"
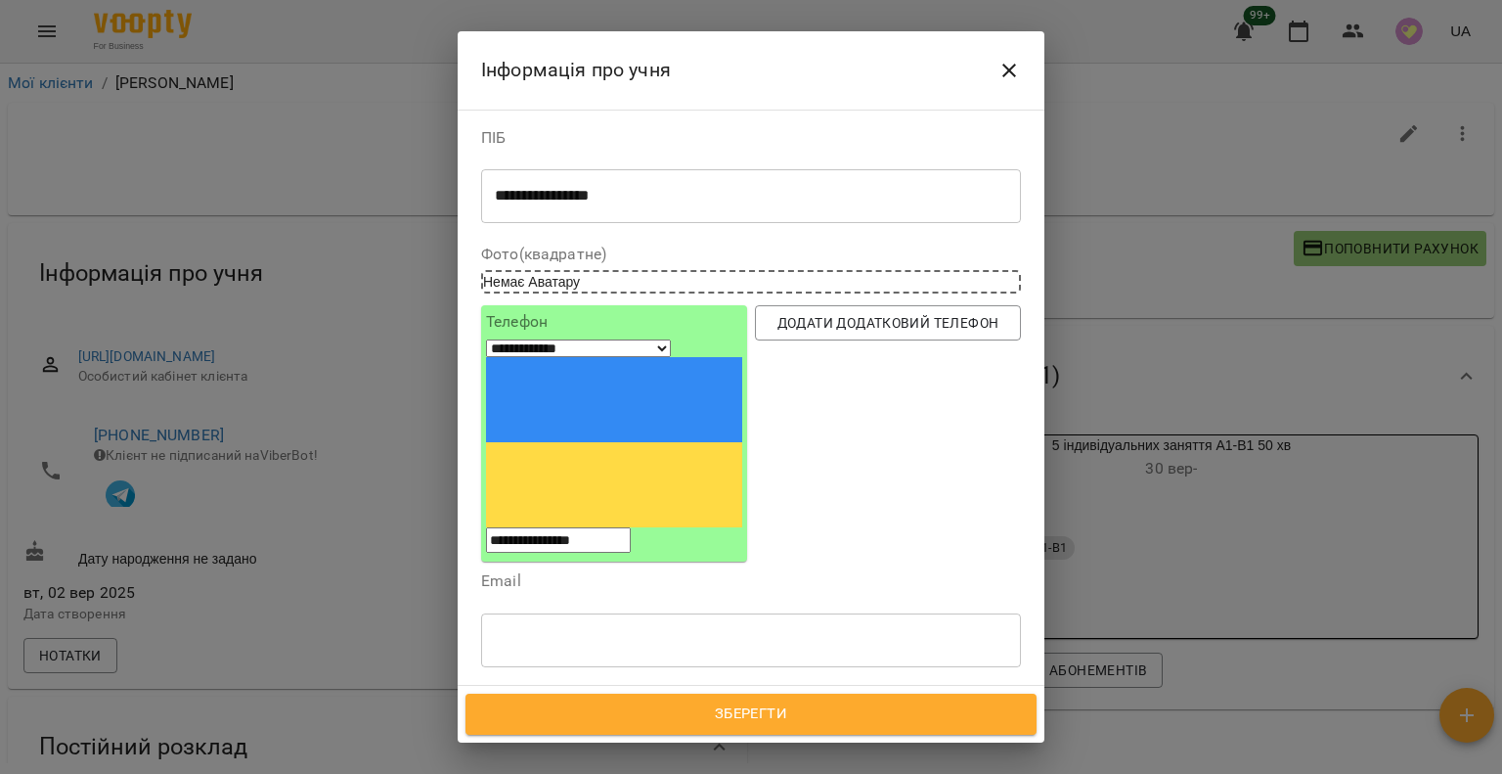
click at [539, 729] on icon at bounding box center [538, 732] width 7 height 7
click at [580, 725] on icon at bounding box center [573, 732] width 14 height 14
click at [590, 722] on div "Надрукуйте або оберіть..." at bounding box center [573, 732] width 163 height 20
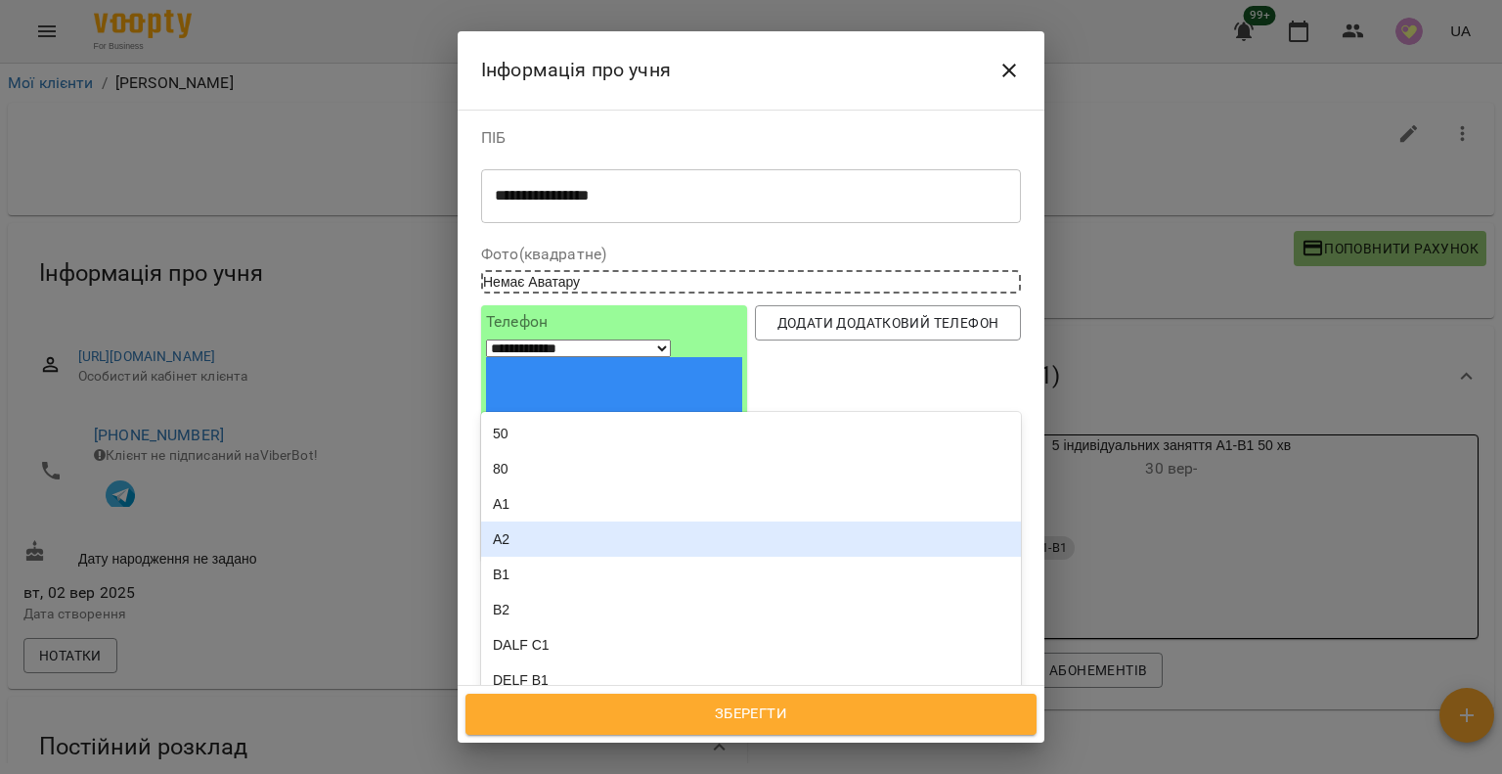
click at [588, 486] on div "A1" at bounding box center [751, 503] width 540 height 35
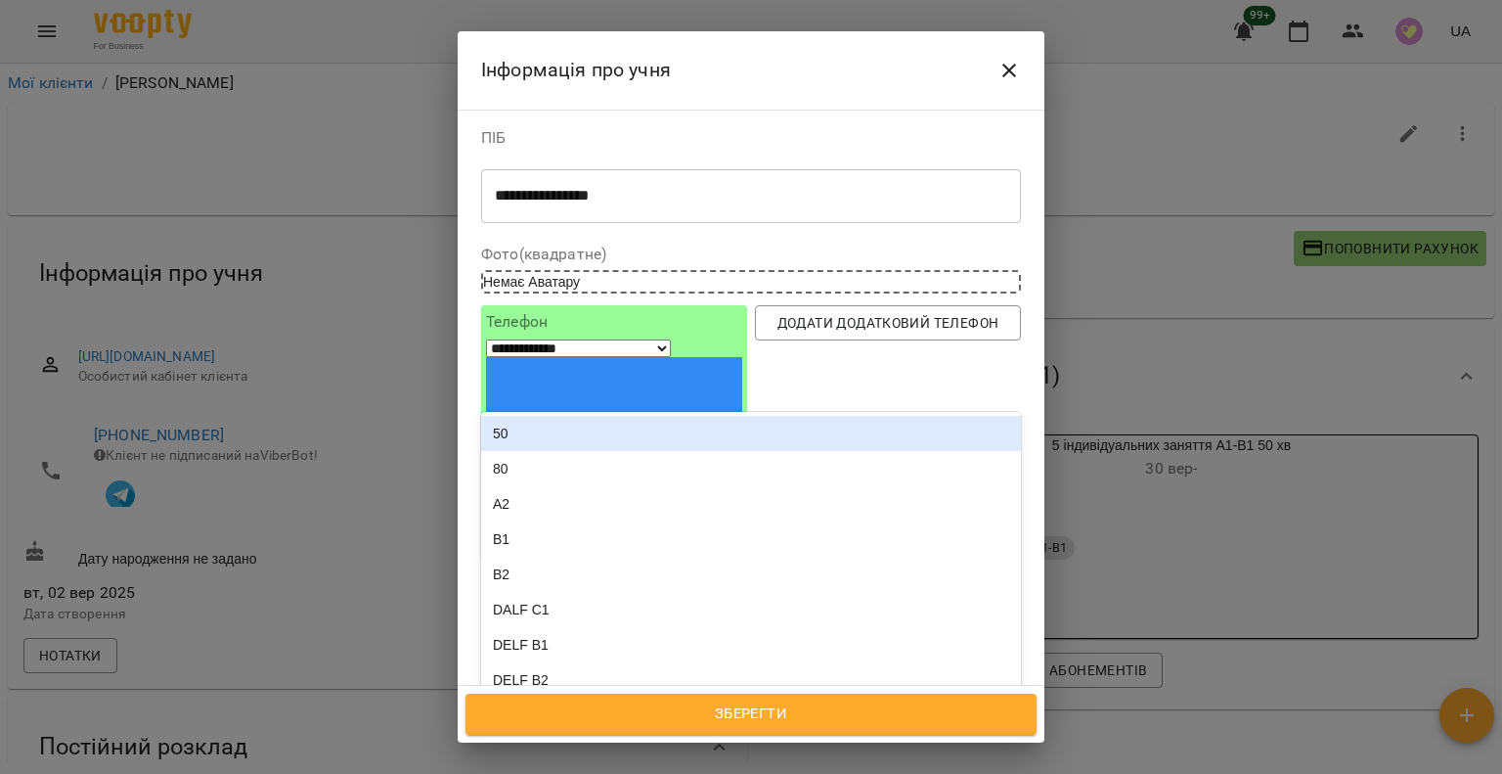
click at [610, 716] on div "A1" at bounding box center [715, 732] width 467 height 32
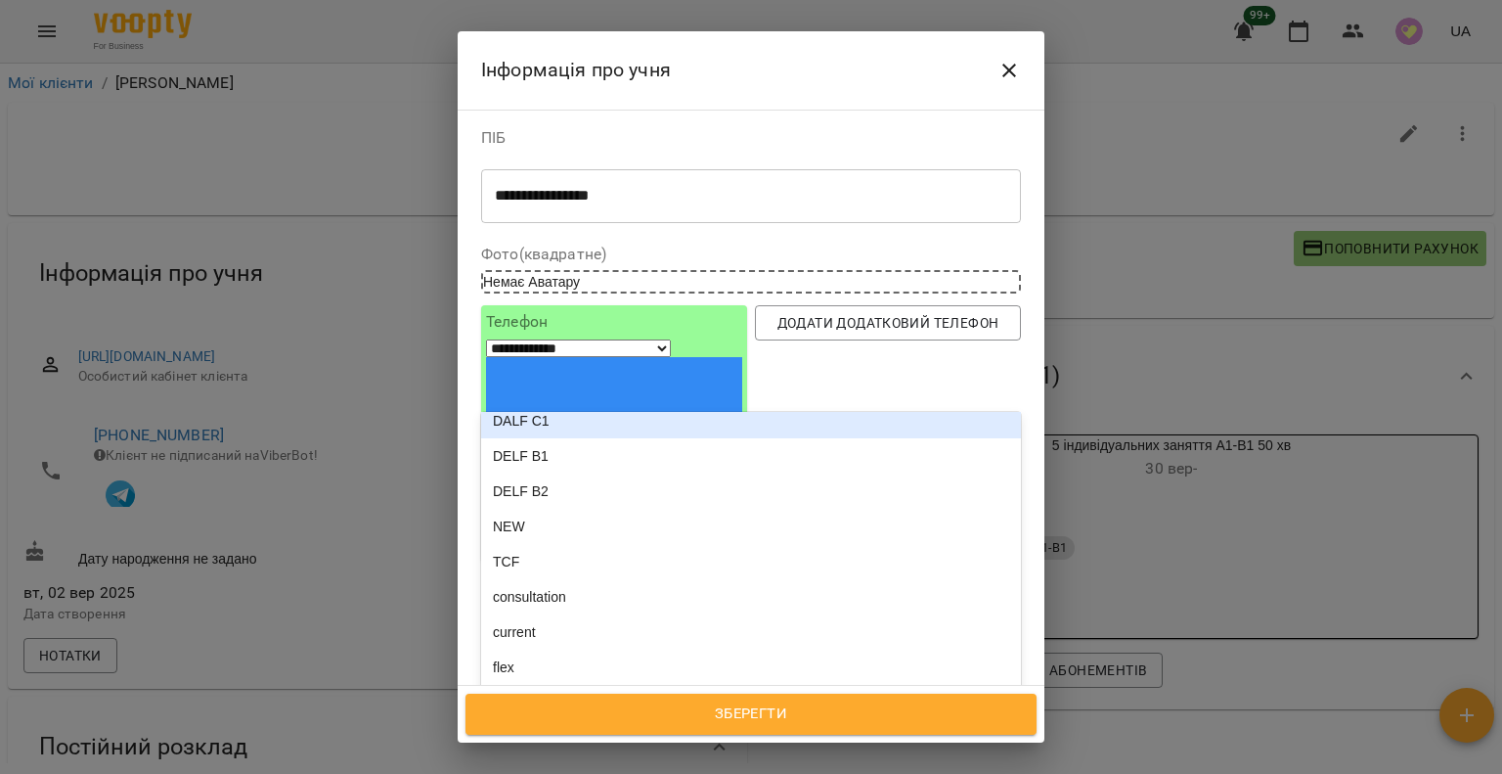
scroll to position [293, 0]
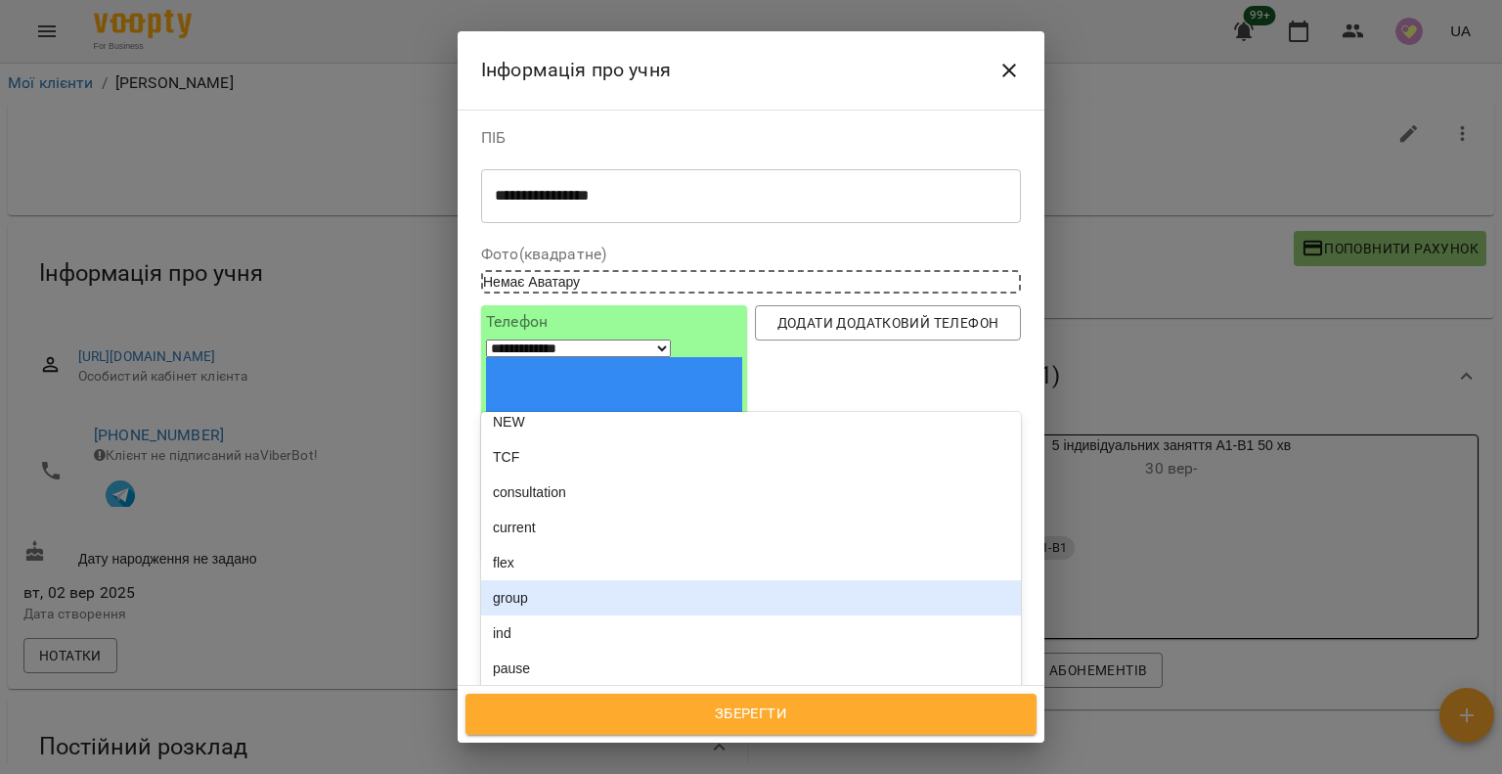
click at [552, 615] on div "ind" at bounding box center [751, 632] width 540 height 35
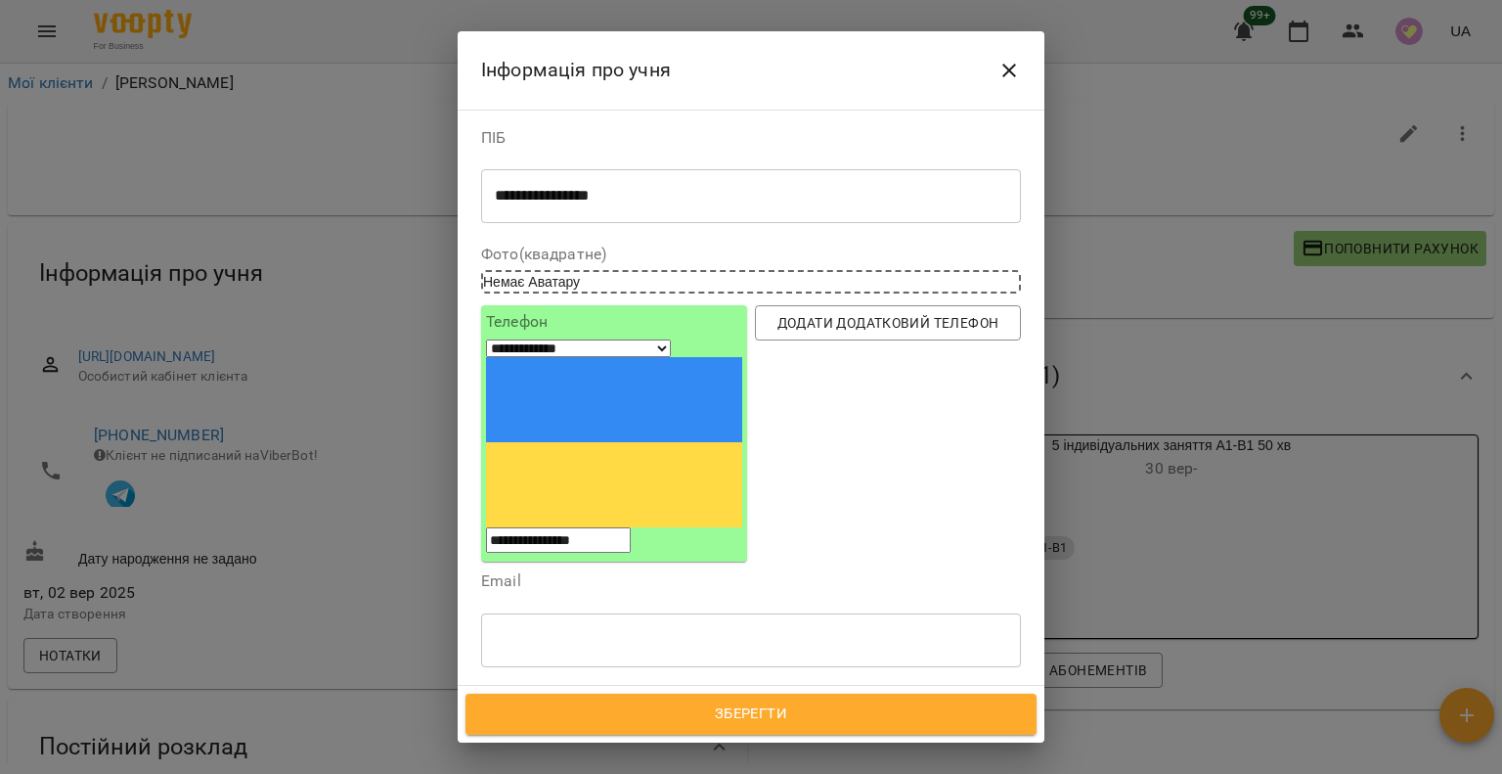
click at [644, 716] on div "A1 ind" at bounding box center [715, 732] width 467 height 32
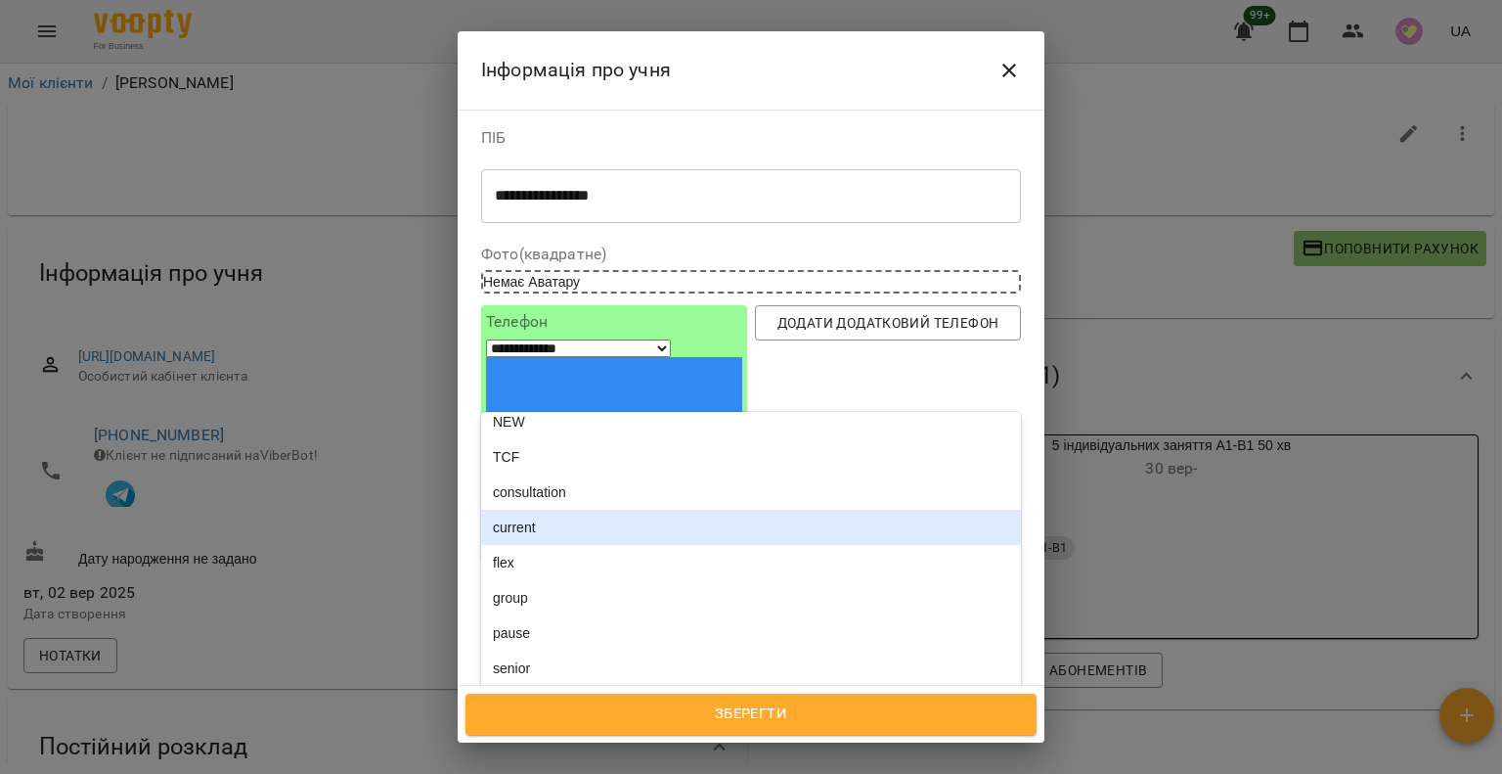
click at [637, 510] on div "current" at bounding box center [751, 527] width 540 height 35
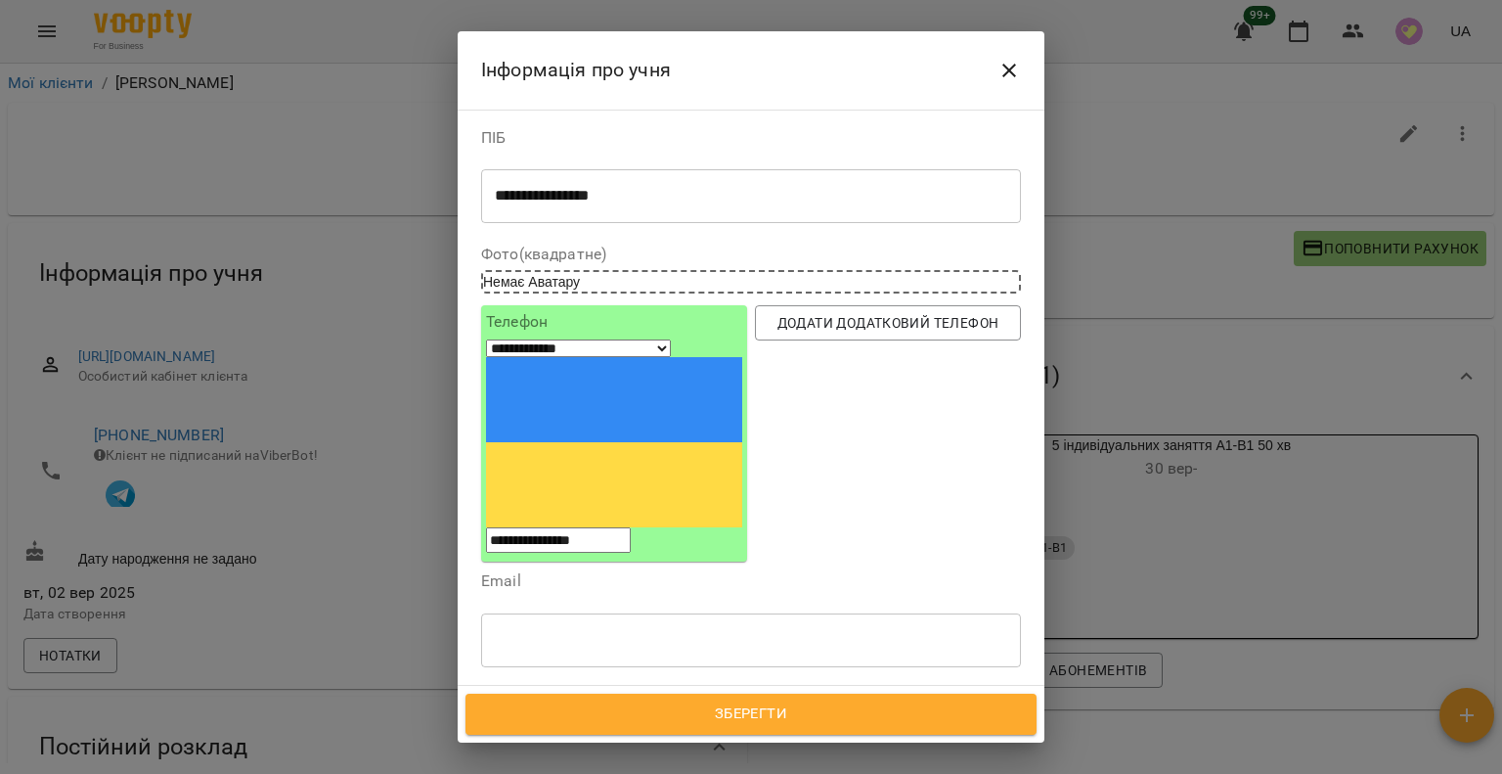
click at [697, 716] on div "A1 ind current" at bounding box center [715, 732] width 467 height 32
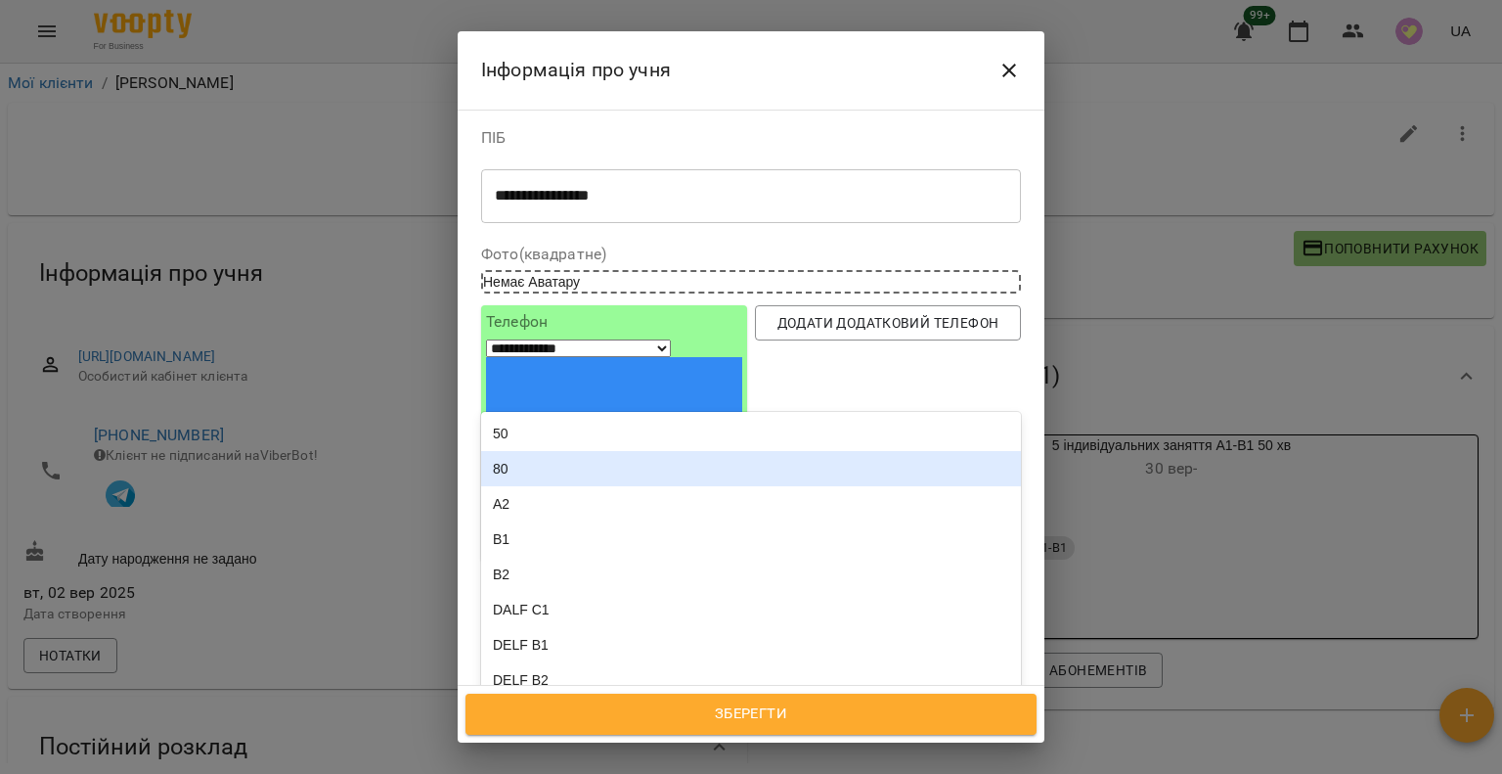
click at [655, 416] on div "50" at bounding box center [751, 433] width 540 height 35
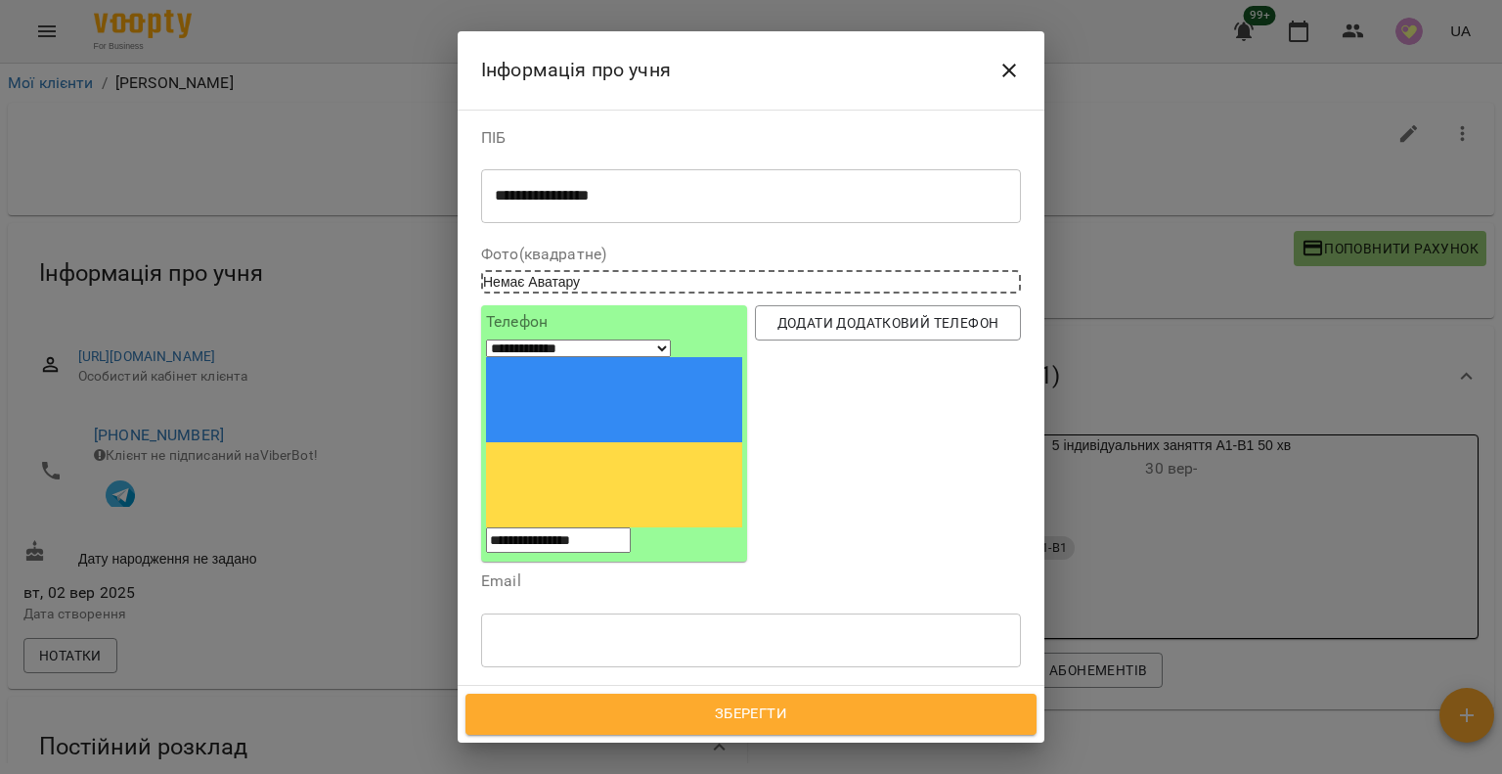
click at [794, 716] on div "A1 ind current 50" at bounding box center [715, 732] width 467 height 32
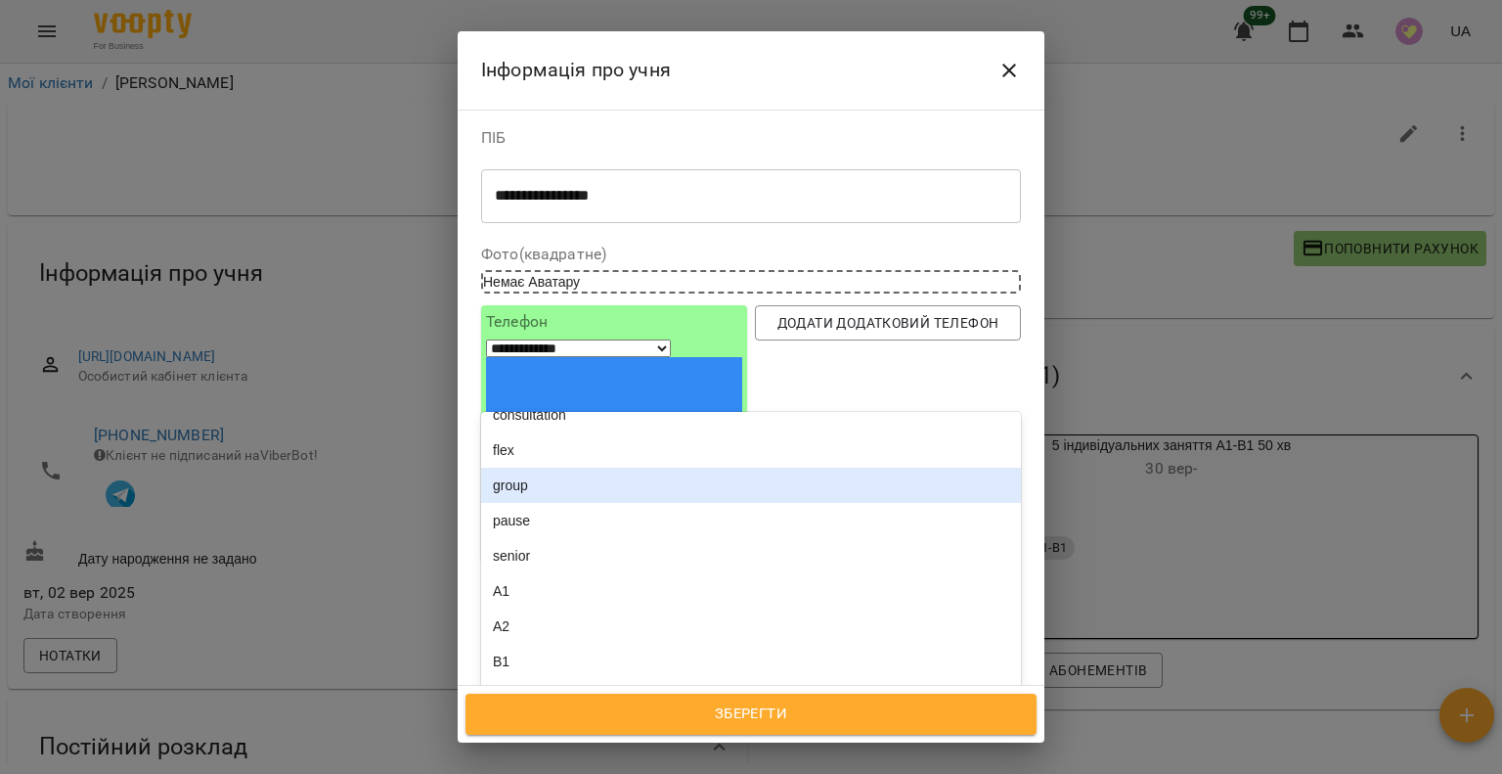
scroll to position [391, 0]
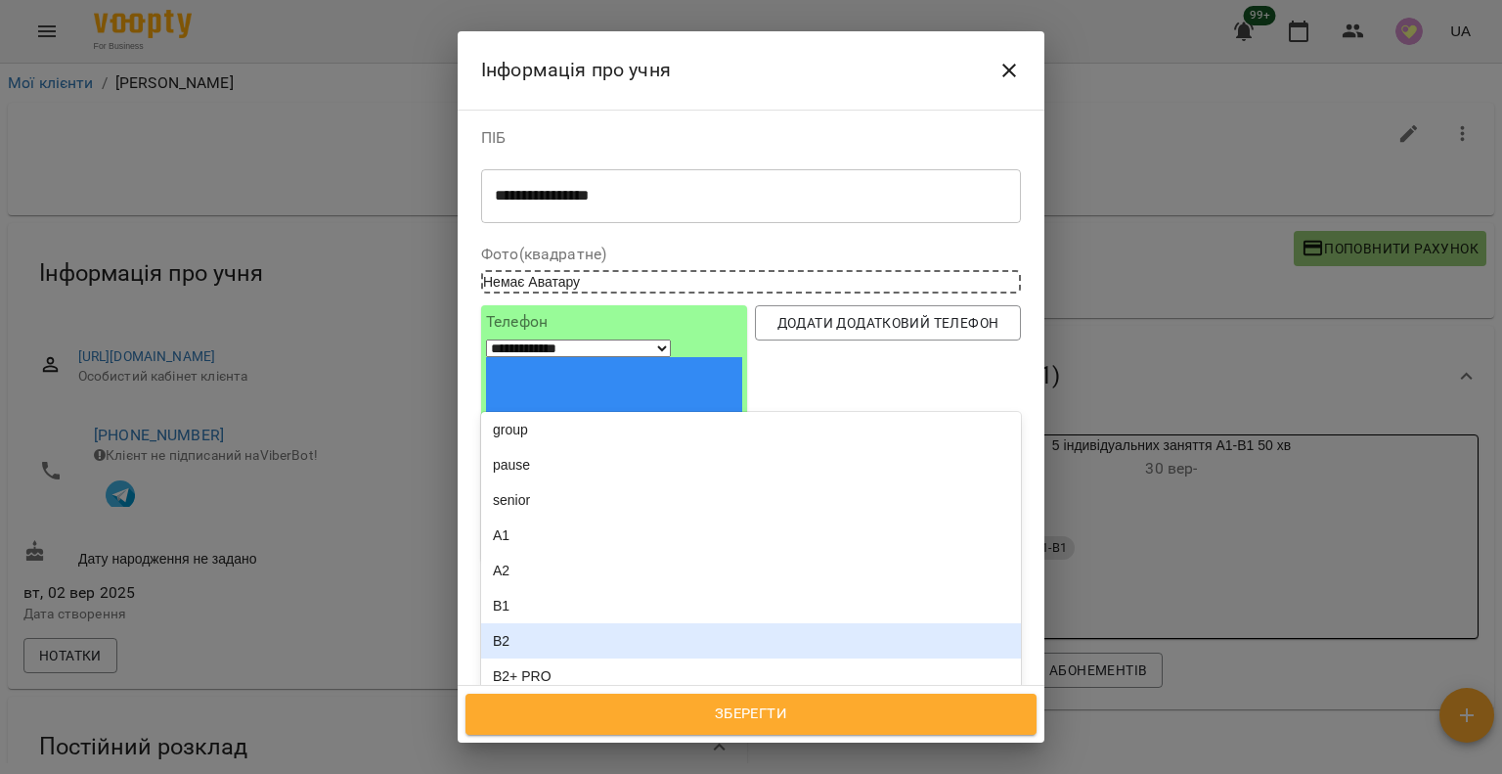
click at [685, 703] on span "Зберегти" at bounding box center [751, 713] width 528 height 25
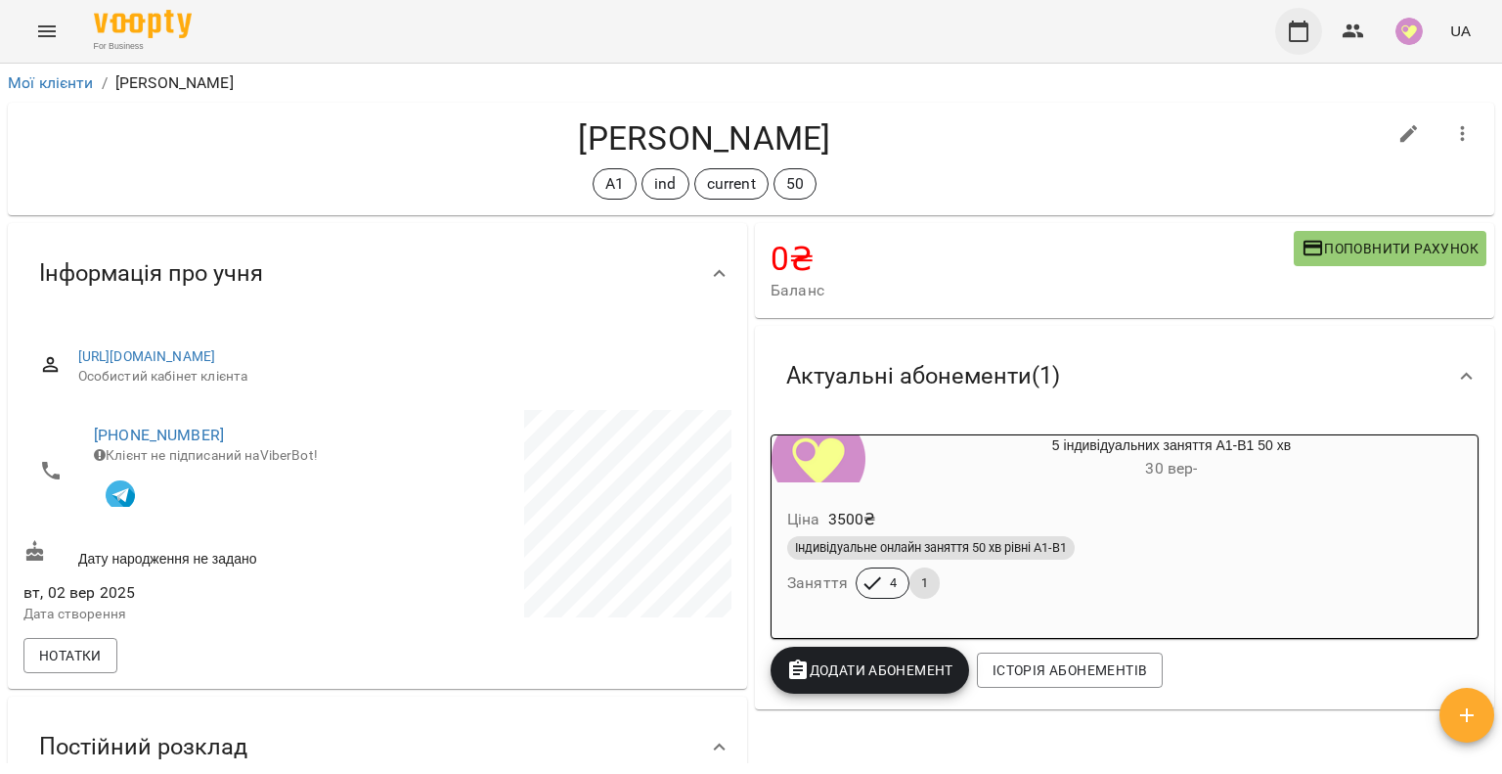
click at [1311, 35] on icon "button" at bounding box center [1298, 31] width 23 height 23
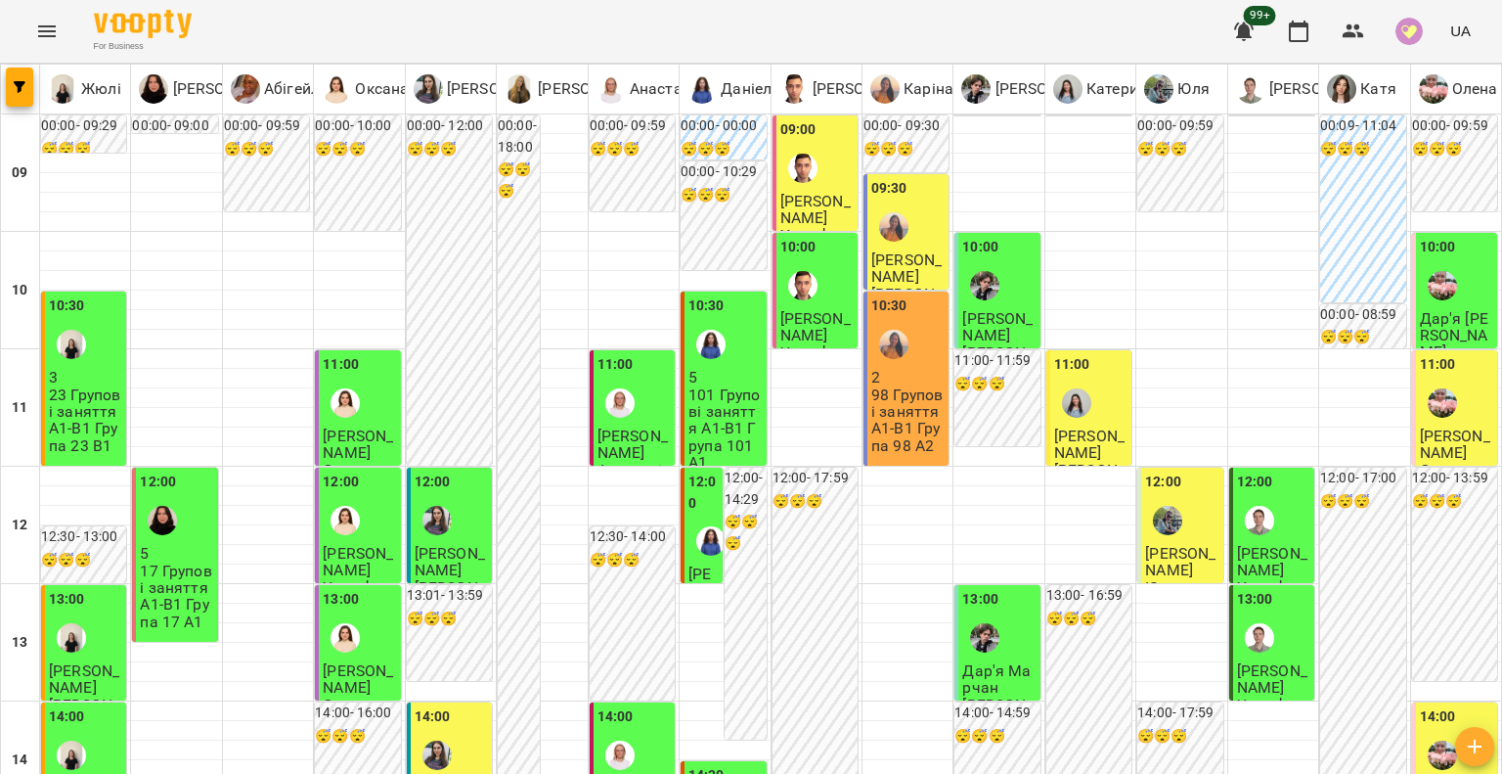
scroll to position [1113, 0]
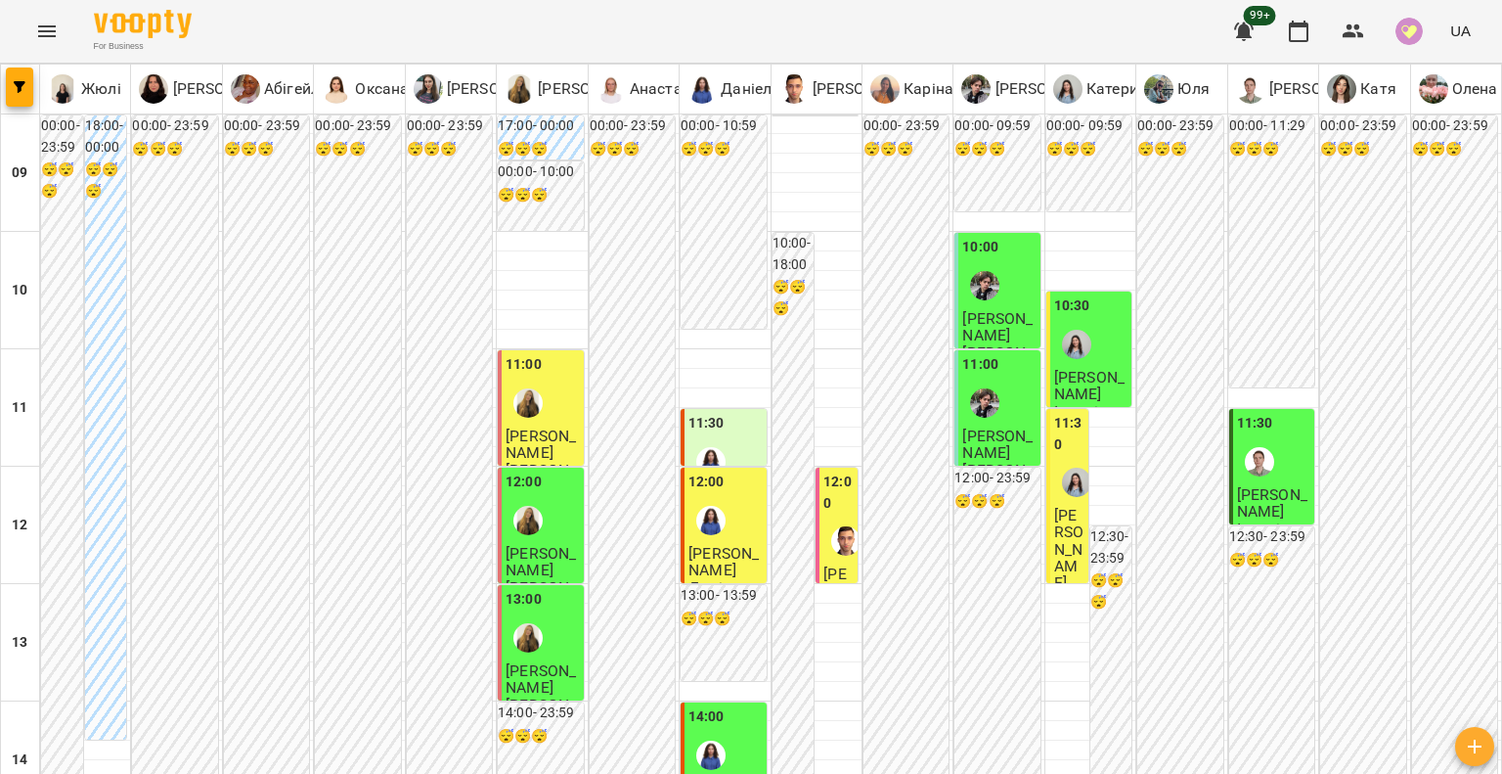
click at [547, 434] on span "[PERSON_NAME]" at bounding box center [541, 443] width 70 height 35
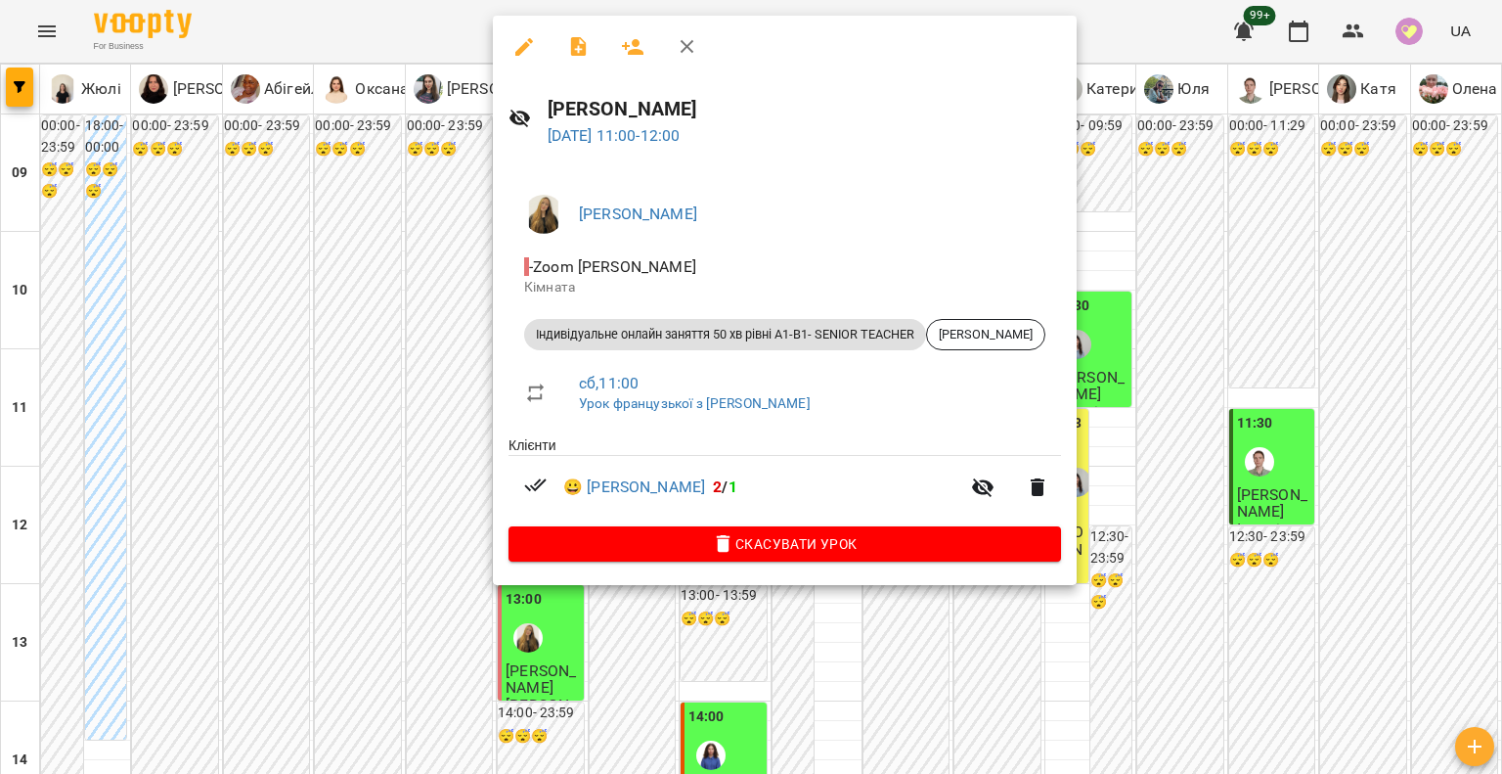
click at [448, 441] on div at bounding box center [751, 387] width 1502 height 774
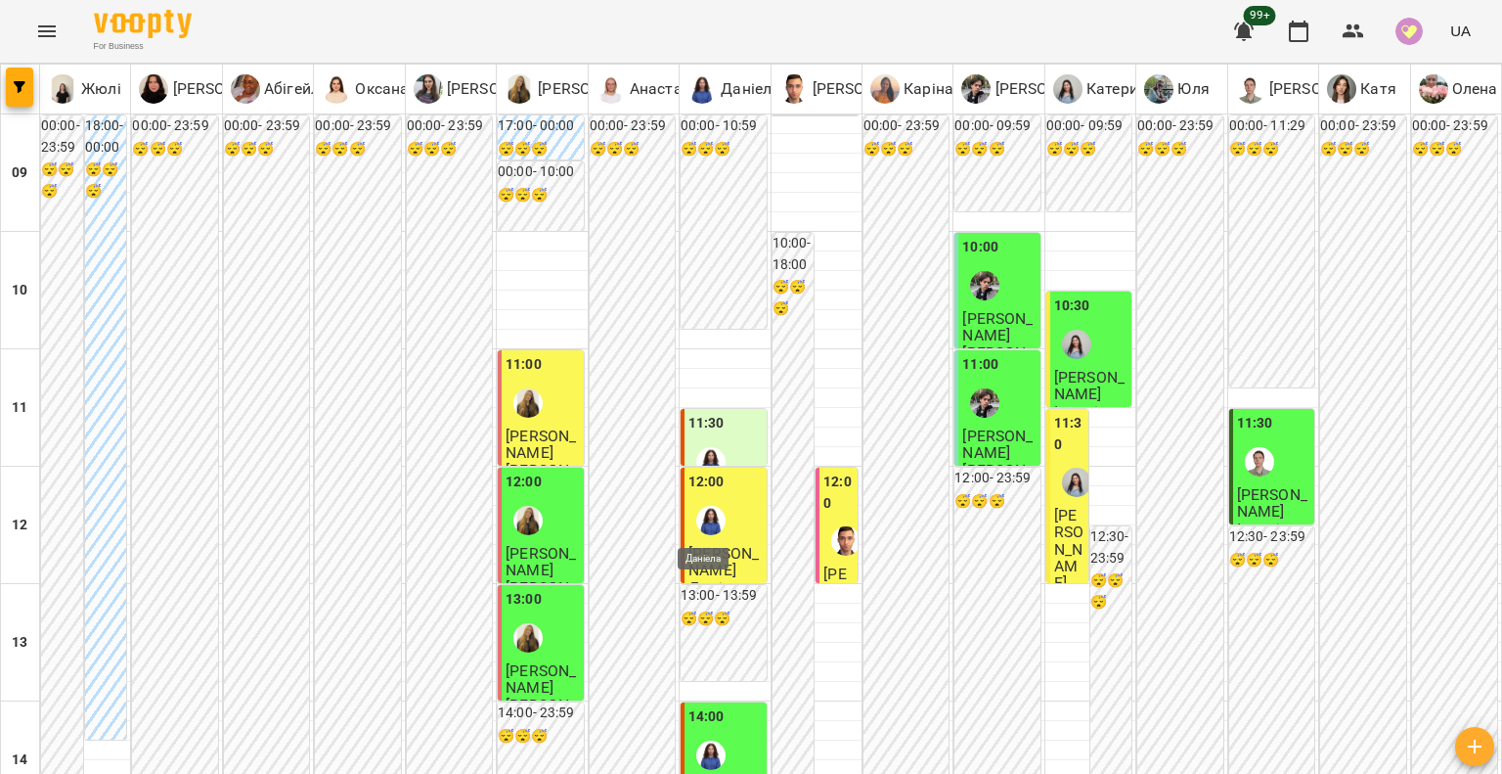
click at [696, 507] on img "Даніела" at bounding box center [710, 520] width 29 height 29
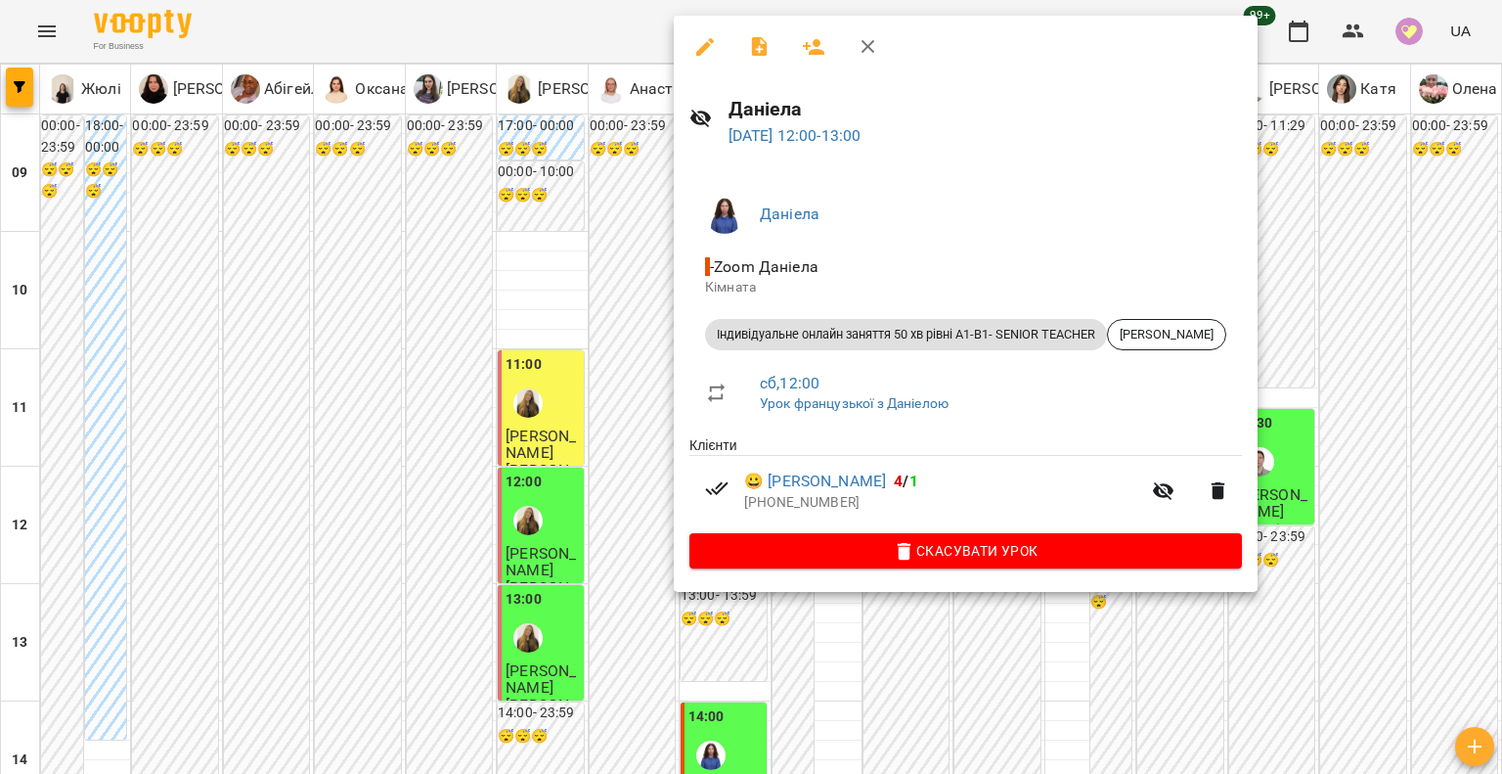
click at [600, 472] on div at bounding box center [751, 387] width 1502 height 774
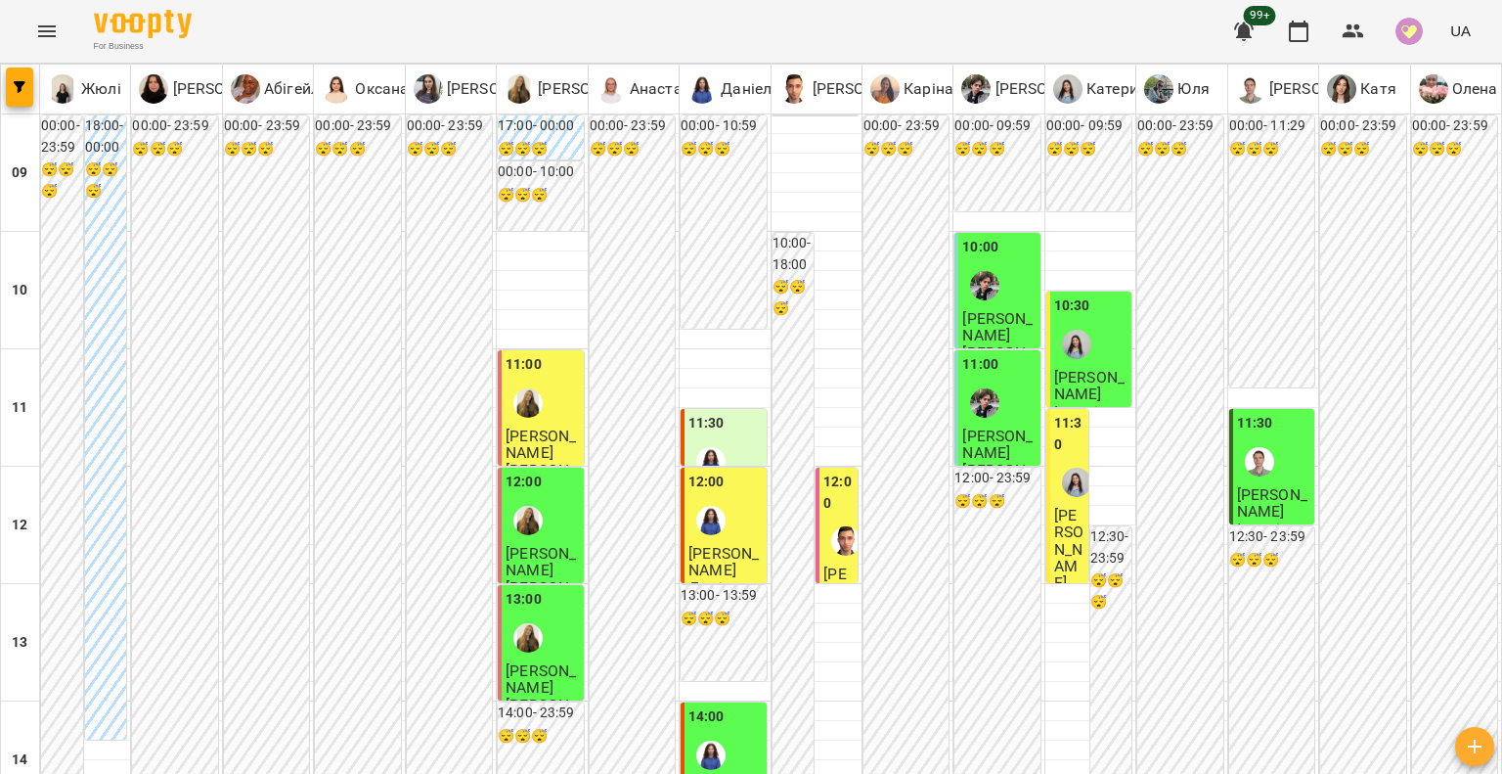
scroll to position [196, 0]
click at [1055, 460] on div at bounding box center [1076, 482] width 45 height 45
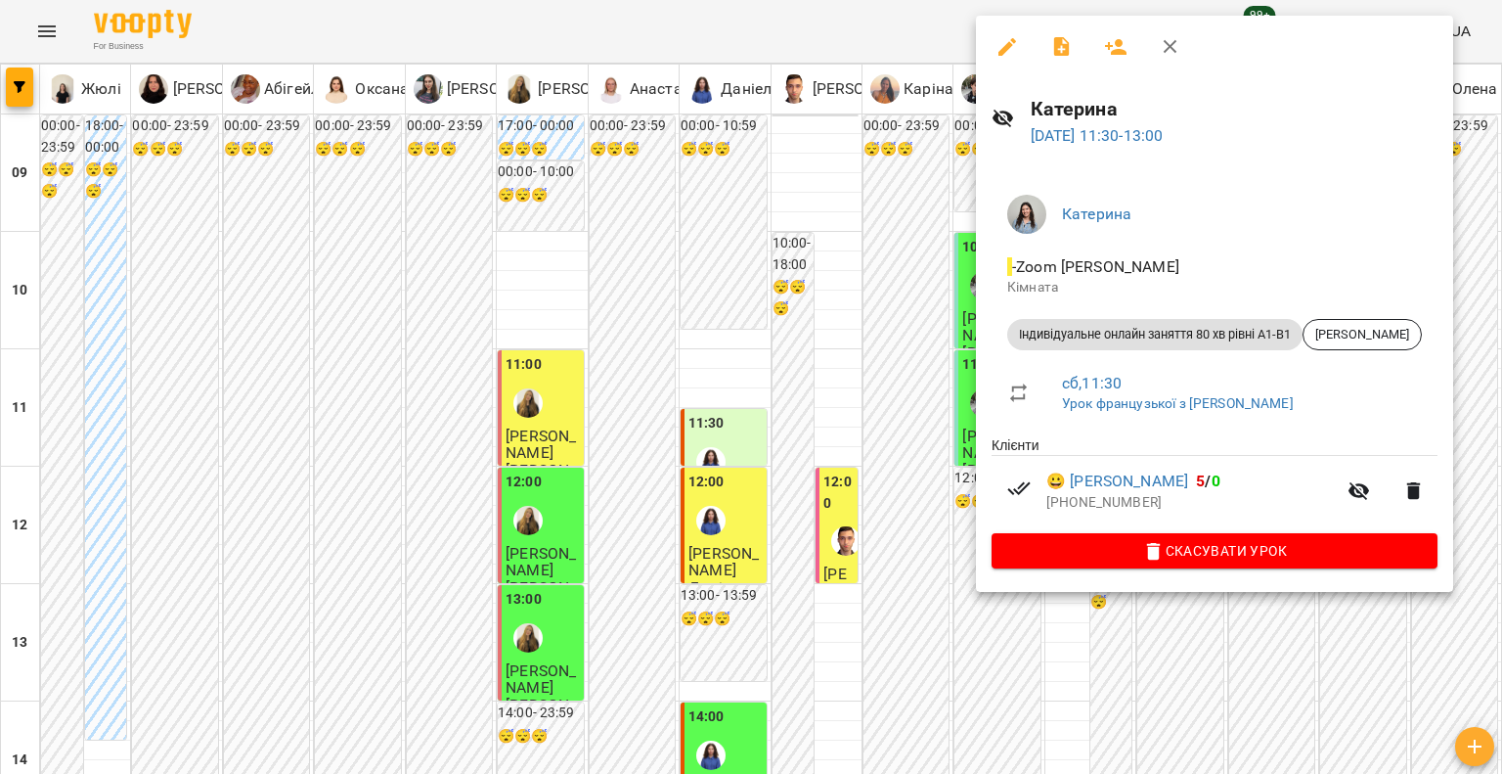
click at [957, 344] on div at bounding box center [751, 387] width 1502 height 774
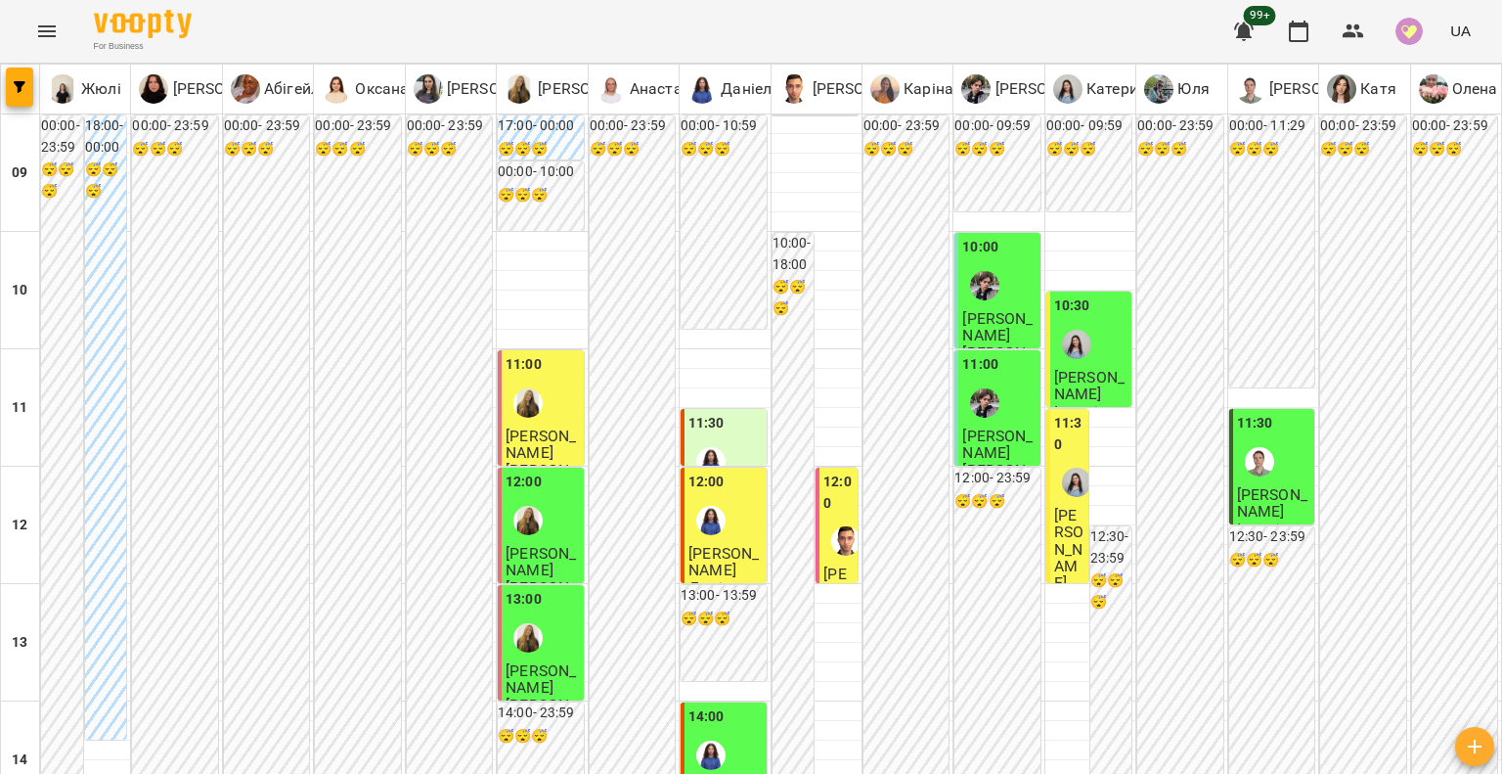
scroll to position [489, 0]
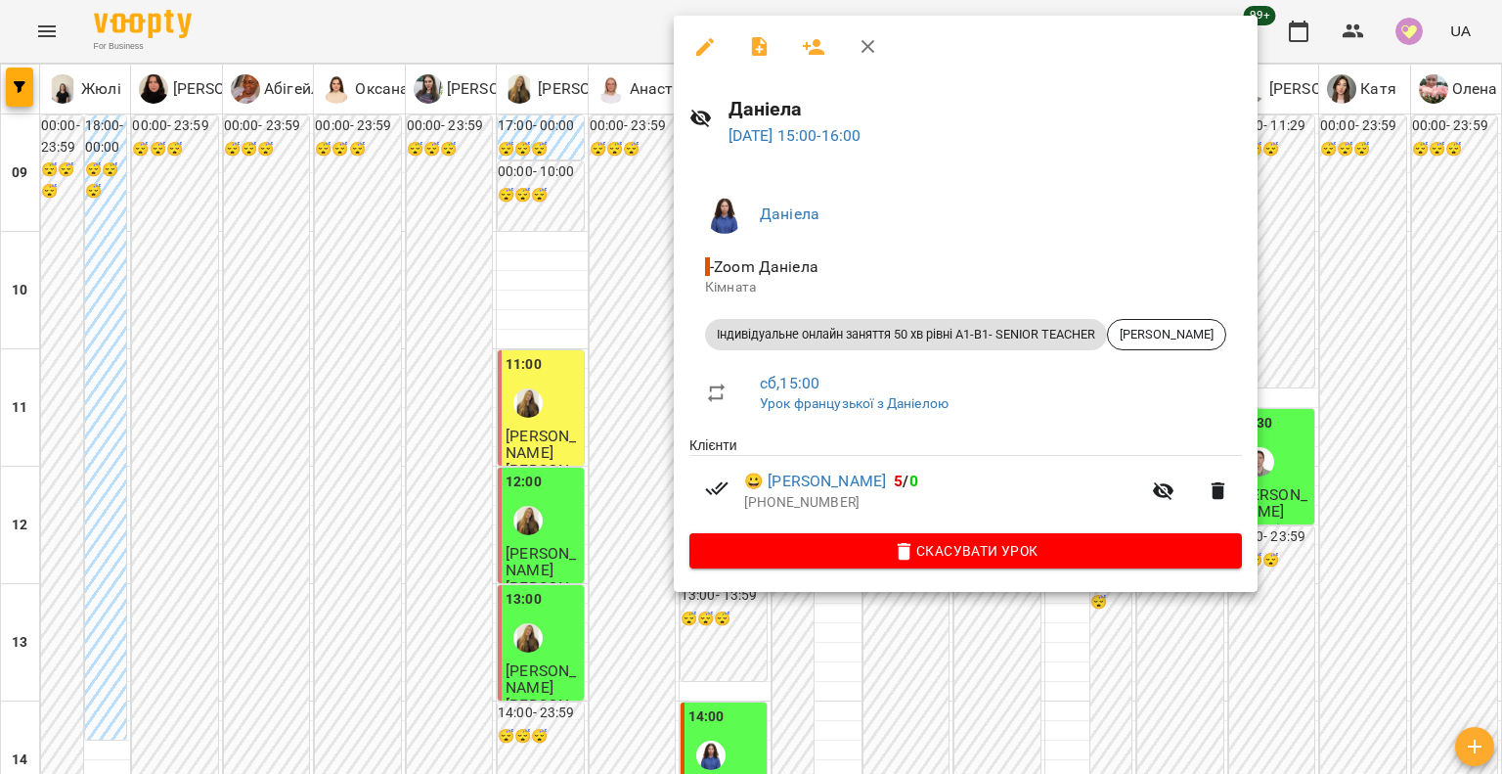
click at [544, 448] on div at bounding box center [751, 387] width 1502 height 774
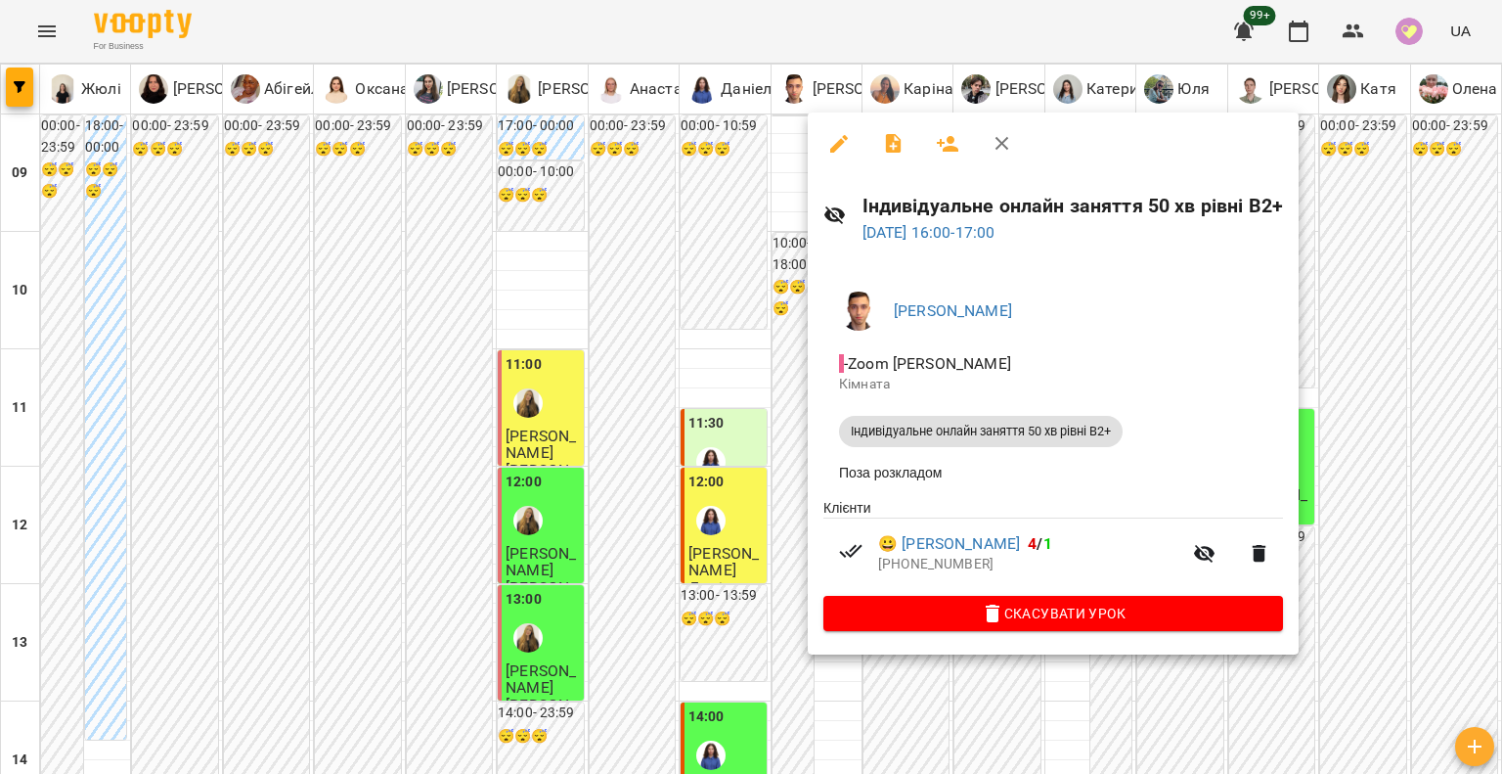
click at [763, 512] on div at bounding box center [751, 387] width 1502 height 774
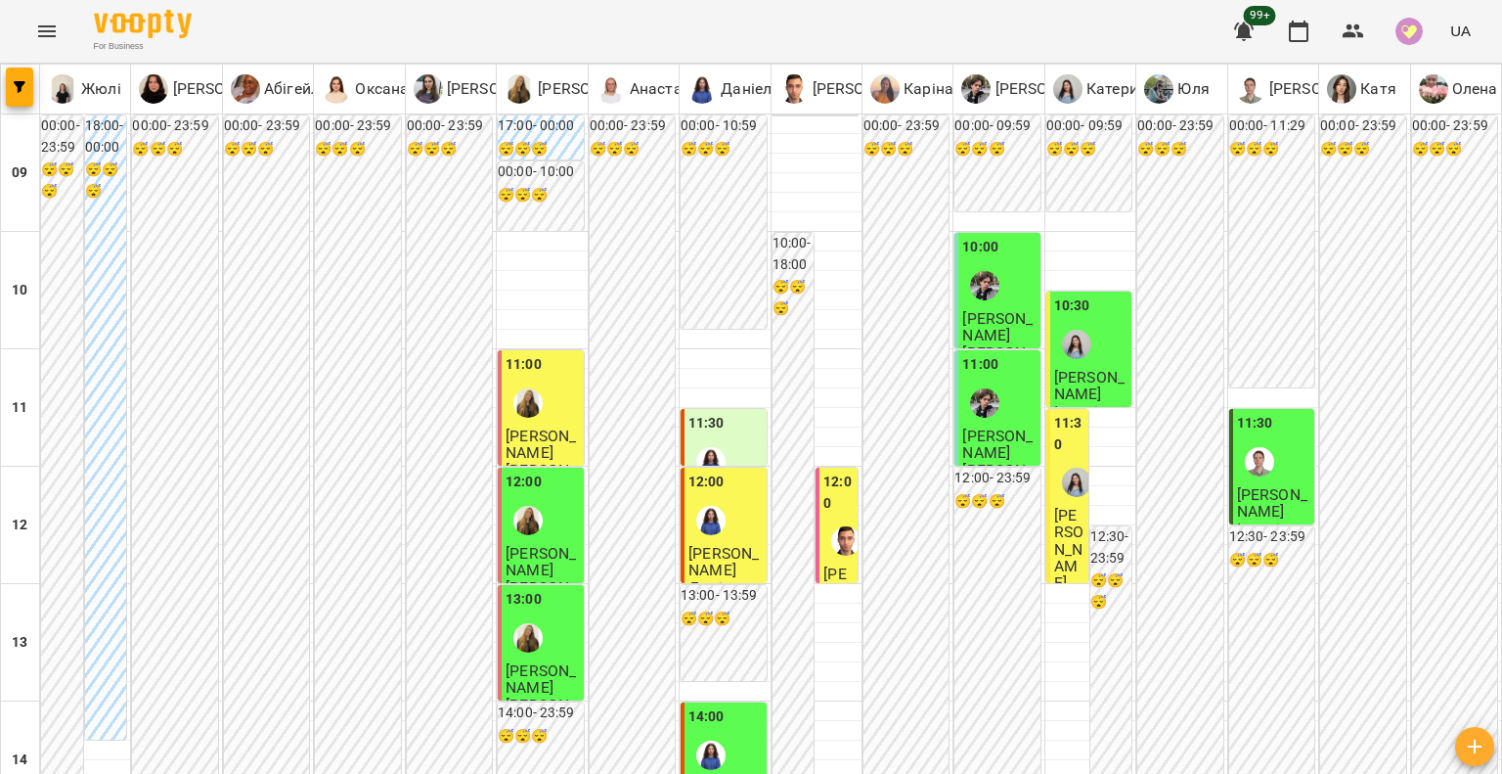
scroll to position [880, 0]
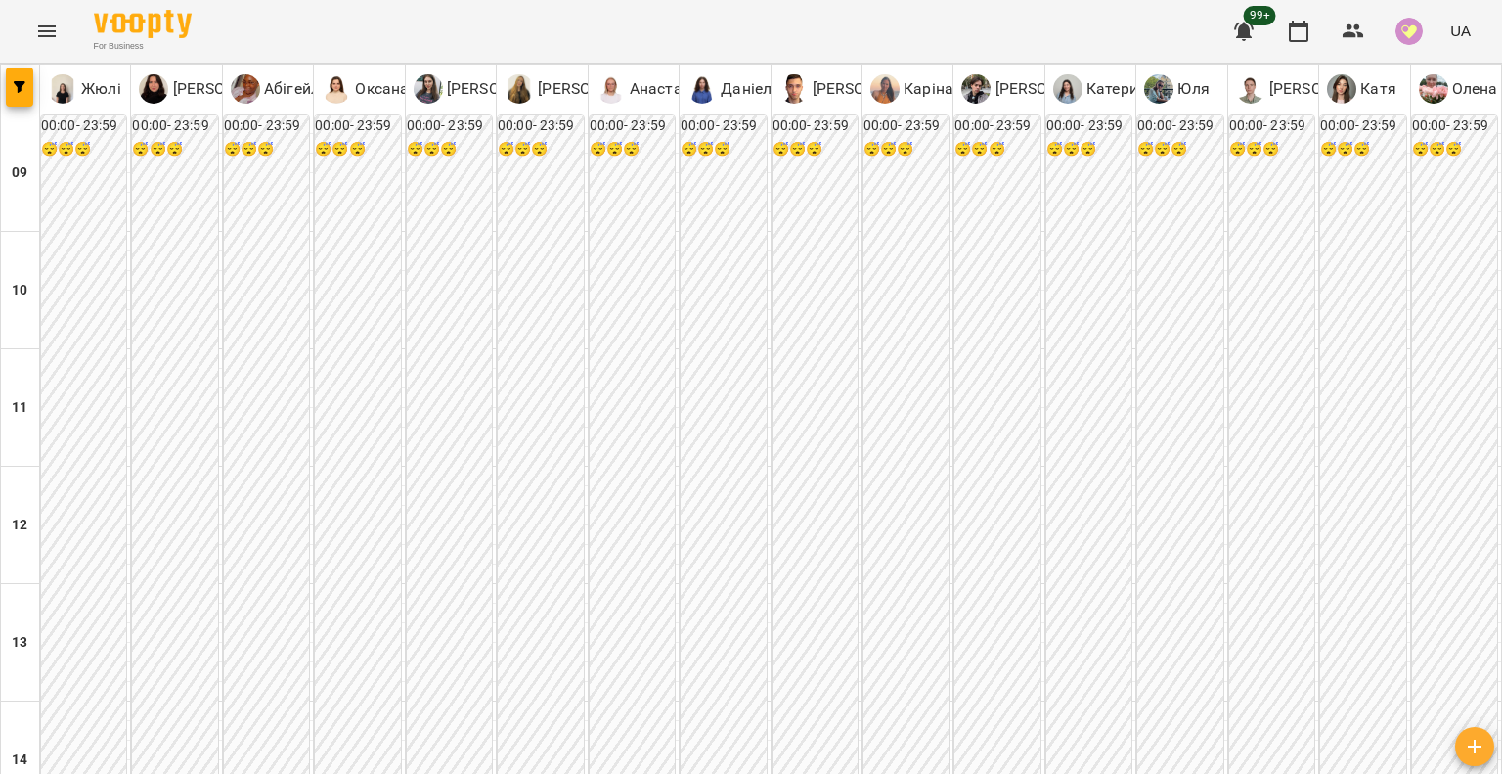
scroll to position [782, 0]
type input "**********"
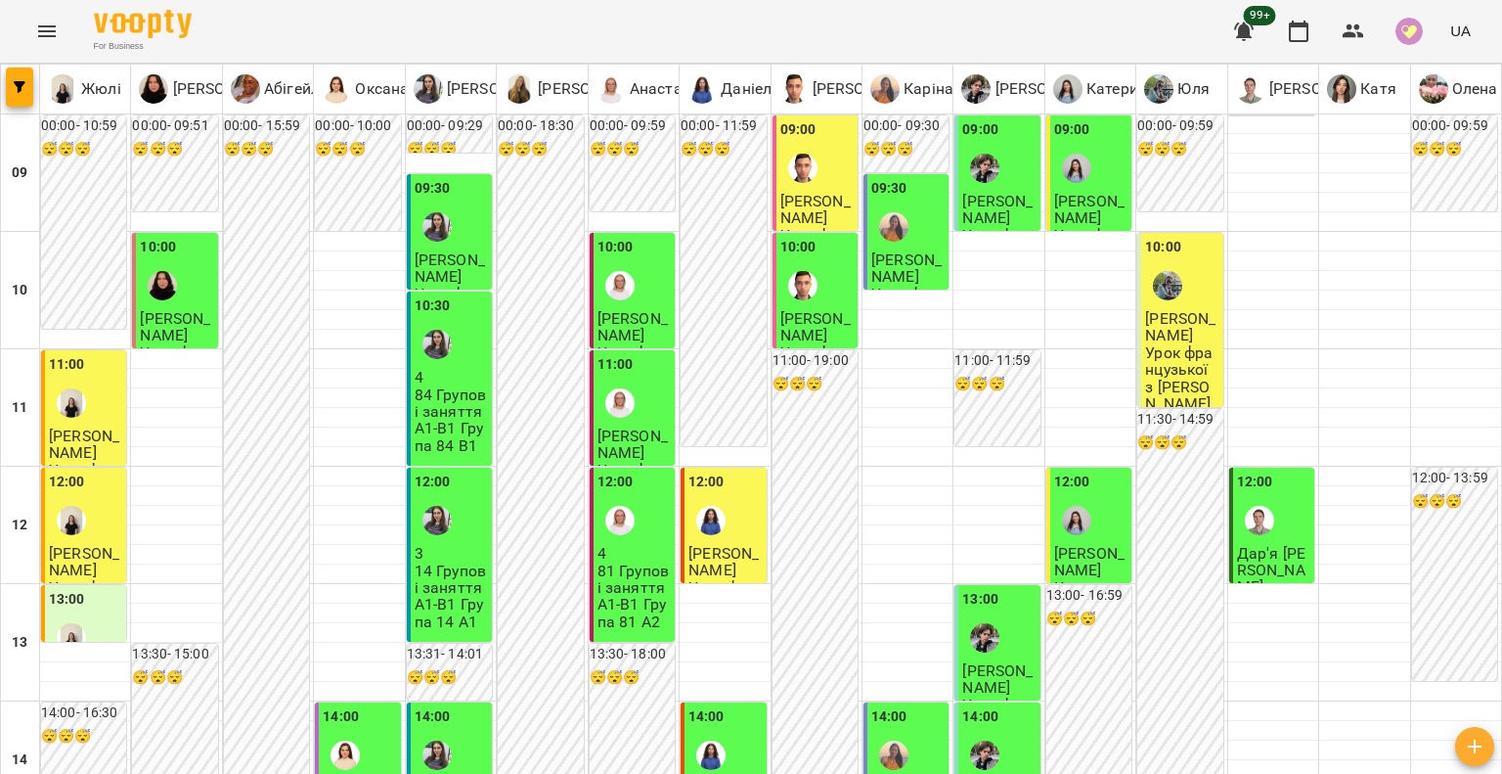
click at [712, 520] on img "Даніела" at bounding box center [710, 520] width 29 height 29
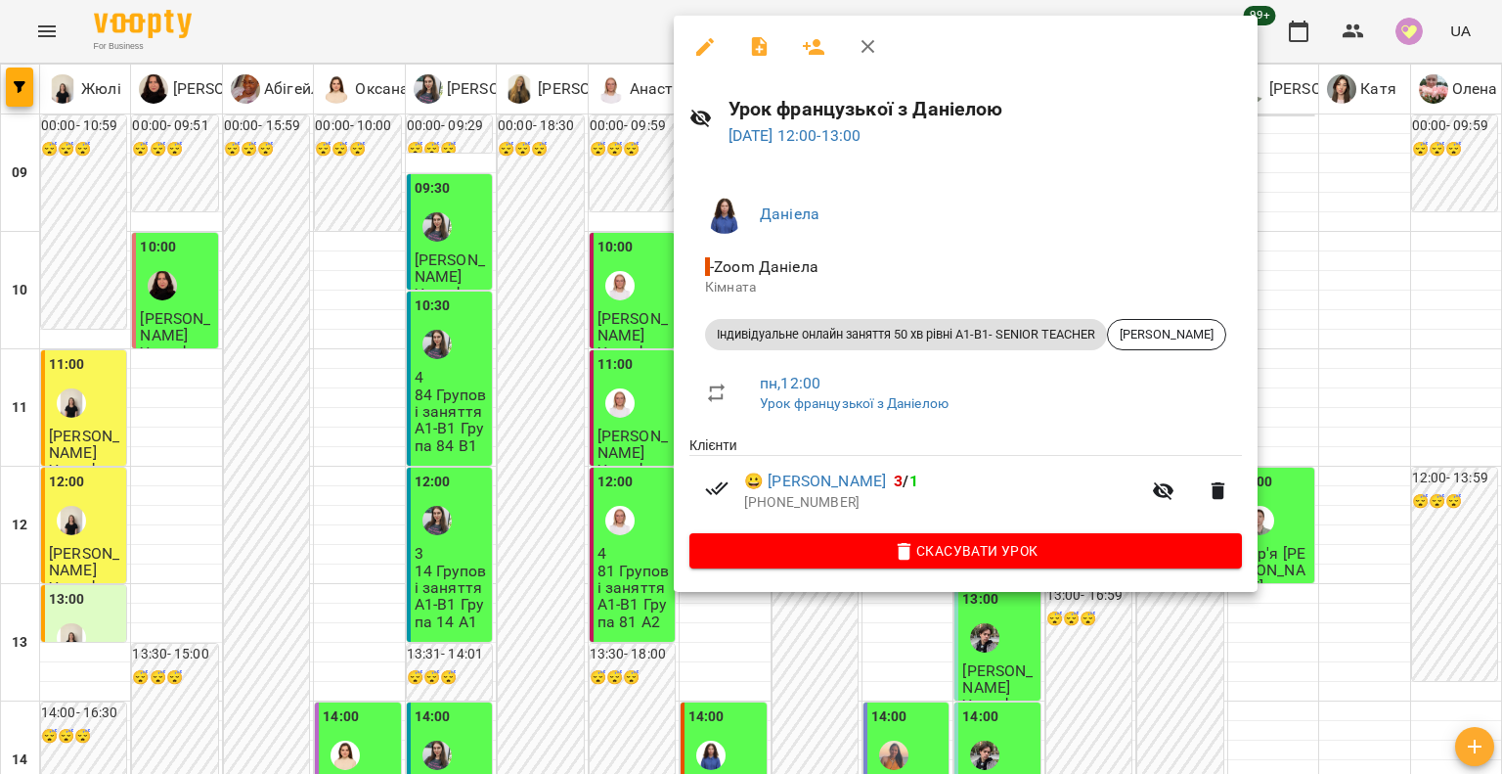
click at [554, 496] on div at bounding box center [751, 387] width 1502 height 774
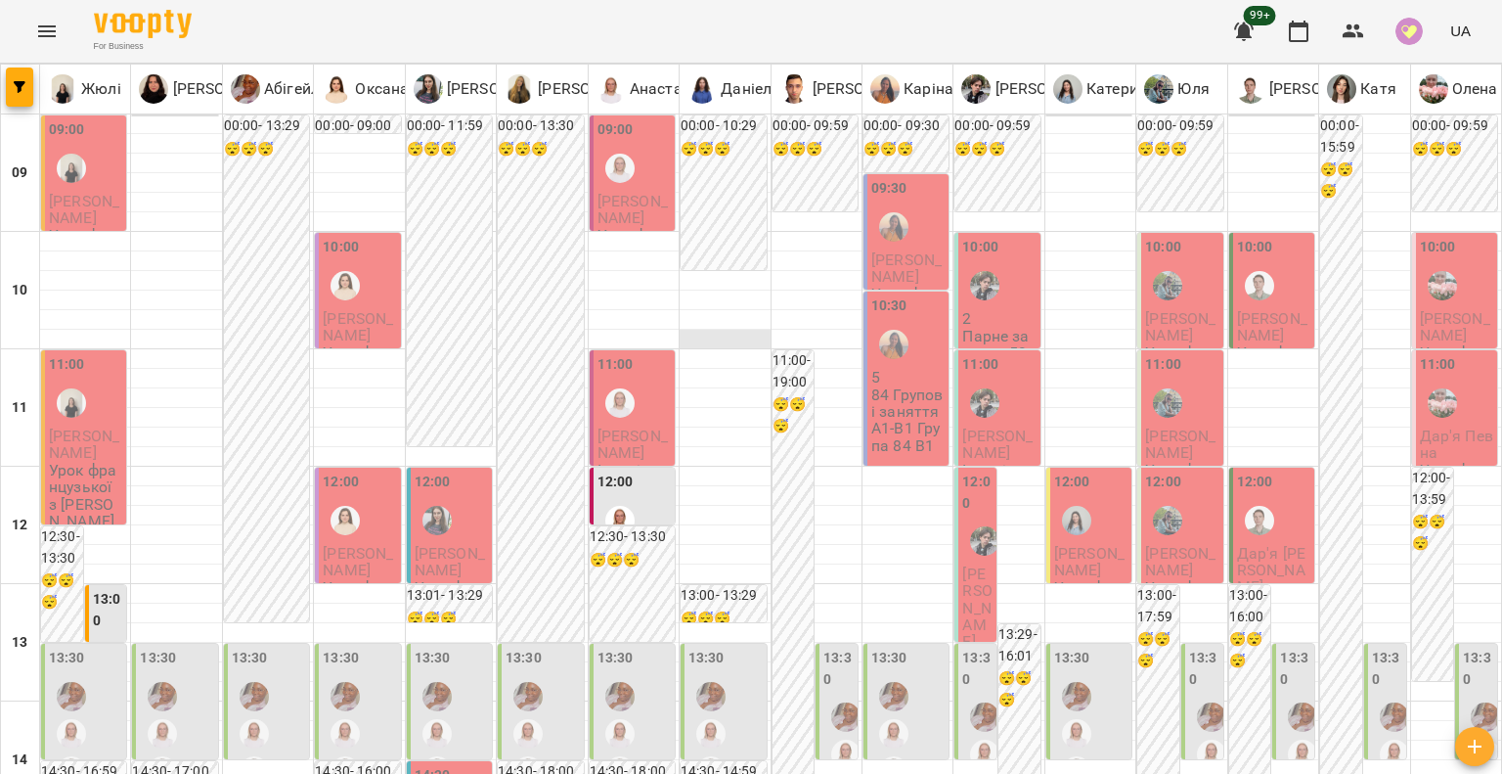
scroll to position [624, 0]
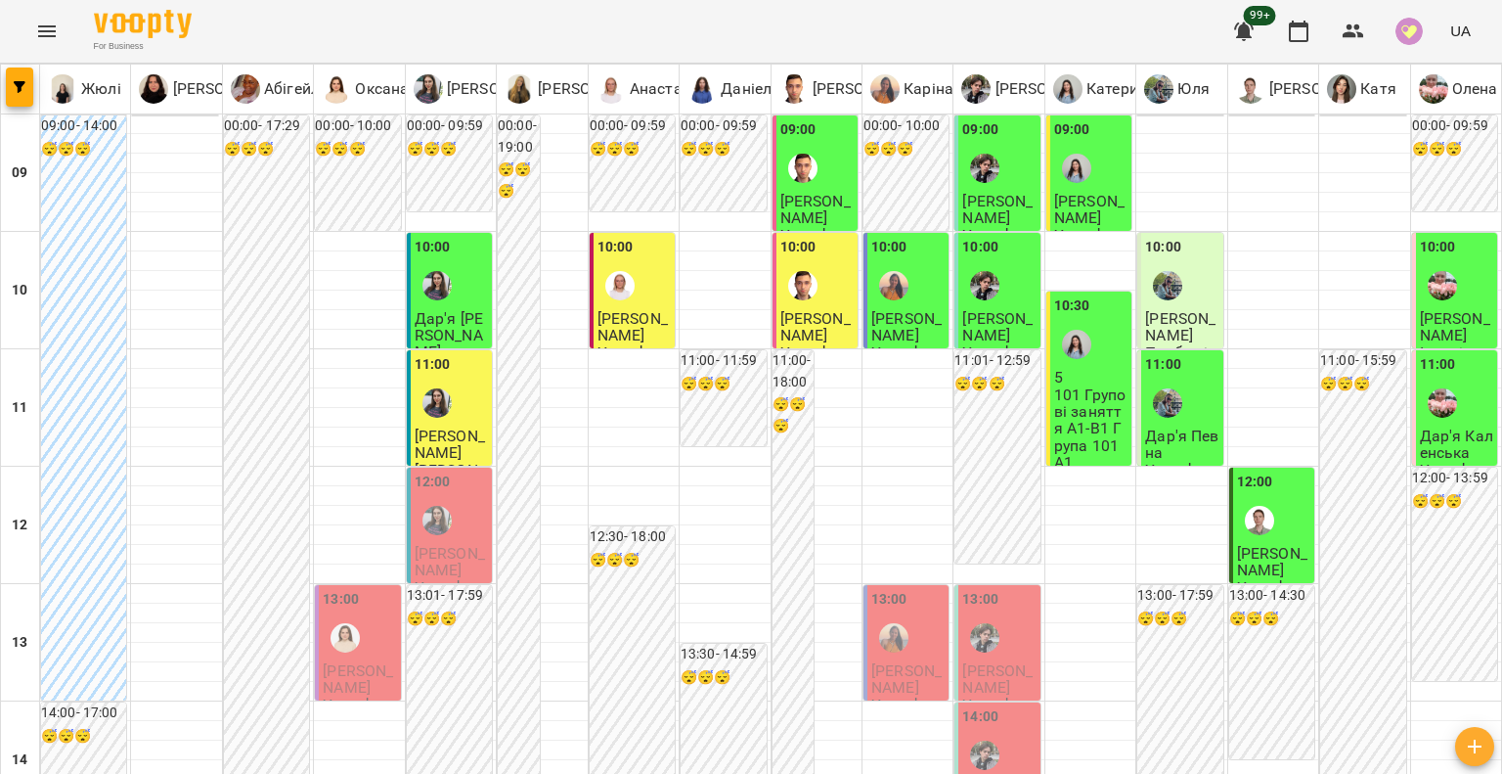
click at [460, 402] on div "11:00" at bounding box center [451, 389] width 73 height 71
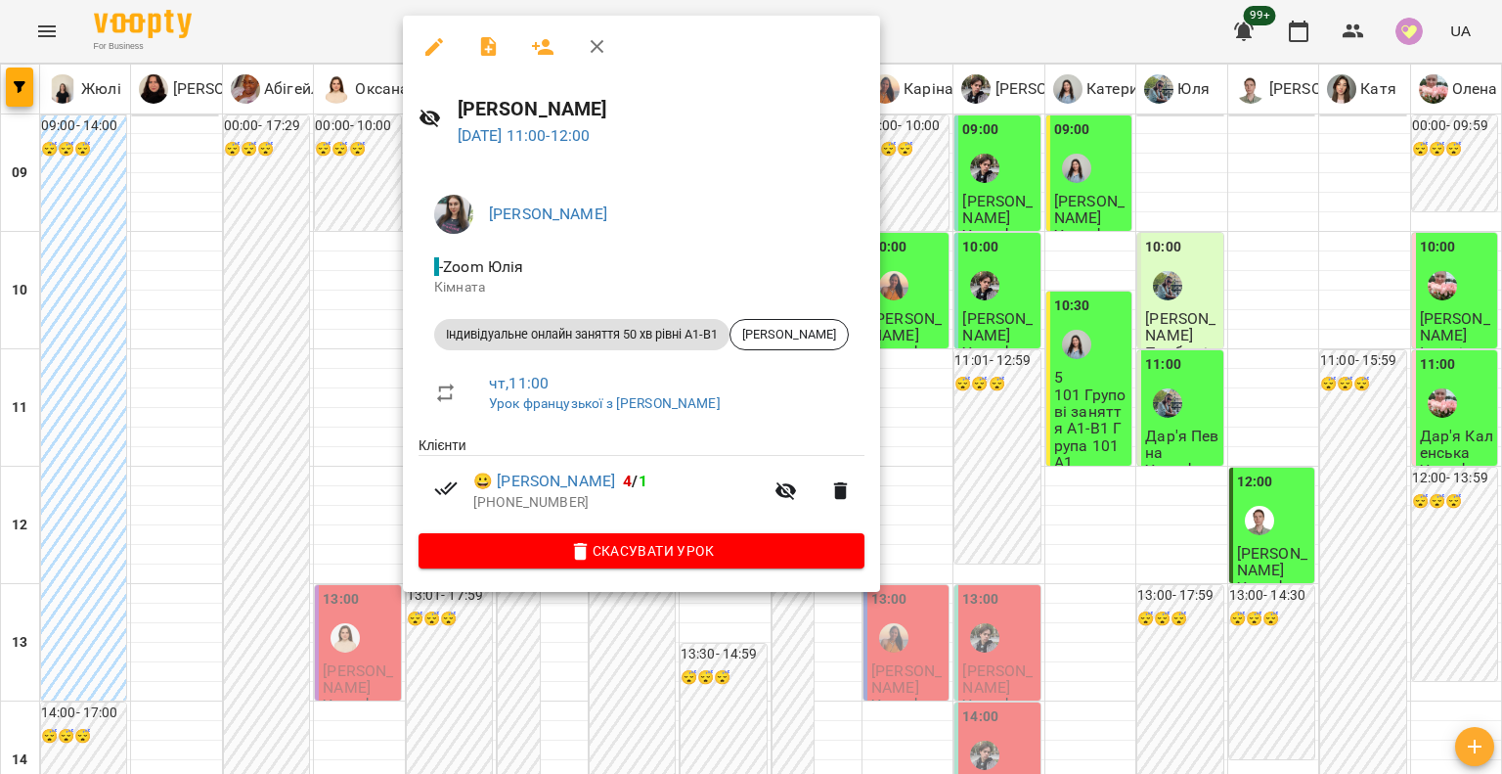
click at [243, 380] on div at bounding box center [751, 387] width 1502 height 774
